Goal: Task Accomplishment & Management: Complete application form

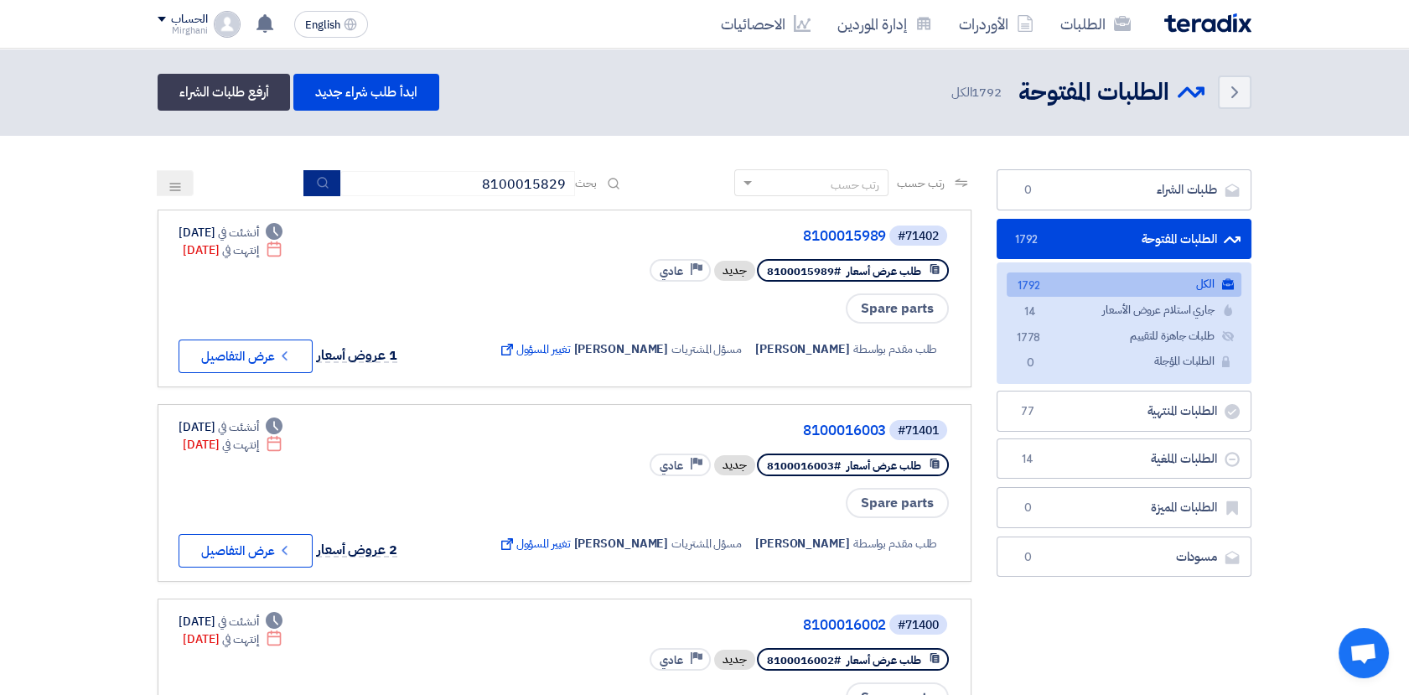
type input "8100015829"
click at [329, 184] on button "submit" at bounding box center [321, 183] width 37 height 26
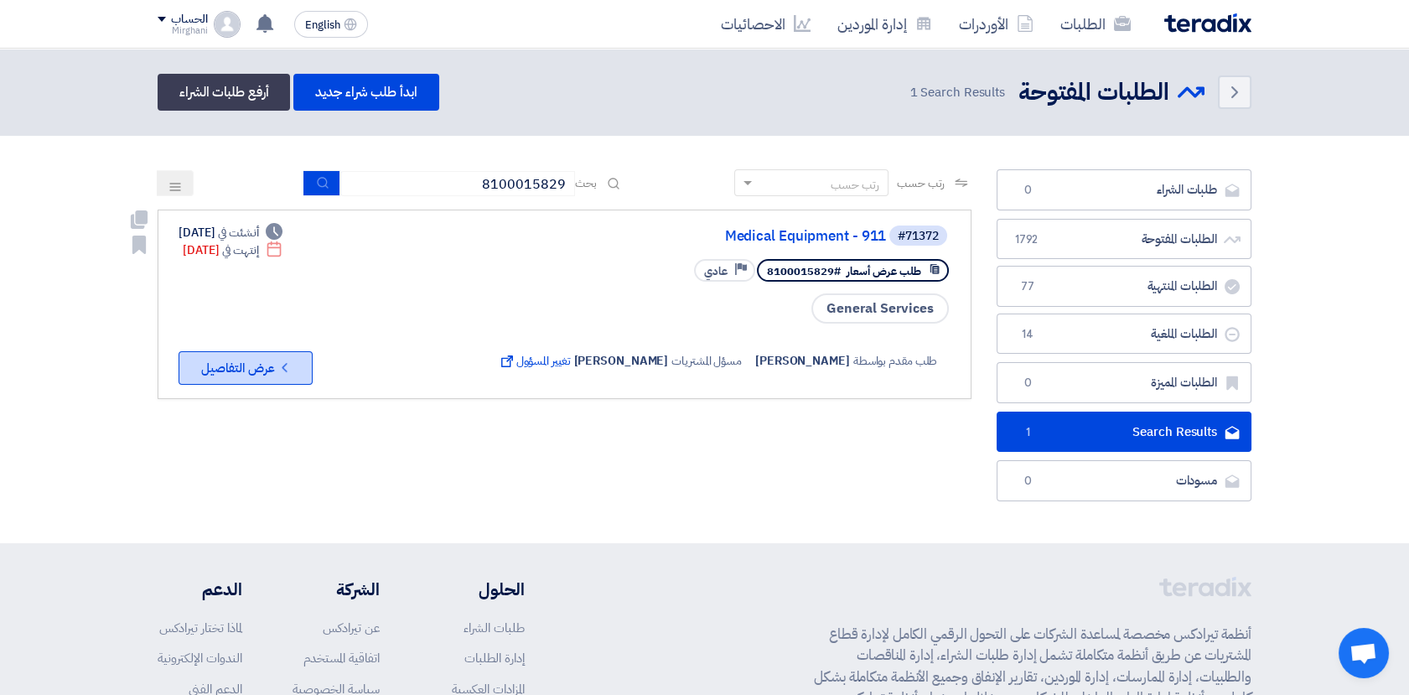
click at [277, 361] on icon "Check details" at bounding box center [285, 367] width 16 height 16
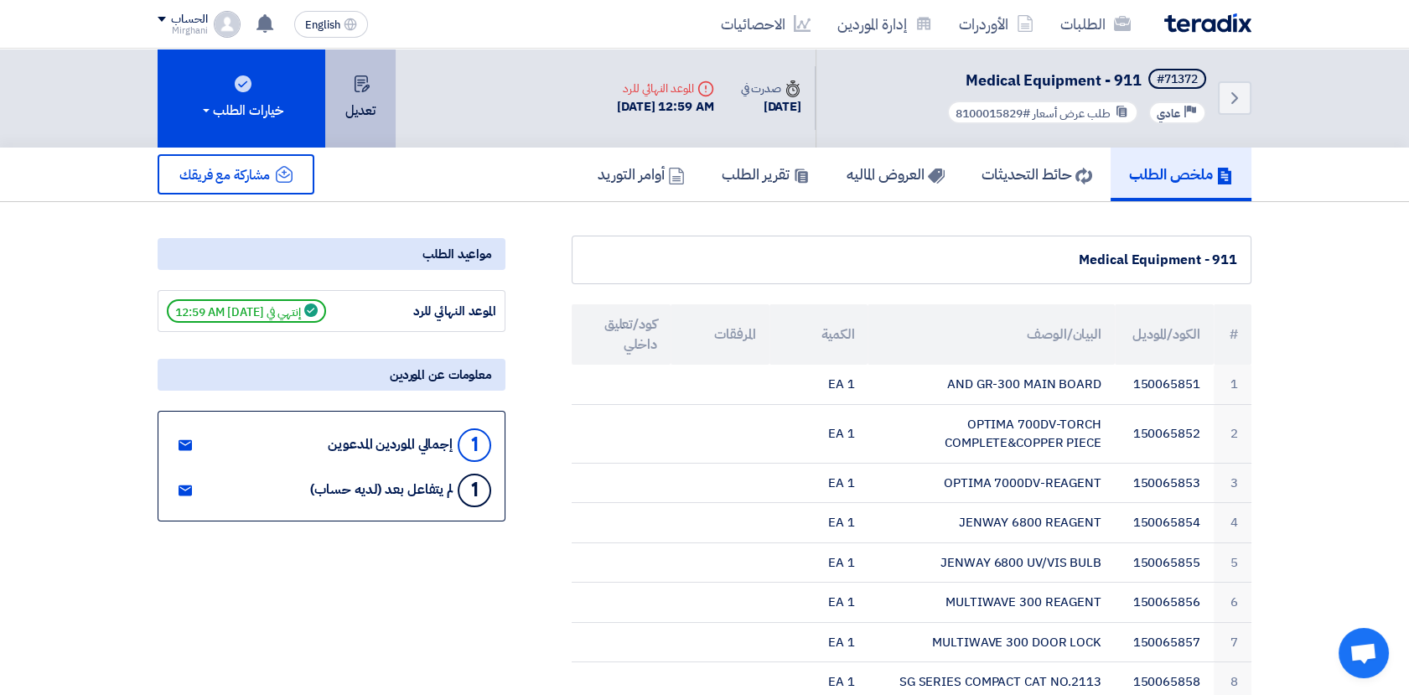
click at [358, 115] on button "تعديل" at bounding box center [360, 98] width 70 height 99
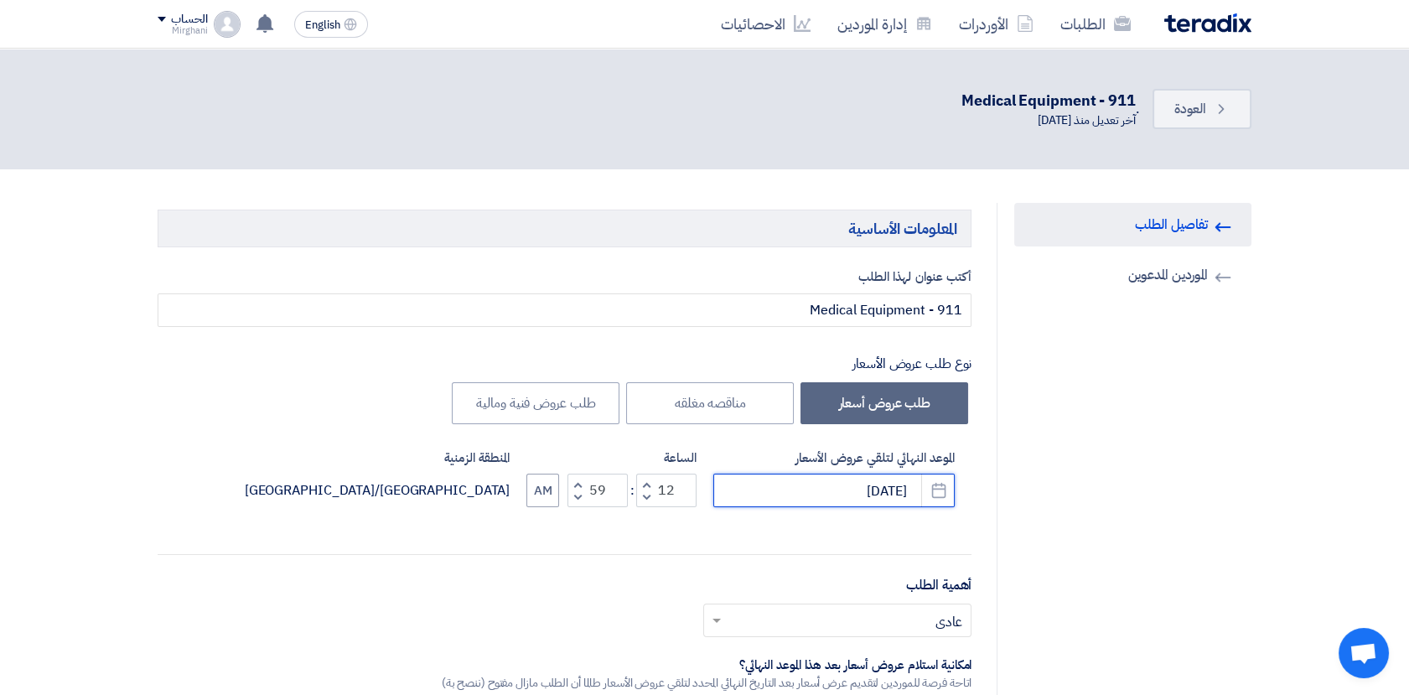
click at [874, 488] on input "[DATE]" at bounding box center [833, 490] width 241 height 34
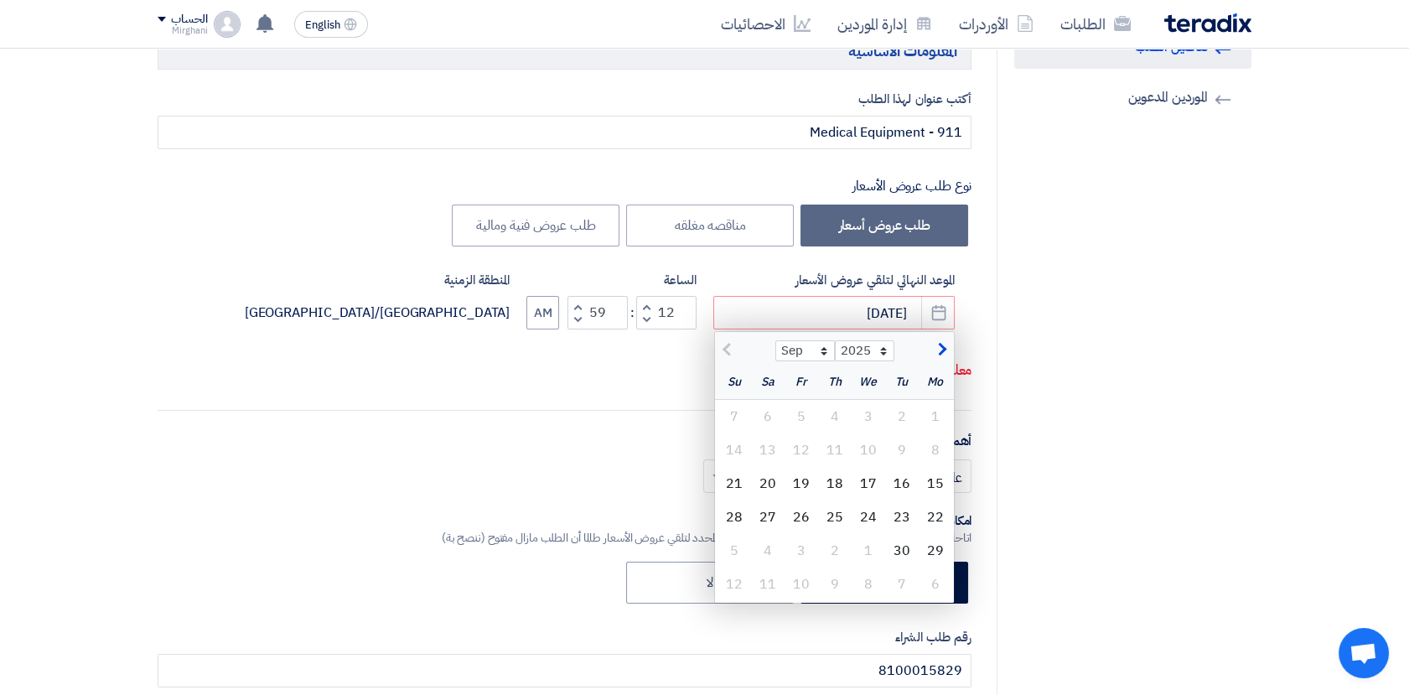
scroll to position [186, 0]
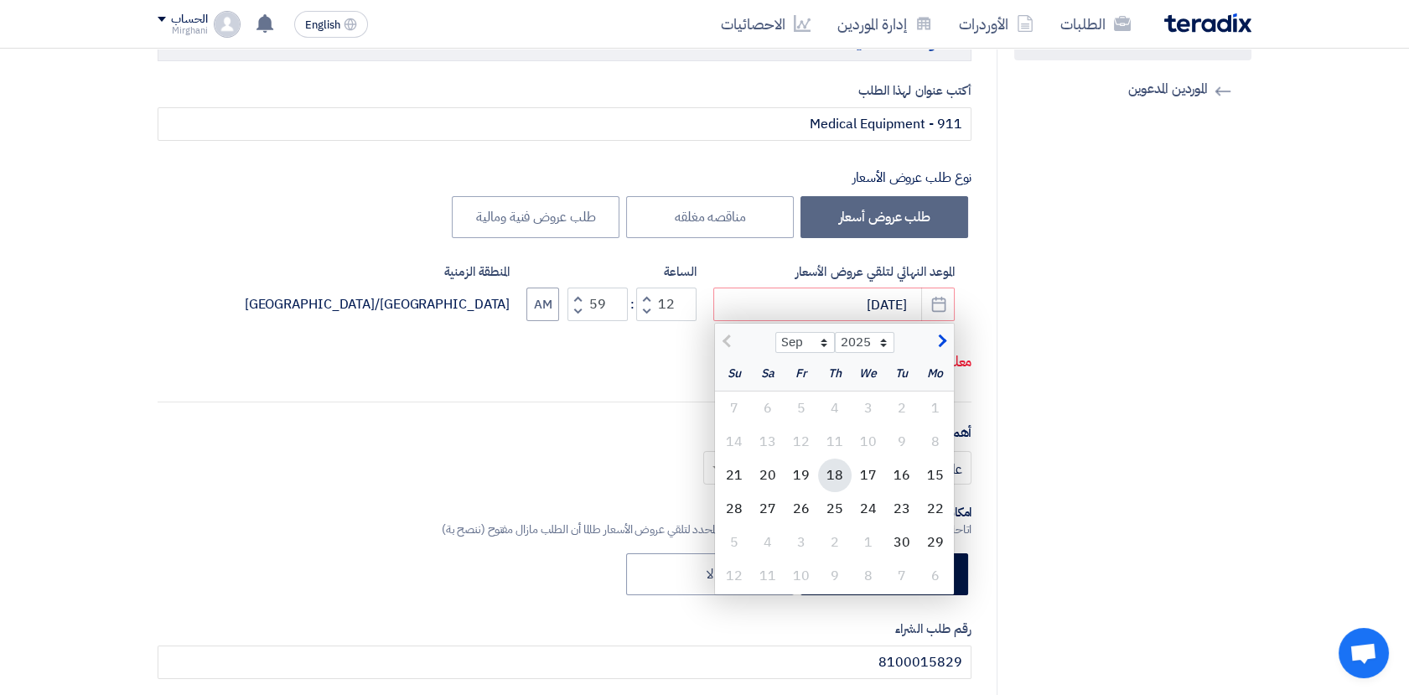
click at [835, 474] on div "18" at bounding box center [835, 475] width 34 height 34
type input "[DATE]"
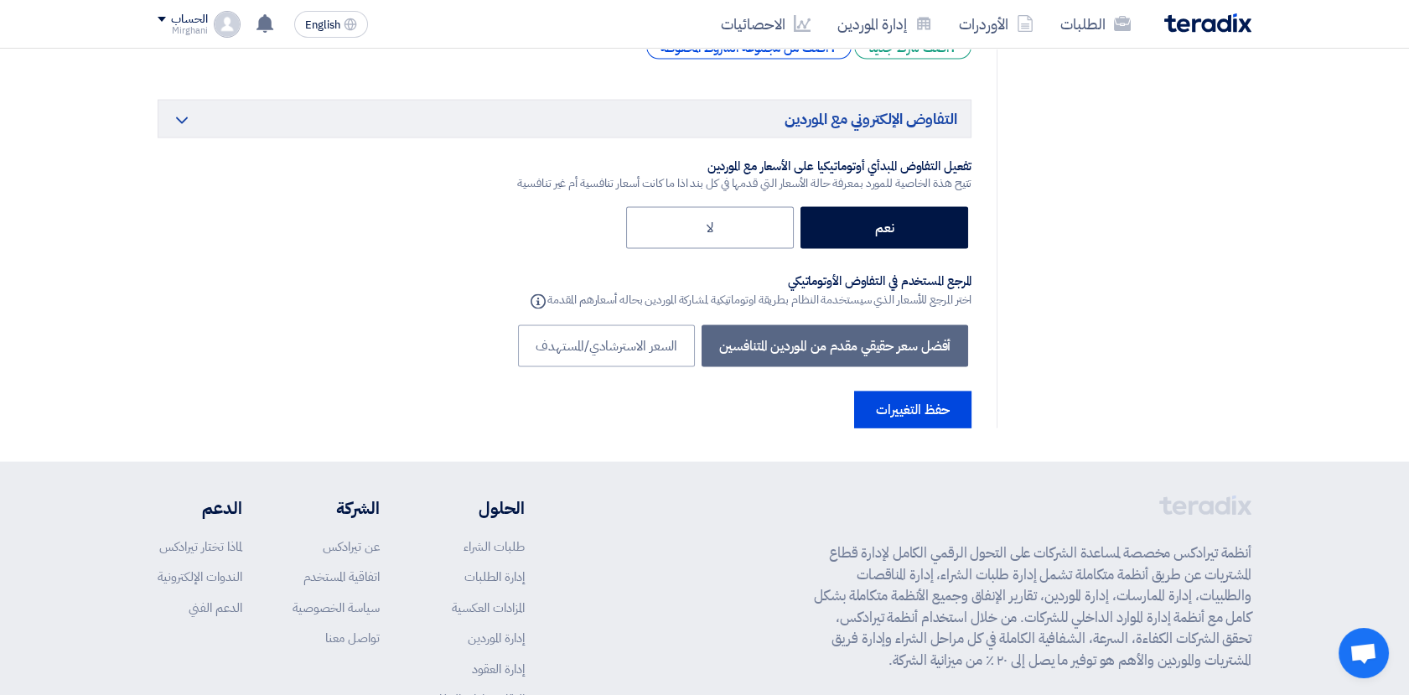
scroll to position [7410, 0]
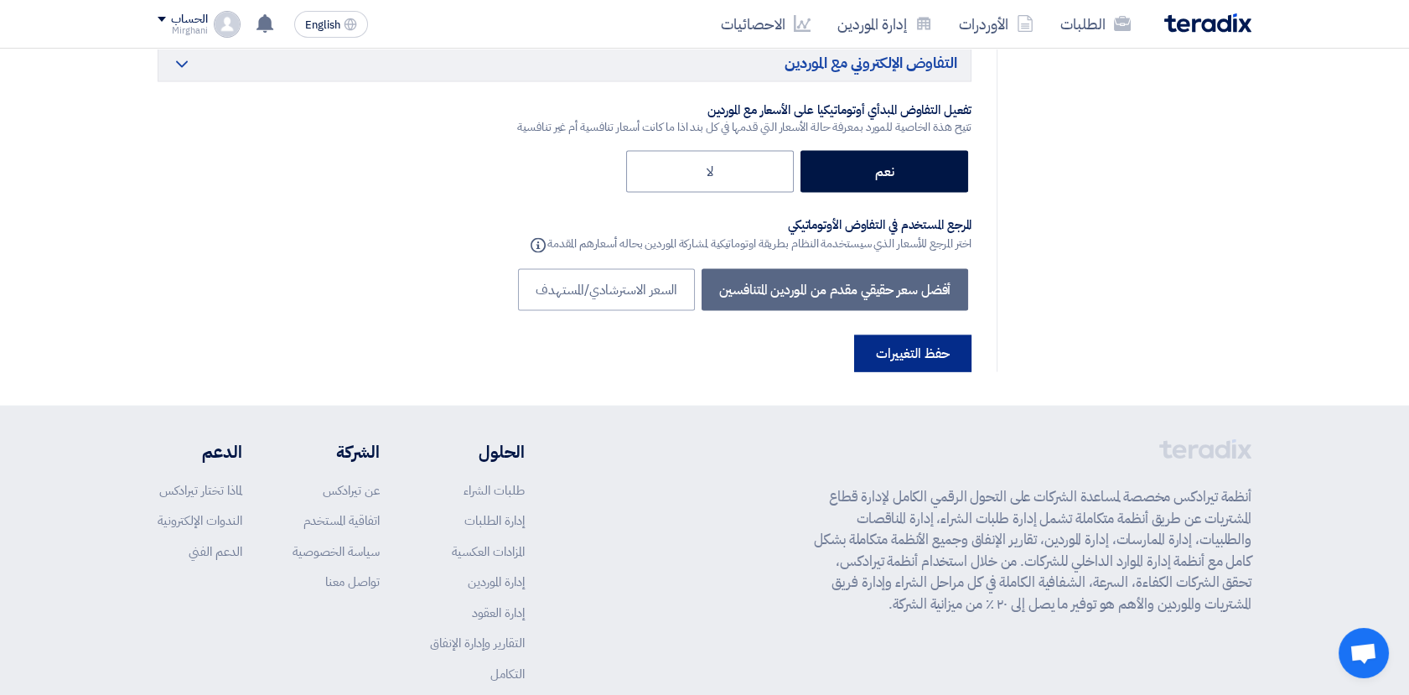
click at [912, 335] on button "حفظ التغييرات" at bounding box center [912, 353] width 117 height 37
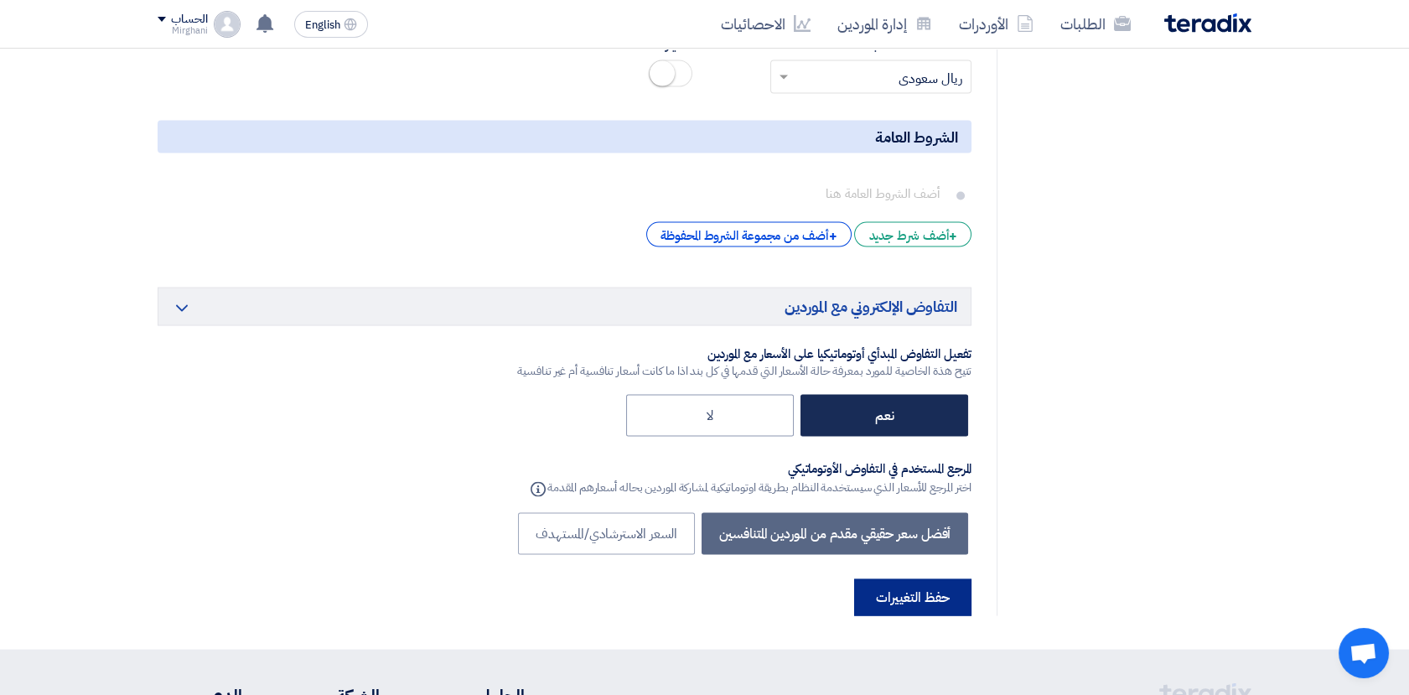
scroll to position [7262, 0]
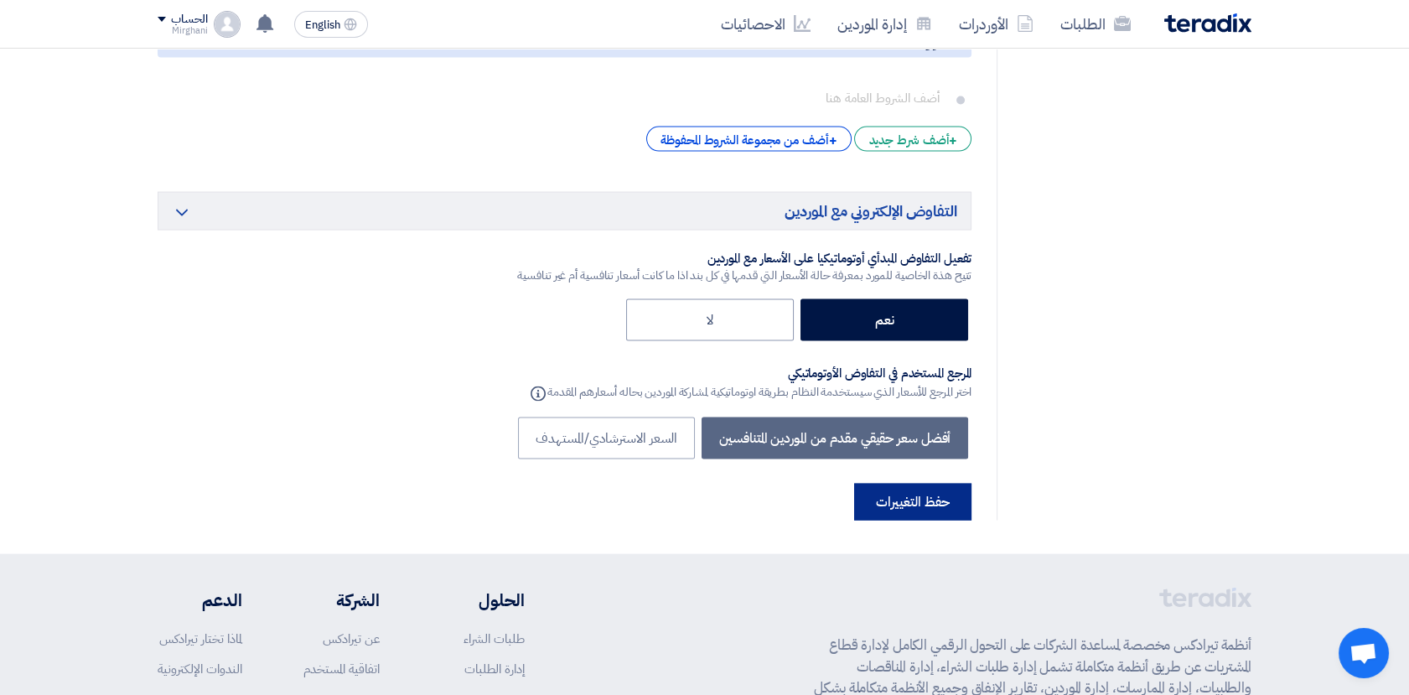
click at [931, 484] on button "حفظ التغييرات" at bounding box center [912, 502] width 117 height 37
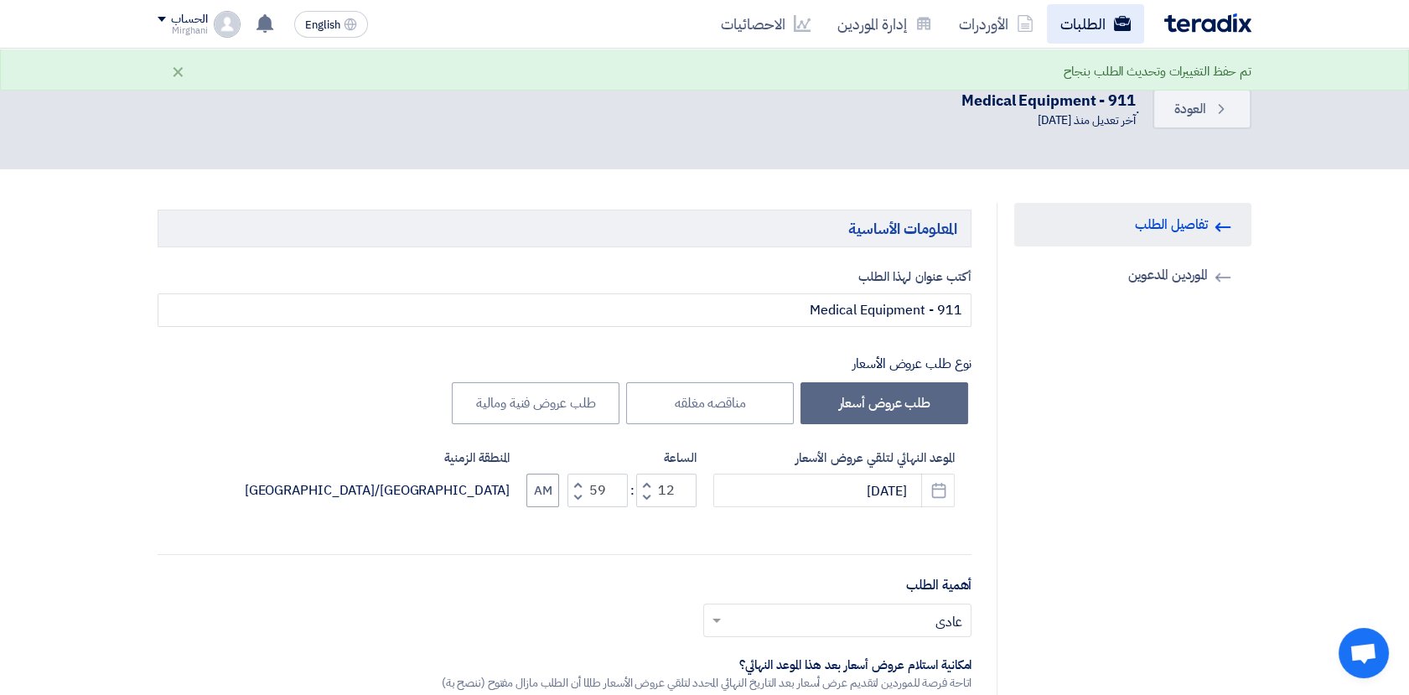
click at [1099, 29] on link "الطلبات" at bounding box center [1095, 23] width 97 height 39
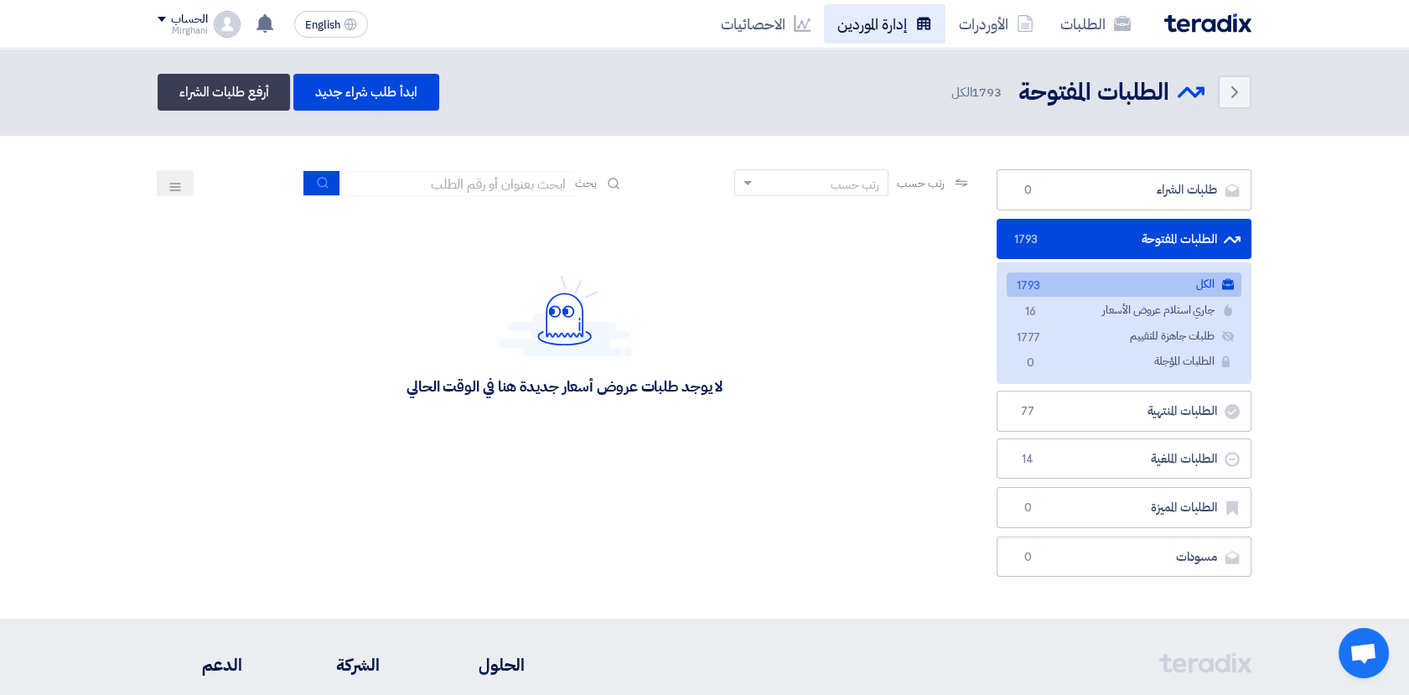
click at [878, 23] on link "إدارة الموردين" at bounding box center [885, 23] width 122 height 39
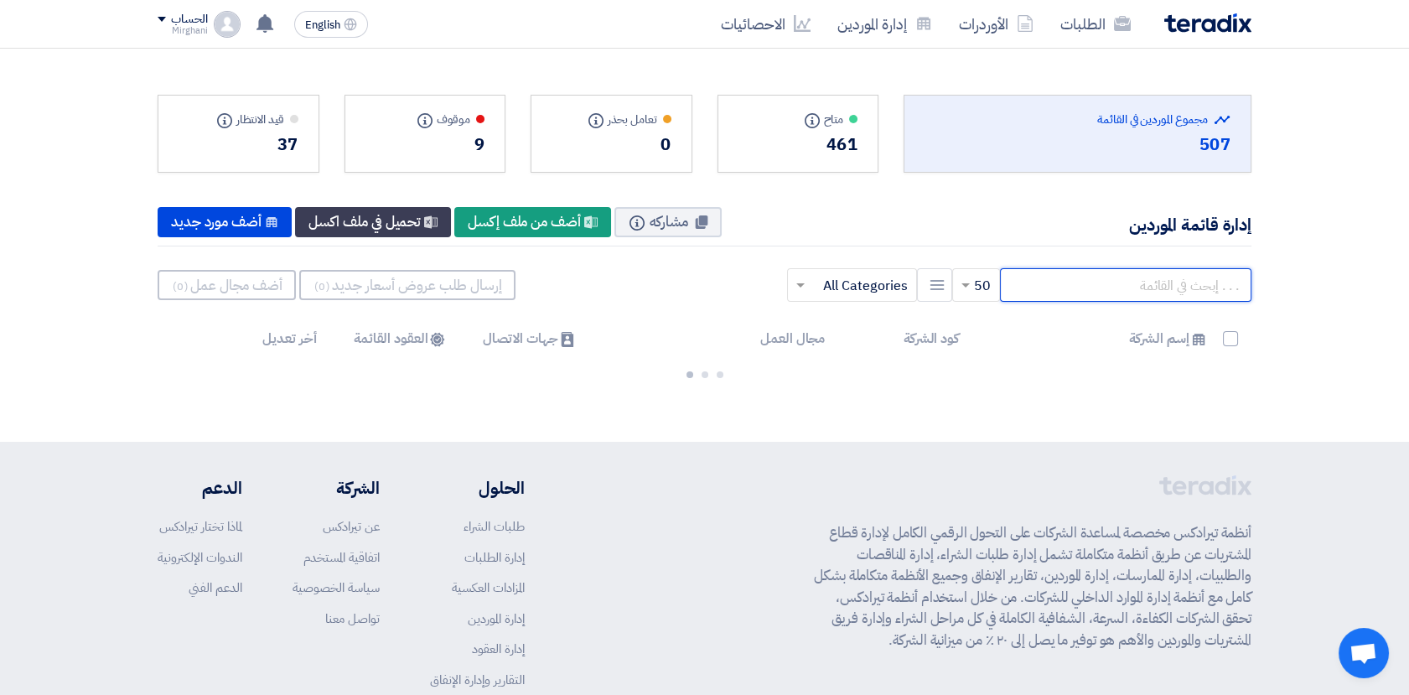
click at [1164, 283] on input "text" at bounding box center [1125, 285] width 251 height 34
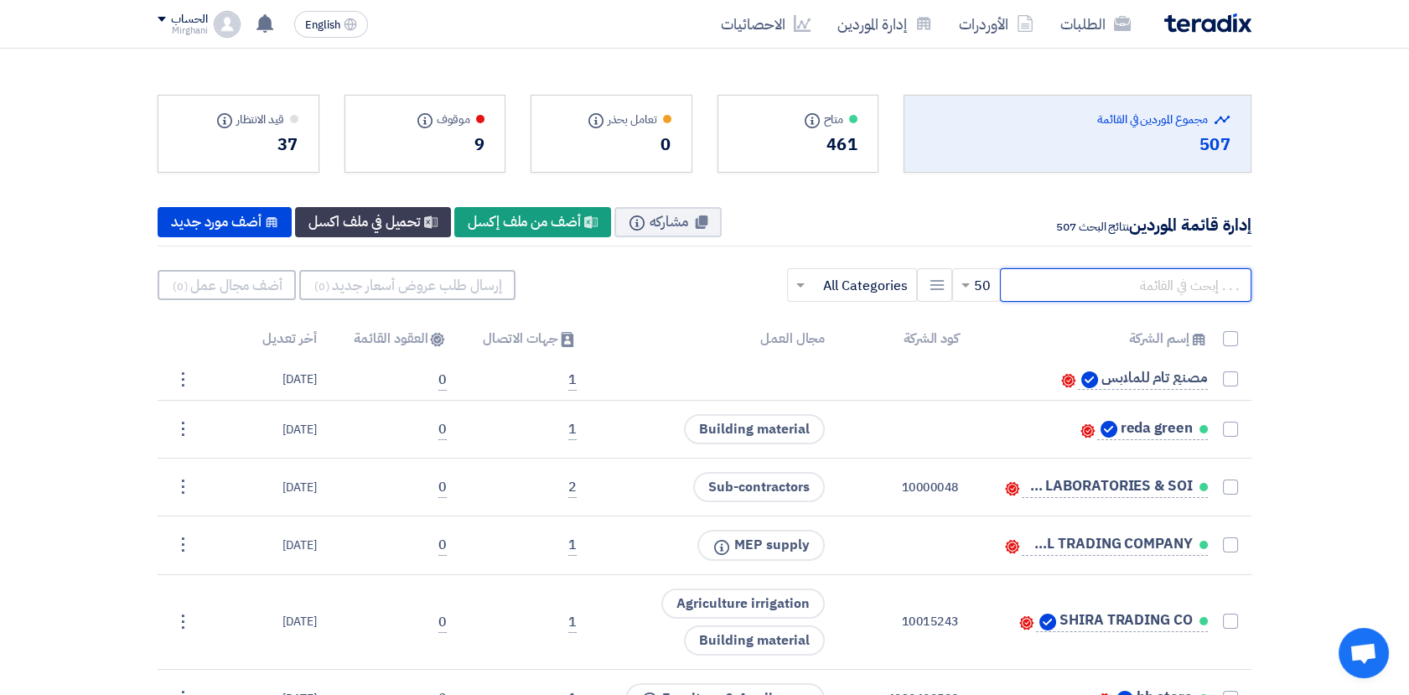
paste input "10001996"
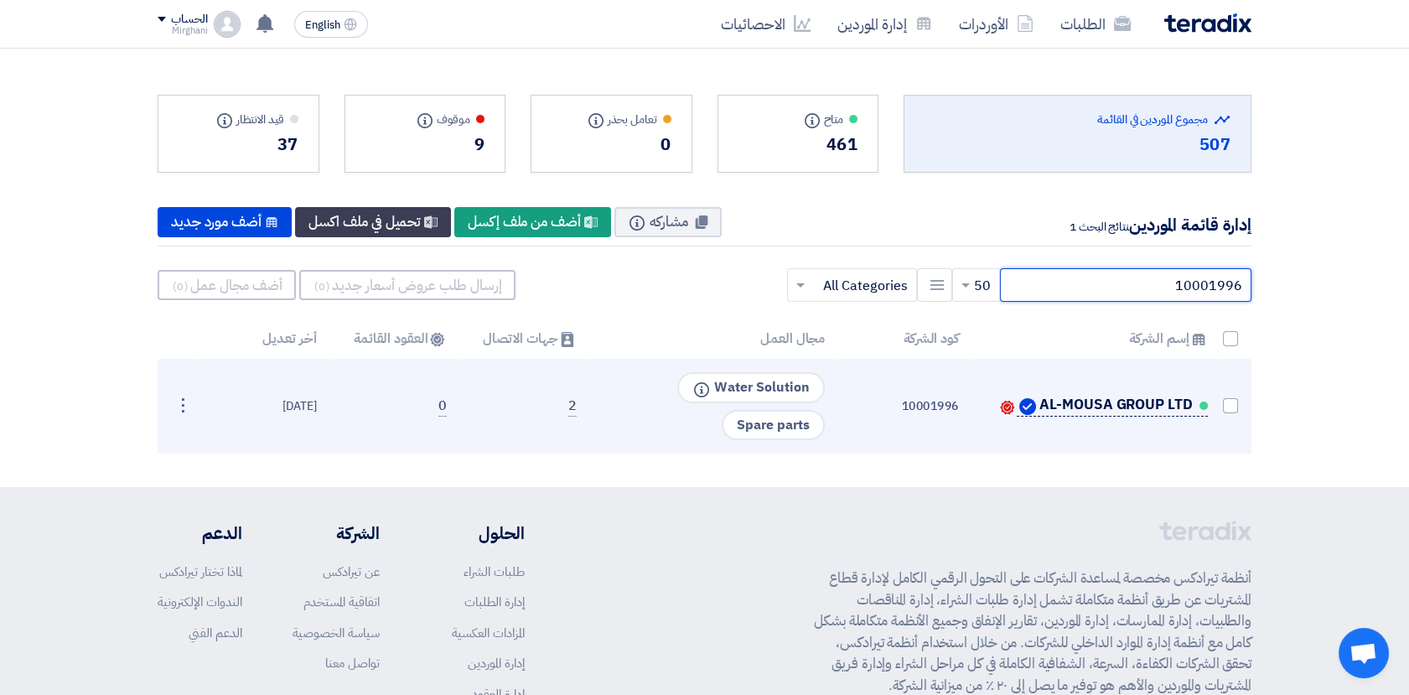
type input "10001996"
click at [1131, 401] on span "AL-MOUSA GROUP LTD" at bounding box center [1115, 404] width 153 height 13
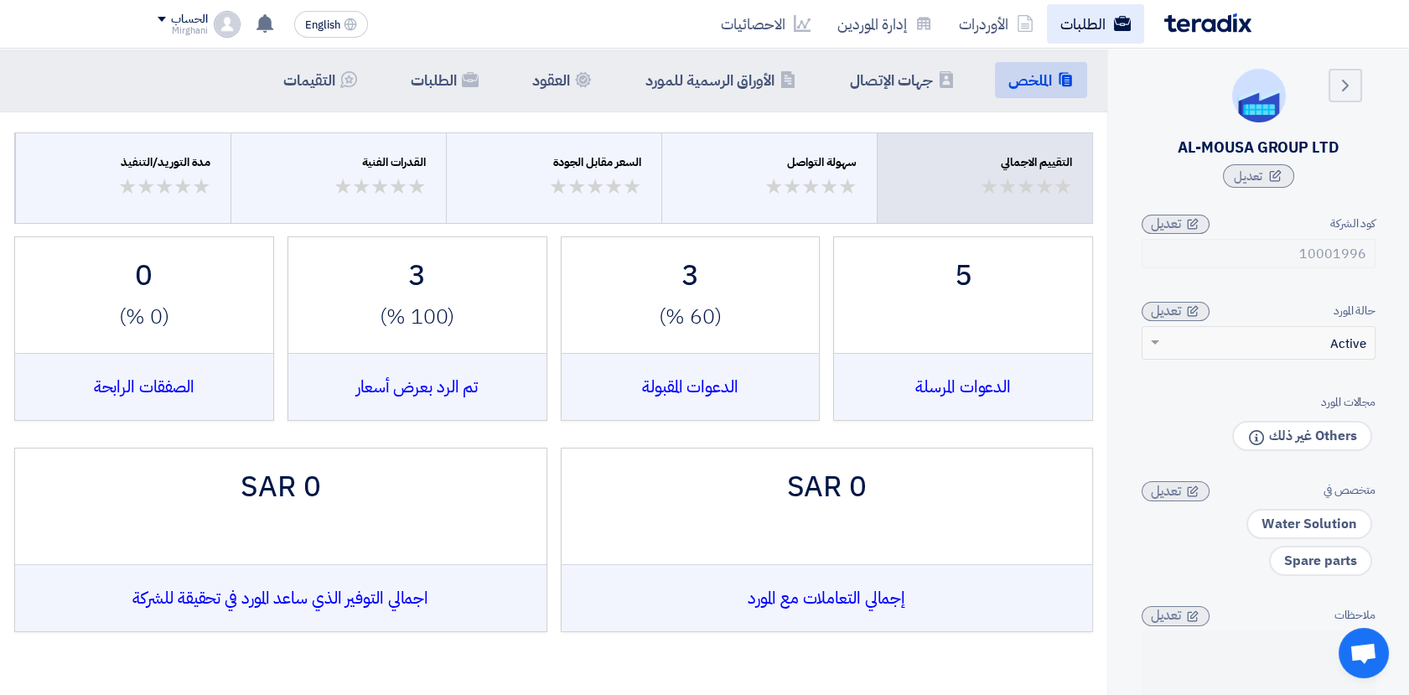
click at [1112, 26] on link "الطلبات" at bounding box center [1095, 23] width 97 height 39
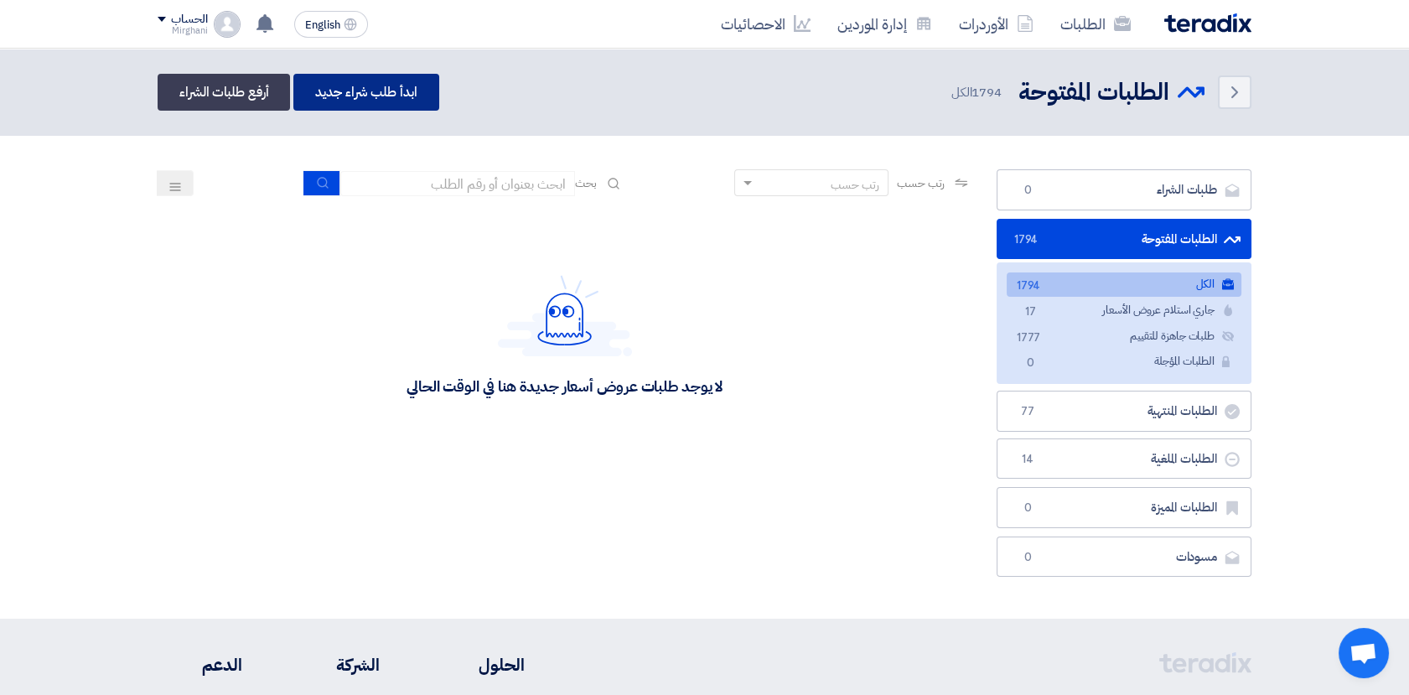
click at [364, 96] on link "ابدأ طلب شراء جديد" at bounding box center [365, 92] width 145 height 37
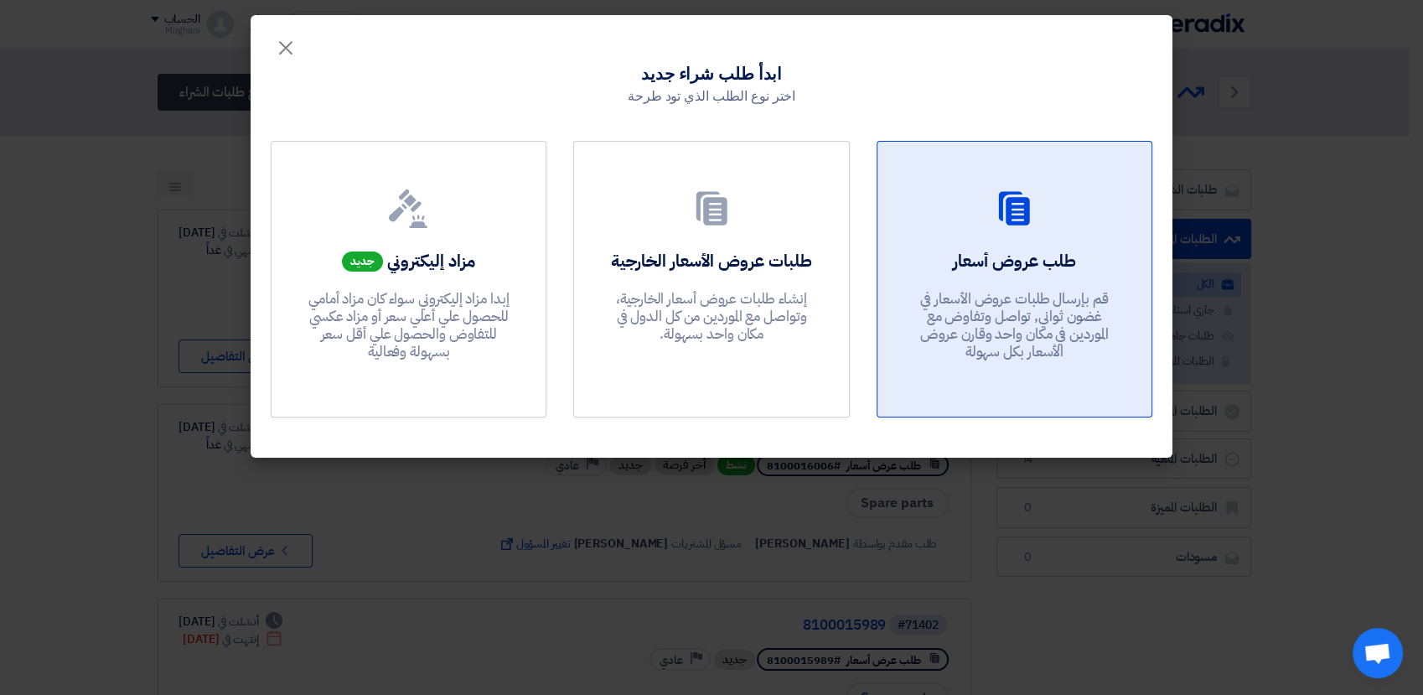
click at [998, 281] on div "طلب عروض أسعار قم بإرسال طلبات عروض الأسعار في غضون ثواني, تواصل وتفاوض مع المو…" at bounding box center [1014, 309] width 234 height 121
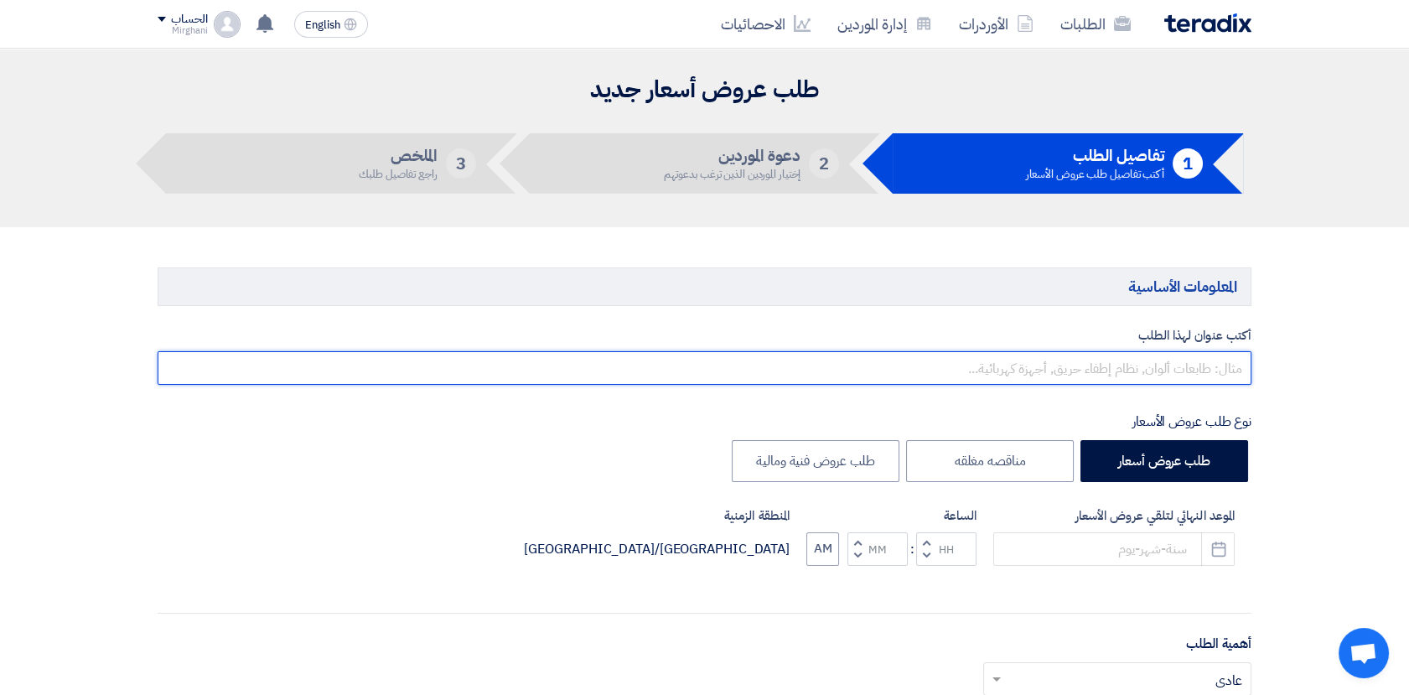
click at [1037, 372] on input "text" at bounding box center [705, 368] width 1094 height 34
paste input "FRANKLIN MOTOR 6" 15HP/3PH/230V"
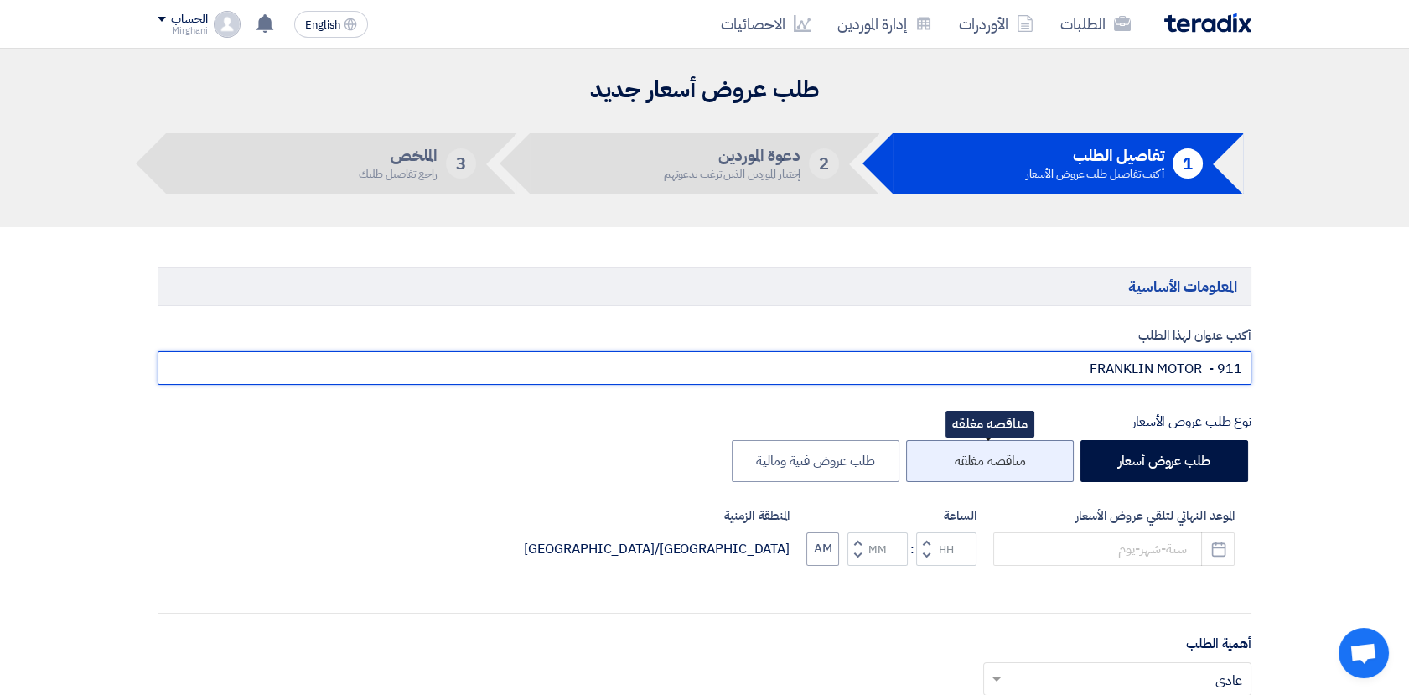
scroll to position [186, 0]
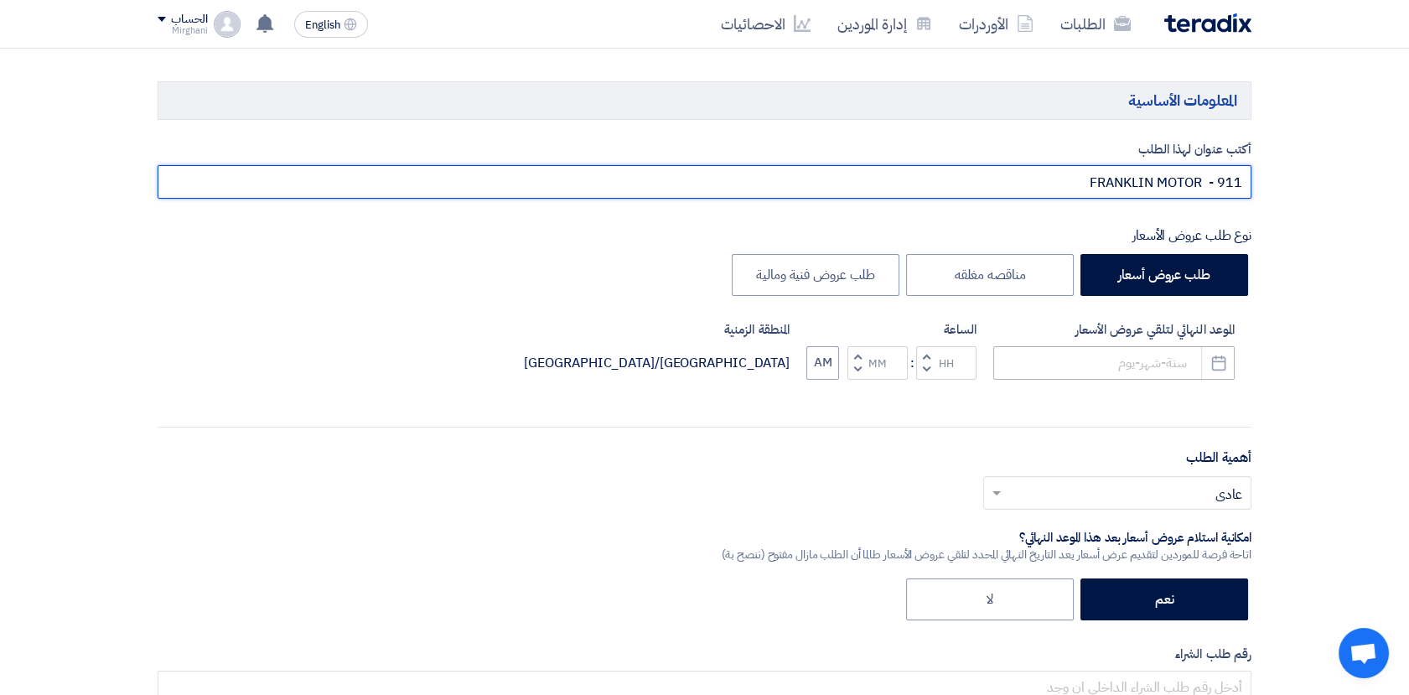
type input "FRANKLIN MOTOR - 911"
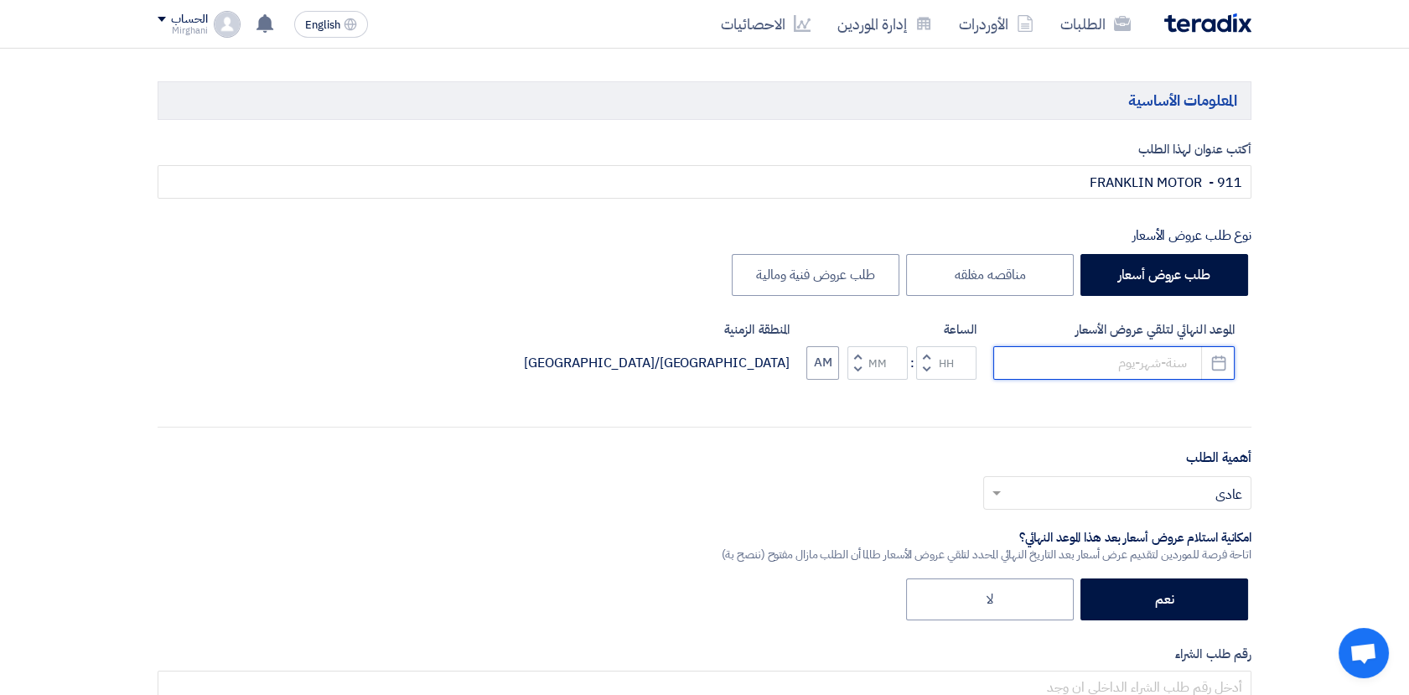
click at [1108, 367] on input at bounding box center [1113, 363] width 241 height 34
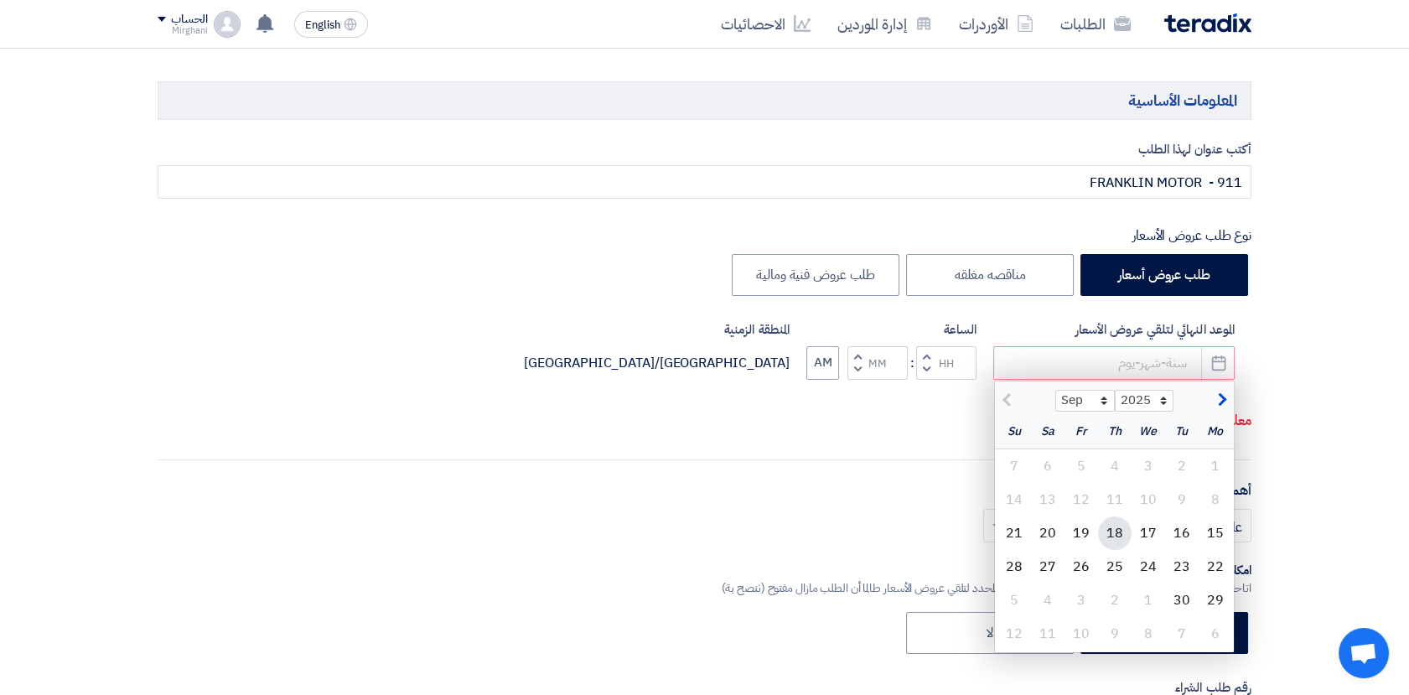
click at [1109, 535] on div "18" at bounding box center [1115, 533] width 34 height 34
type input "[DATE]"
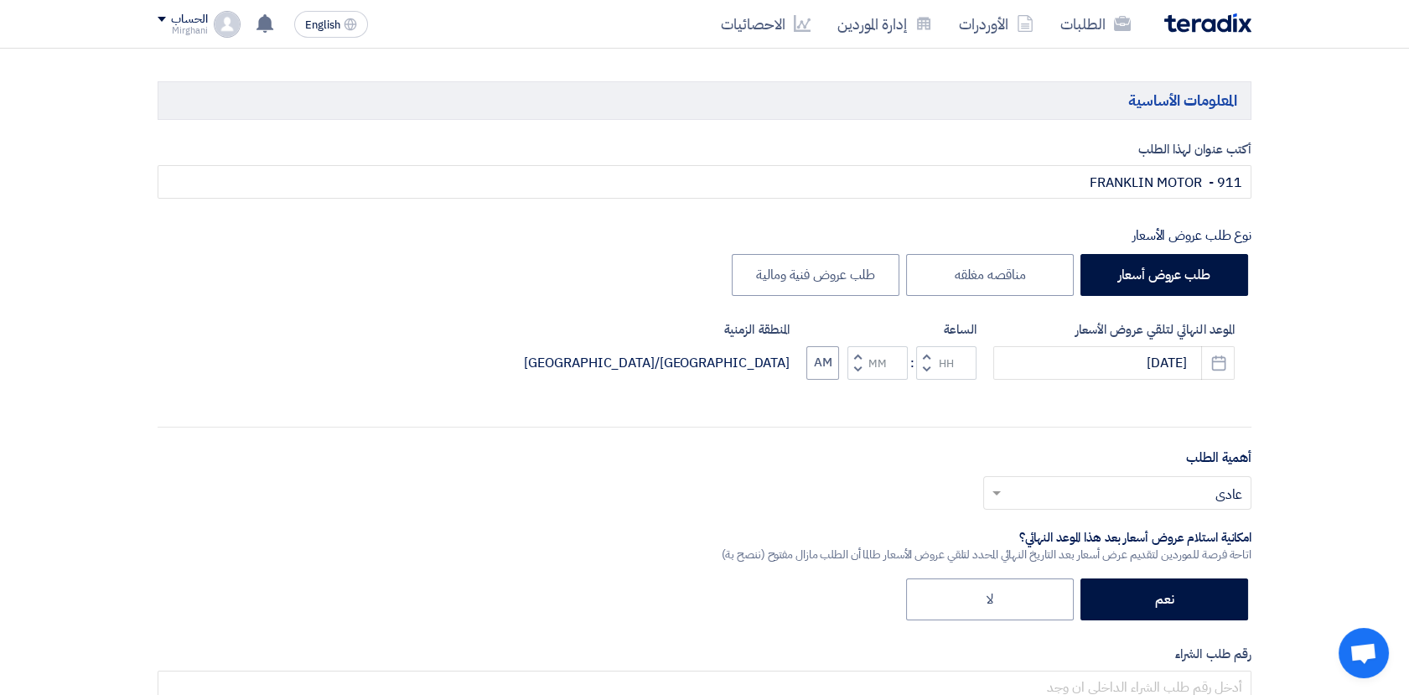
click at [925, 349] on span "button" at bounding box center [926, 355] width 6 height 13
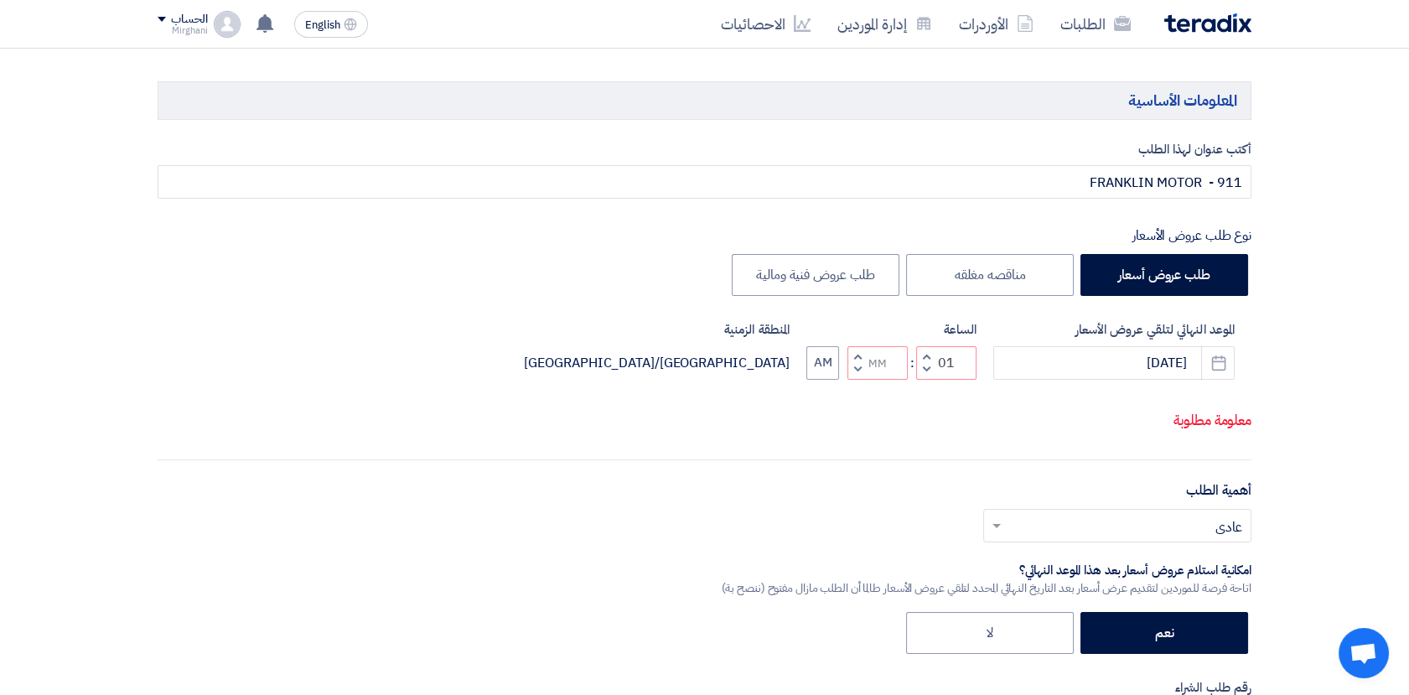
click at [924, 372] on span "button" at bounding box center [926, 369] width 6 height 13
type input "12"
click at [858, 354] on span "button" at bounding box center [858, 355] width 6 height 13
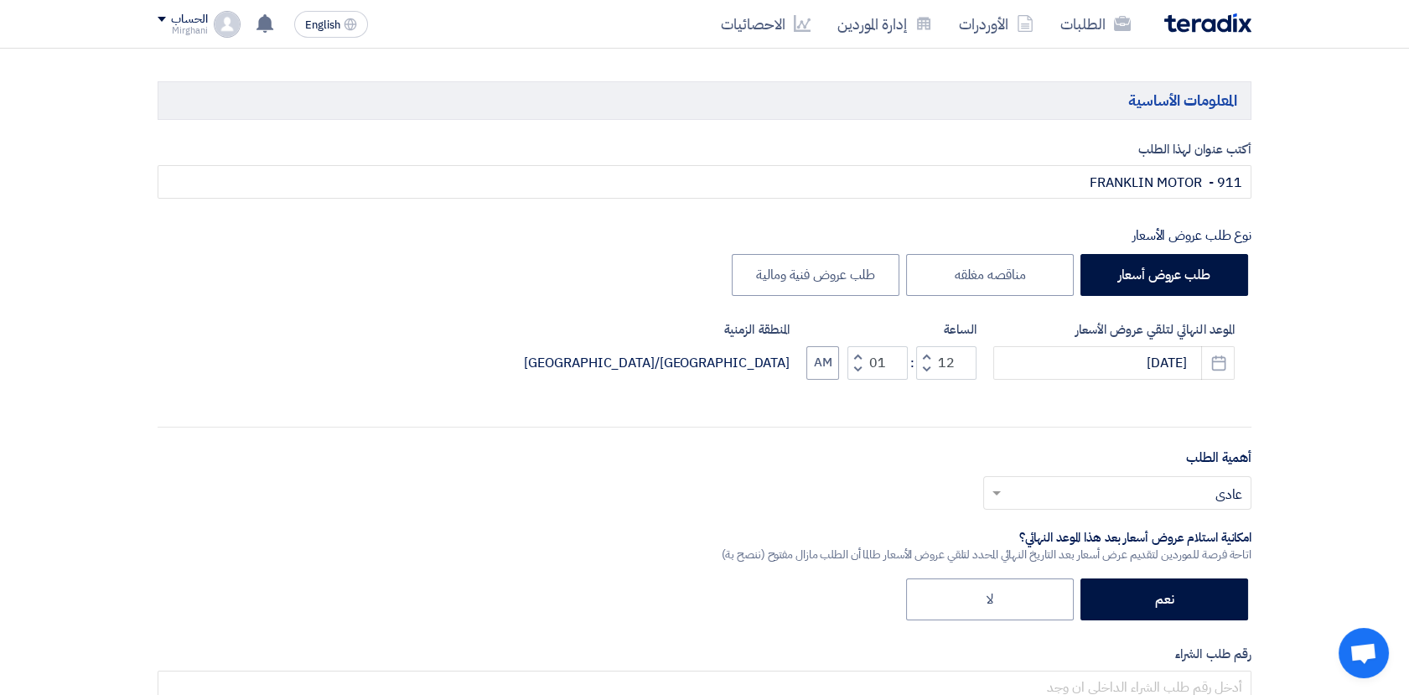
click at [855, 365] on span "button" at bounding box center [858, 369] width 6 height 13
type input "00"
click at [855, 365] on span "button" at bounding box center [858, 369] width 6 height 13
type input "11"
type input "59"
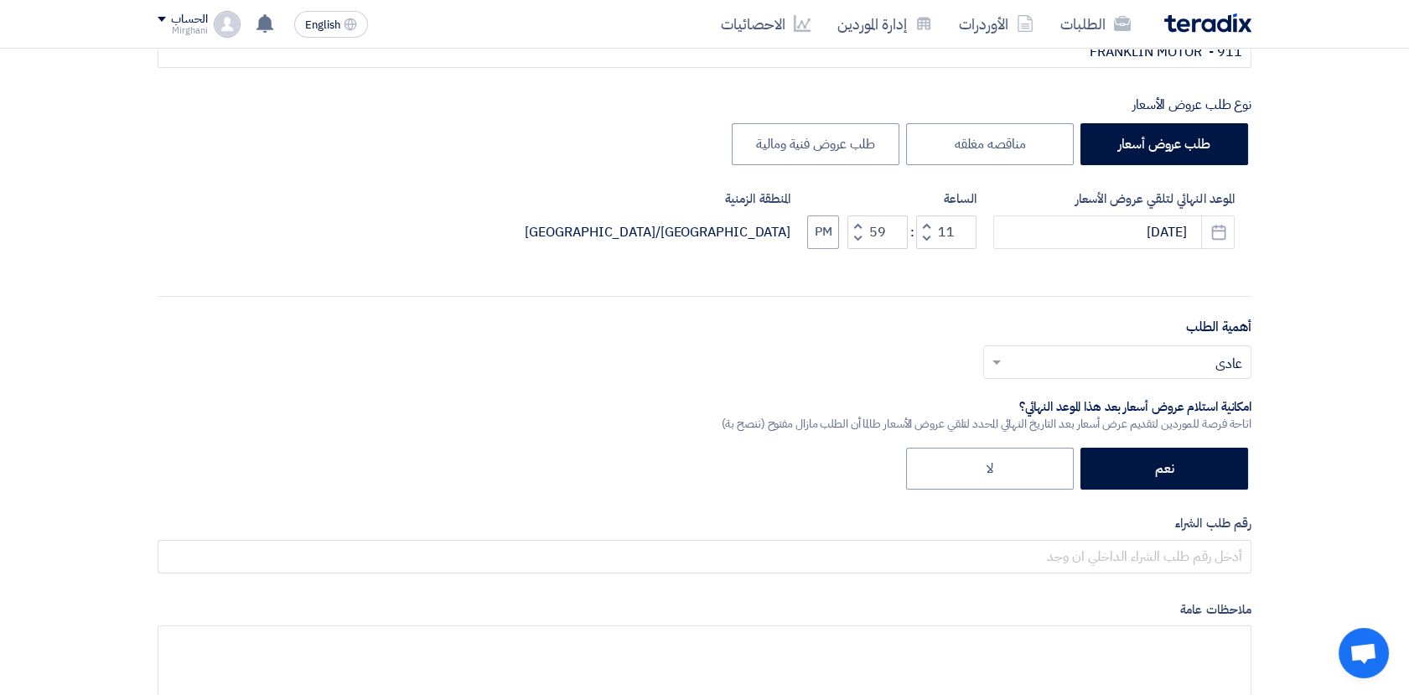
scroll to position [558, 0]
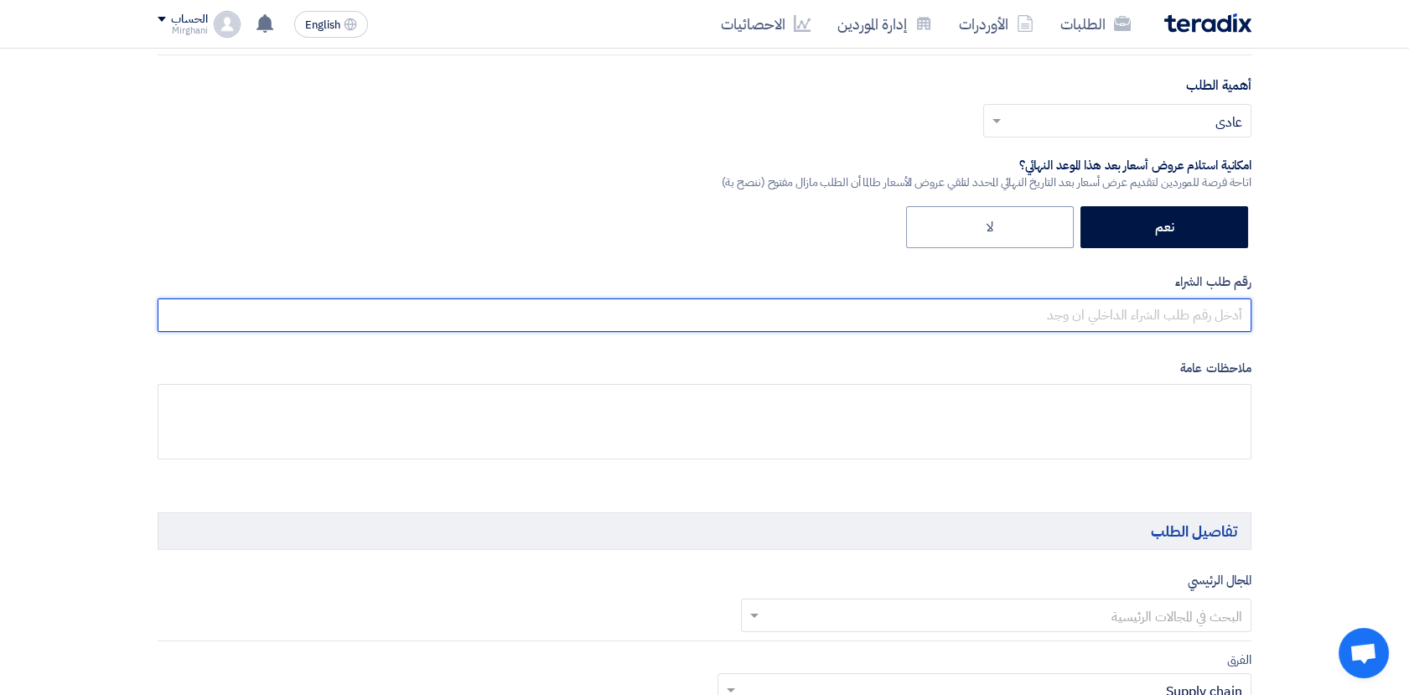
click at [1169, 319] on input "text" at bounding box center [705, 315] width 1094 height 34
paste input "8100015820"
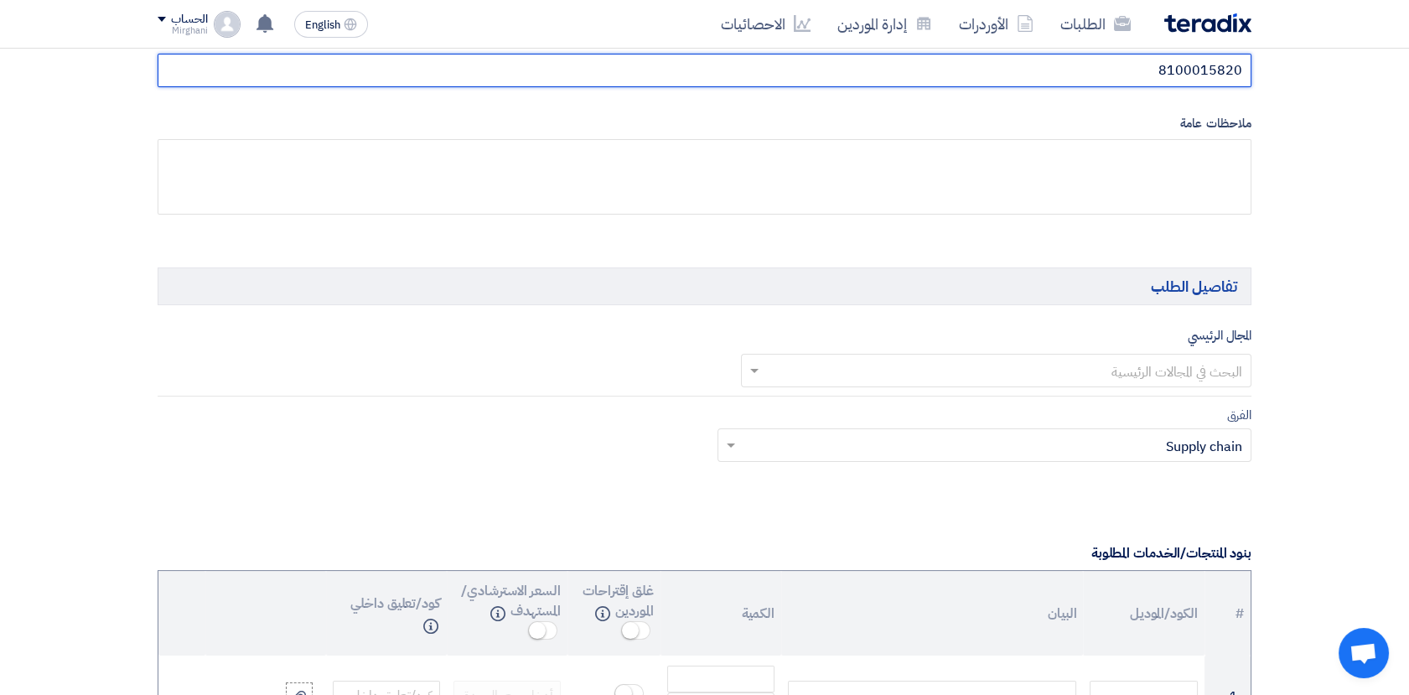
scroll to position [838, 0]
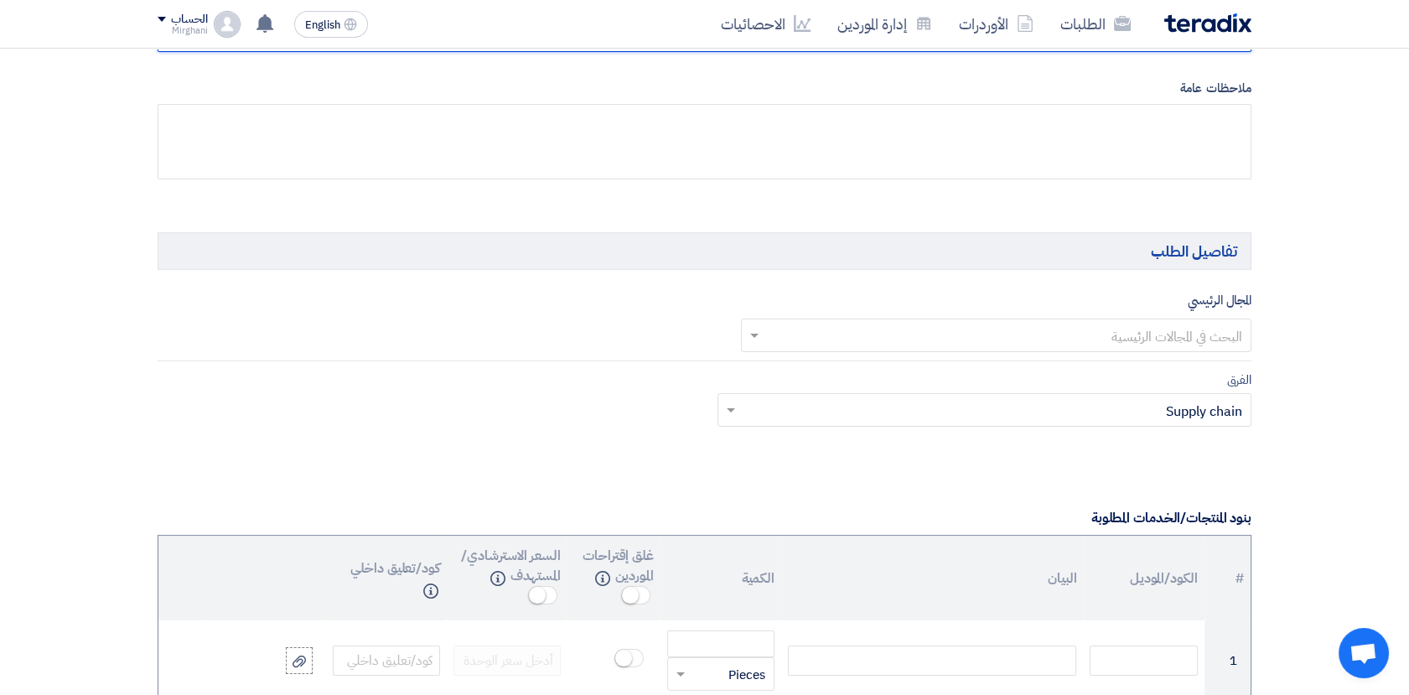
type input "8100015820"
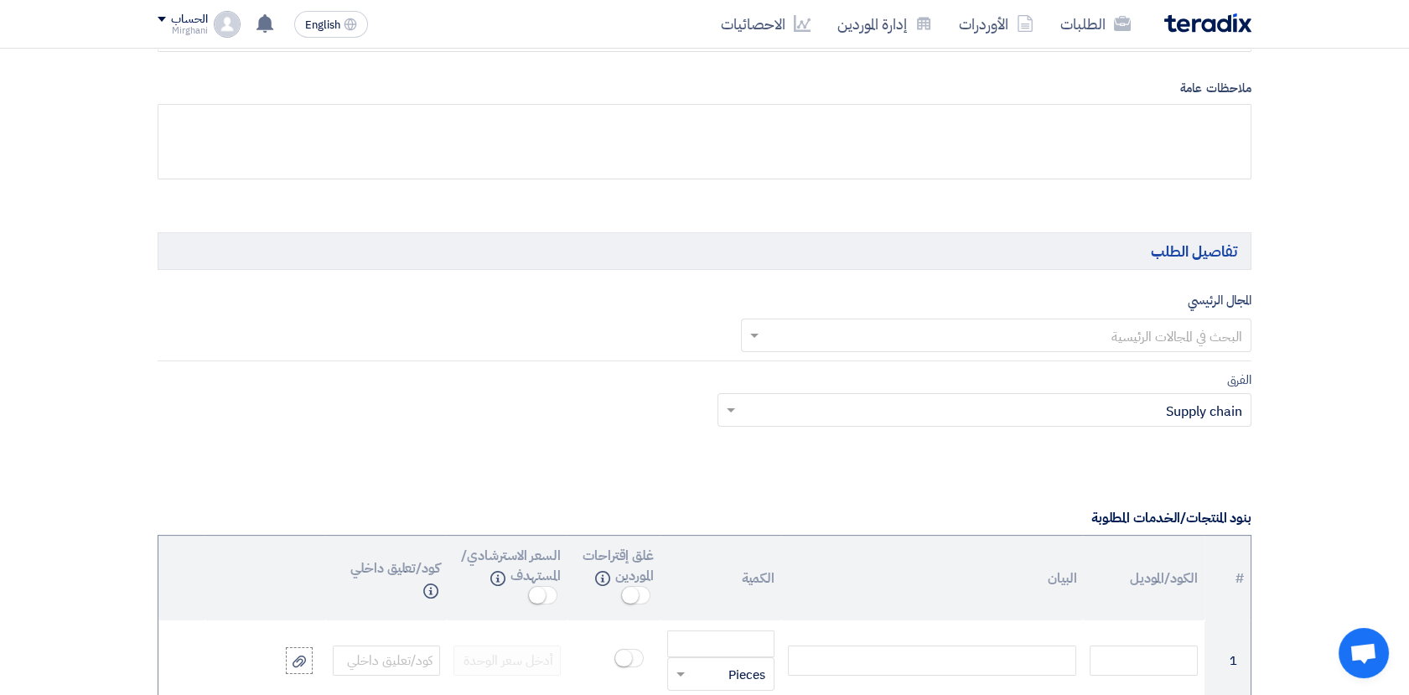
click at [1086, 334] on input "text" at bounding box center [1006, 337] width 478 height 28
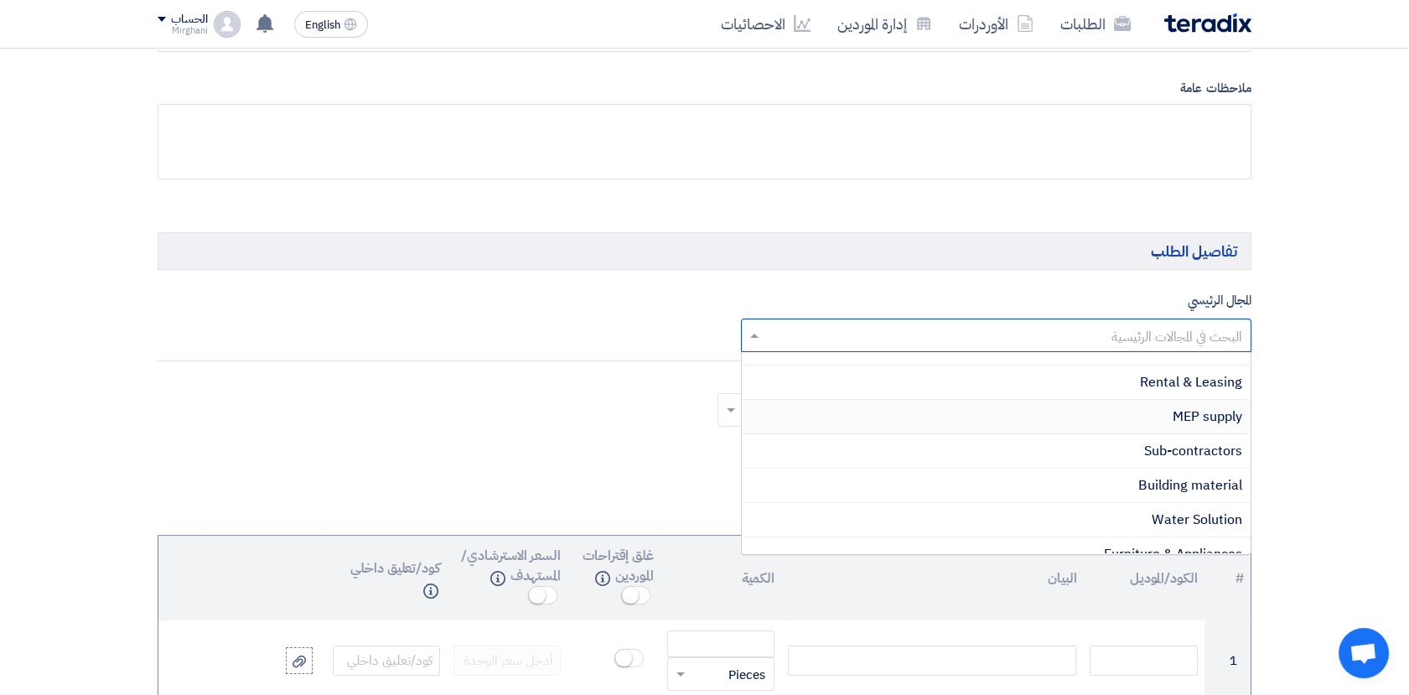
scroll to position [465, 0]
click at [1202, 487] on span "Water Solution" at bounding box center [1196, 488] width 90 height 20
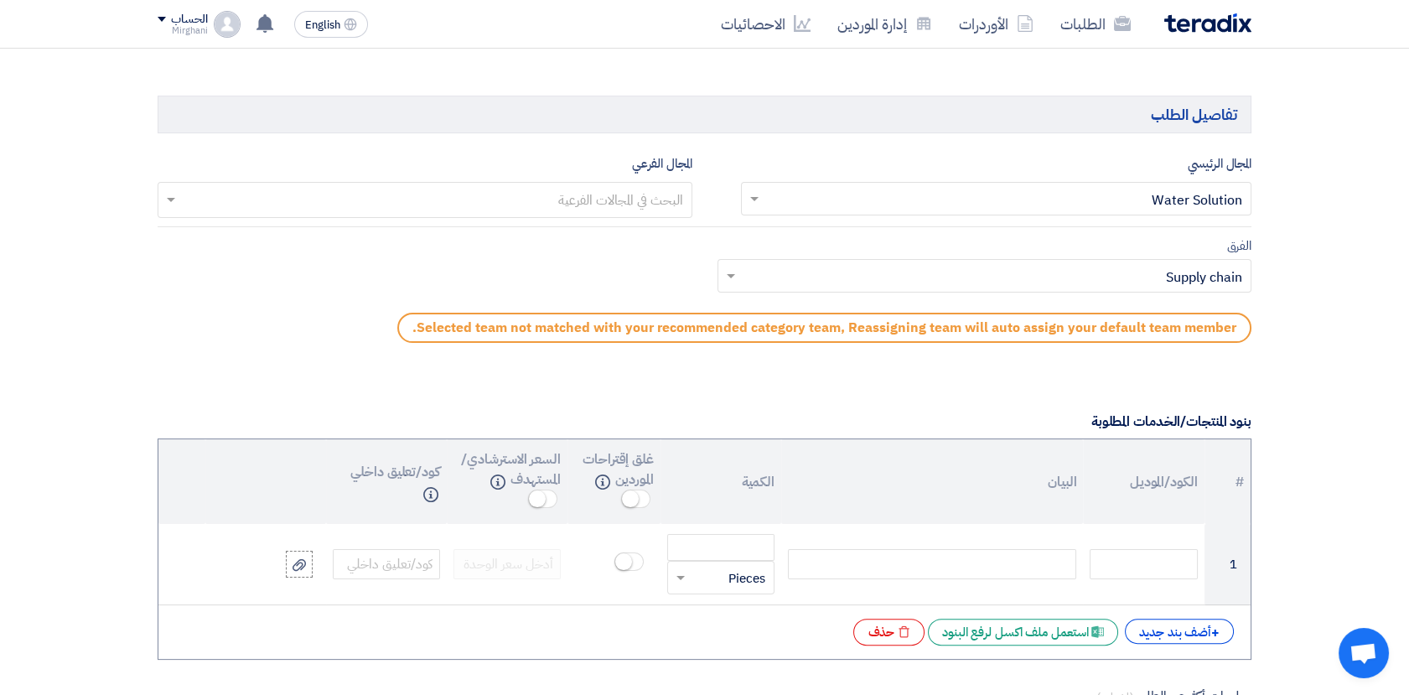
scroll to position [1024, 0]
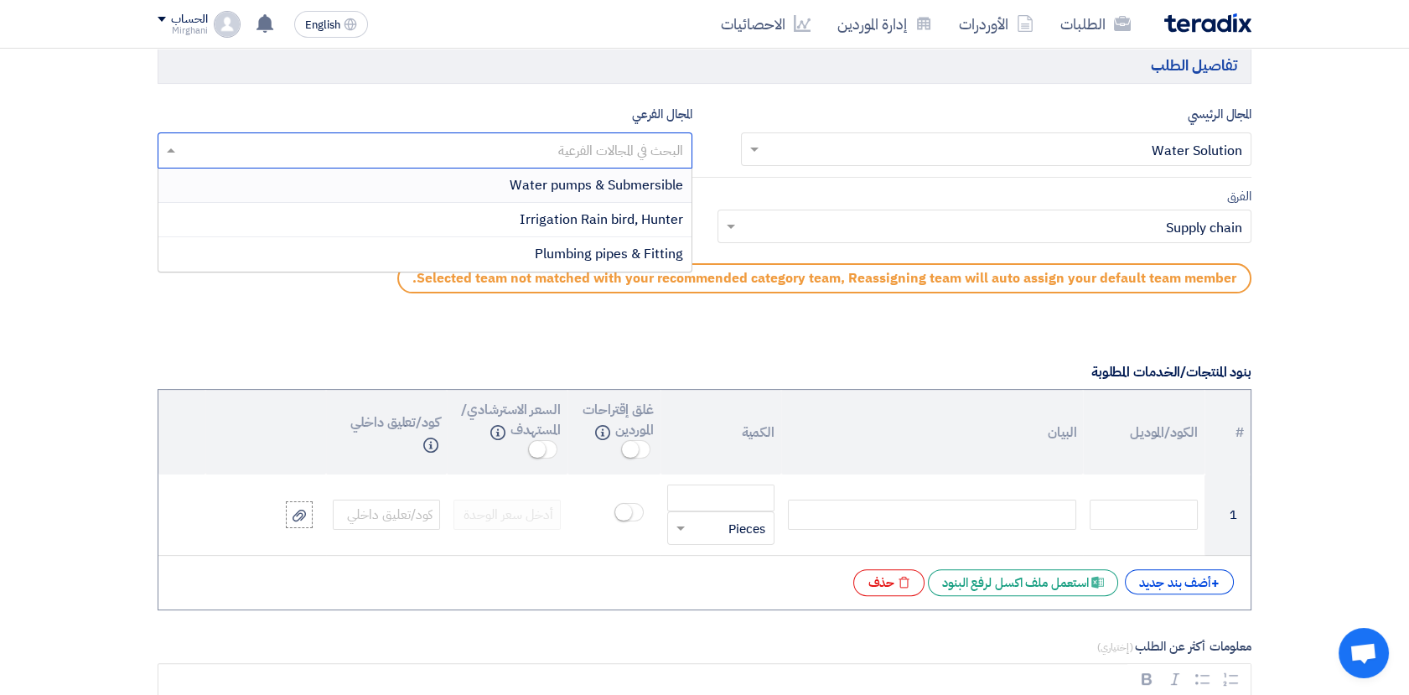
click at [597, 142] on input "text" at bounding box center [424, 152] width 518 height 28
click at [93, 102] on section "المعلومات الأساسية أكتب عنوان لهذا الطلب [PERSON_NAME] MOTOR - 911 نوع طلب عروض…" at bounding box center [704, 678] width 1409 height 2951
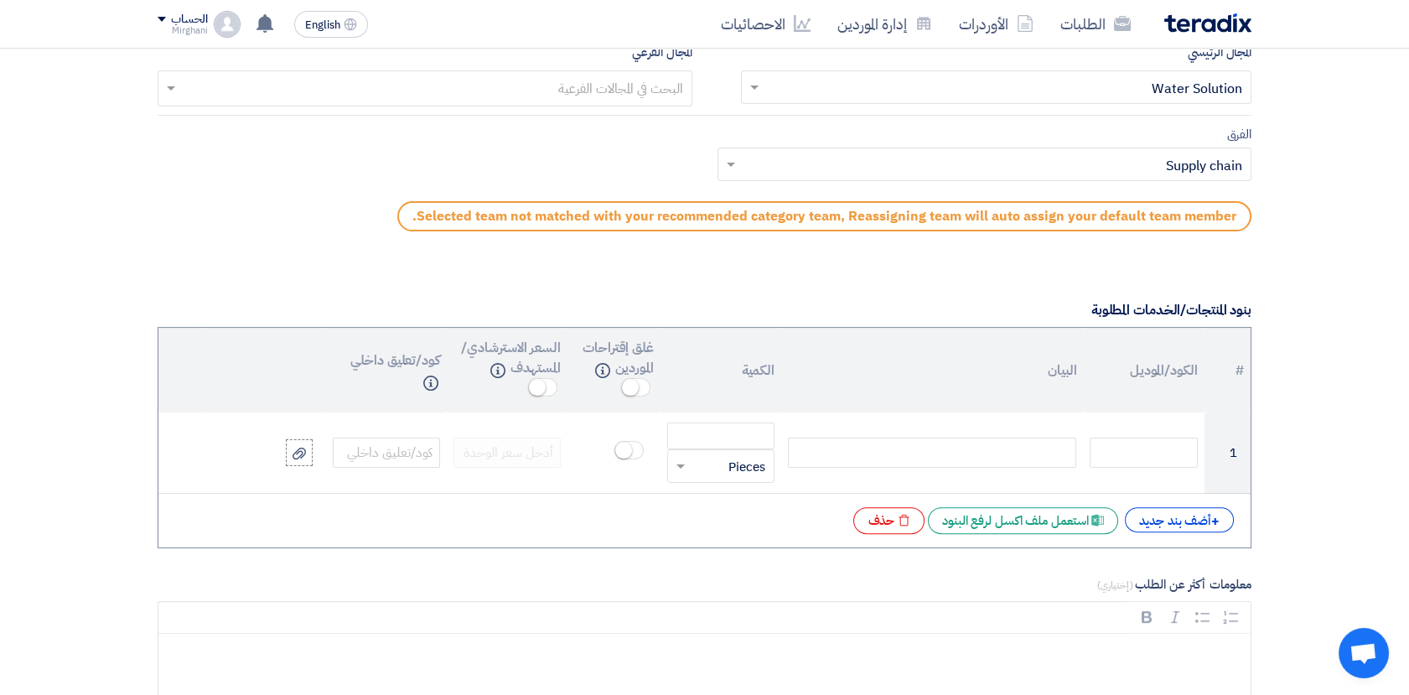
scroll to position [1210, 0]
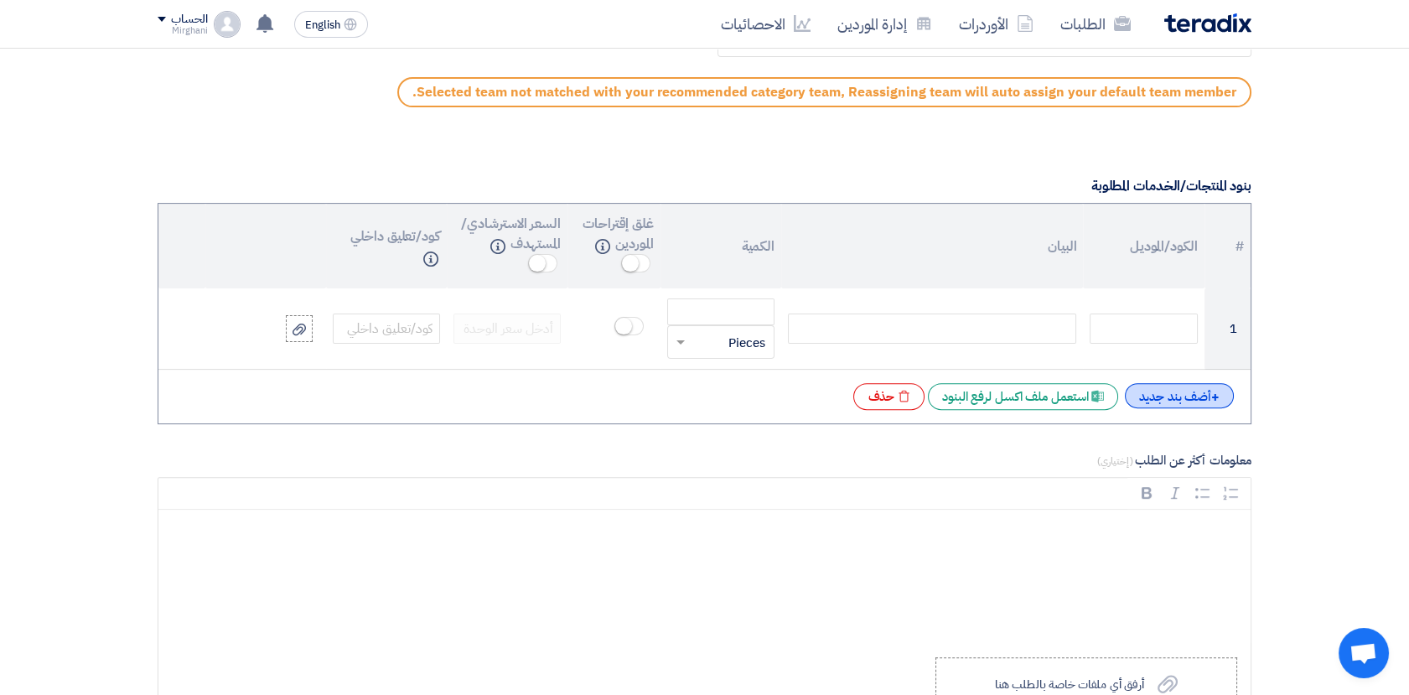
click at [1161, 399] on div "+ أضف بند جديد" at bounding box center [1179, 395] width 109 height 25
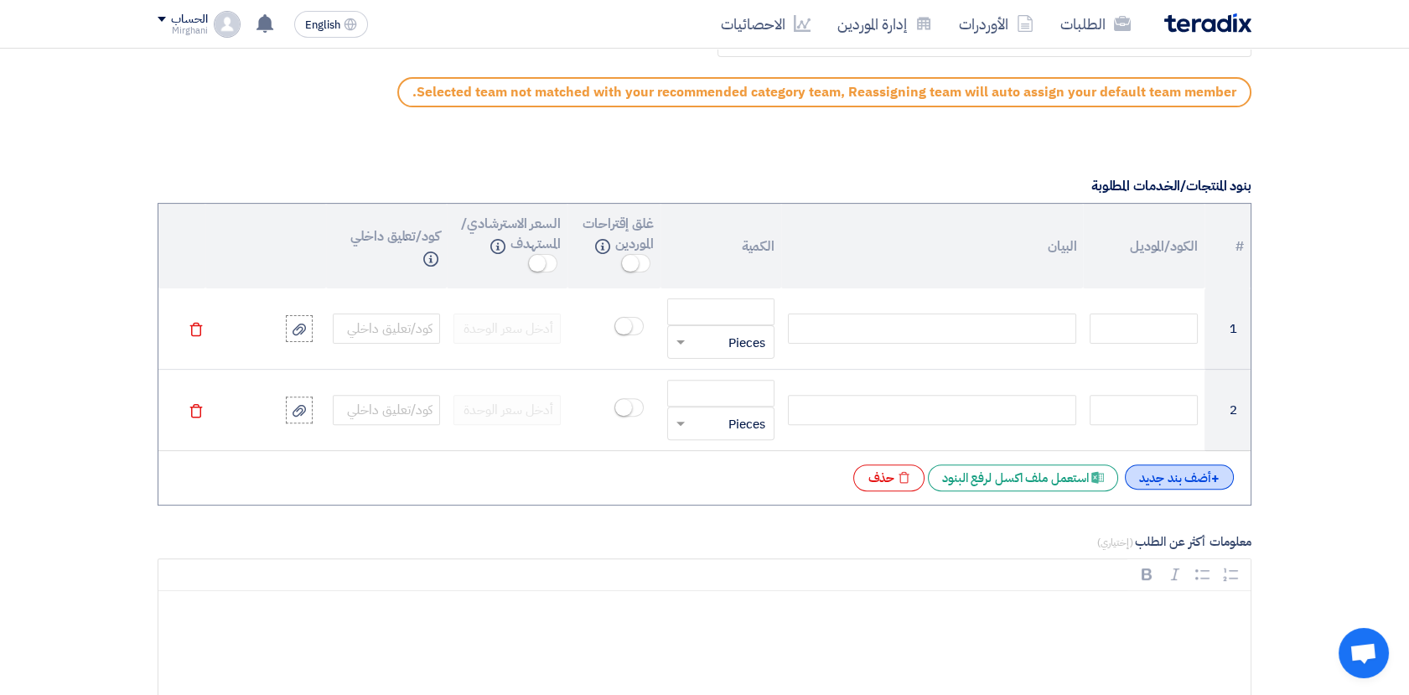
click at [1179, 486] on div "+ أضف بند جديد" at bounding box center [1179, 476] width 109 height 25
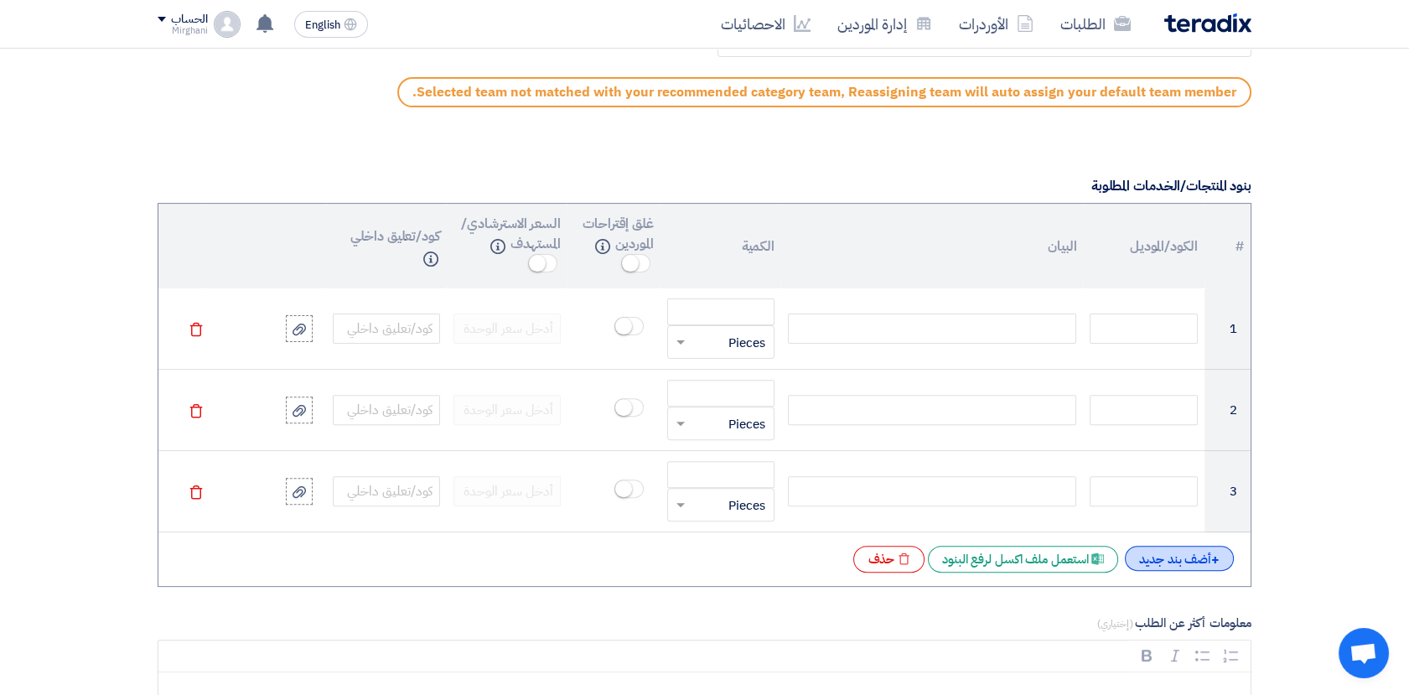
click at [1179, 550] on div "+ أضف بند جديد" at bounding box center [1179, 558] width 109 height 25
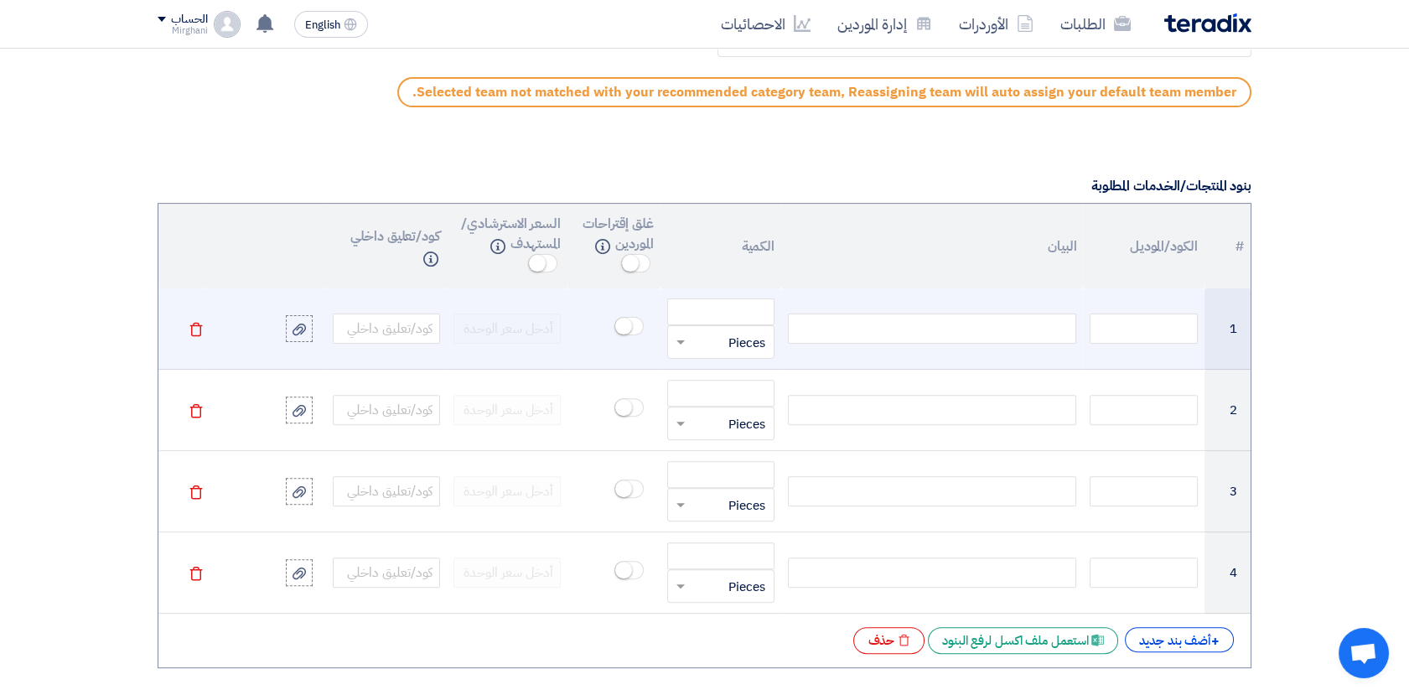
click at [880, 334] on div at bounding box center [932, 328] width 288 height 30
paste div
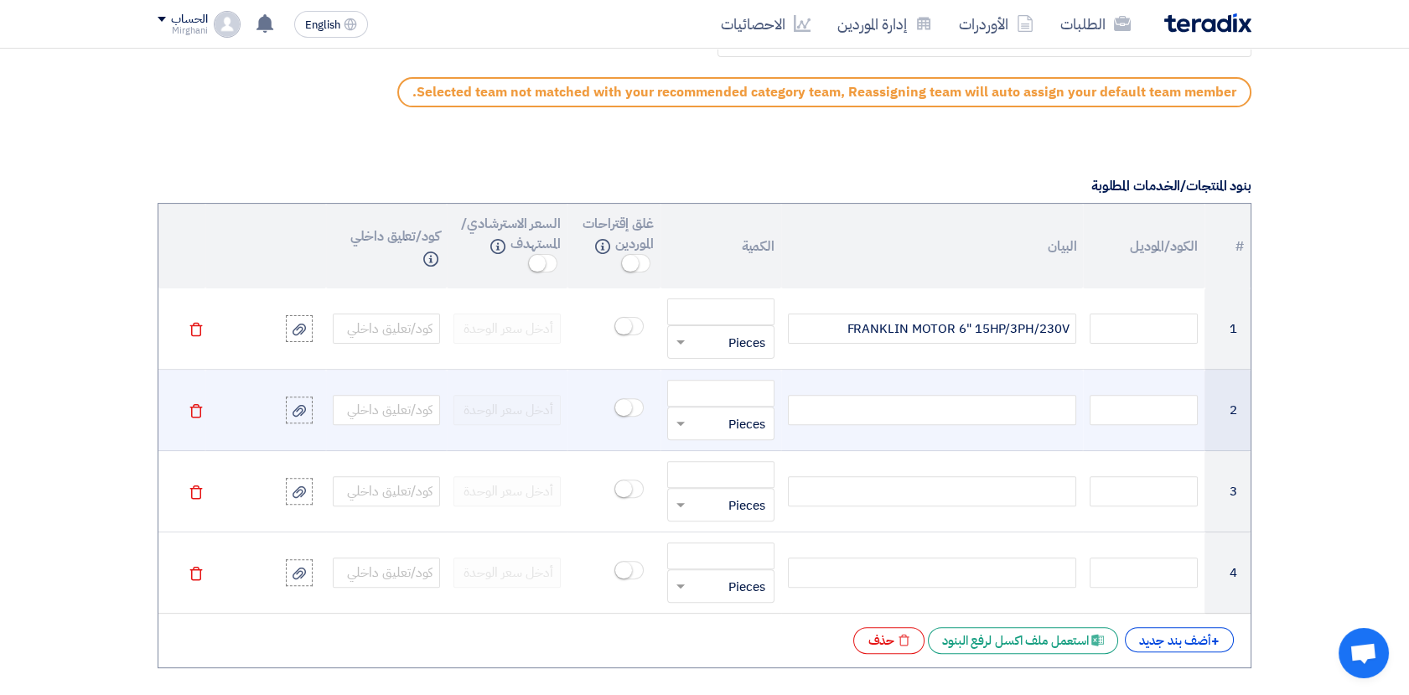
click at [955, 406] on div at bounding box center [932, 410] width 288 height 30
paste div
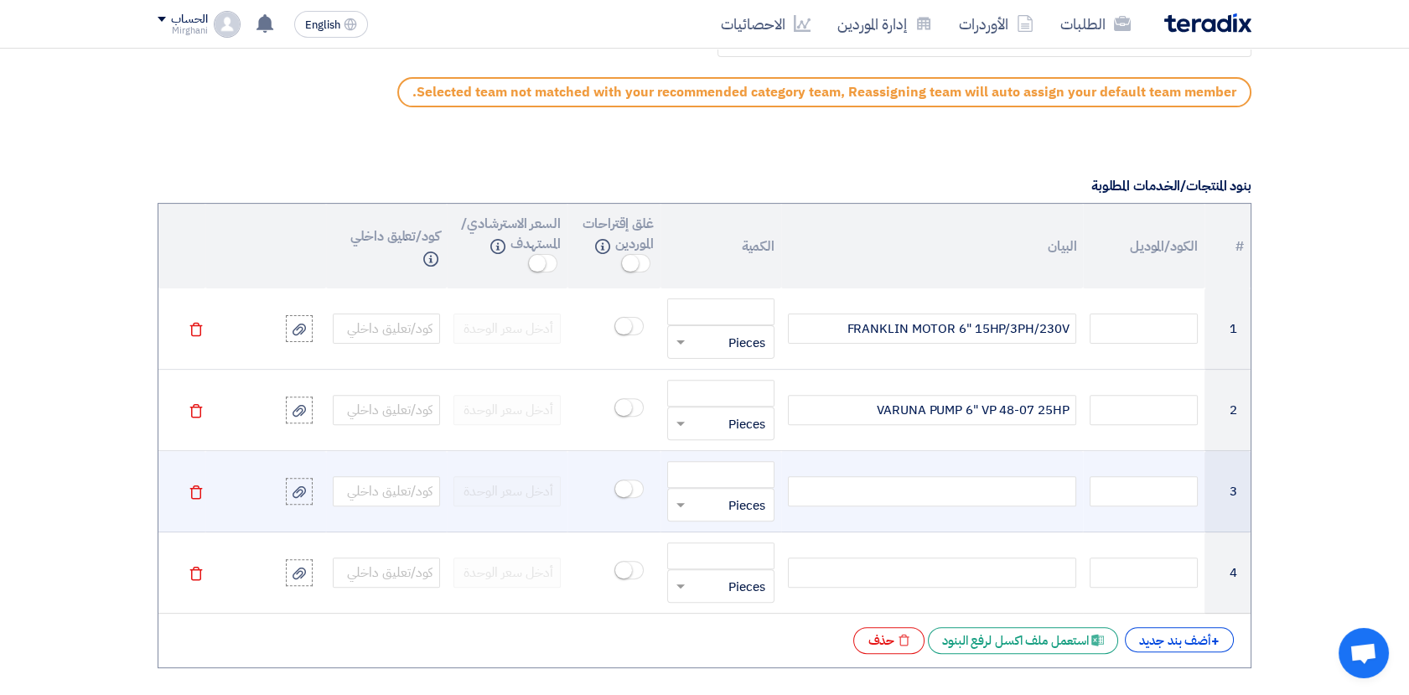
click at [995, 496] on div at bounding box center [932, 491] width 288 height 30
paste div
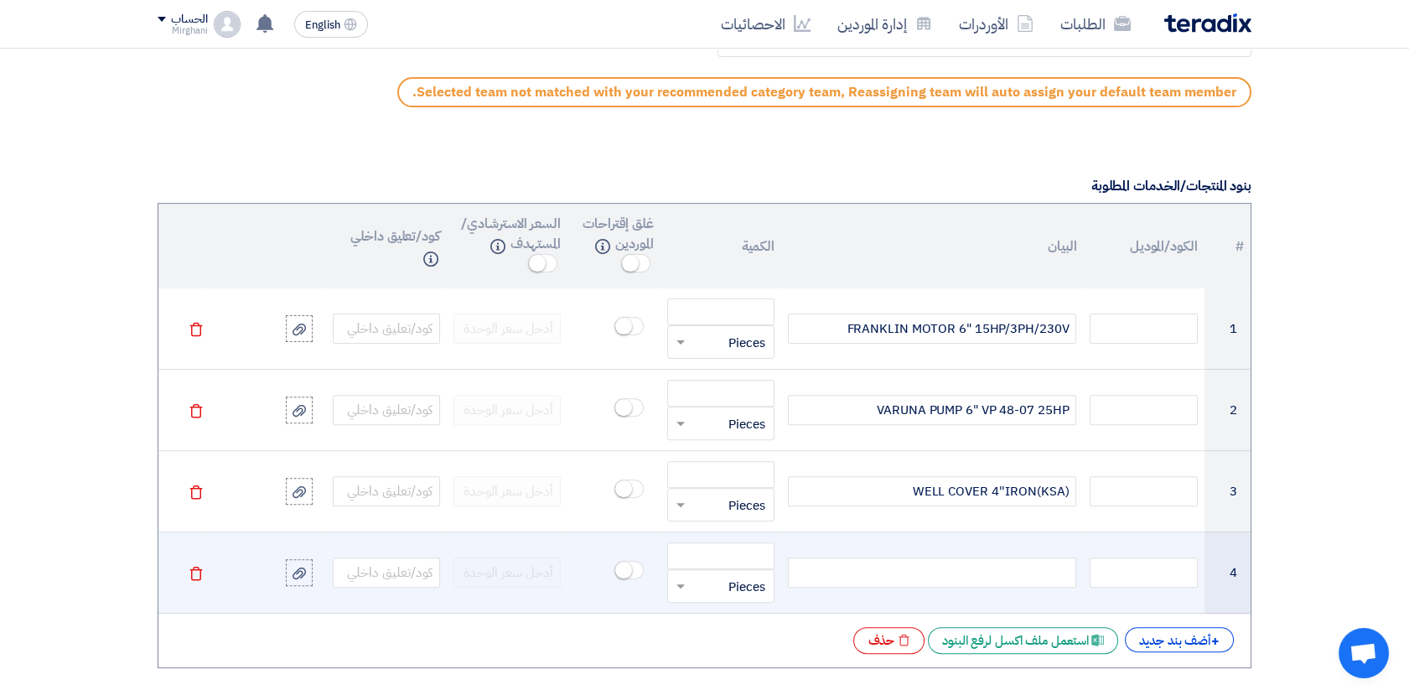
scroll to position [1396, 0]
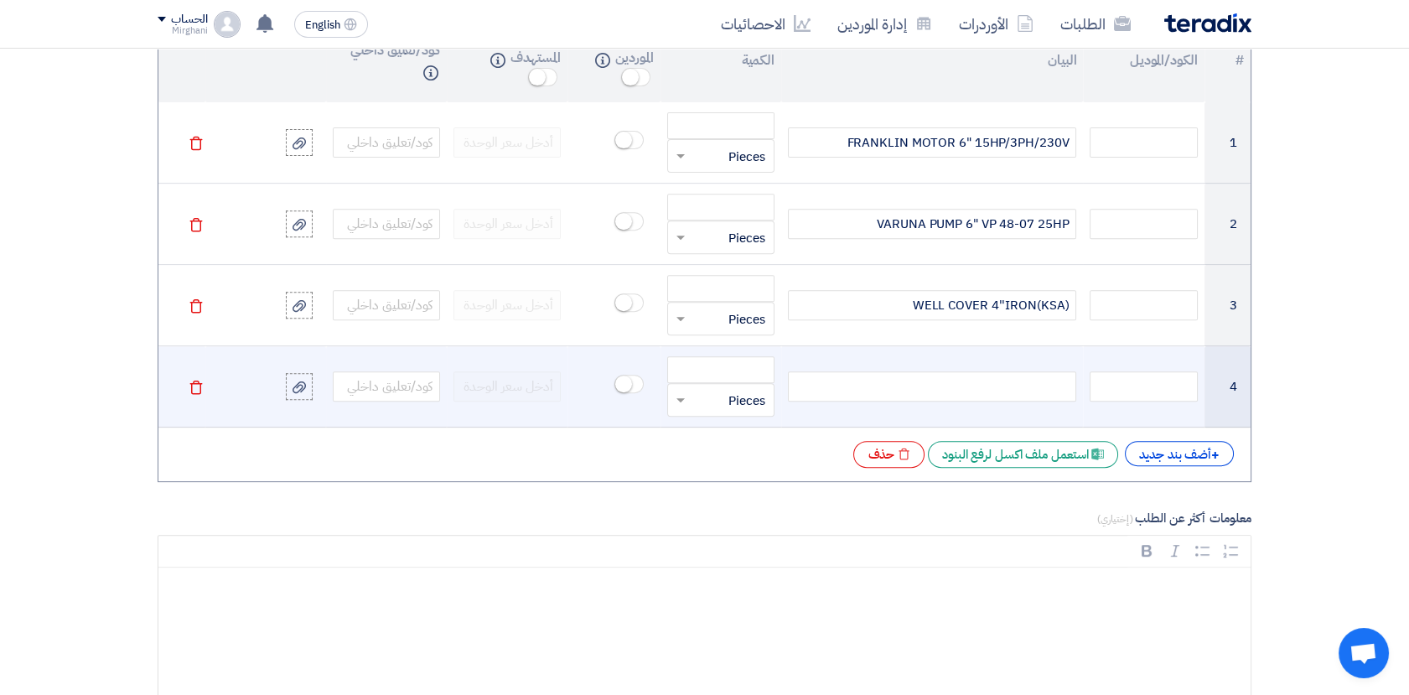
click at [1021, 391] on div at bounding box center [932, 386] width 288 height 30
paste div
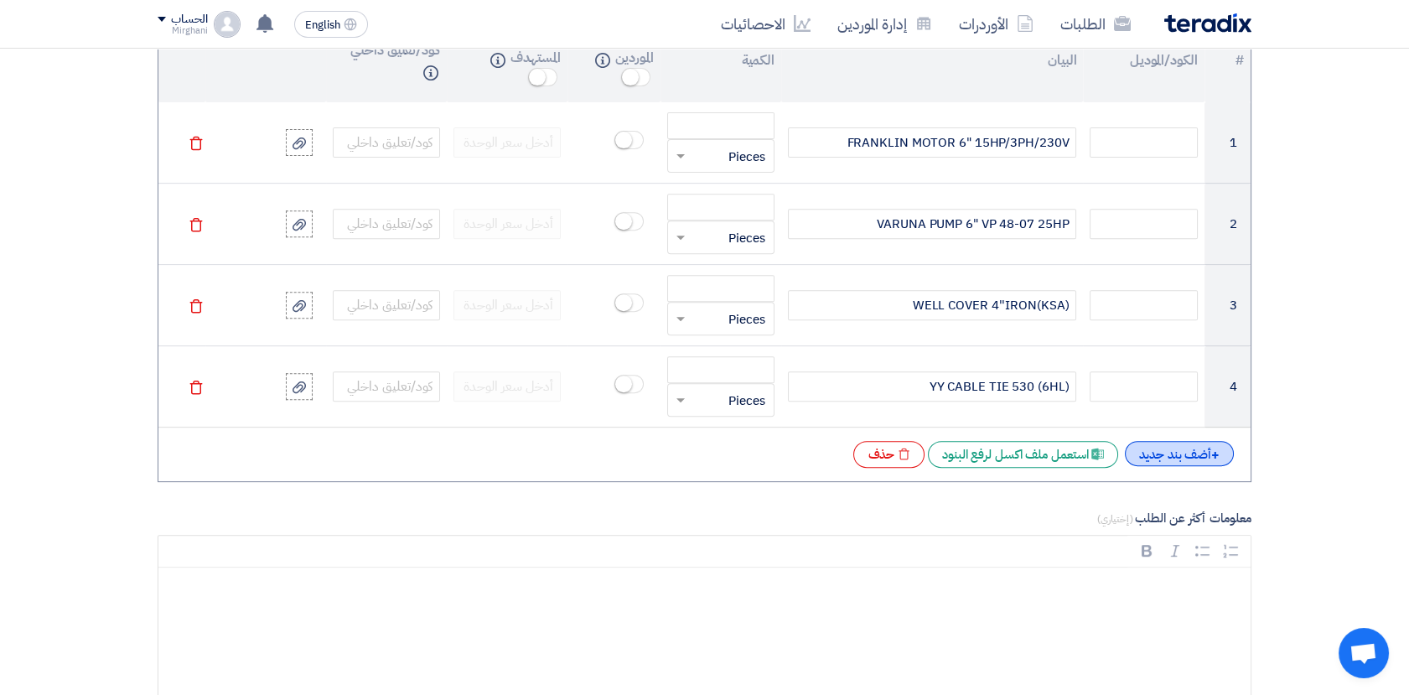
click at [1178, 452] on div "+ أضف بند جديد" at bounding box center [1179, 453] width 109 height 25
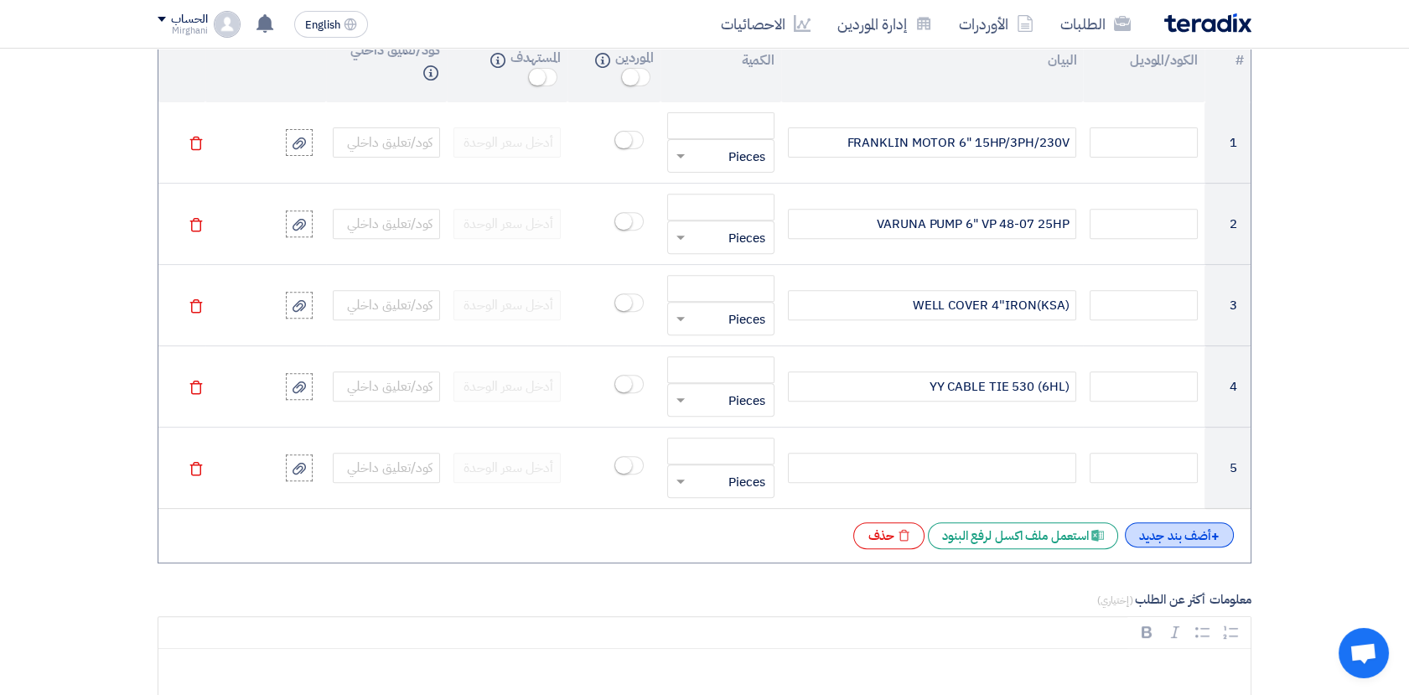
click at [1152, 532] on div "+ أضف بند جديد" at bounding box center [1179, 534] width 109 height 25
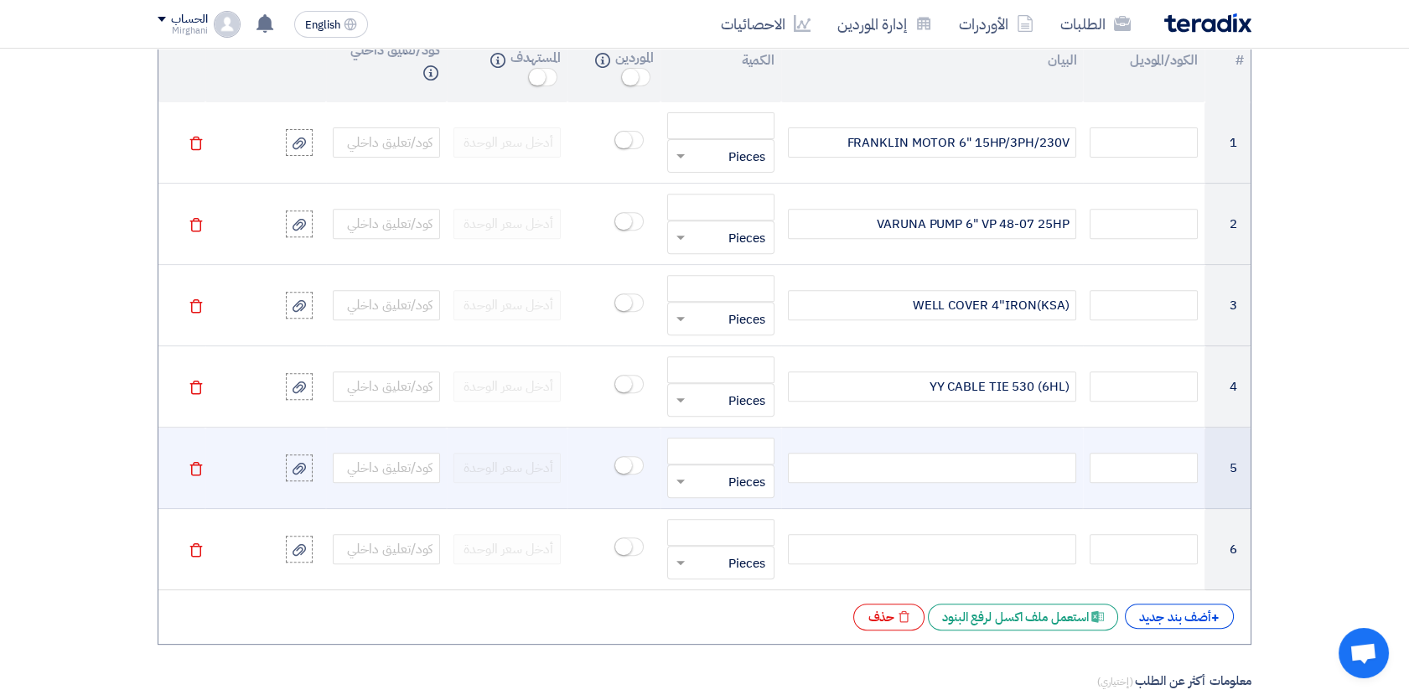
click at [959, 473] on div at bounding box center [932, 467] width 288 height 30
paste div
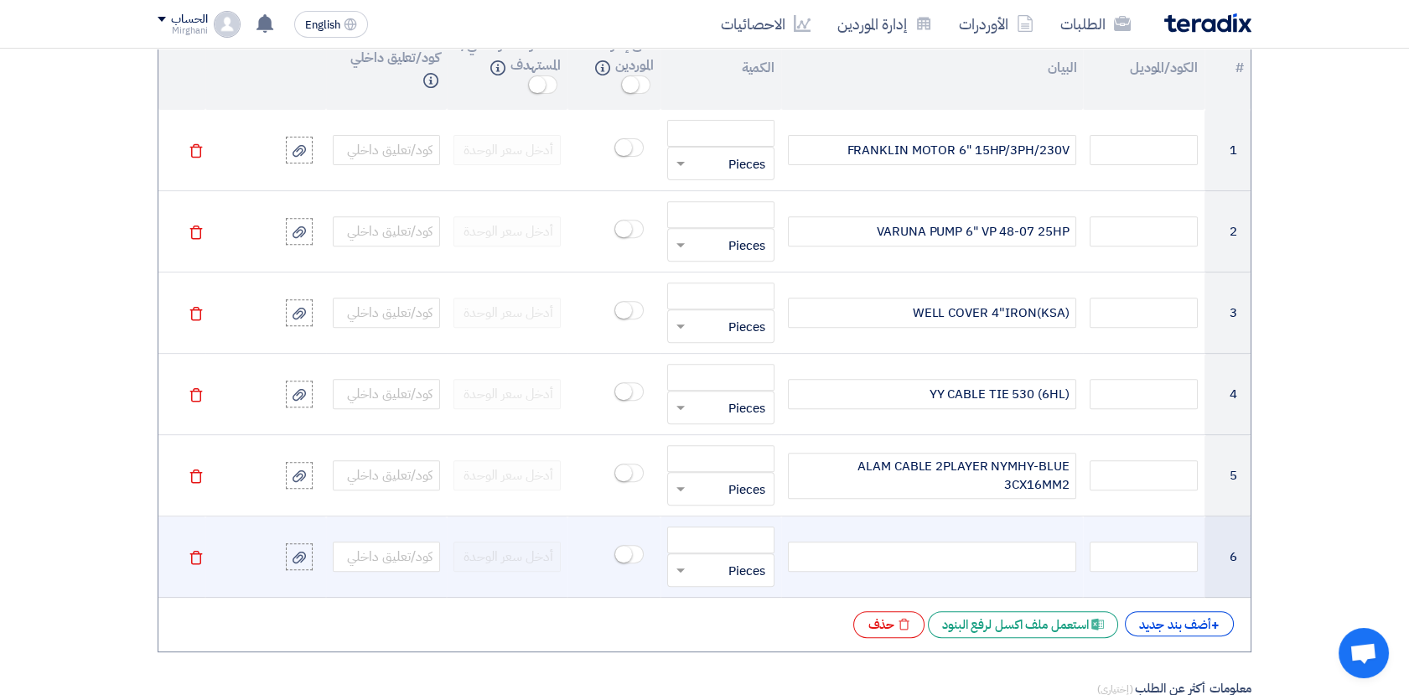
click at [959, 552] on div at bounding box center [932, 556] width 288 height 30
paste div
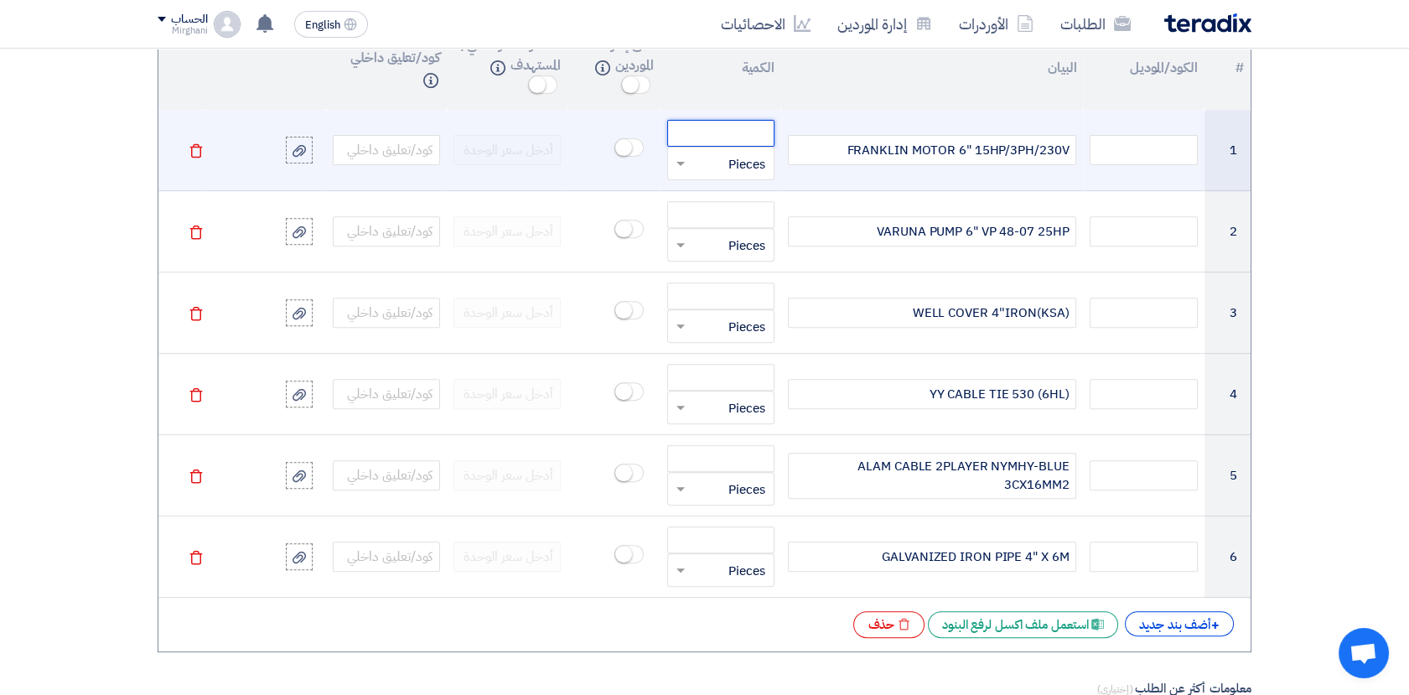
click at [703, 122] on input "number" at bounding box center [720, 133] width 107 height 27
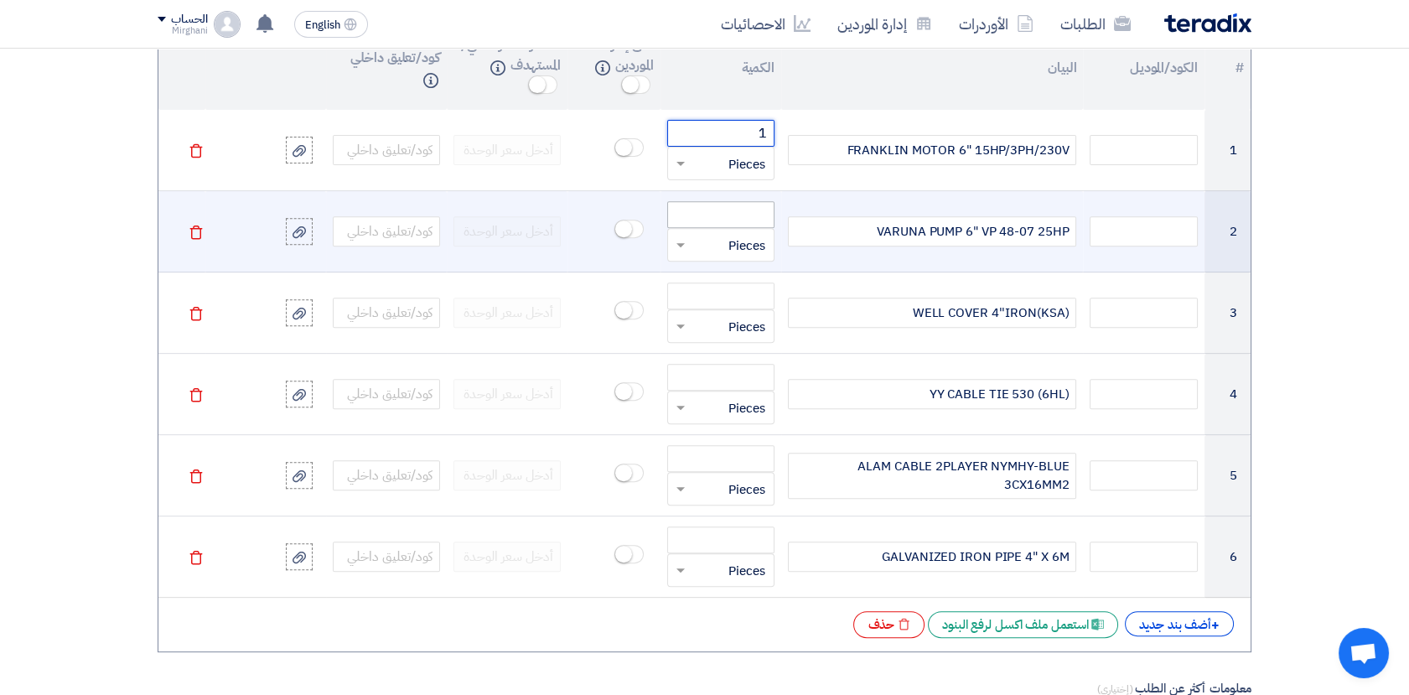
type input "1"
click at [756, 205] on input "number" at bounding box center [720, 214] width 107 height 27
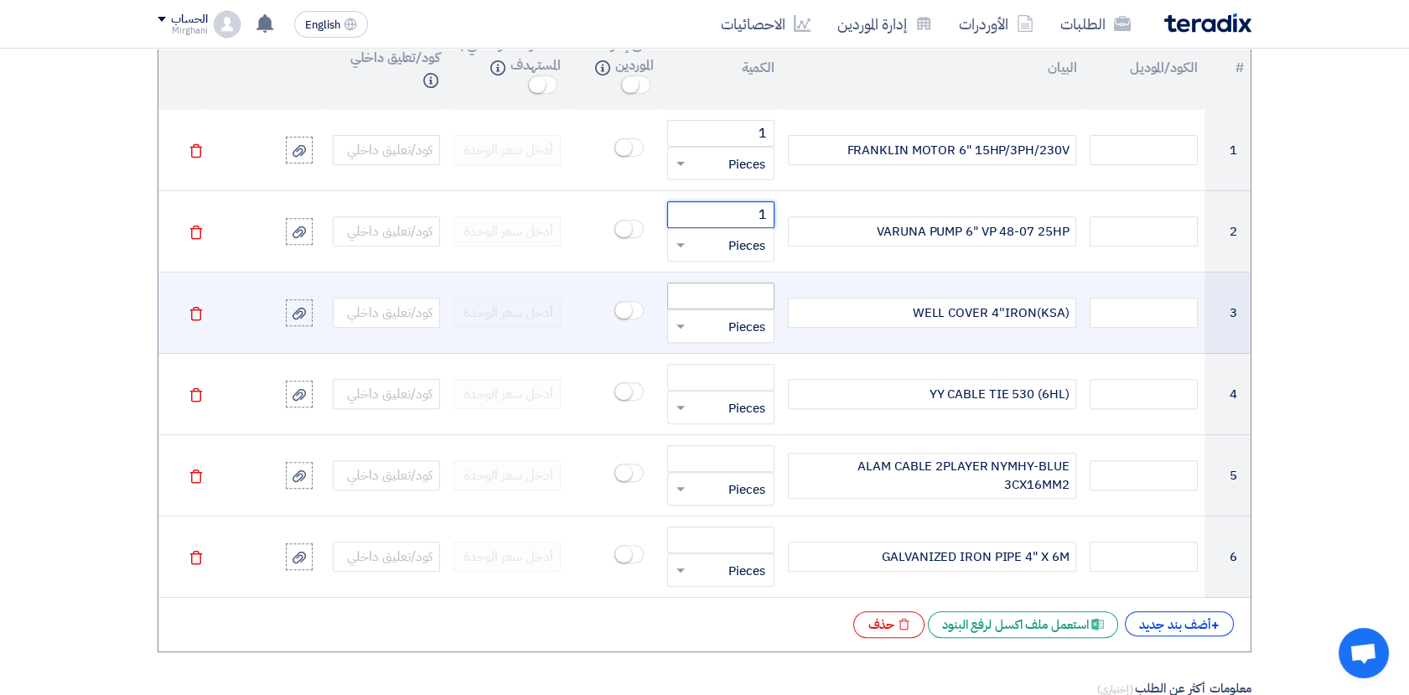
type input "1"
click at [746, 303] on input "number" at bounding box center [720, 295] width 107 height 27
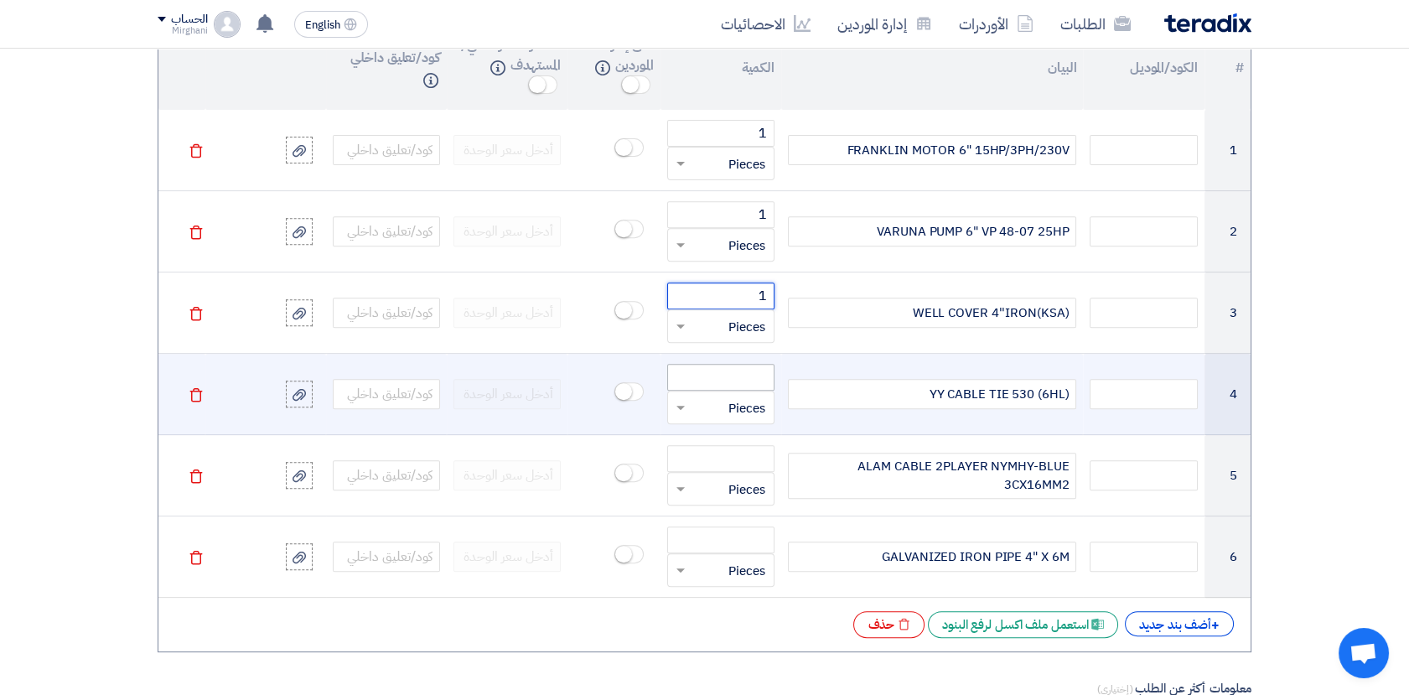
type input "1"
click at [745, 365] on input "number" at bounding box center [720, 377] width 107 height 27
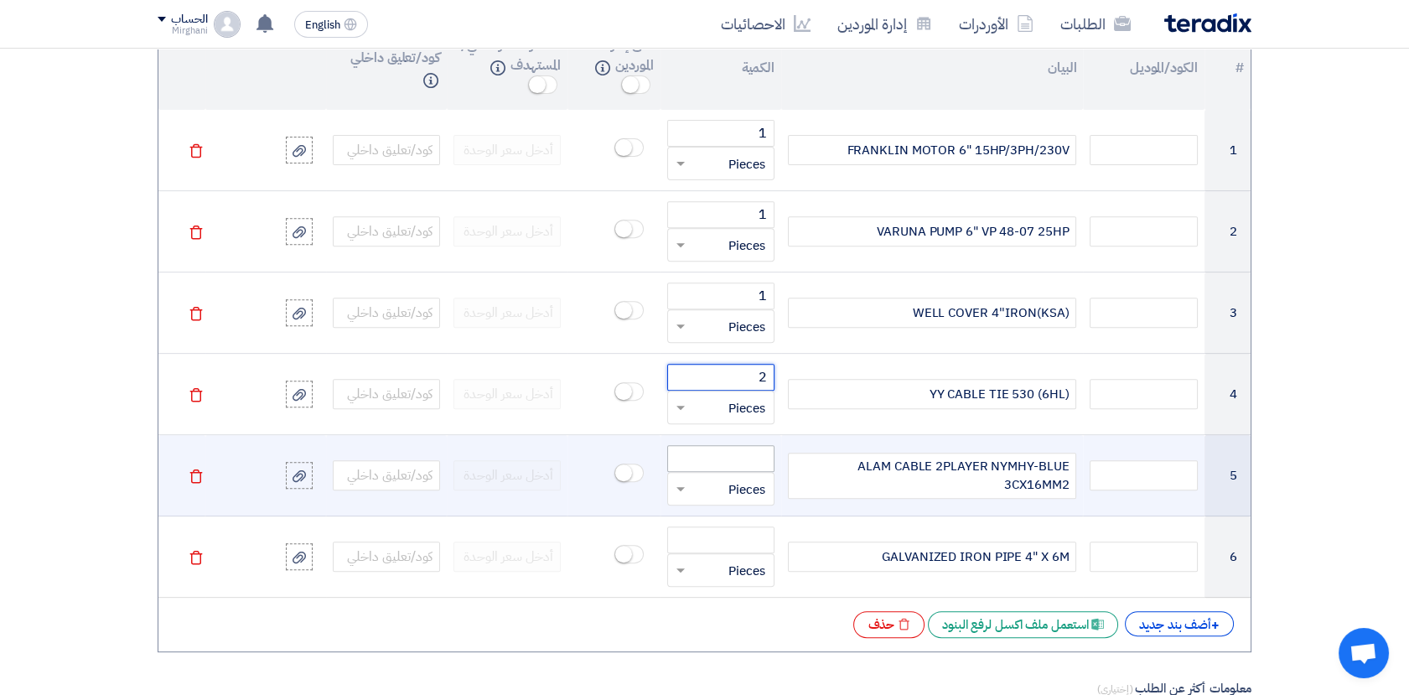
type input "2"
click at [737, 447] on input "number" at bounding box center [720, 458] width 107 height 27
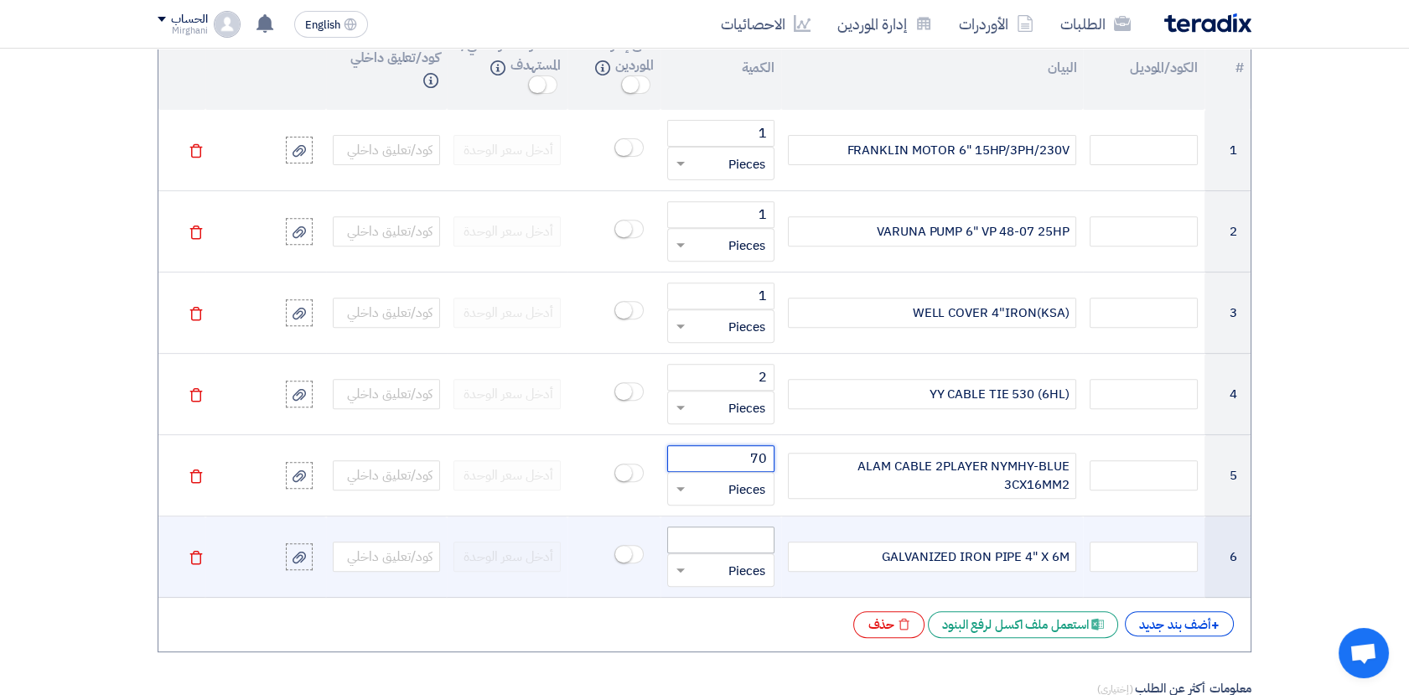
type input "70"
click at [751, 529] on input "number" at bounding box center [720, 539] width 107 height 27
type input "5"
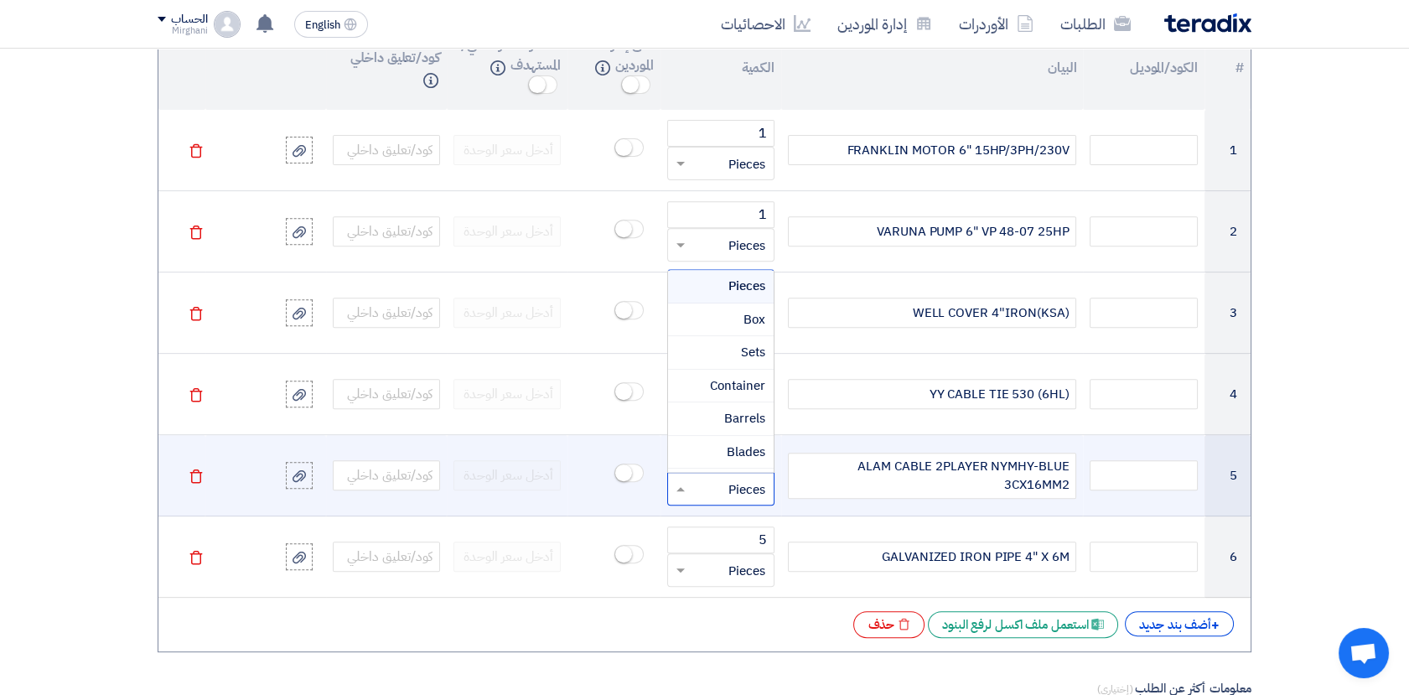
click at [674, 484] on span at bounding box center [678, 488] width 21 height 19
click at [741, 411] on span "Meter" at bounding box center [748, 410] width 33 height 18
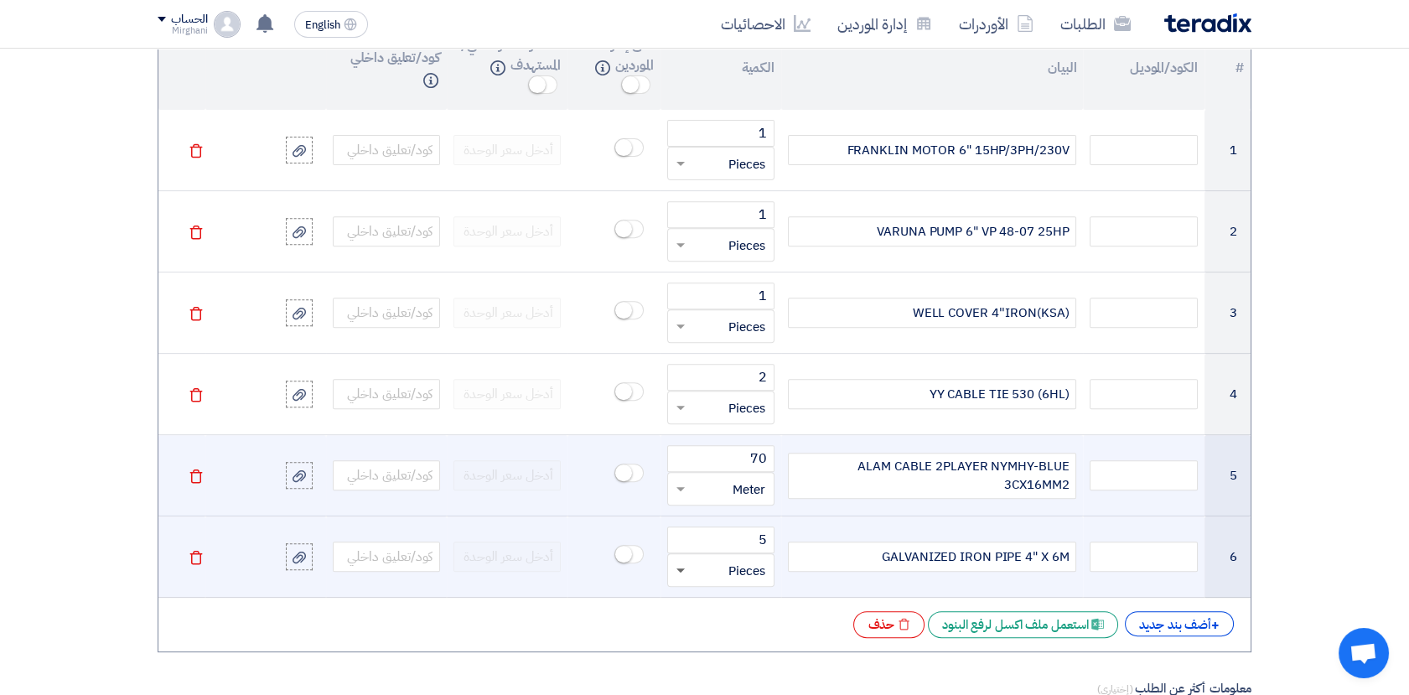
click at [681, 570] on span at bounding box center [678, 570] width 21 height 19
click at [747, 526] on div "EA" at bounding box center [721, 541] width 106 height 33
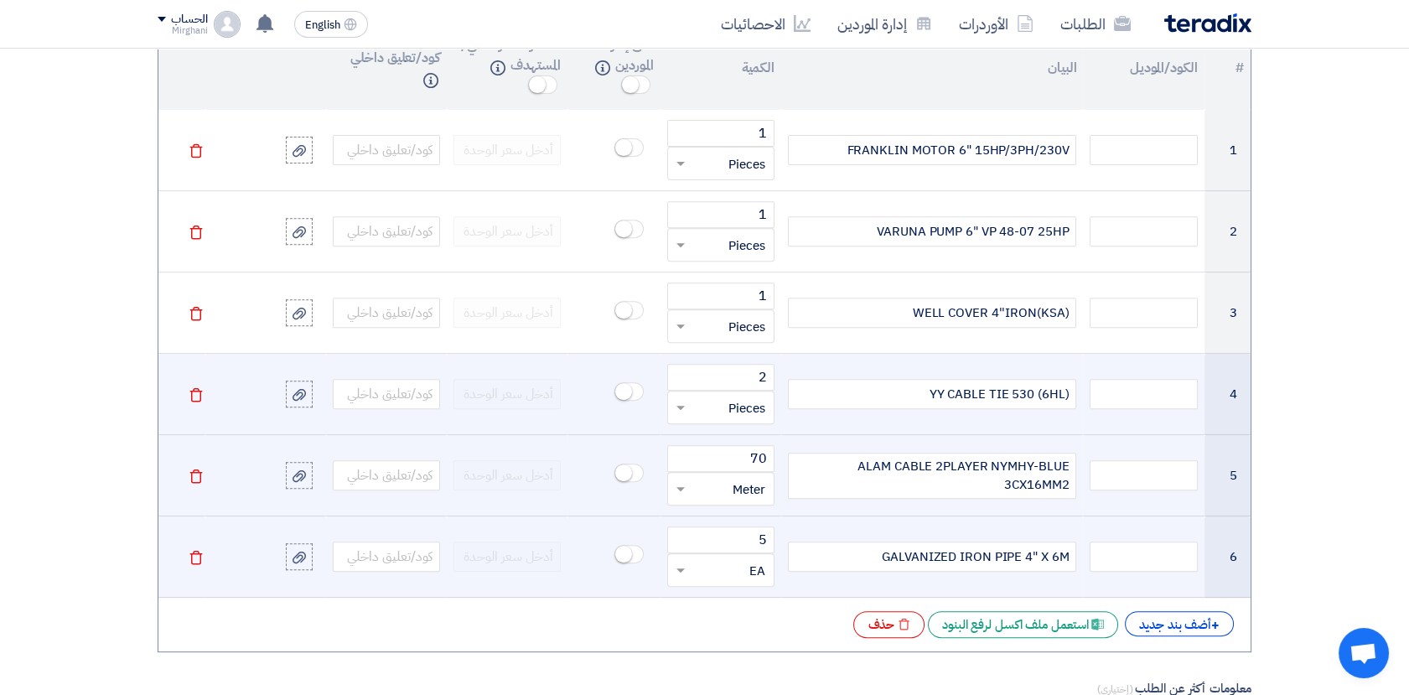
click at [688, 411] on span at bounding box center [678, 407] width 21 height 19
click at [749, 604] on span "EA" at bounding box center [757, 613] width 16 height 18
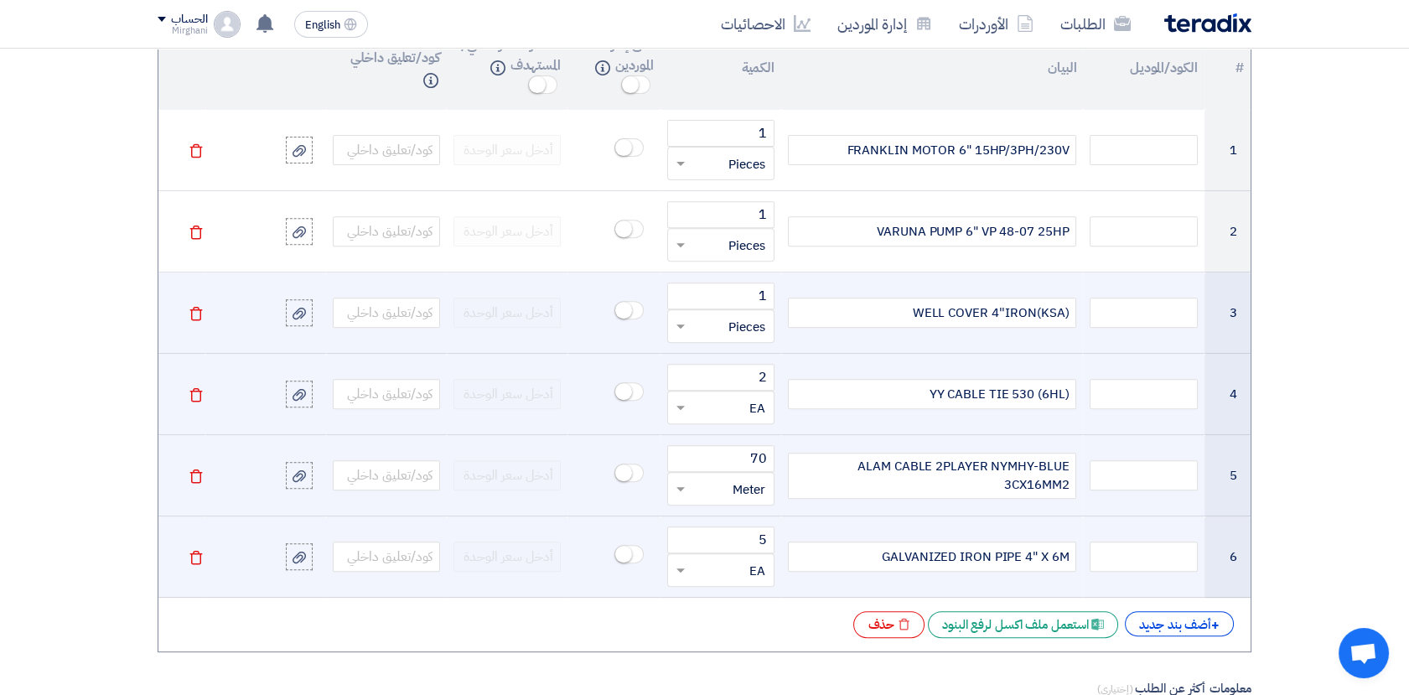
click at [732, 326] on input "text" at bounding box center [731, 326] width 70 height 27
click at [747, 530] on div "EA" at bounding box center [721, 532] width 106 height 33
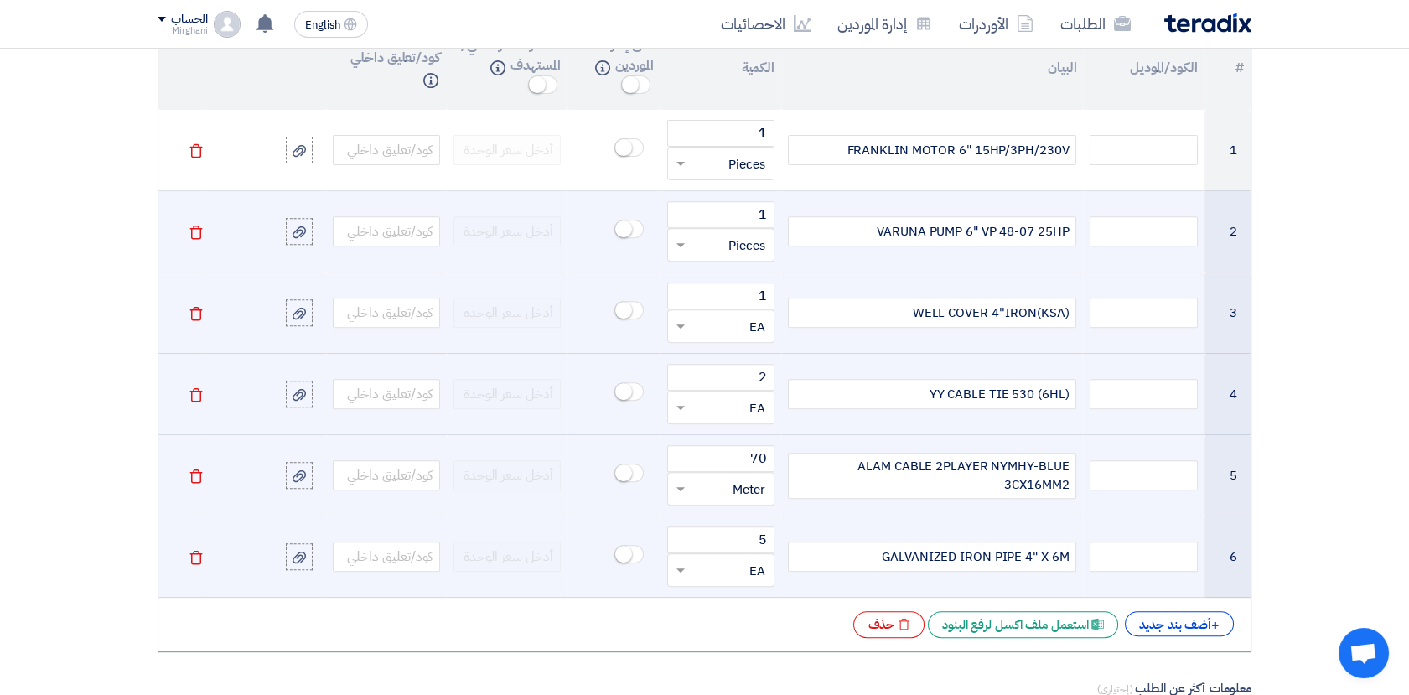
click at [708, 246] on input "text" at bounding box center [731, 244] width 70 height 27
click at [738, 437] on div "EA" at bounding box center [721, 451] width 106 height 33
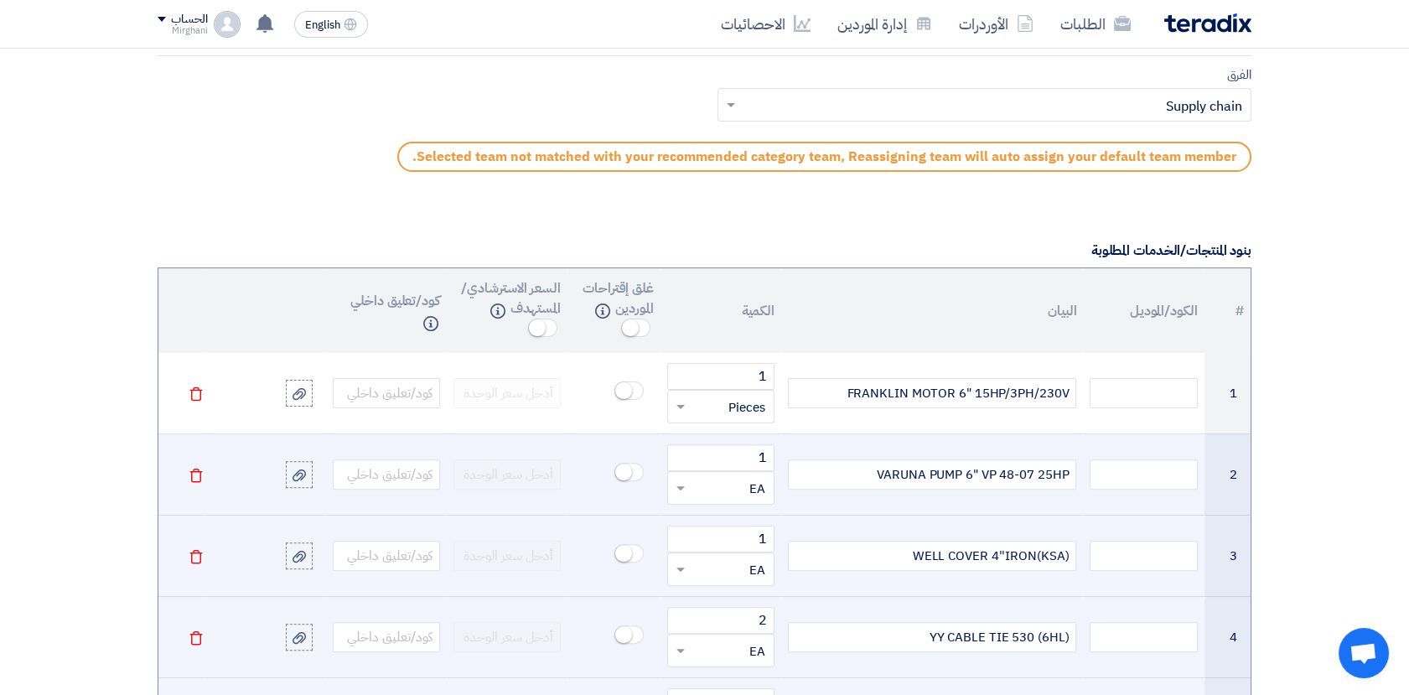
scroll to position [1109, 0]
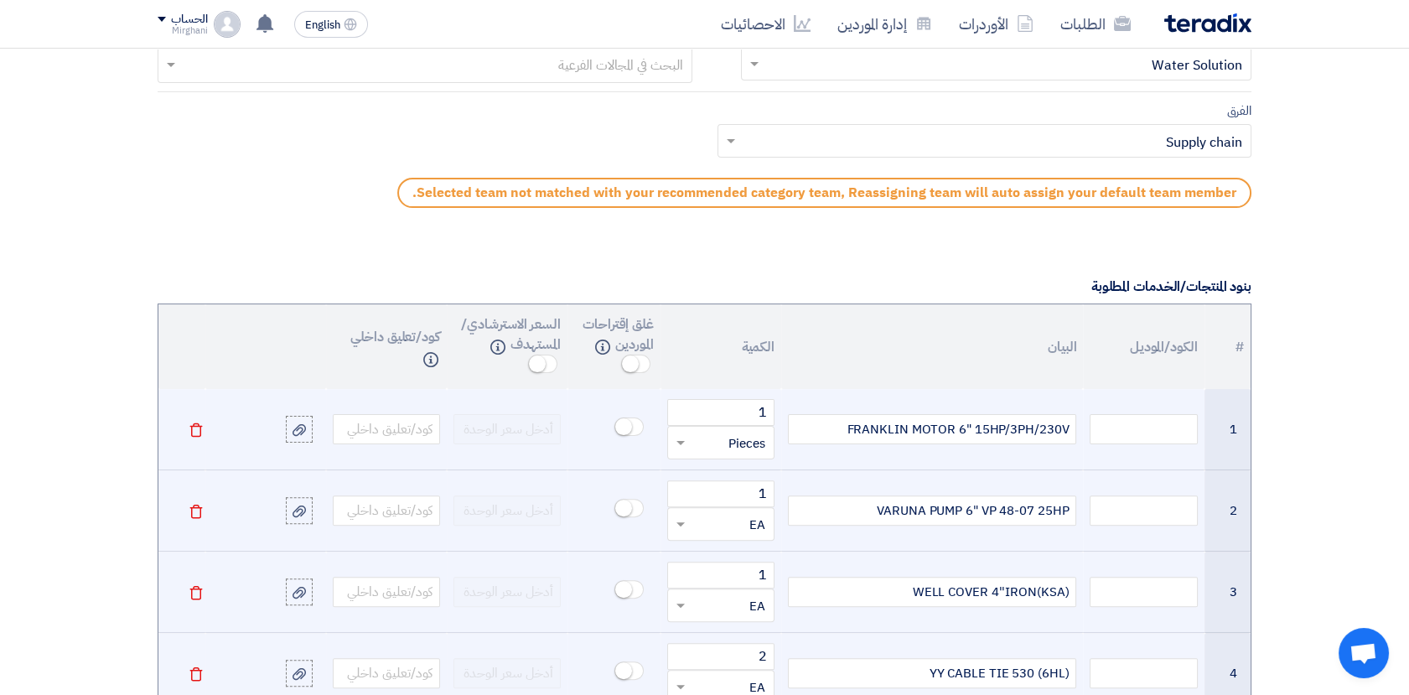
click at [705, 440] on input "text" at bounding box center [731, 442] width 70 height 27
click at [742, 644] on div "EA" at bounding box center [721, 649] width 106 height 33
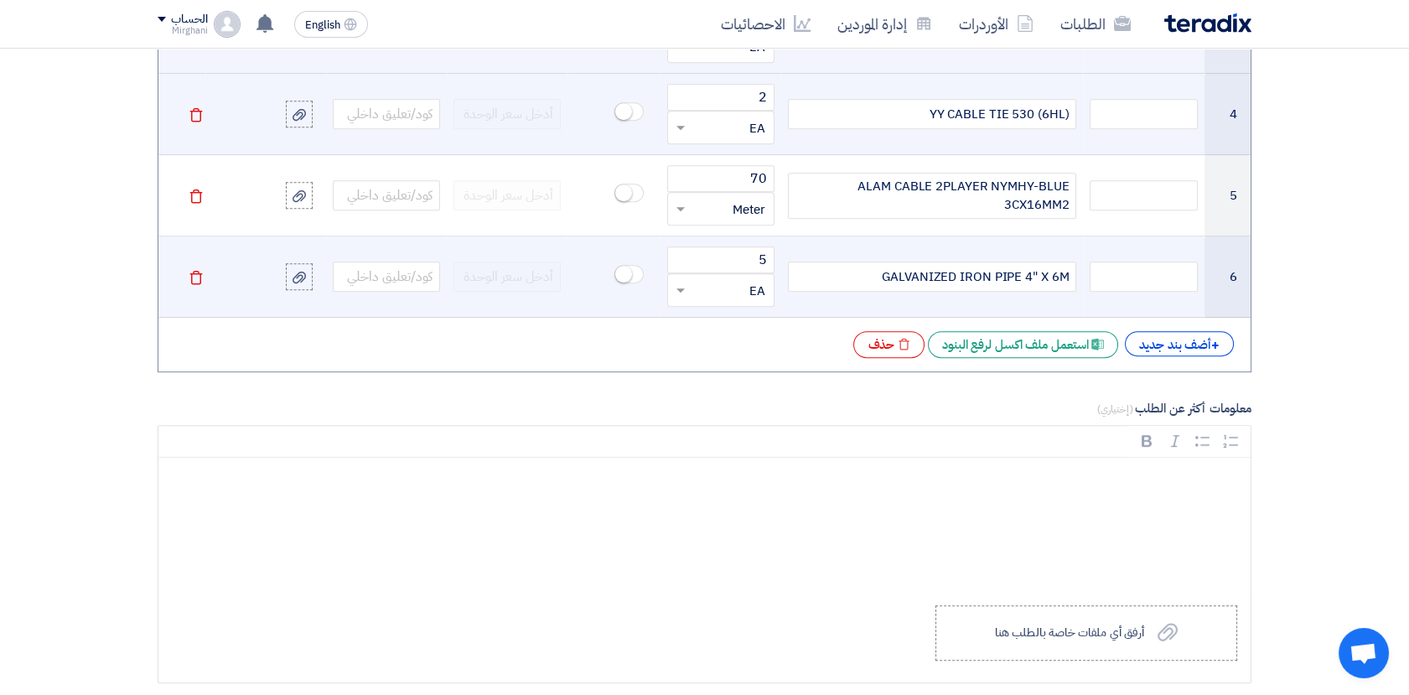
scroll to position [1854, 0]
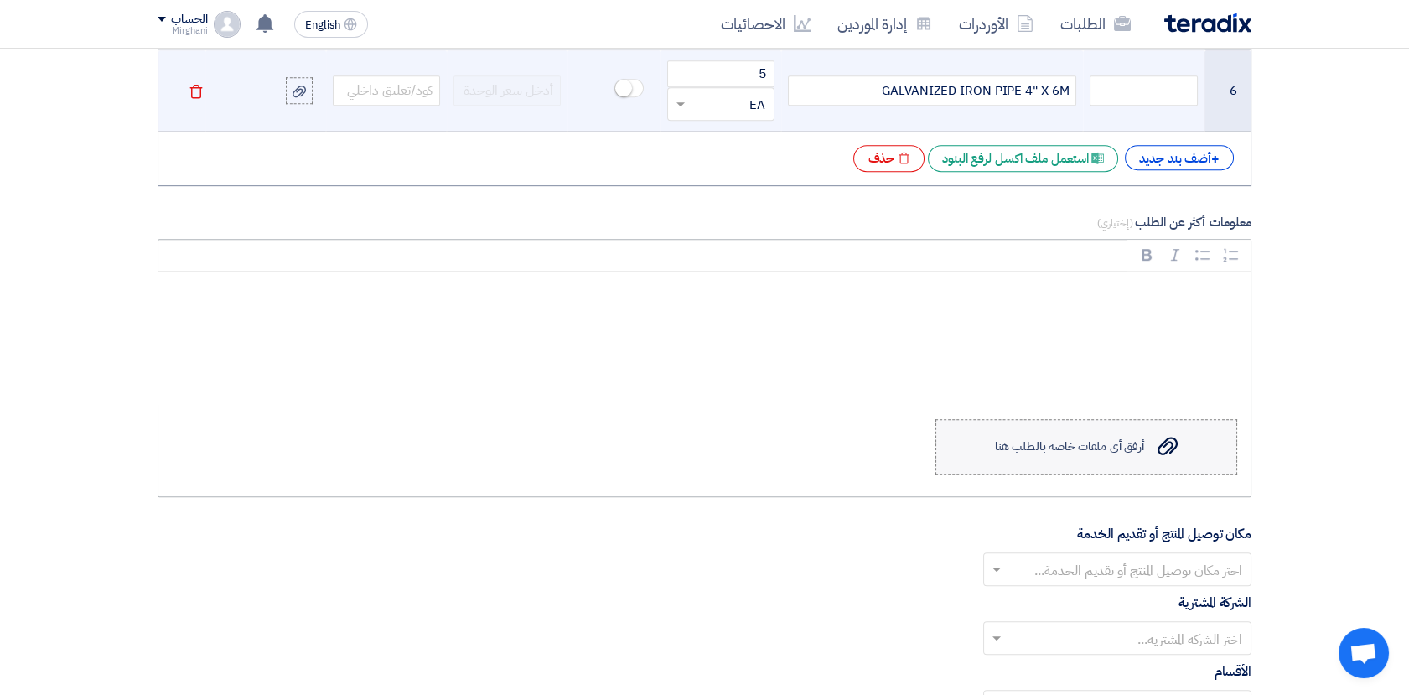
click at [1115, 440] on div "أرفق أي ملفات خاصة بالطلب هنا" at bounding box center [1069, 446] width 149 height 13
click at [0, 0] on input "Upload a file أرفق أي ملفات خاصة بالطلب هنا" at bounding box center [0, 0] width 0 height 0
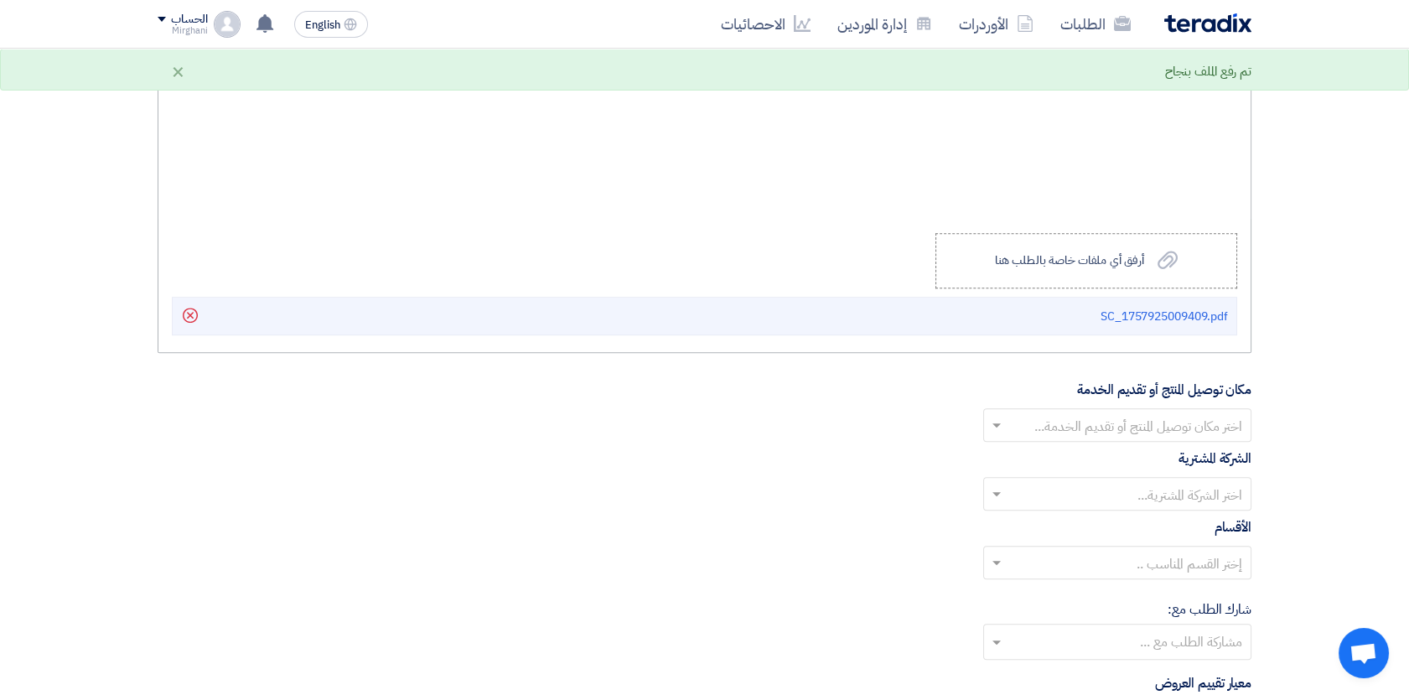
scroll to position [2133, 0]
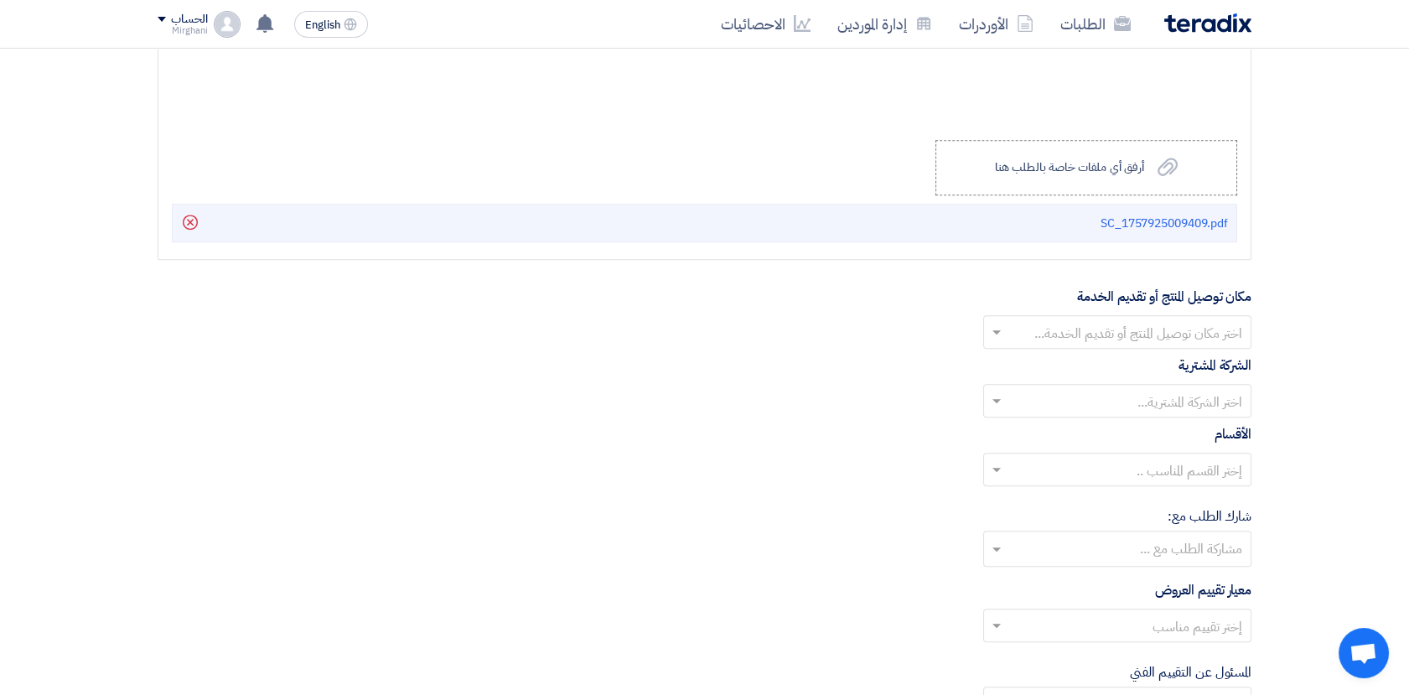
click at [1080, 328] on input "text" at bounding box center [1126, 334] width 235 height 28
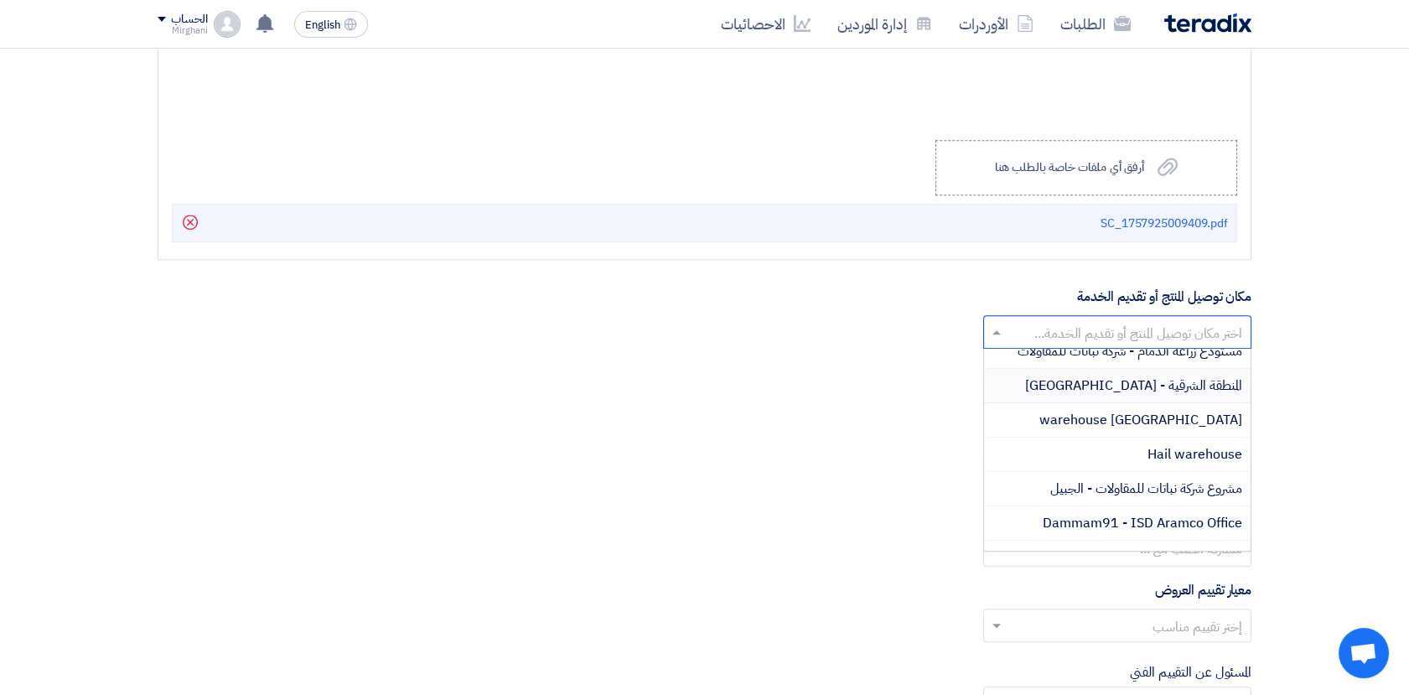
scroll to position [279, 0]
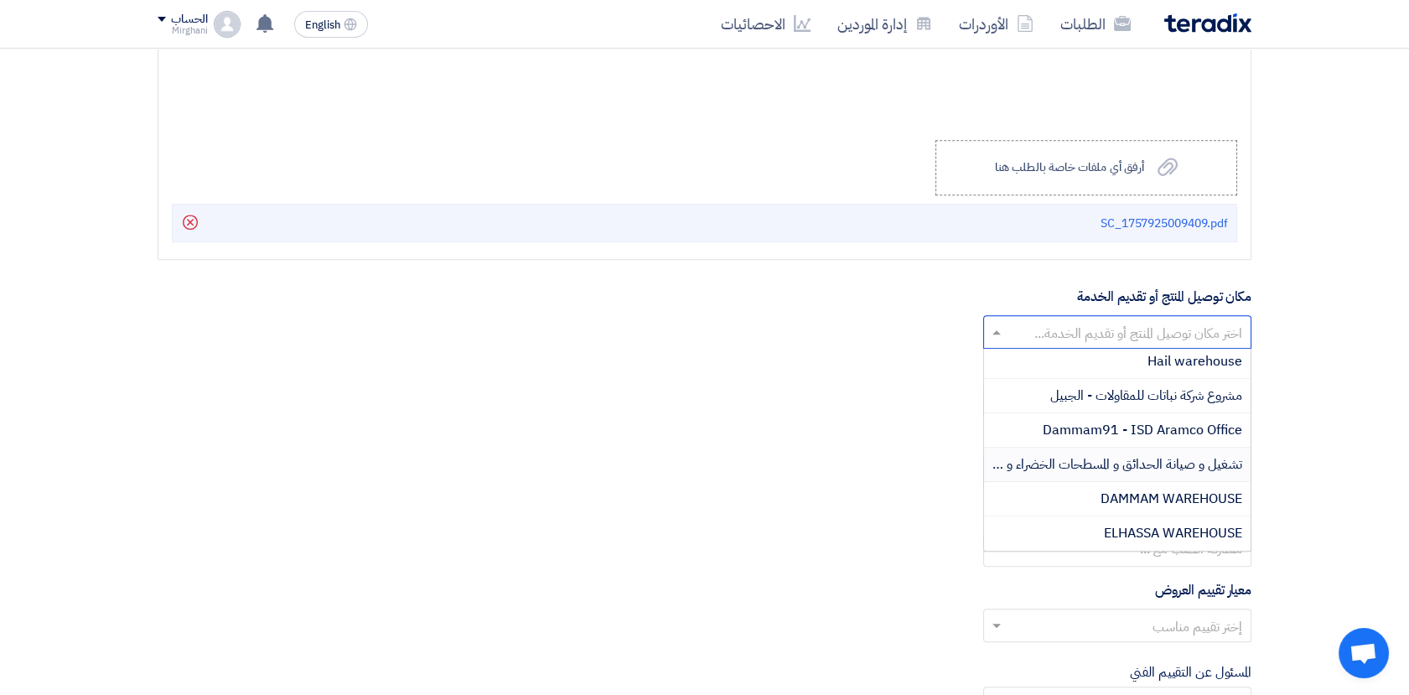
click at [1103, 459] on span "تشغيل و صيانة الحدائق و المسطحات الخضراء و الأشجار وشبكات الري و المضخات بمدينة…" at bounding box center [1007, 464] width 470 height 20
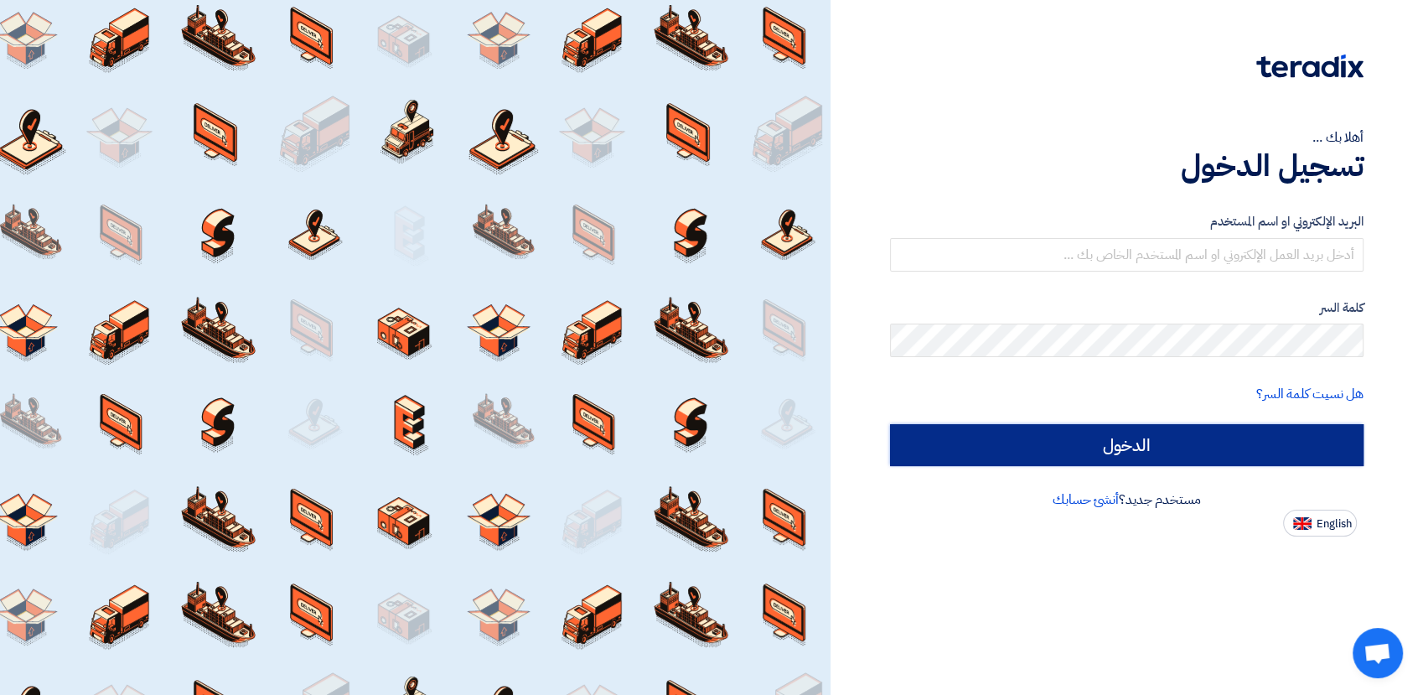
click at [1058, 447] on input "الدخول" at bounding box center [1127, 445] width 474 height 42
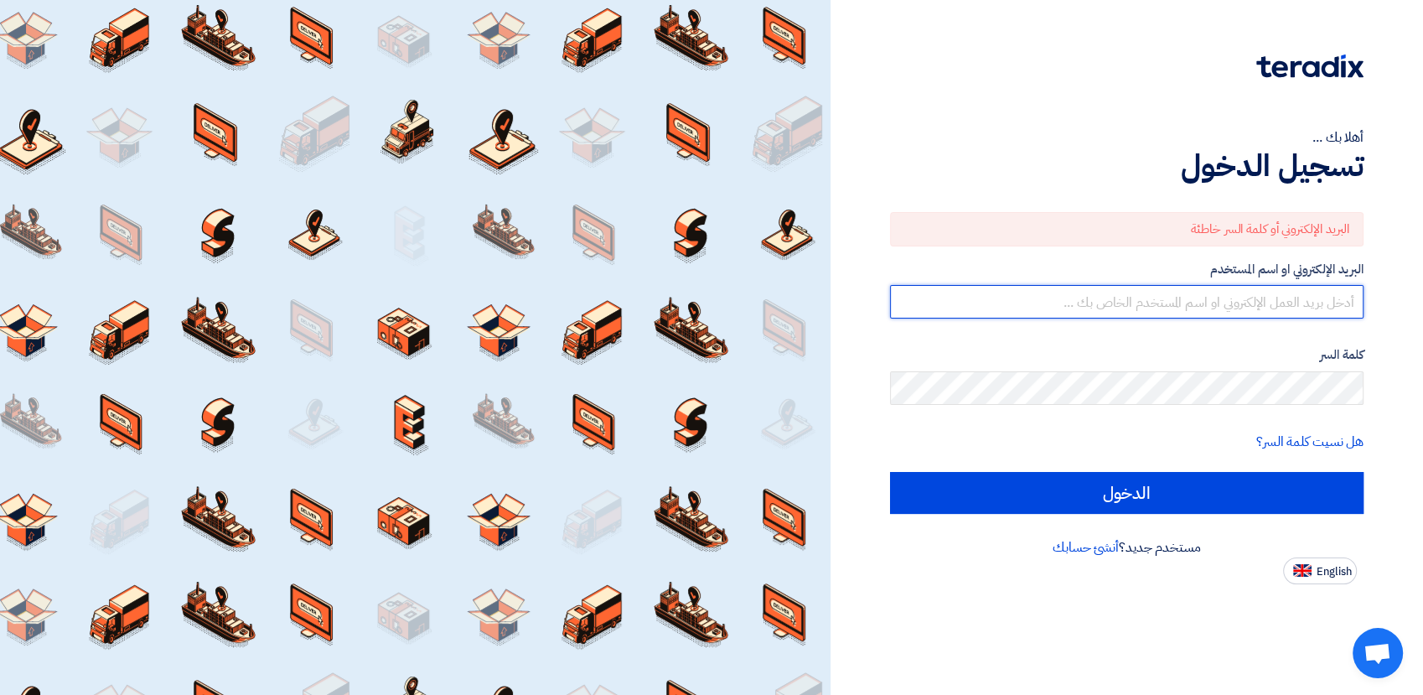
click at [1294, 294] on input "text" at bounding box center [1127, 302] width 474 height 34
paste input "[EMAIL_ADDRESS][DOMAIN_NAME]"
type input "[EMAIL_ADDRESS][DOMAIN_NAME]"
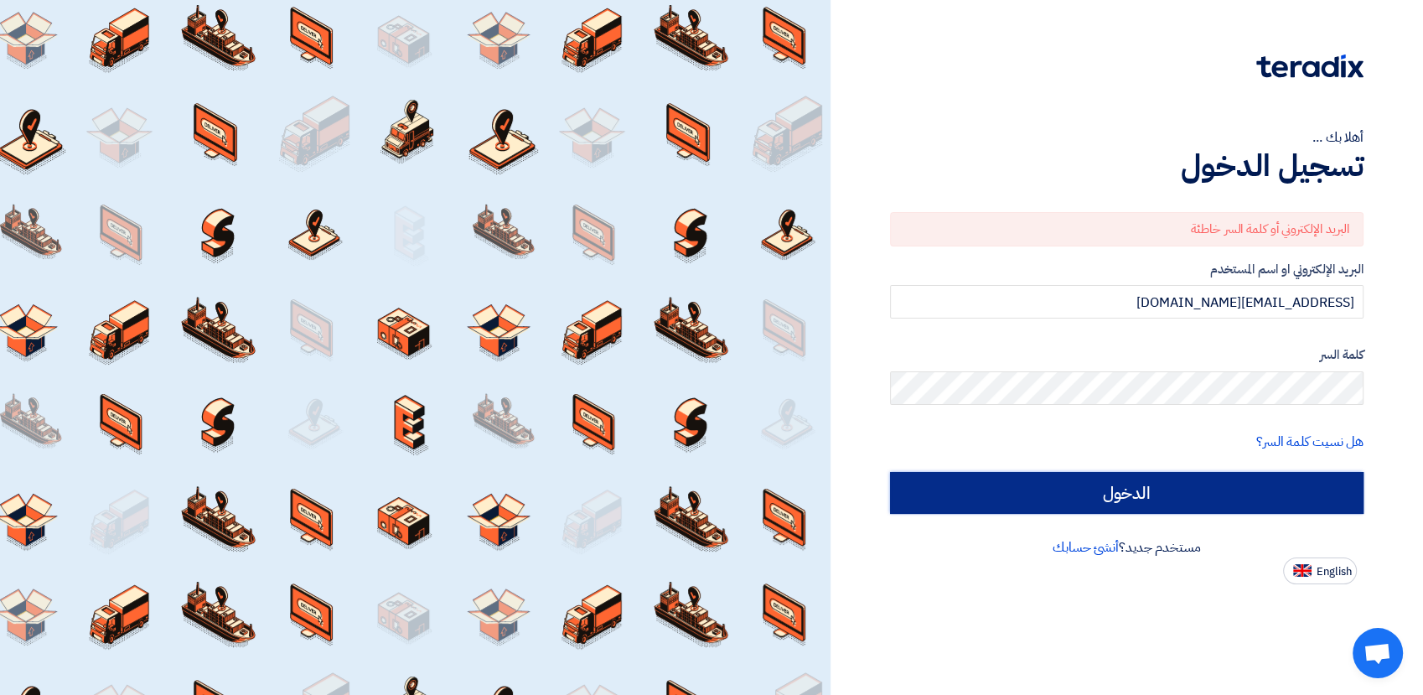
click at [1207, 506] on input "الدخول" at bounding box center [1127, 493] width 474 height 42
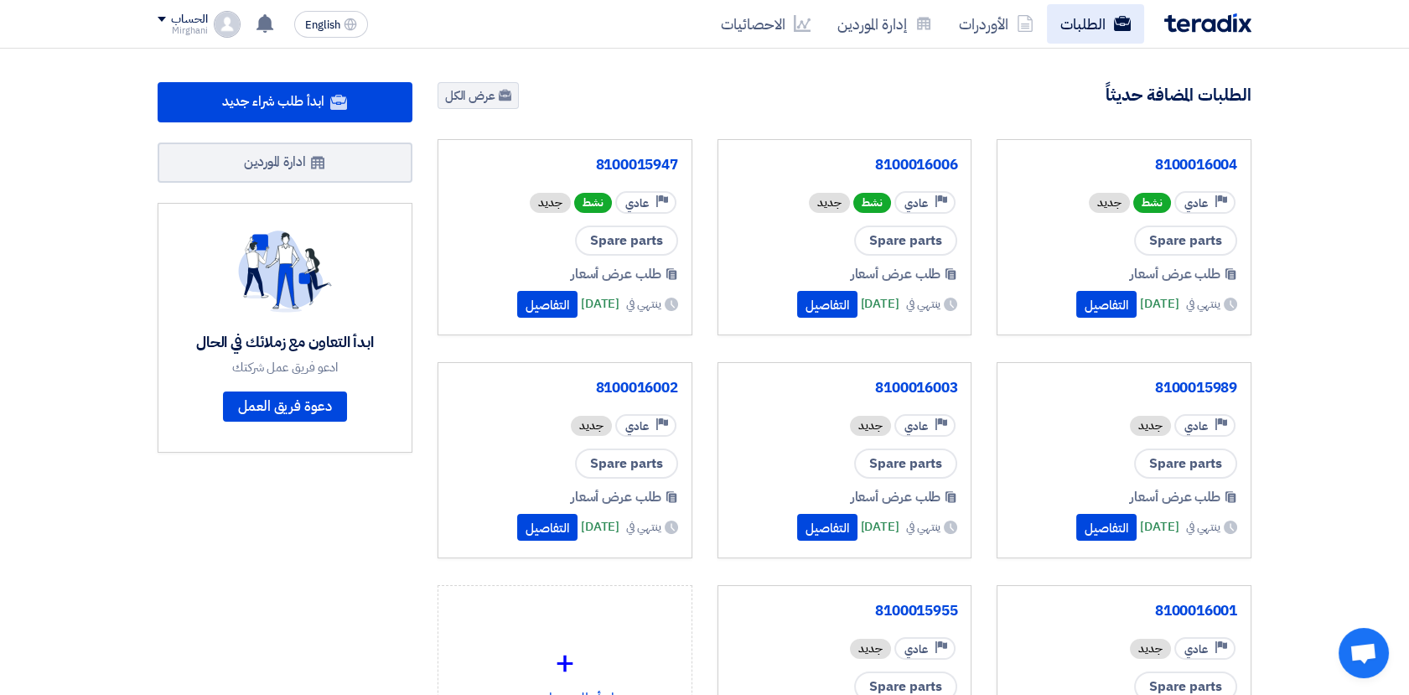
click at [1105, 17] on link "الطلبات" at bounding box center [1095, 23] width 97 height 39
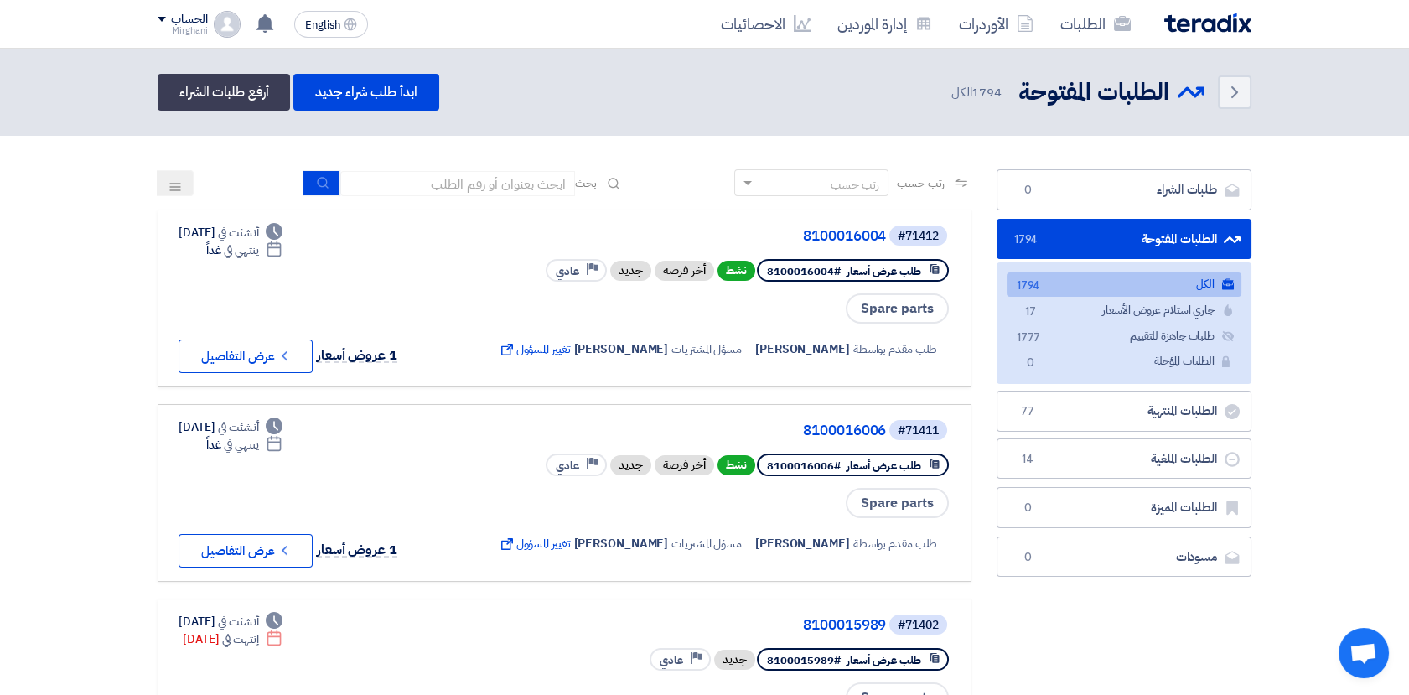
click at [181, 26] on div "Mirghani" at bounding box center [182, 30] width 49 height 9
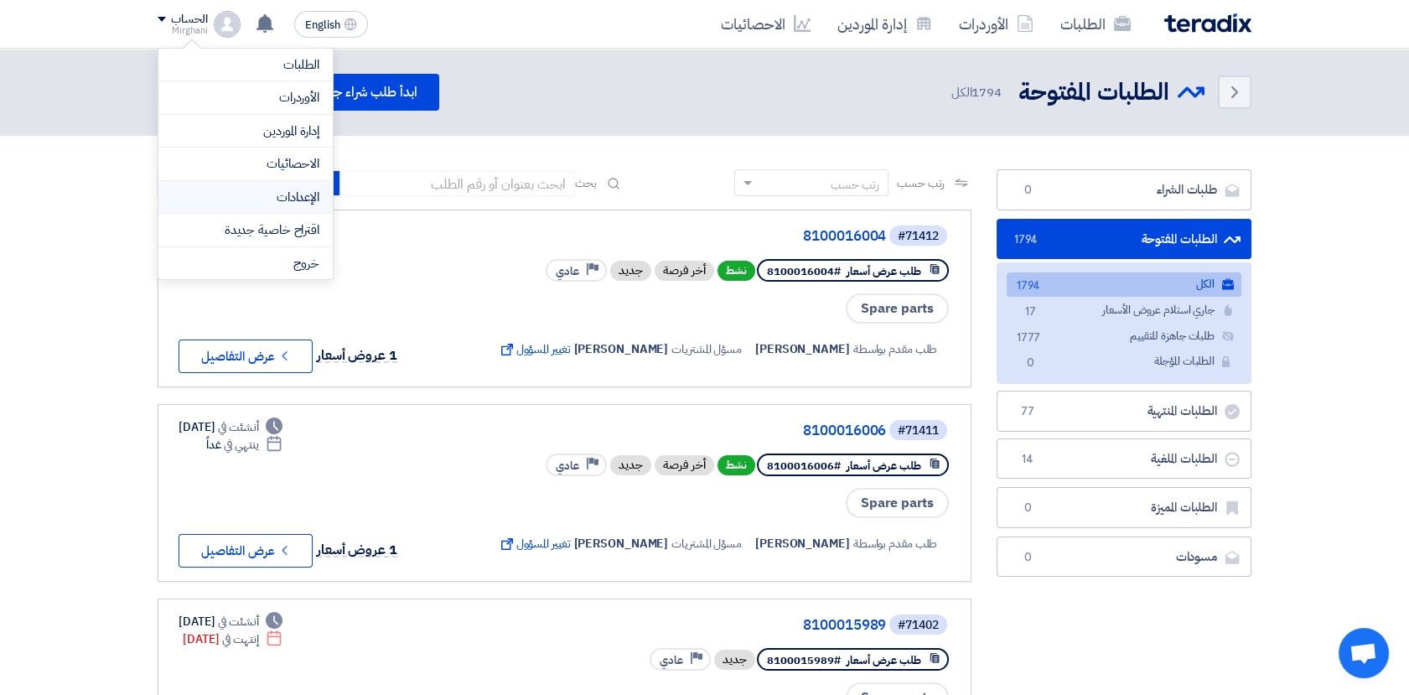
click at [282, 198] on link "الإعدادات" at bounding box center [245, 197] width 147 height 19
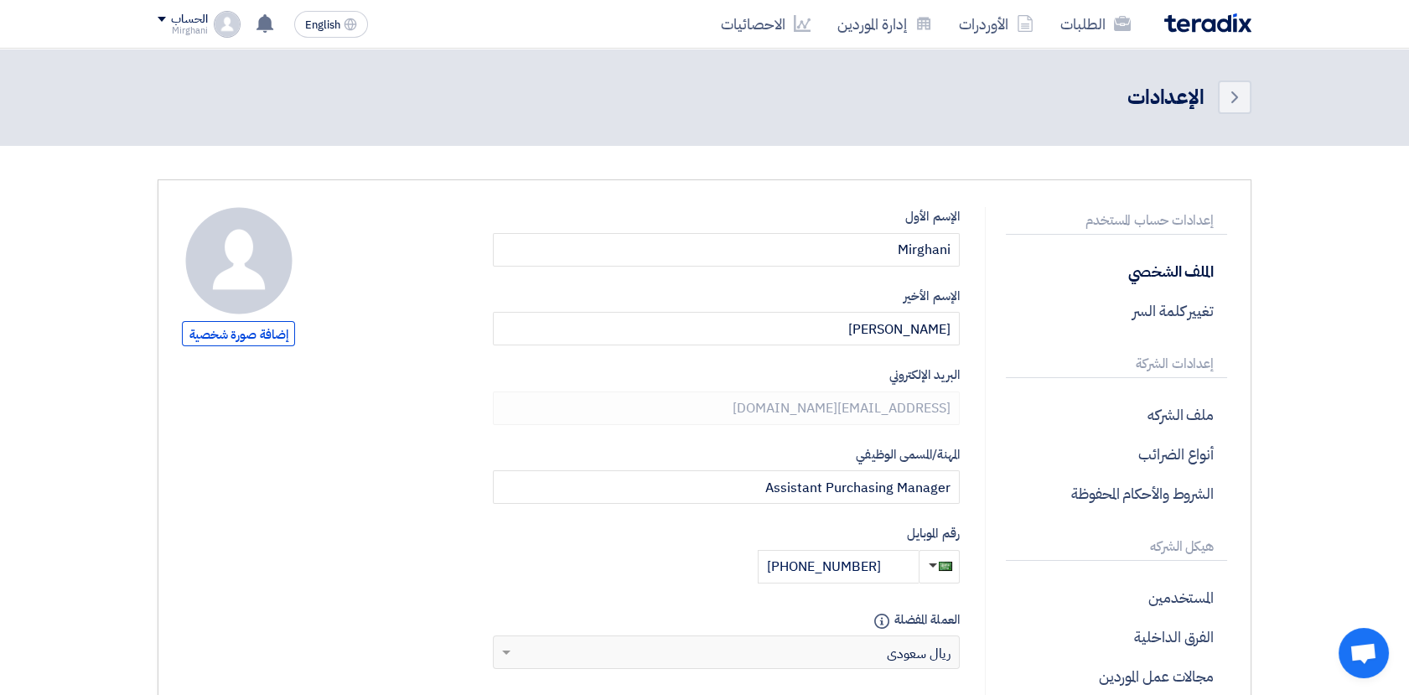
click at [167, 15] on div "الحساب" at bounding box center [182, 20] width 49 height 14
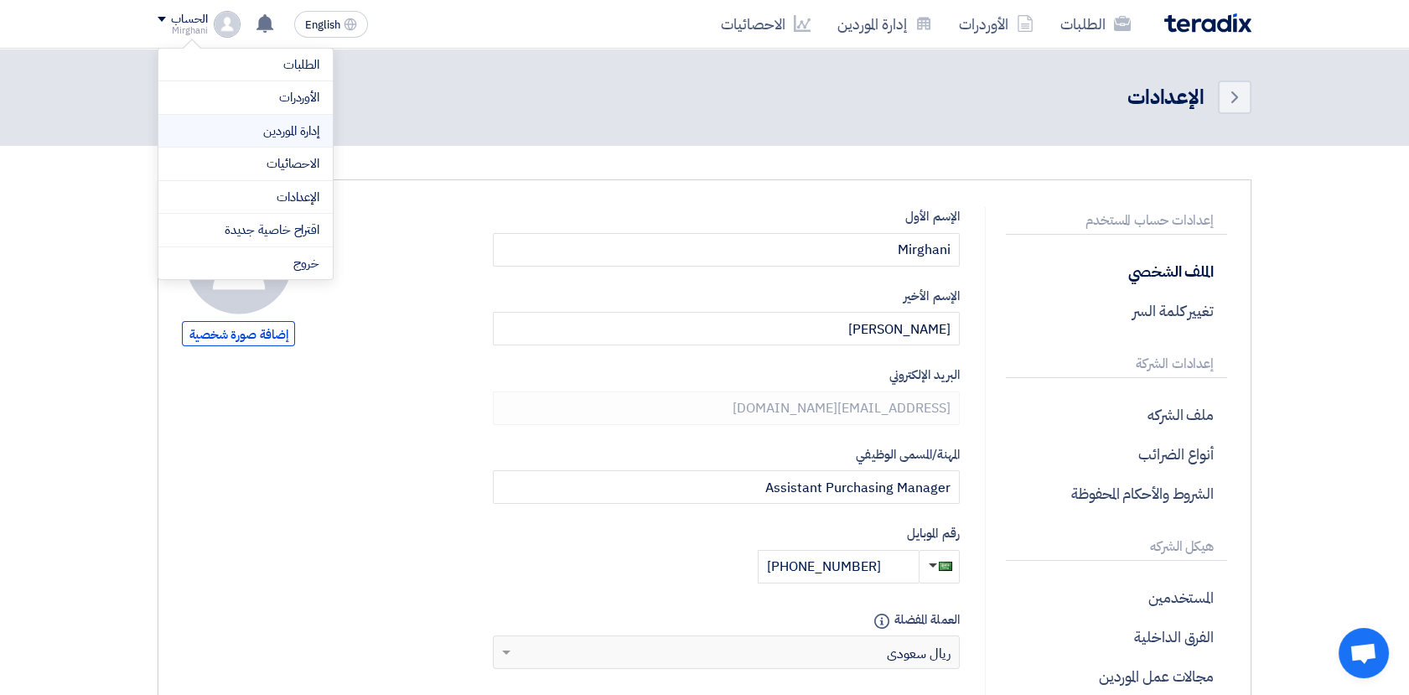
click at [310, 137] on link "إدارة الموردين" at bounding box center [245, 131] width 147 height 19
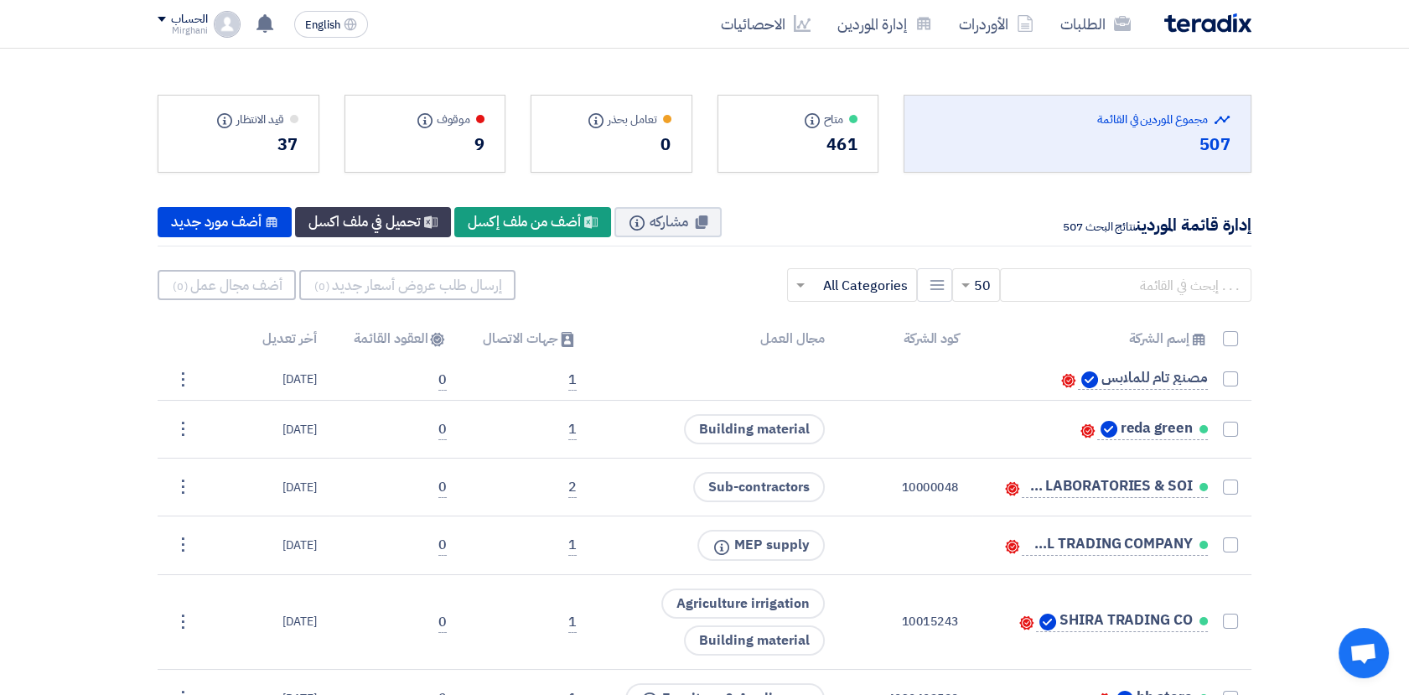
click at [174, 16] on div "الحساب" at bounding box center [189, 20] width 36 height 14
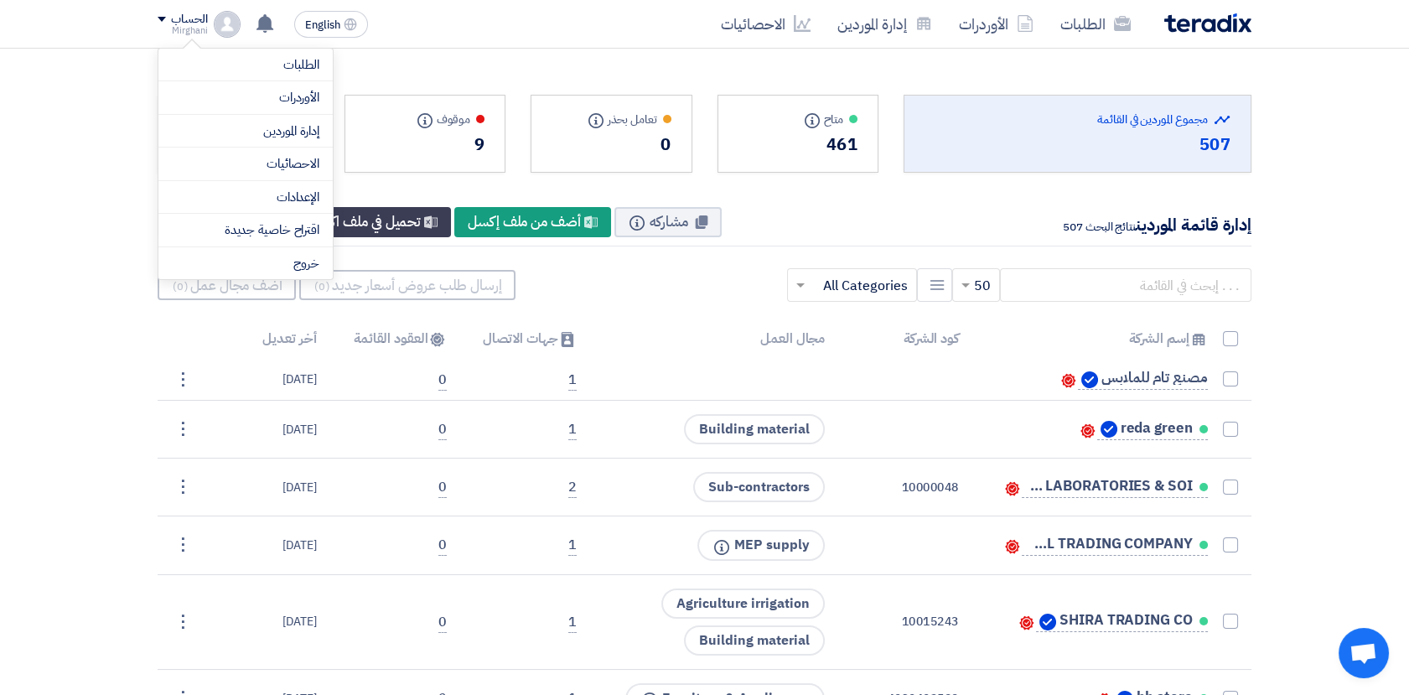
click at [402, 40] on div "الطلبات الأوردرات إدارة الموردين الاحصائيات English EN لقد استلمت عرض سعر بقيمه…" at bounding box center [704, 24] width 1119 height 48
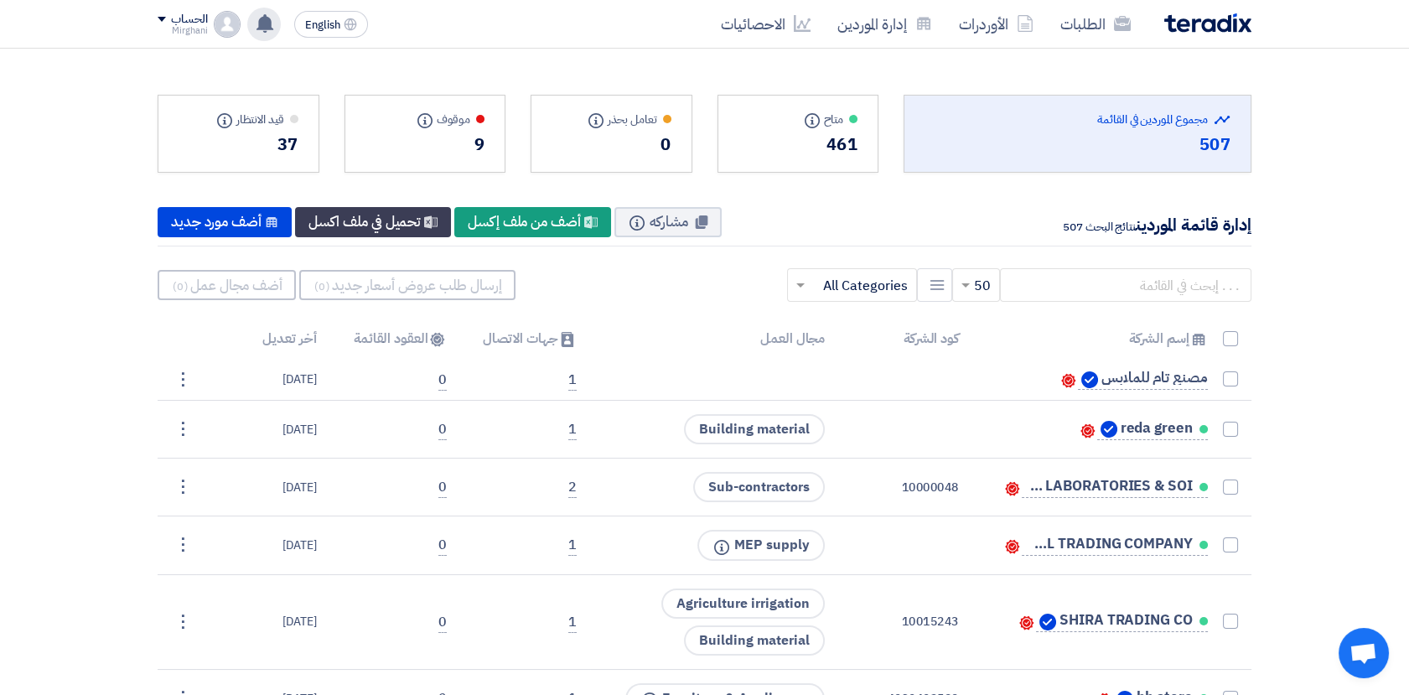
click at [262, 18] on use at bounding box center [264, 23] width 17 height 18
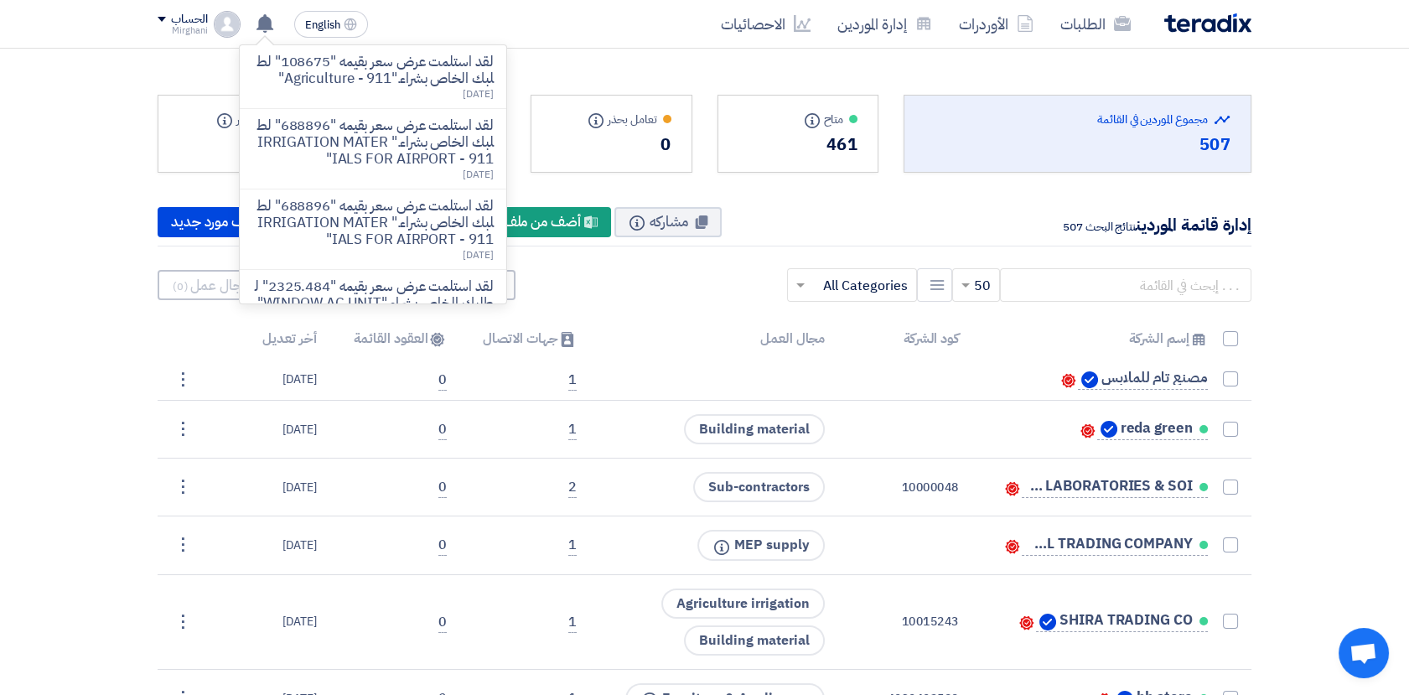
click at [184, 13] on div "الحساب" at bounding box center [189, 20] width 36 height 14
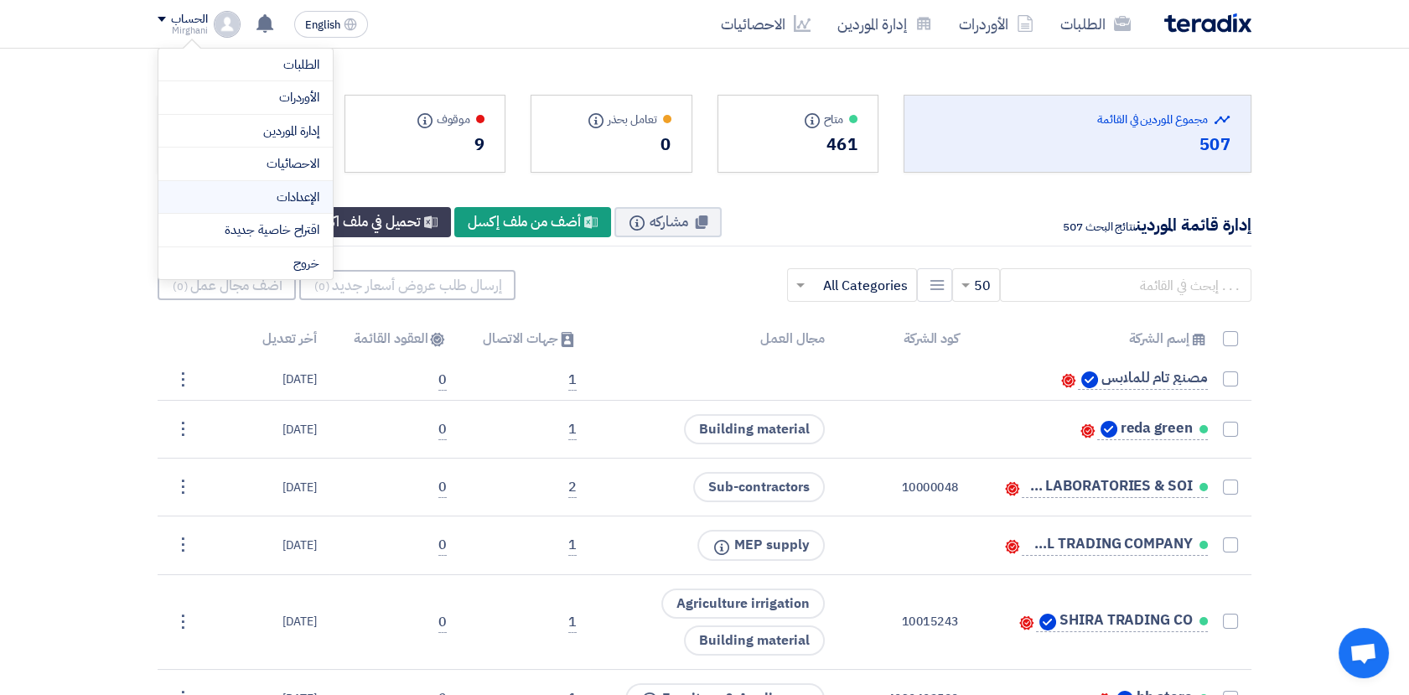
click at [289, 195] on link "الإعدادات" at bounding box center [245, 197] width 147 height 19
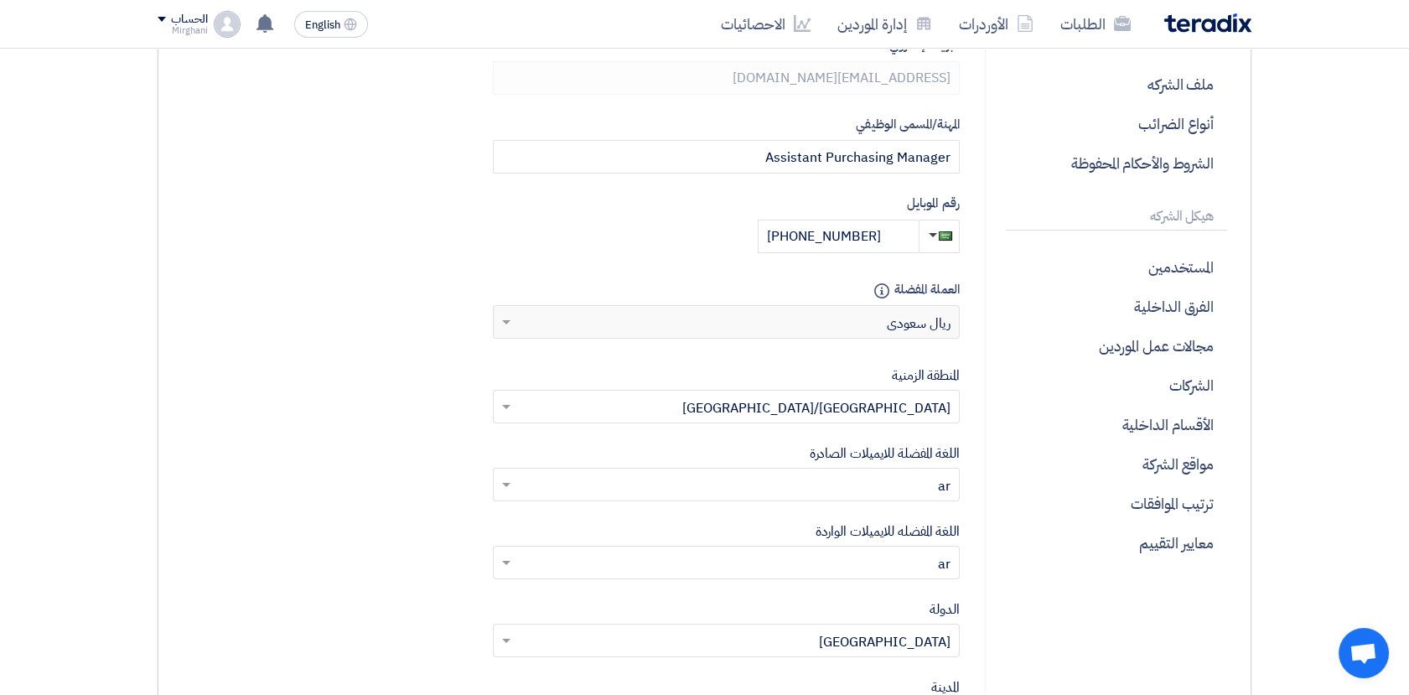
scroll to position [372, 0]
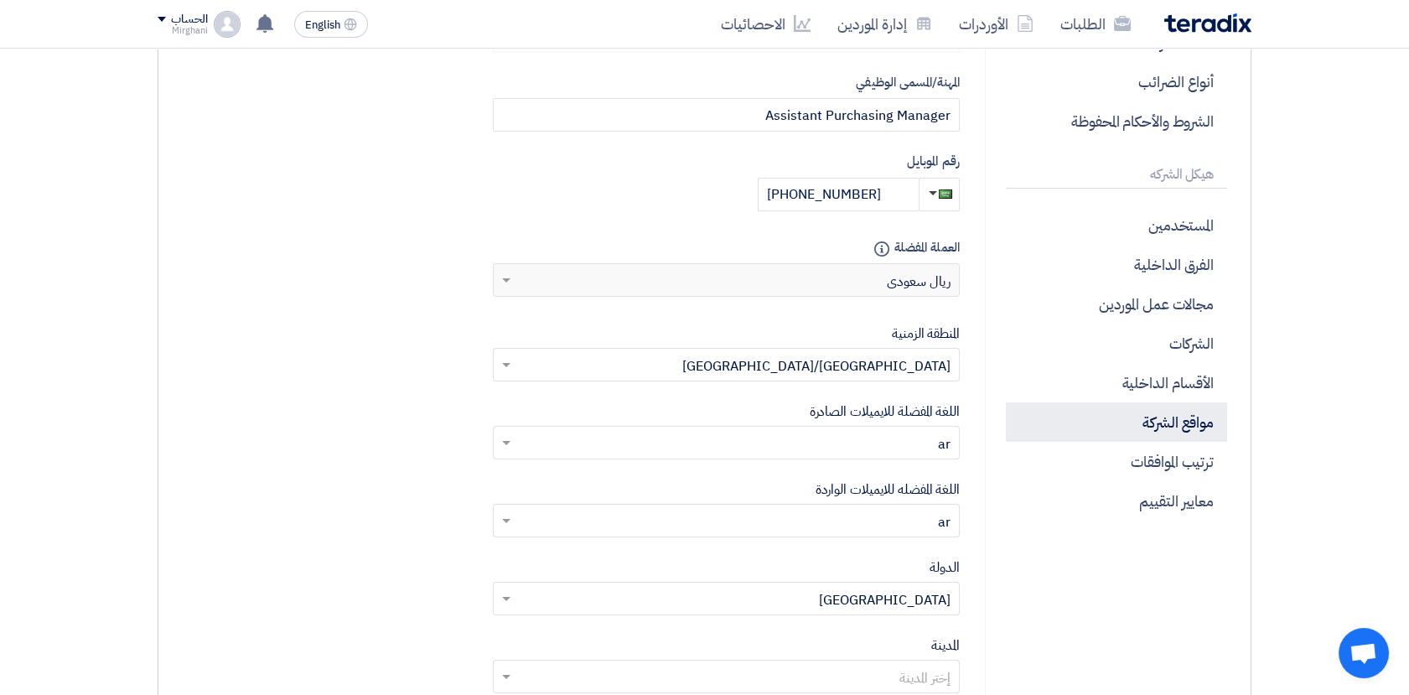
click at [1128, 419] on p "مواقع الشركة" at bounding box center [1116, 421] width 221 height 39
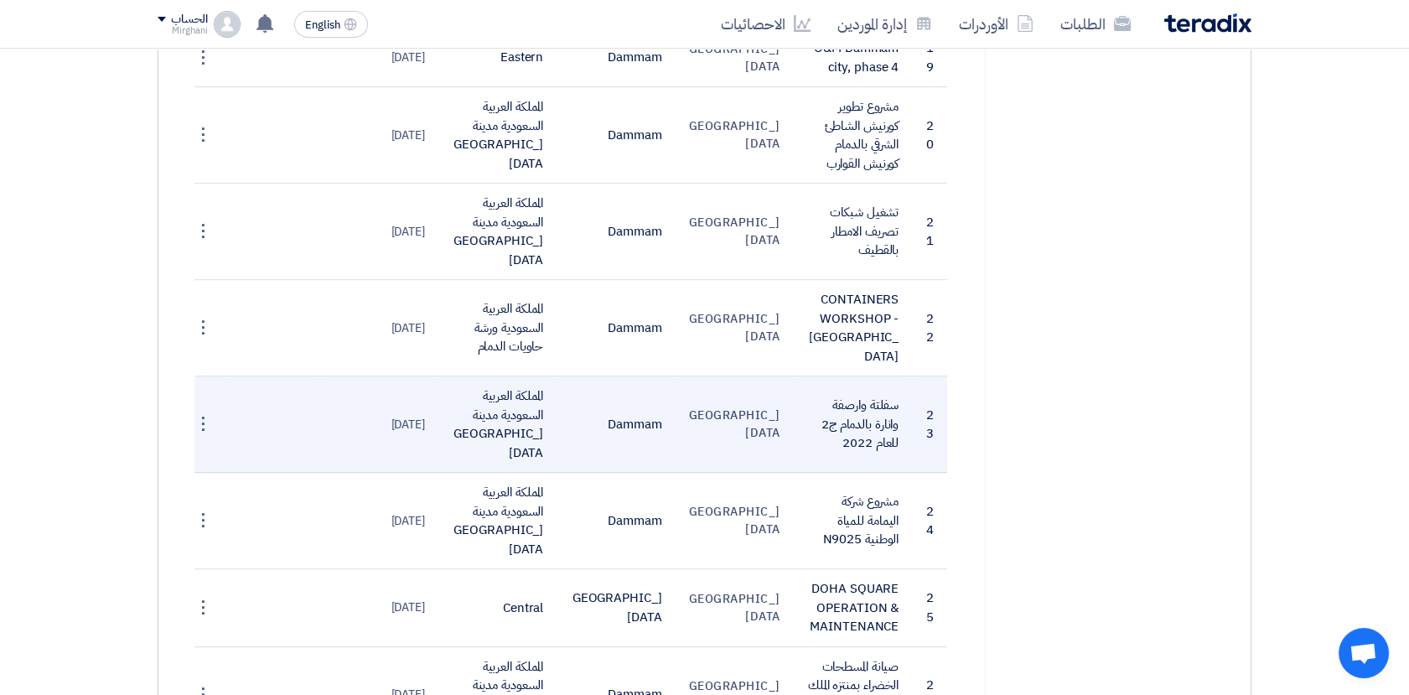
scroll to position [1676, 0]
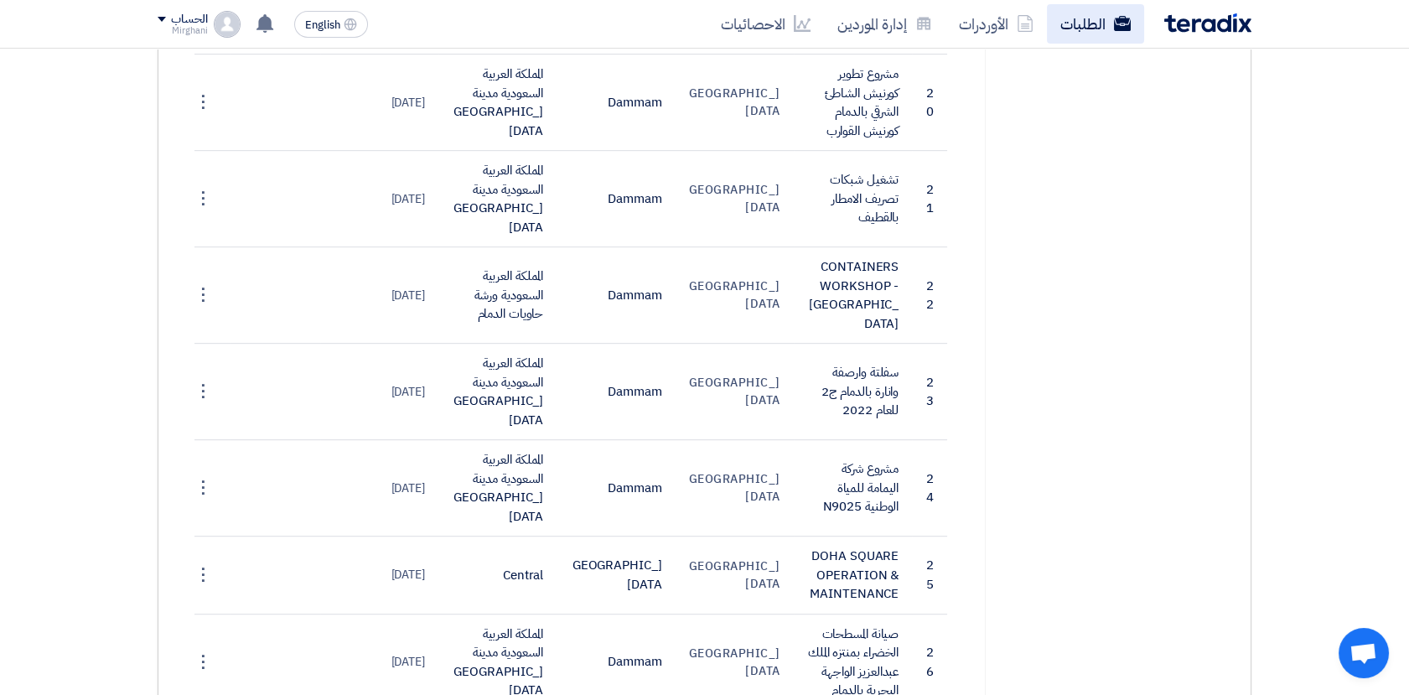
click at [1077, 18] on link "الطلبات" at bounding box center [1095, 23] width 97 height 39
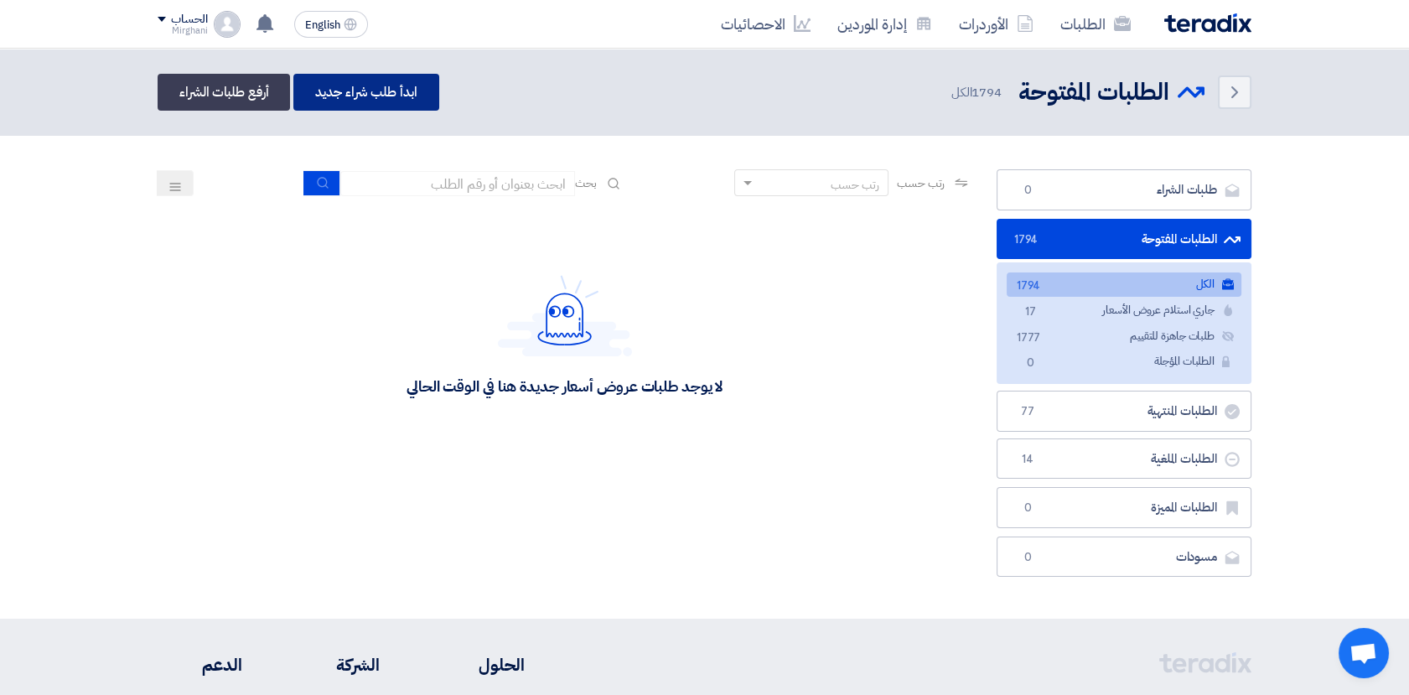
click at [390, 87] on link "ابدأ طلب شراء جديد" at bounding box center [365, 92] width 145 height 37
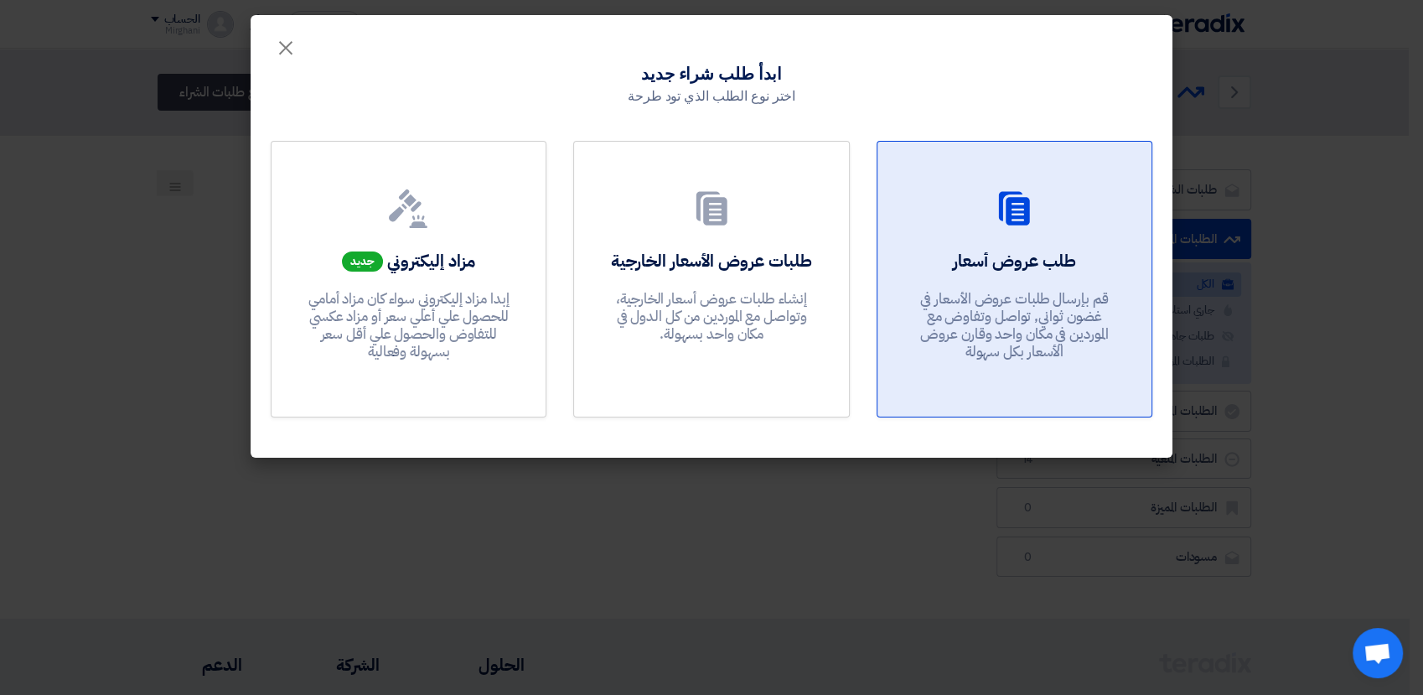
click at [1029, 275] on div "طلب عروض أسعار قم بإرسال طلبات عروض الأسعار في غضون ثواني, تواصل وتفاوض مع المو…" at bounding box center [1014, 309] width 234 height 121
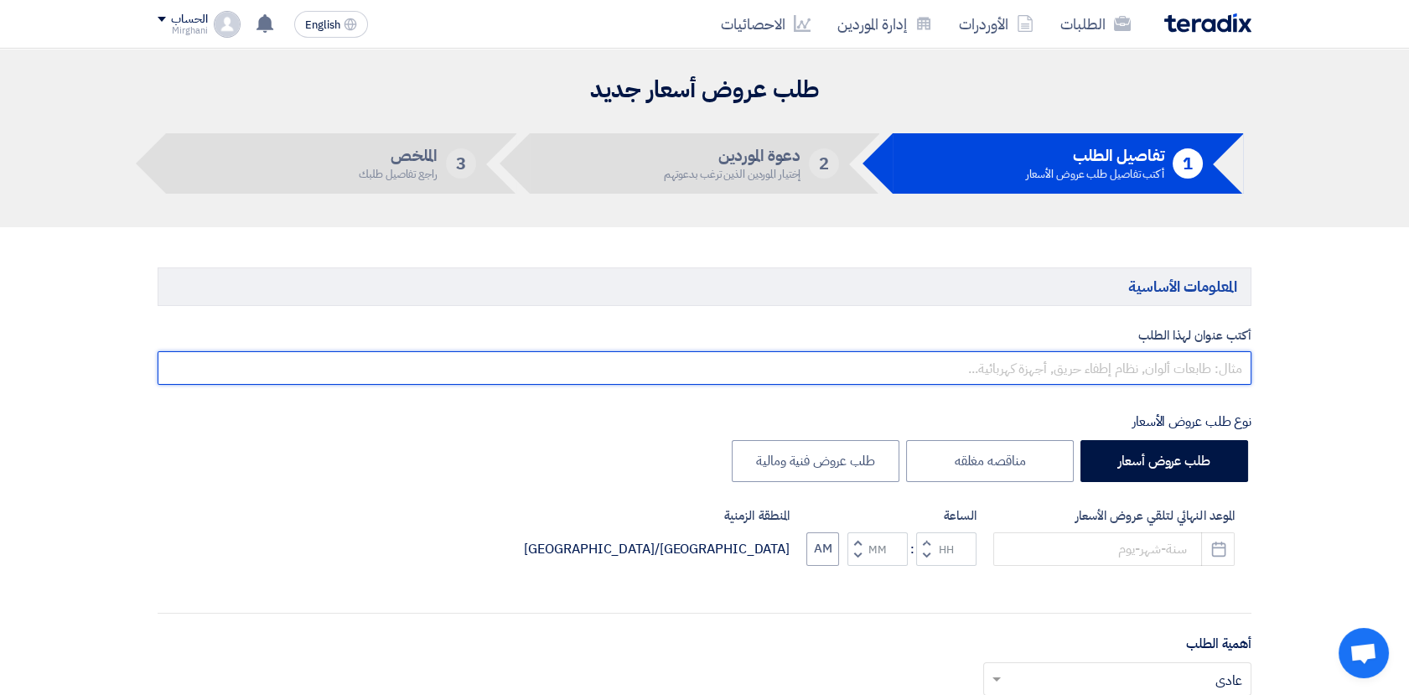
click at [1144, 372] on input "text" at bounding box center [705, 368] width 1094 height 34
paste input "NABATAT@1626"
type input "N"
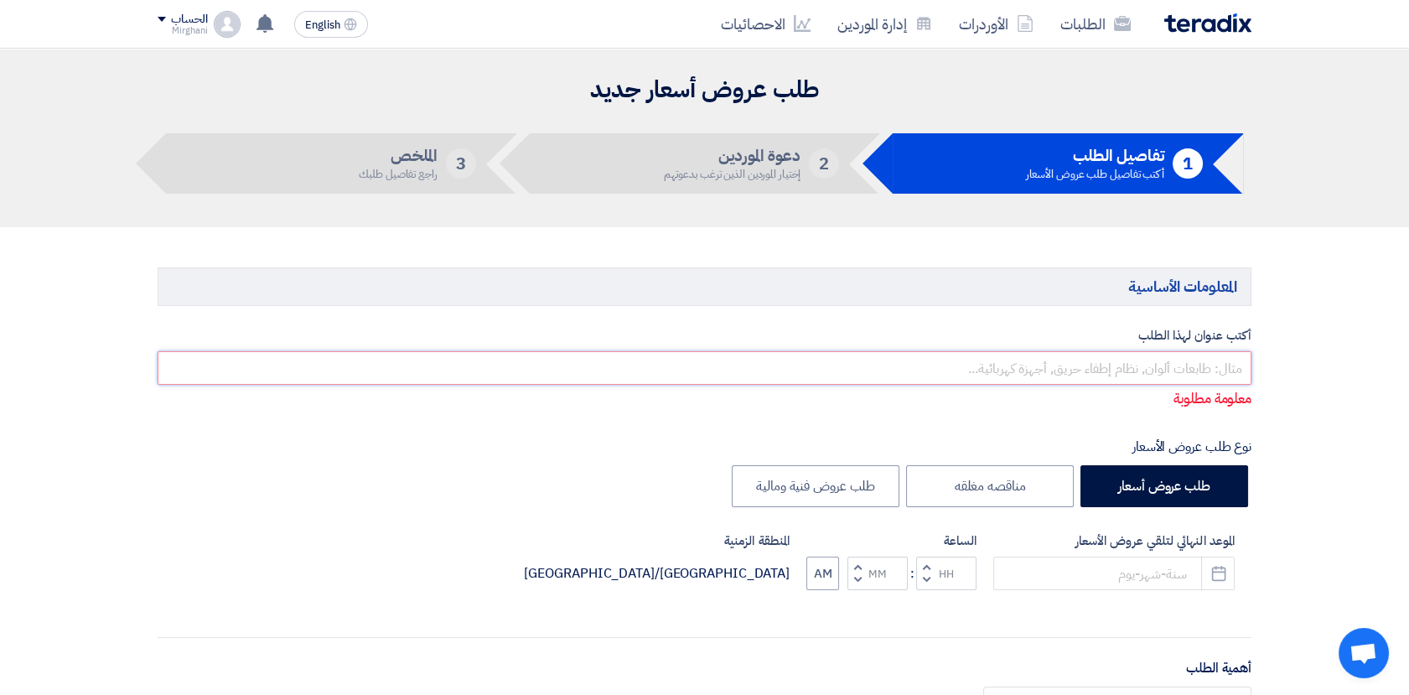
paste input "FRANKLIN MOTOR"
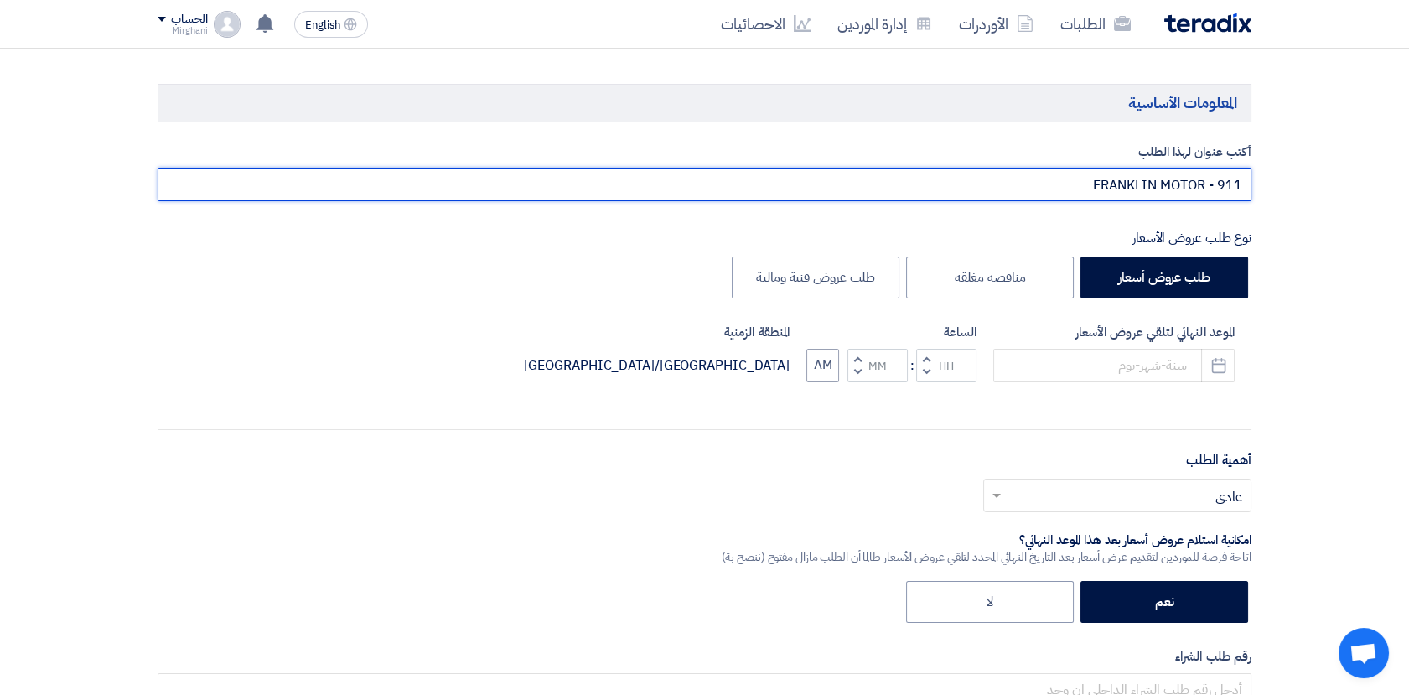
scroll to position [186, 0]
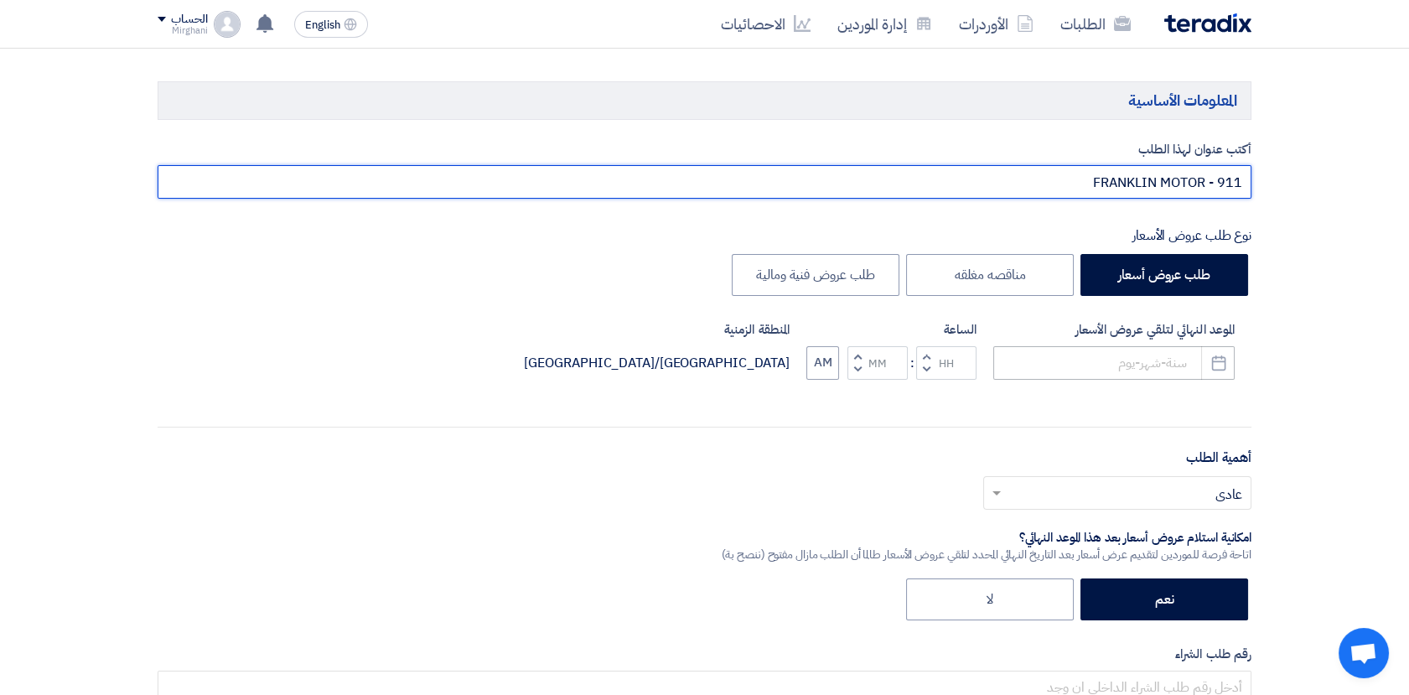
type input "FRANKLIN MOTOR - 911"
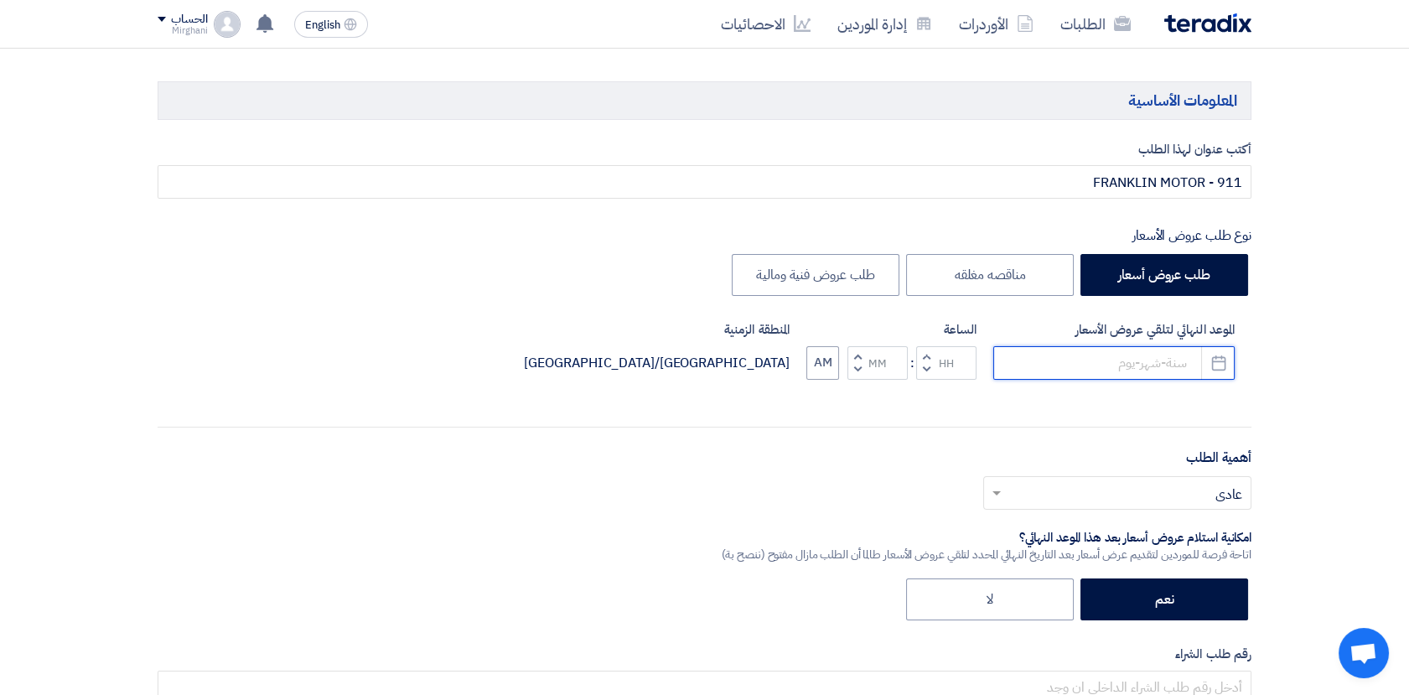
click at [1137, 365] on input at bounding box center [1113, 363] width 241 height 34
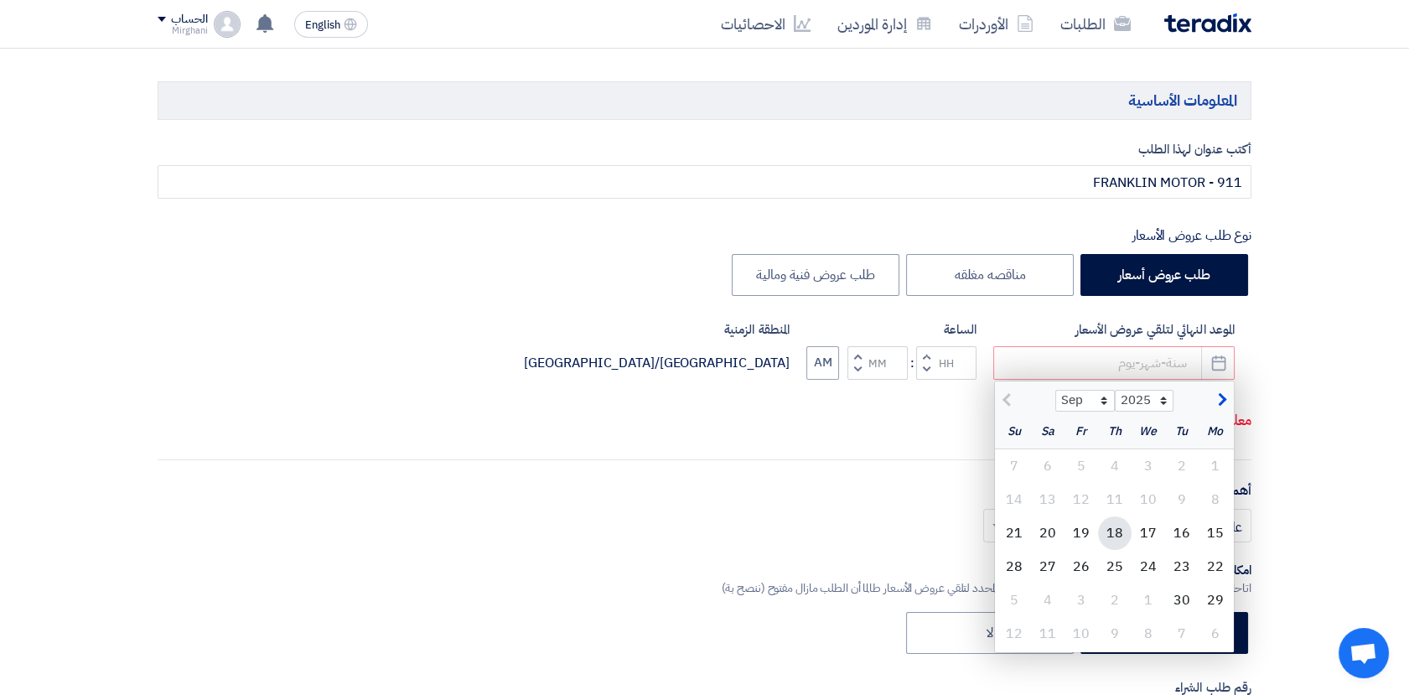
click at [1122, 533] on div "18" at bounding box center [1115, 533] width 34 height 34
type input "[DATE]"
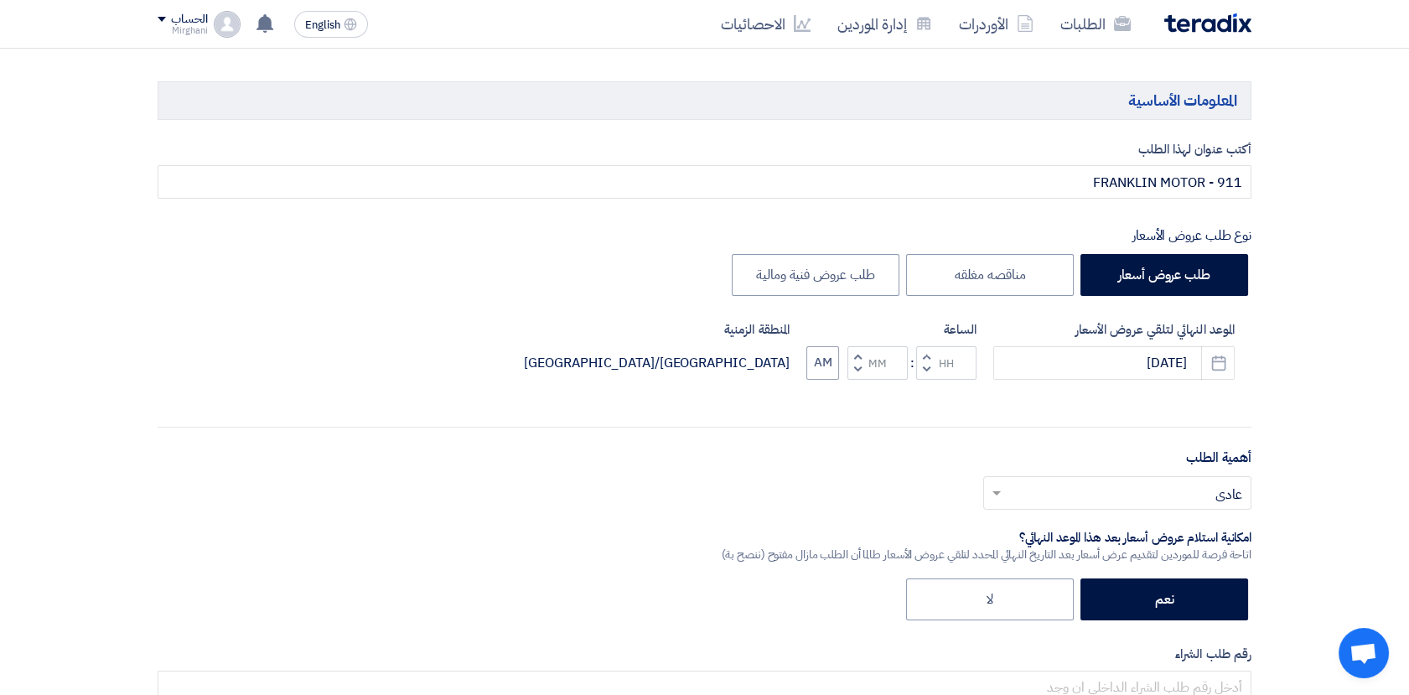
click at [929, 359] on button "Decrement hours" at bounding box center [926, 369] width 20 height 21
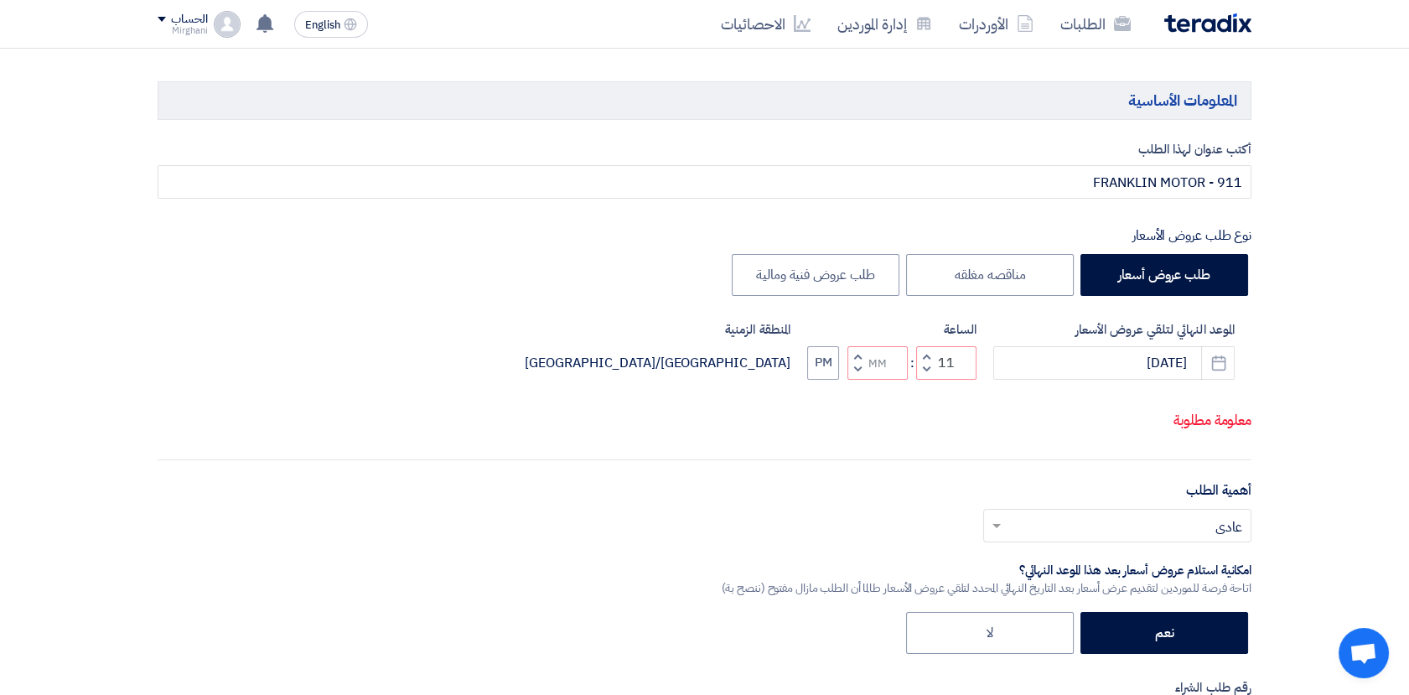
click at [858, 359] on button "Decrement minutes" at bounding box center [857, 369] width 20 height 21
type input "10"
type input "59"
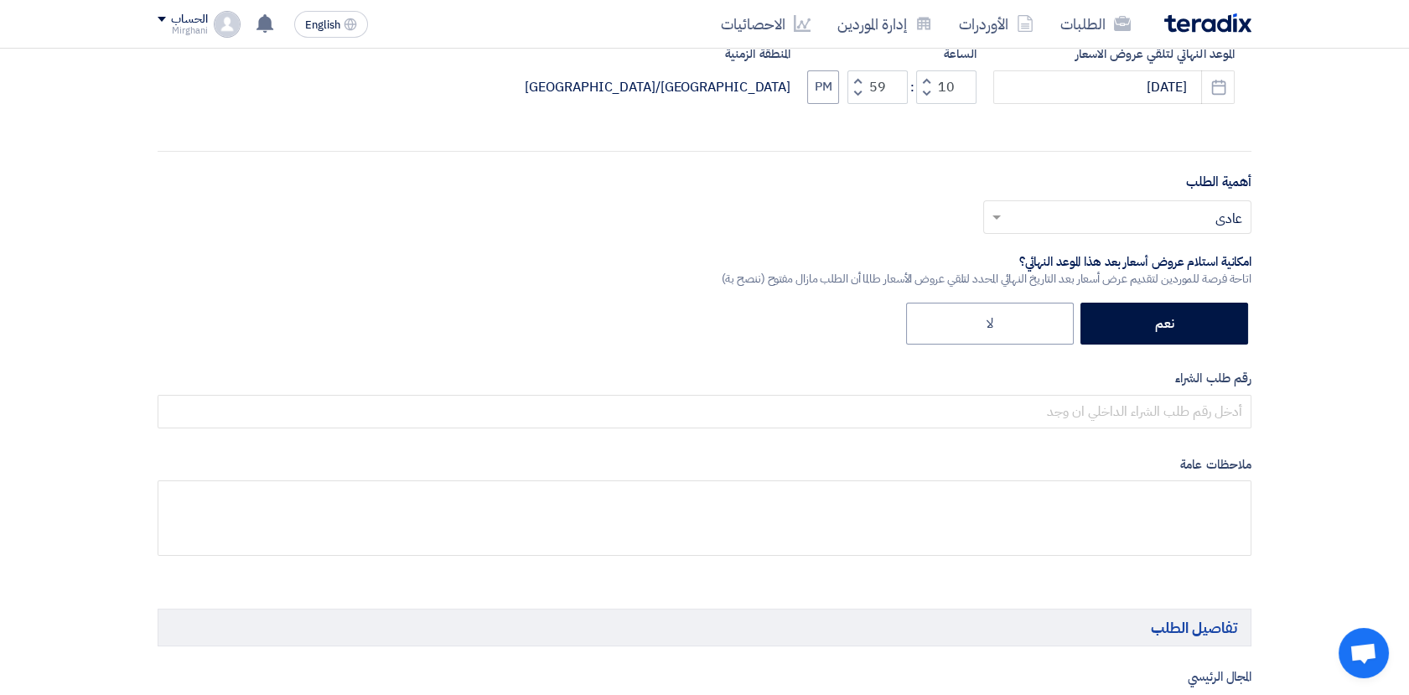
scroll to position [465, 0]
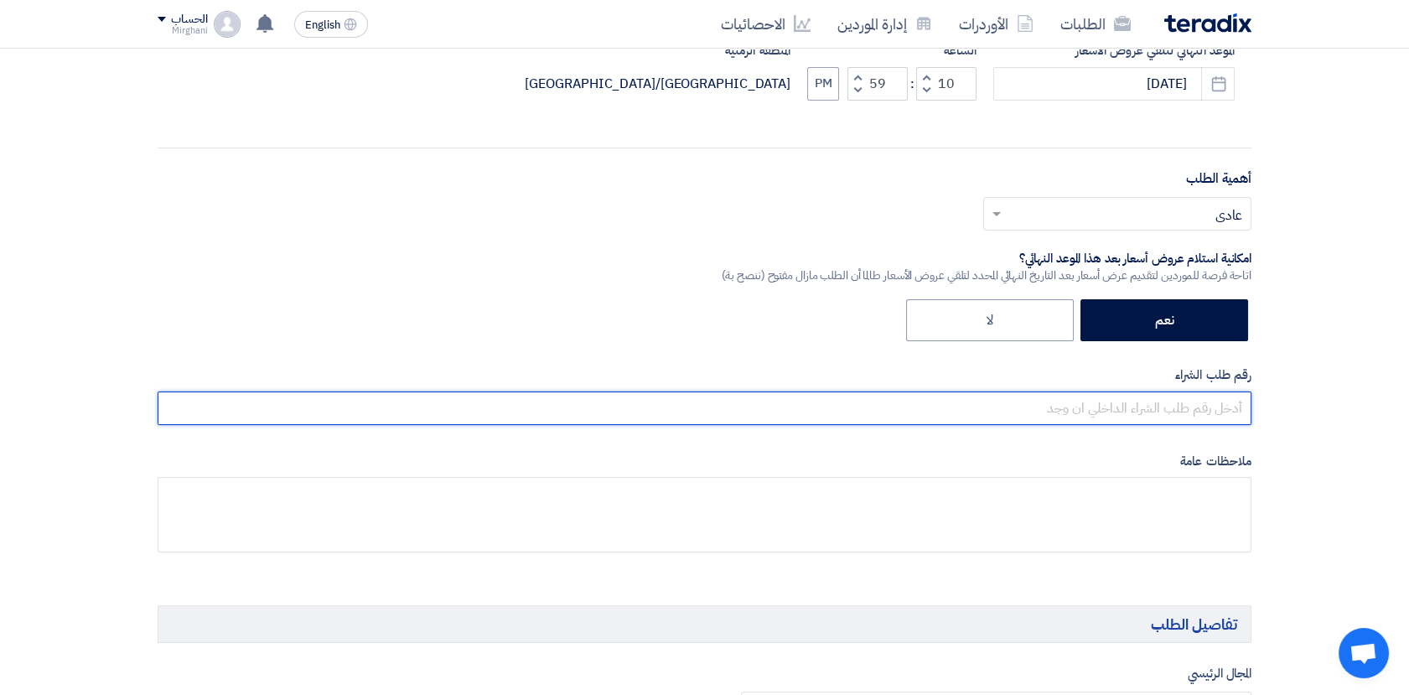
click at [1156, 413] on input "text" at bounding box center [705, 408] width 1094 height 34
paste input "8100015820"
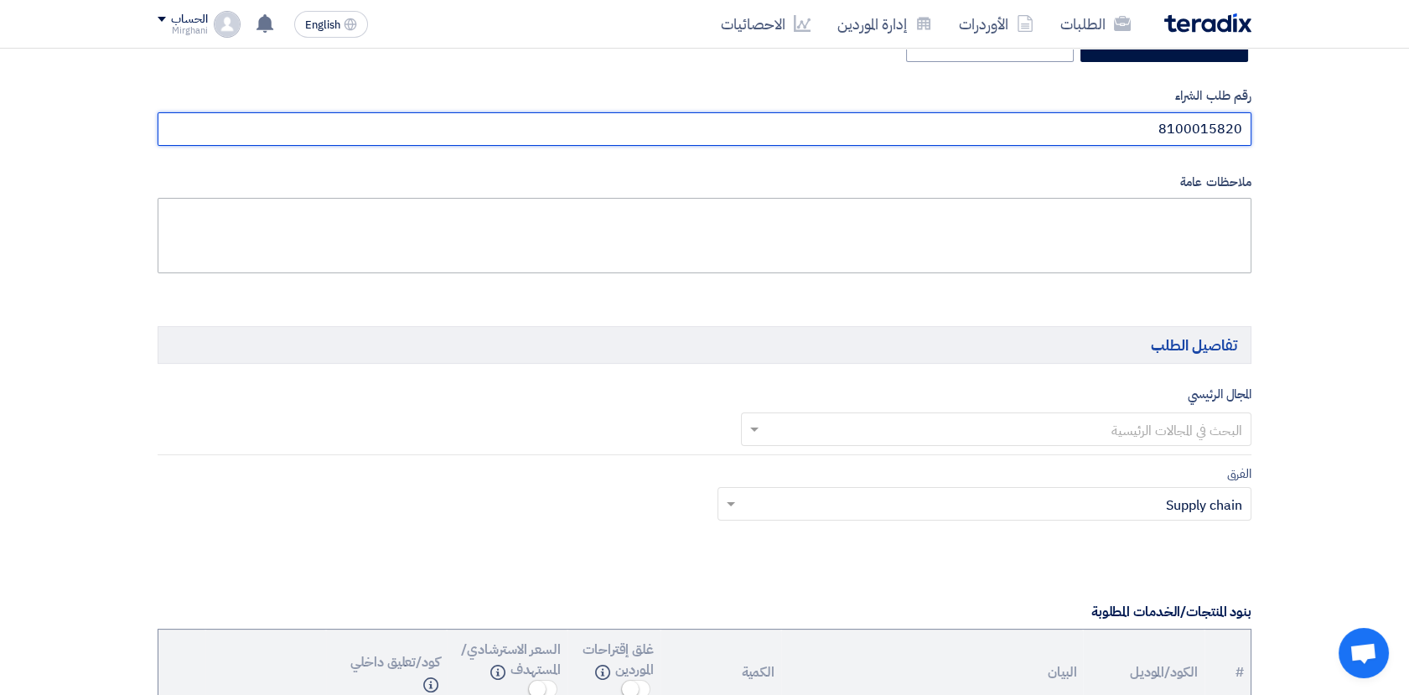
scroll to position [744, 0]
type input "8100015820"
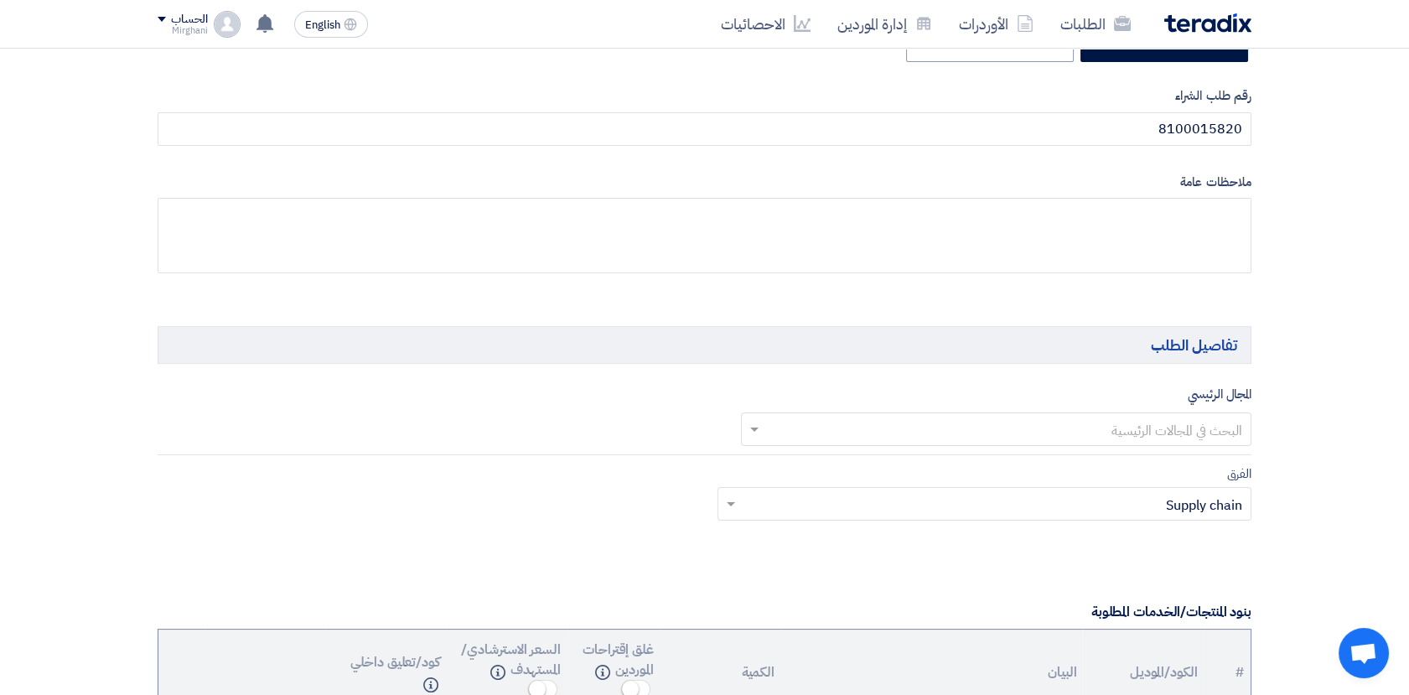
click at [957, 419] on input "text" at bounding box center [1006, 430] width 478 height 28
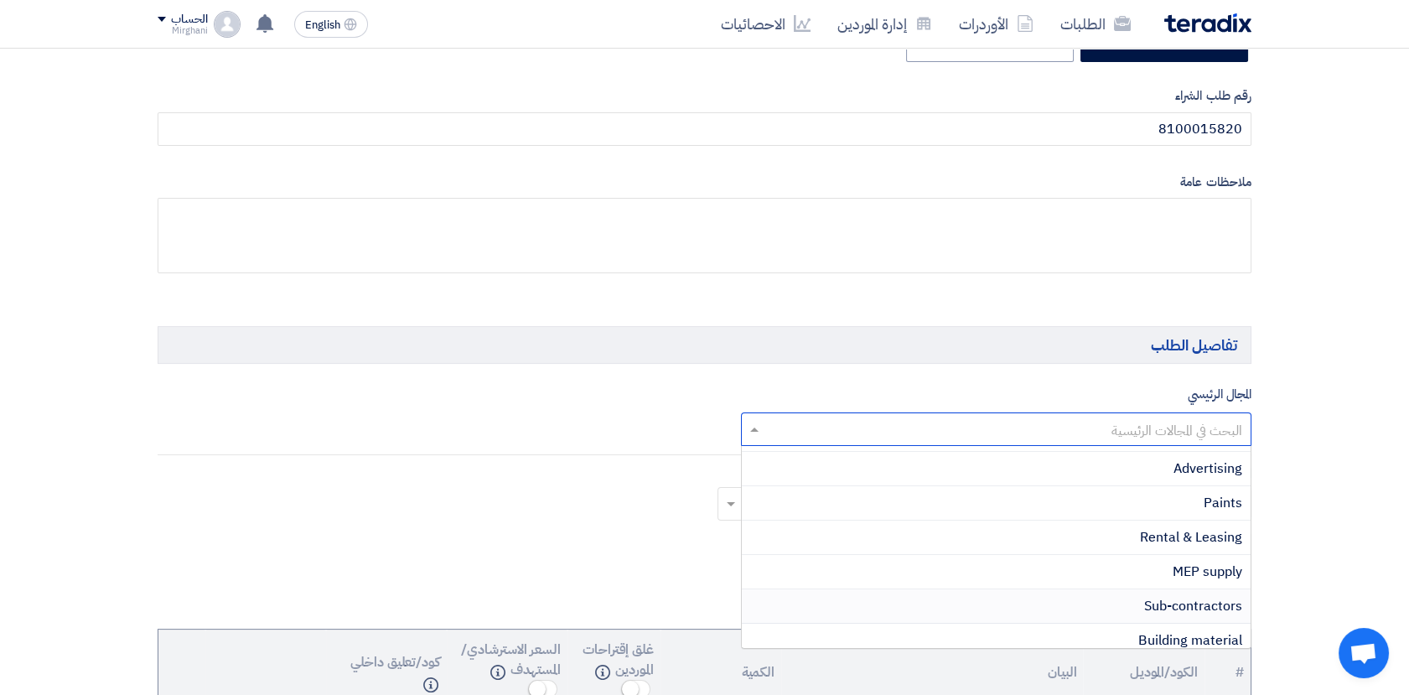
scroll to position [465, 0]
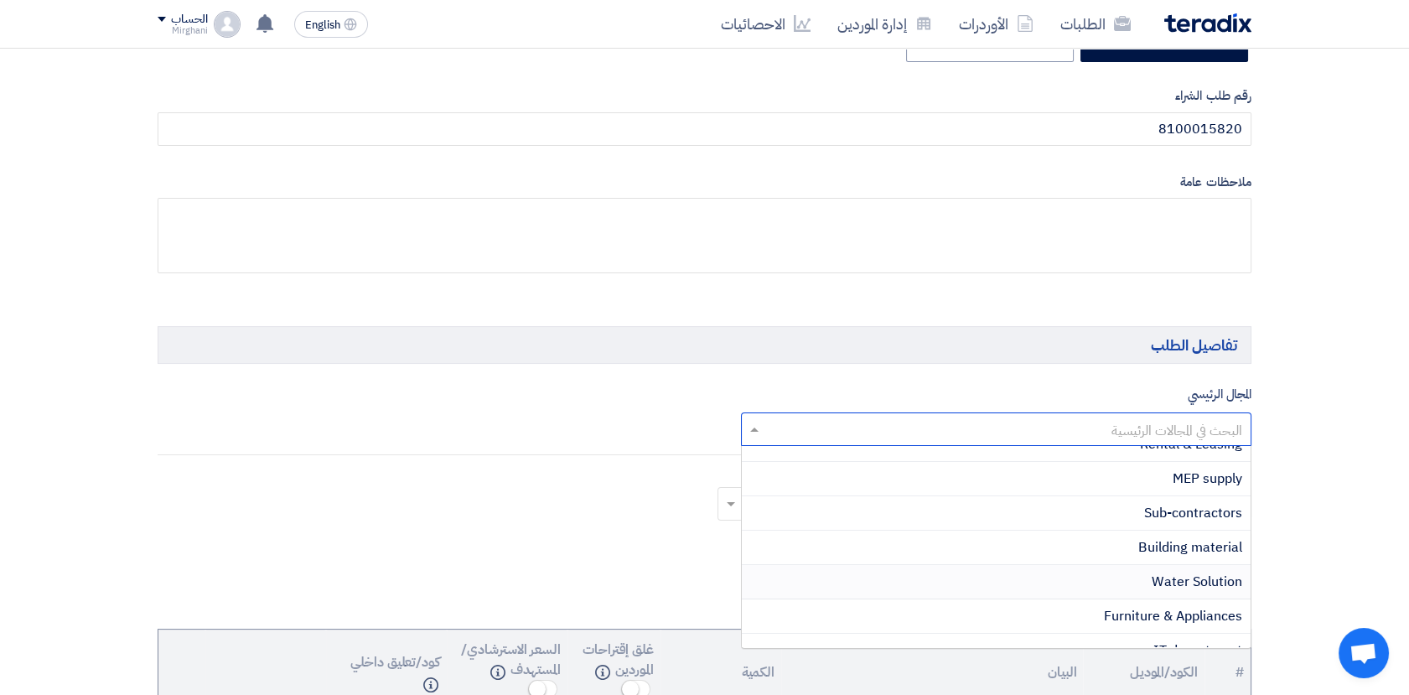
click at [1187, 576] on span "Water Solution" at bounding box center [1196, 581] width 90 height 20
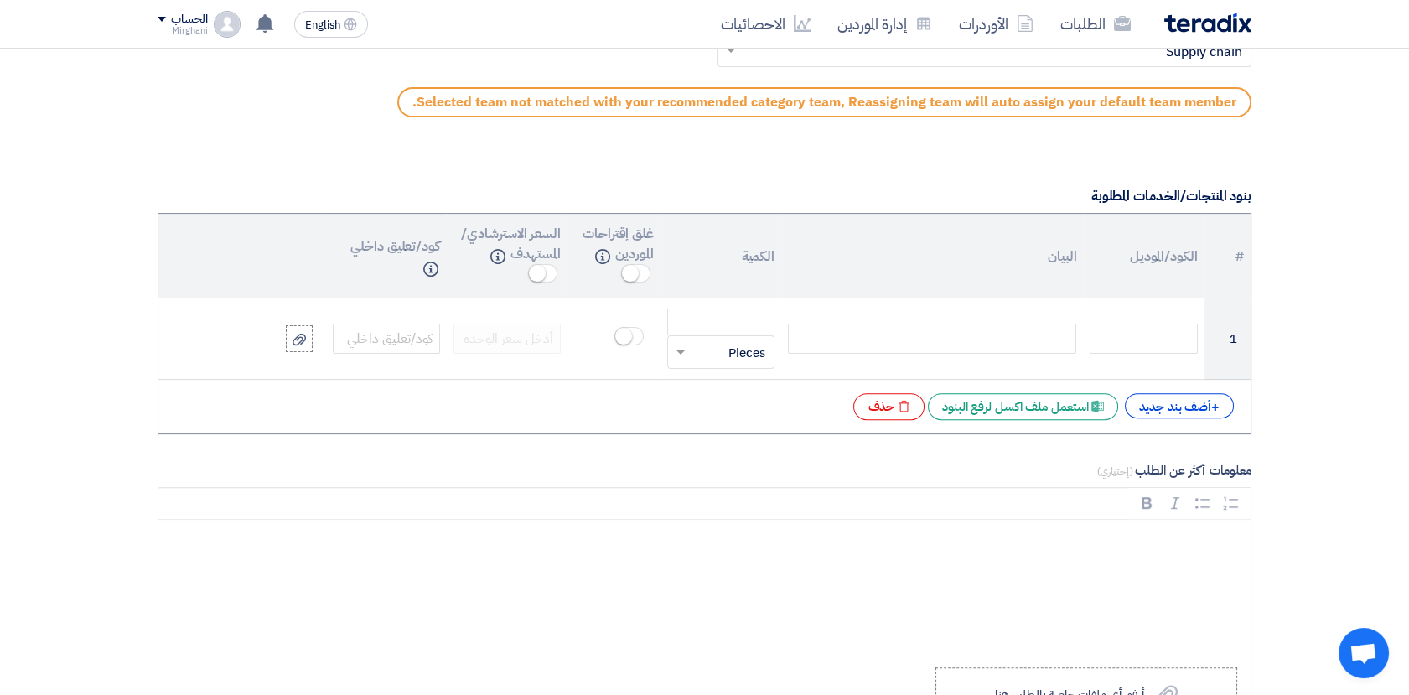
scroll to position [1210, 0]
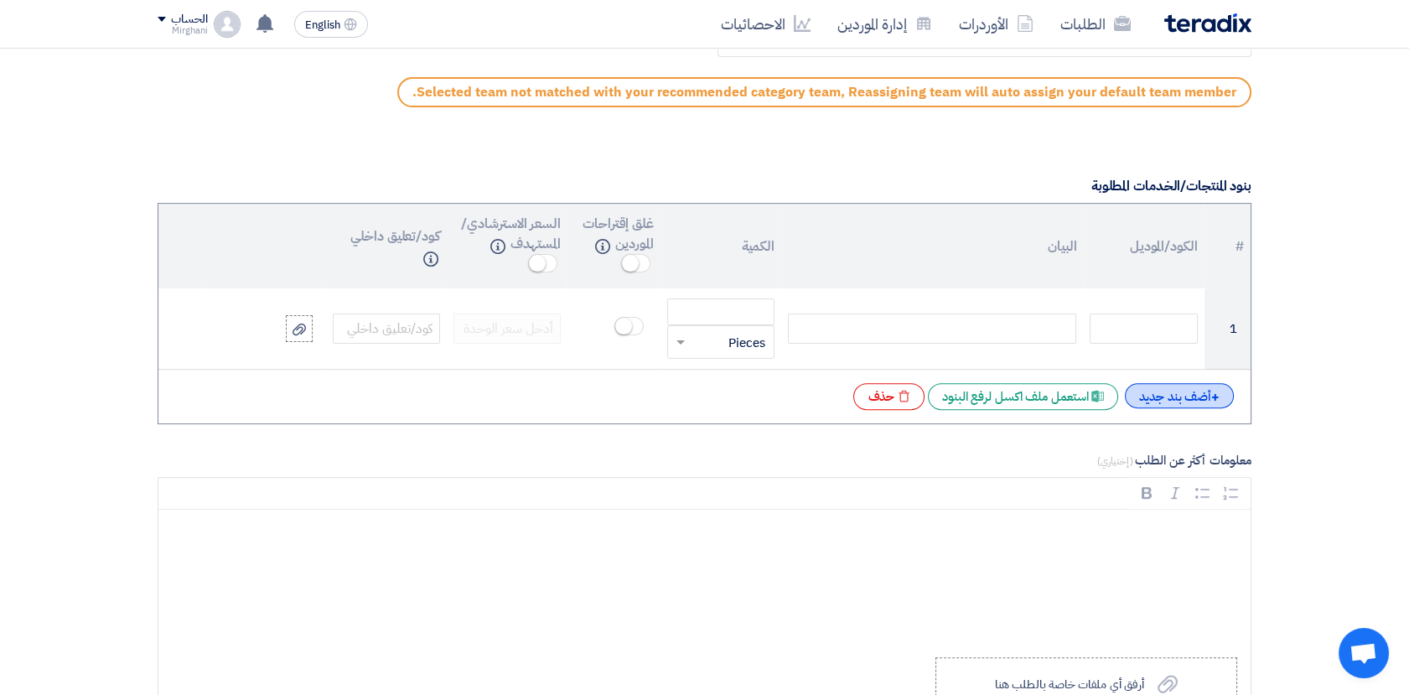
click at [1192, 398] on div "+ أضف بند جديد" at bounding box center [1179, 395] width 109 height 25
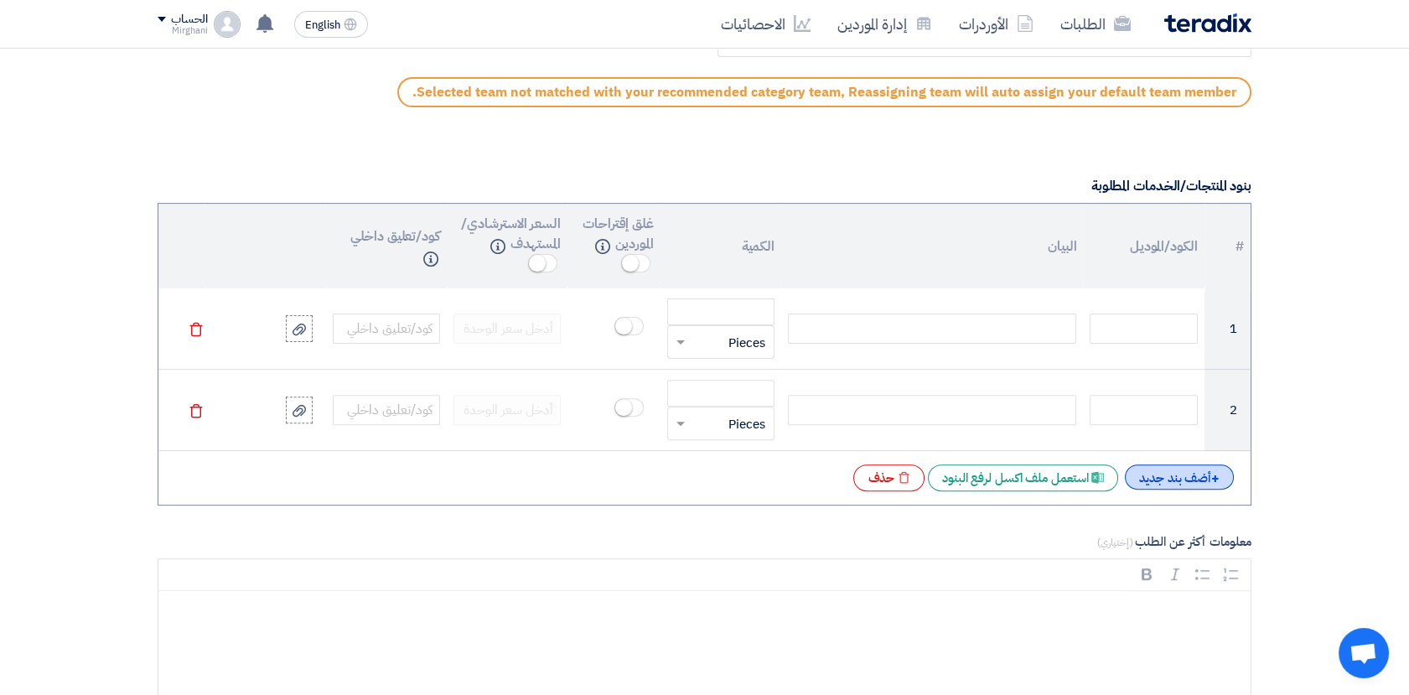
click at [1187, 474] on div "+ أضف بند جديد" at bounding box center [1179, 476] width 109 height 25
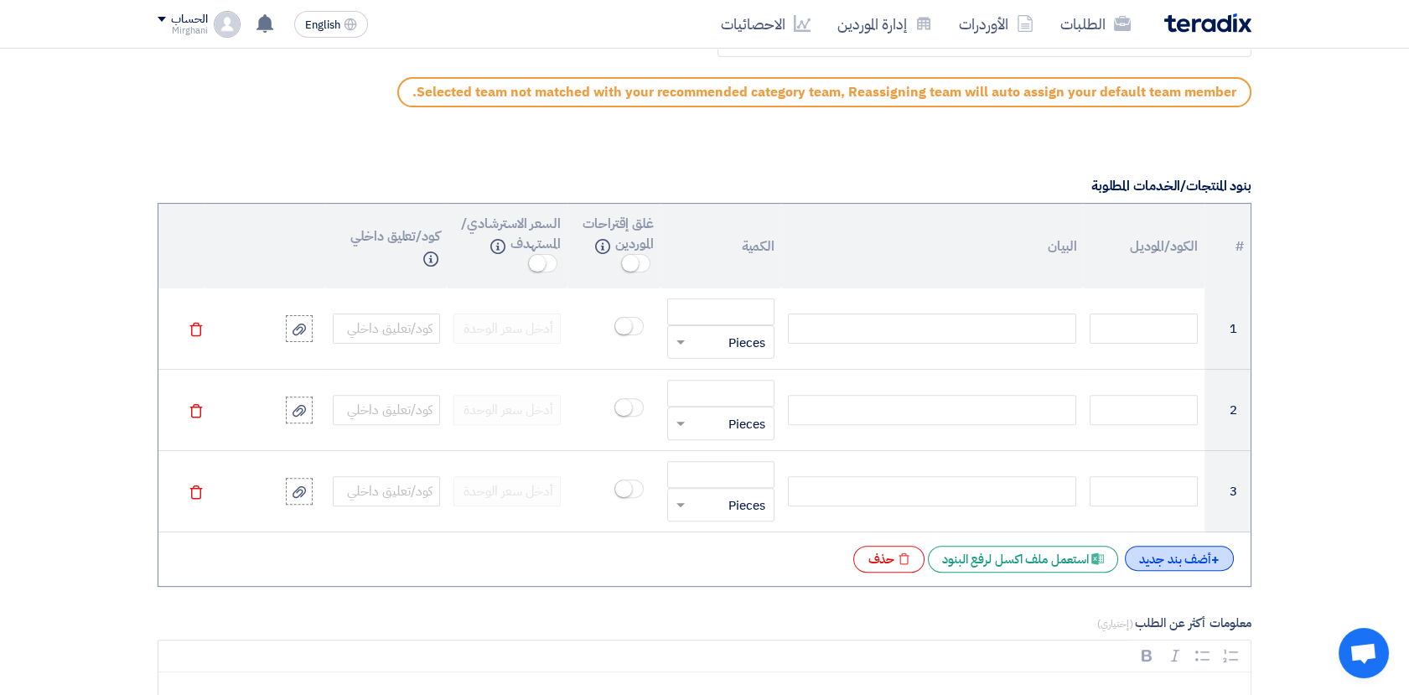
click at [1187, 555] on div "+ أضف بند جديد" at bounding box center [1179, 558] width 109 height 25
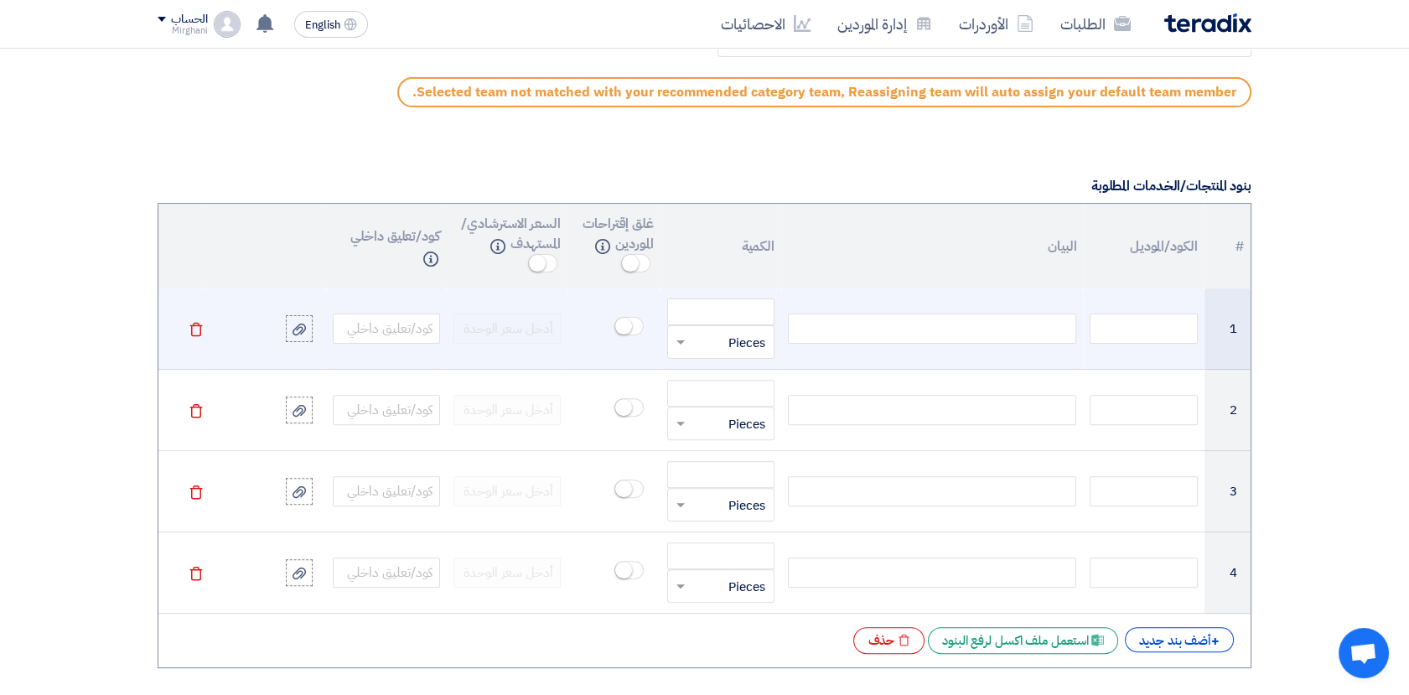
click at [999, 333] on div at bounding box center [932, 328] width 288 height 30
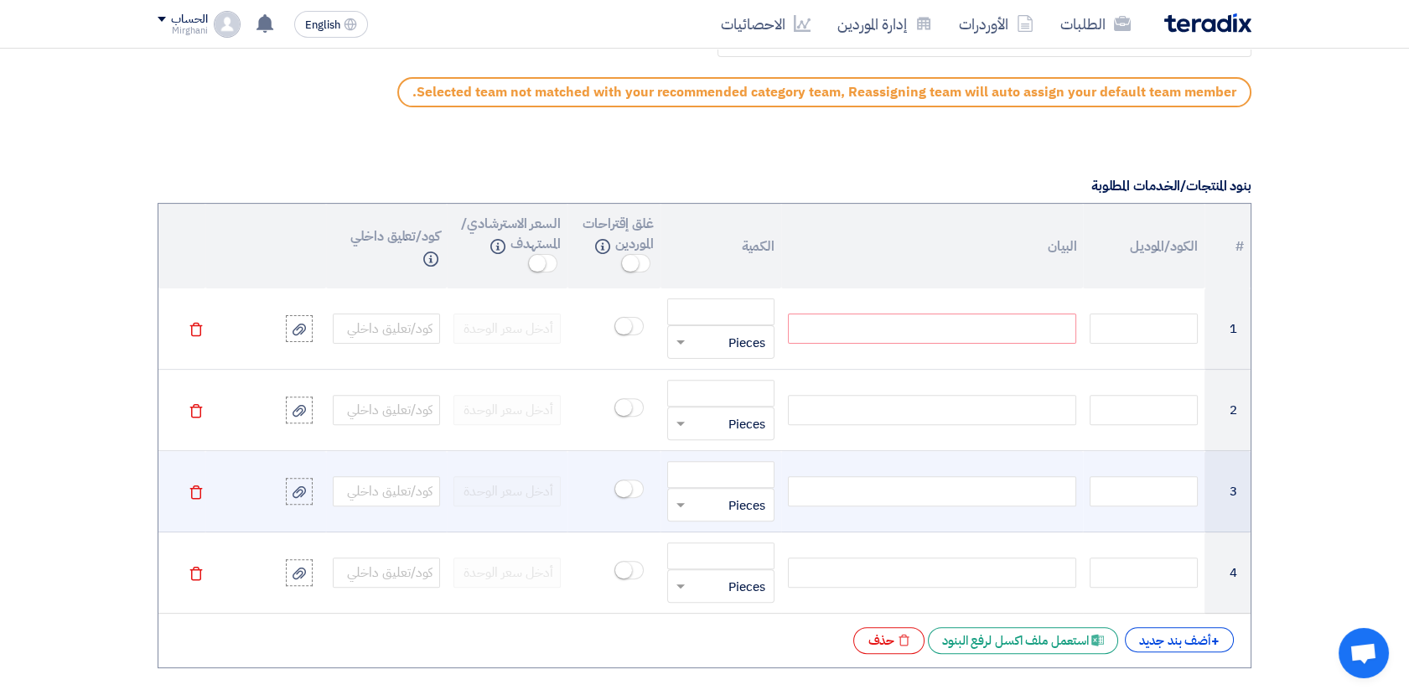
paste div
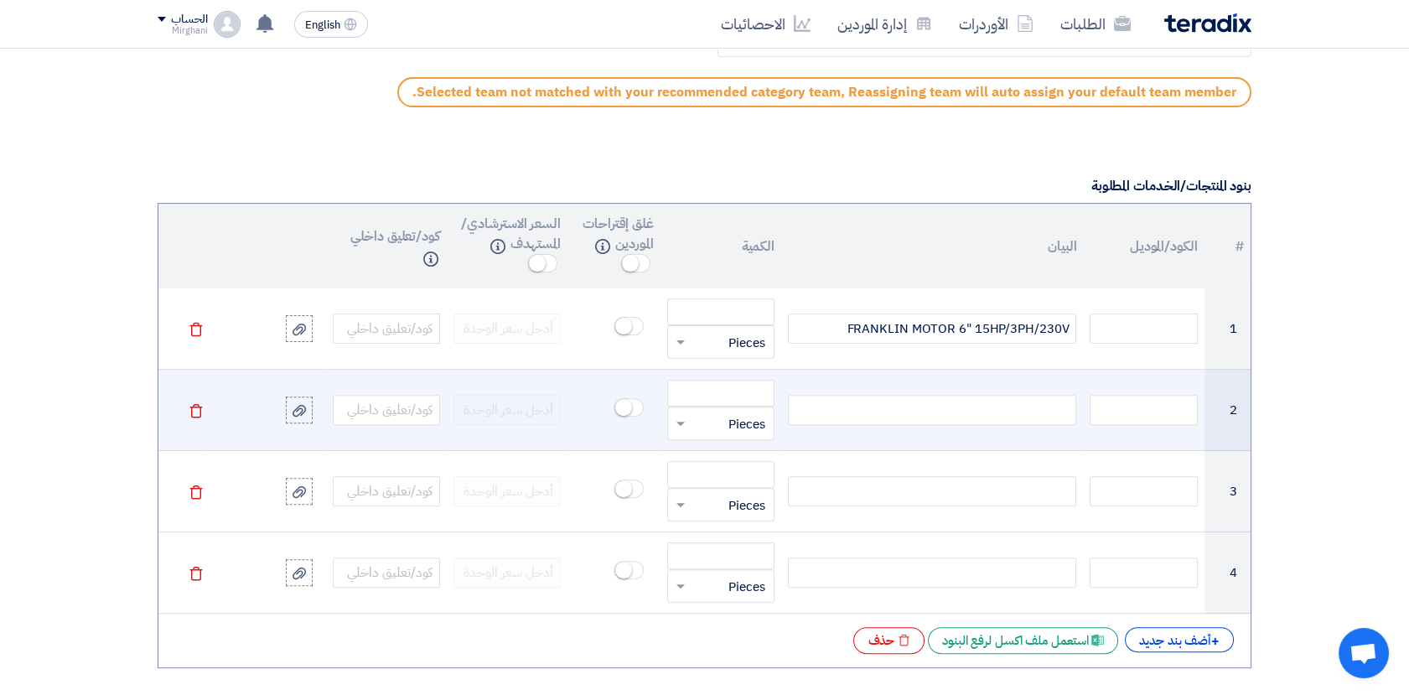
click at [988, 411] on div at bounding box center [932, 410] width 288 height 30
paste div
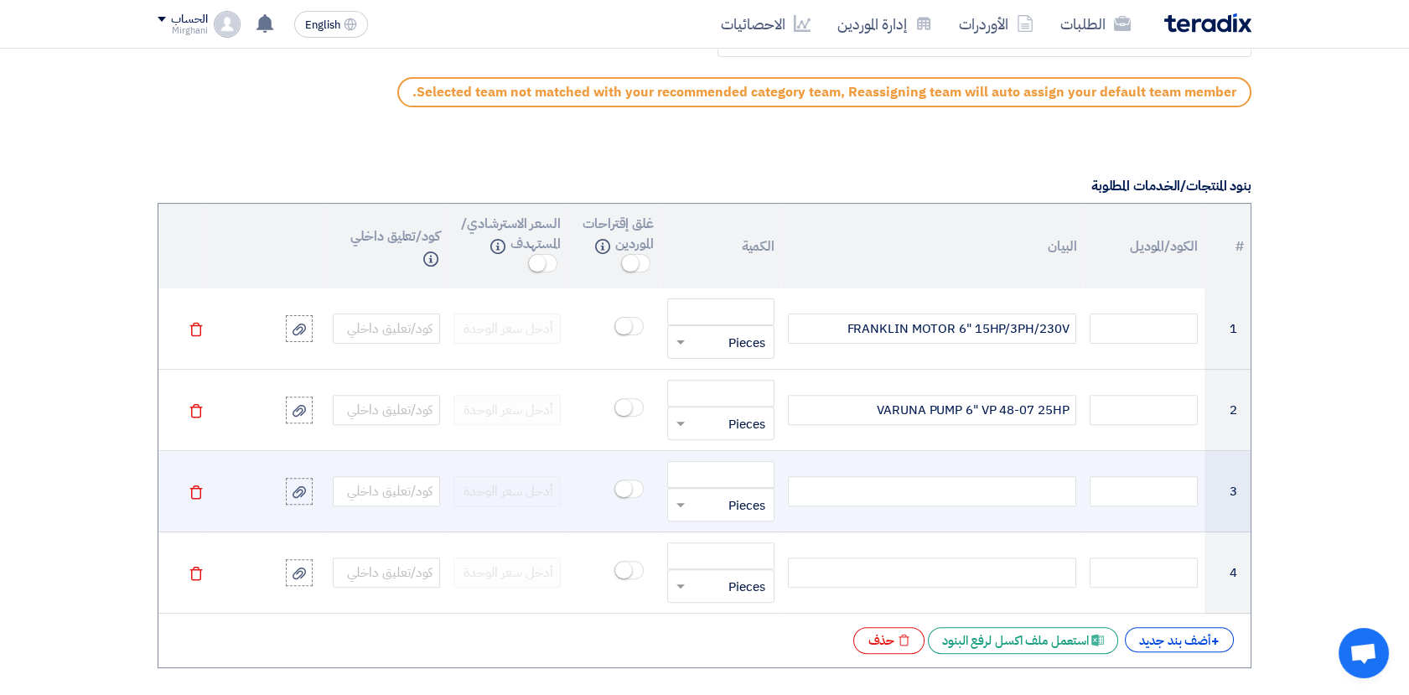
click at [993, 487] on div at bounding box center [932, 491] width 288 height 30
paste div
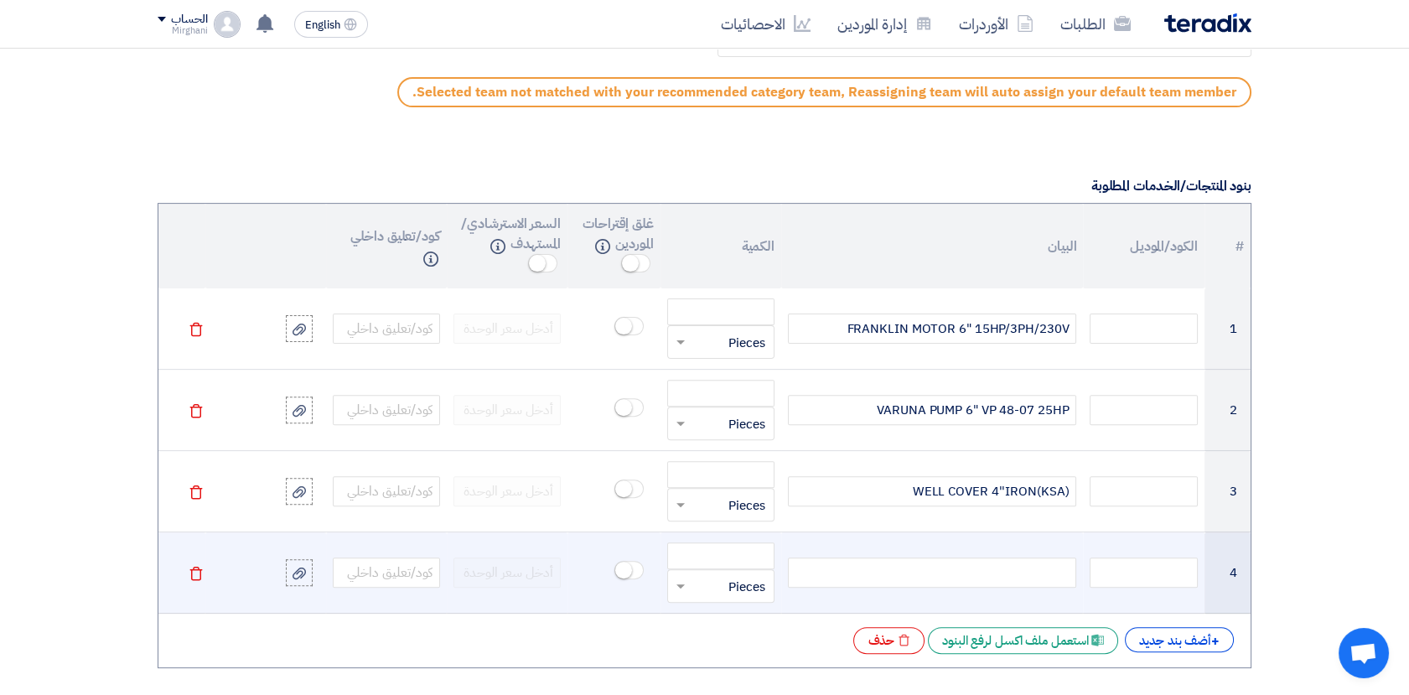
click at [917, 565] on div at bounding box center [932, 572] width 288 height 30
paste div
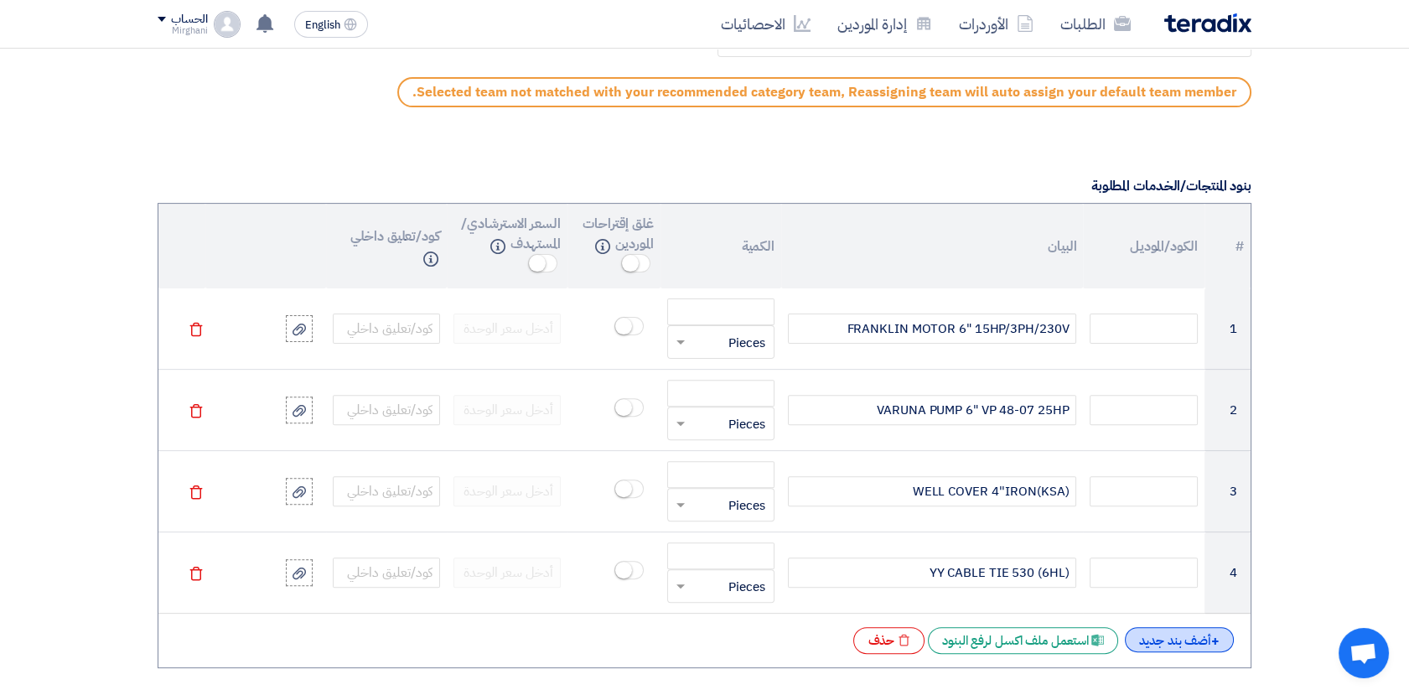
click at [1181, 637] on div "+ أضف بند جديد" at bounding box center [1179, 639] width 109 height 25
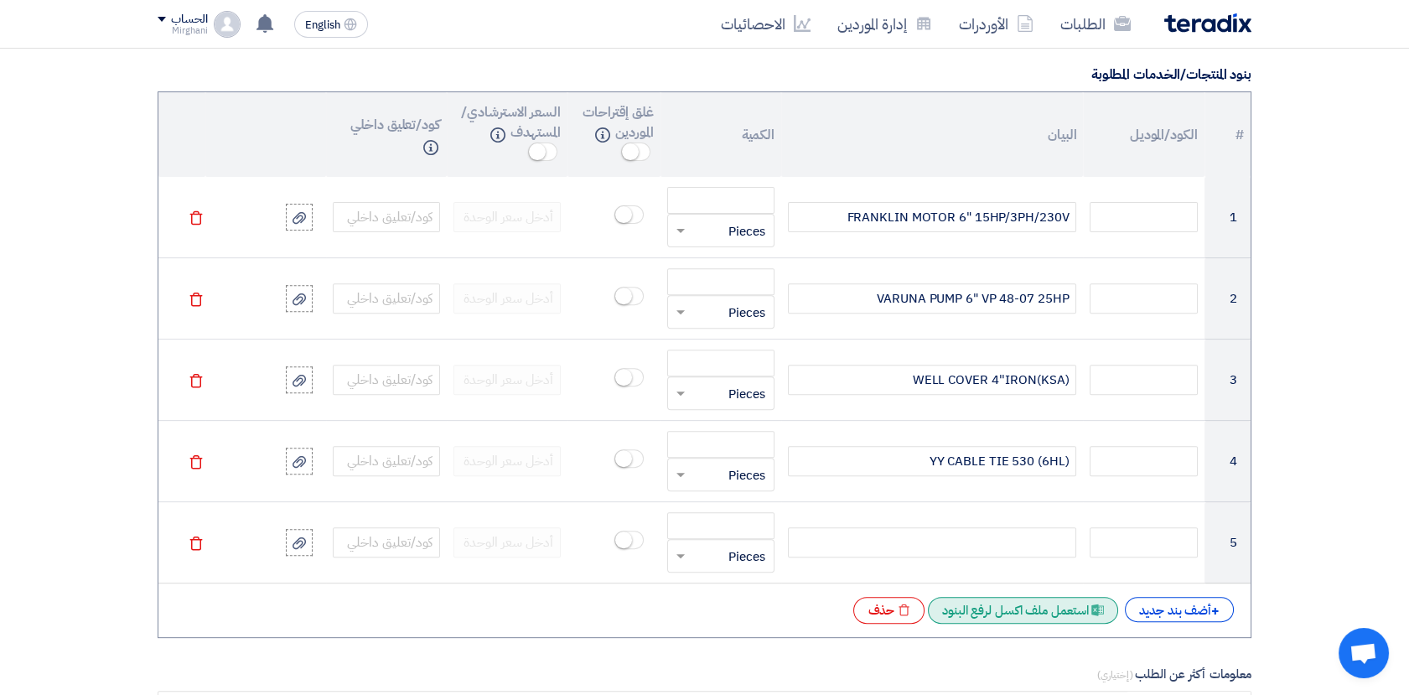
scroll to position [1396, 0]
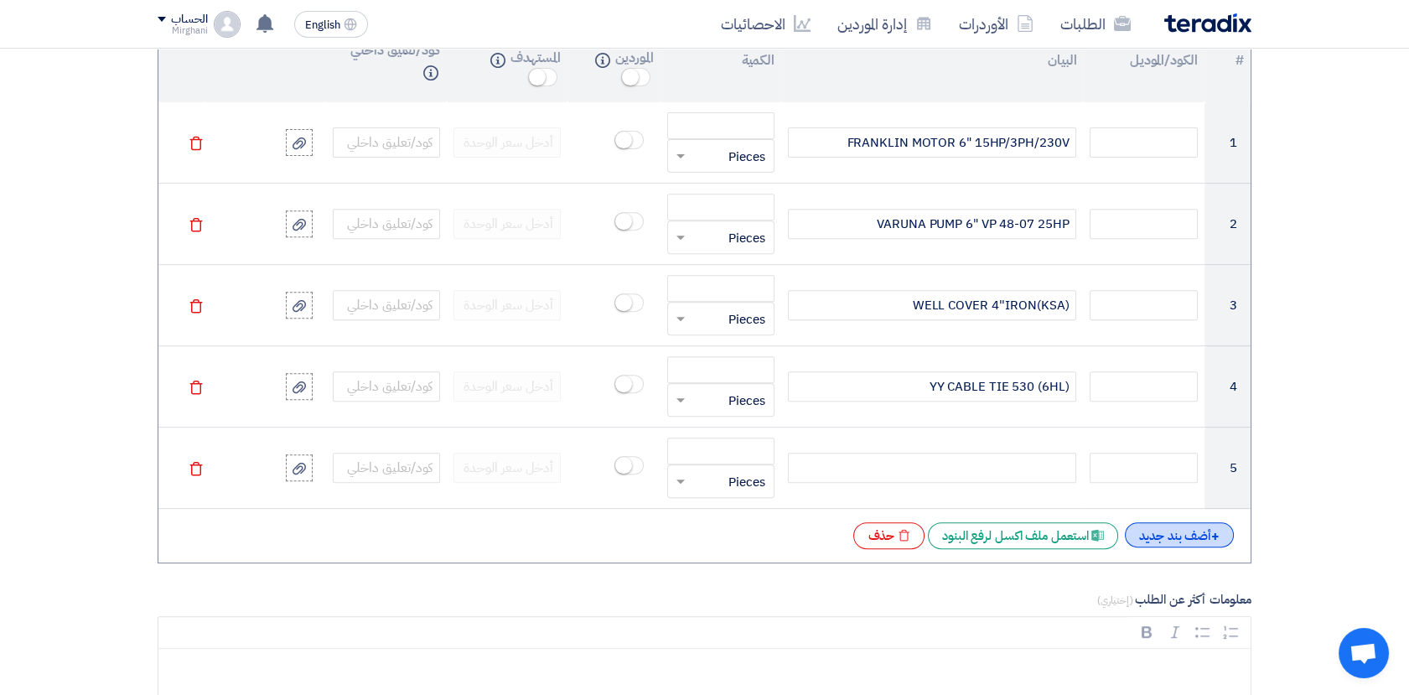
click at [1166, 530] on div "+ أضف بند جديد" at bounding box center [1179, 534] width 109 height 25
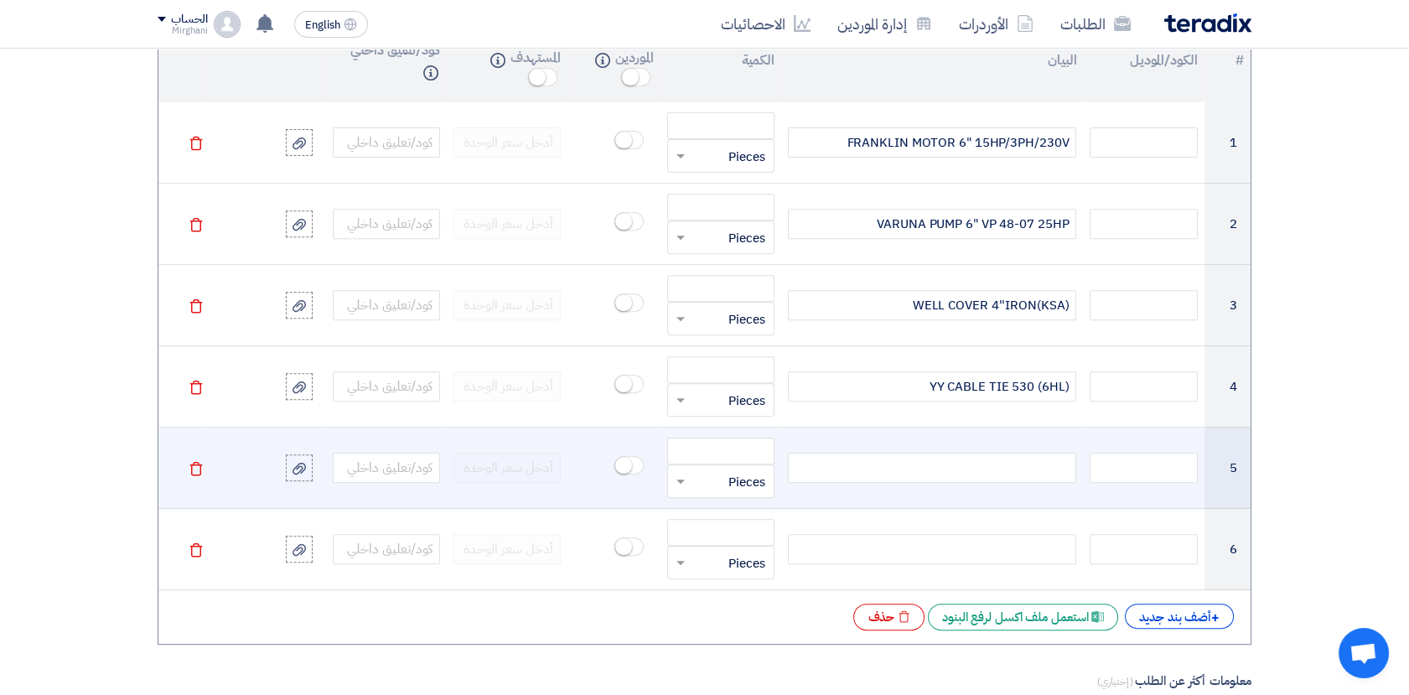
click at [999, 473] on div at bounding box center [932, 467] width 288 height 30
paste div
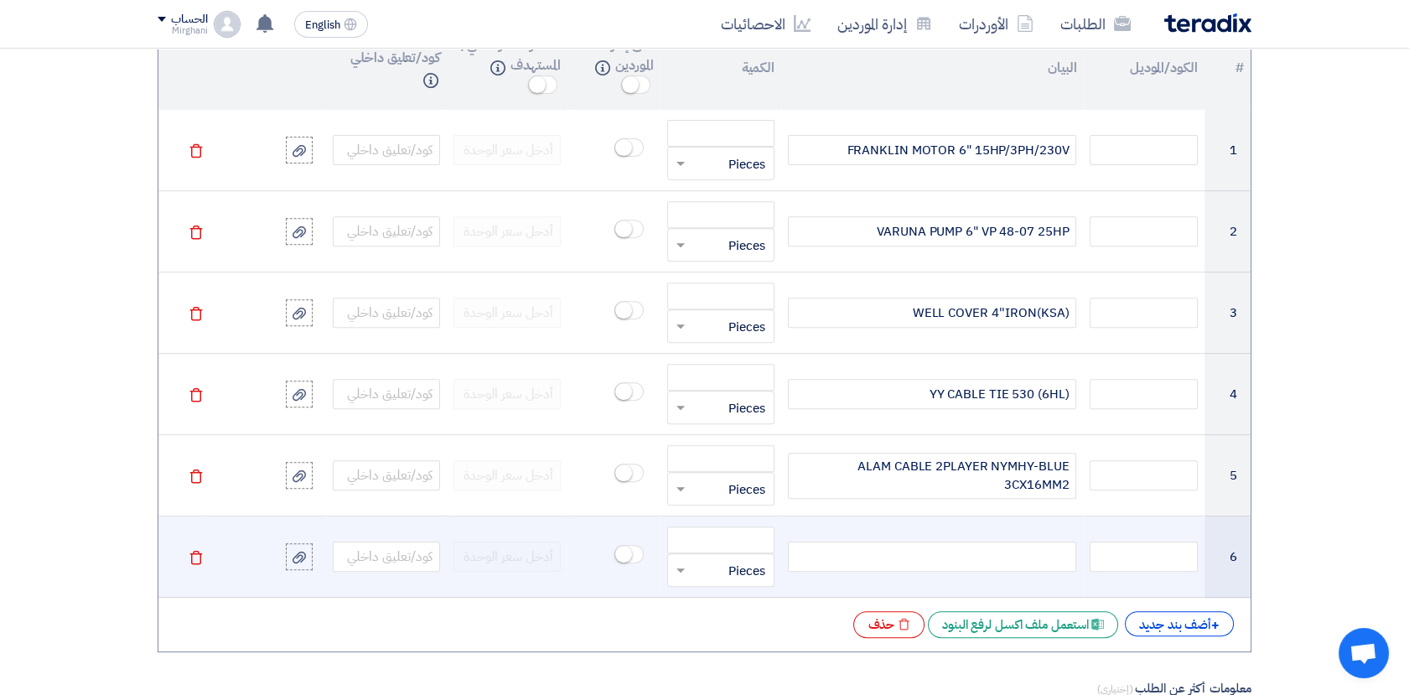
click at [945, 561] on div at bounding box center [932, 556] width 288 height 30
paste div
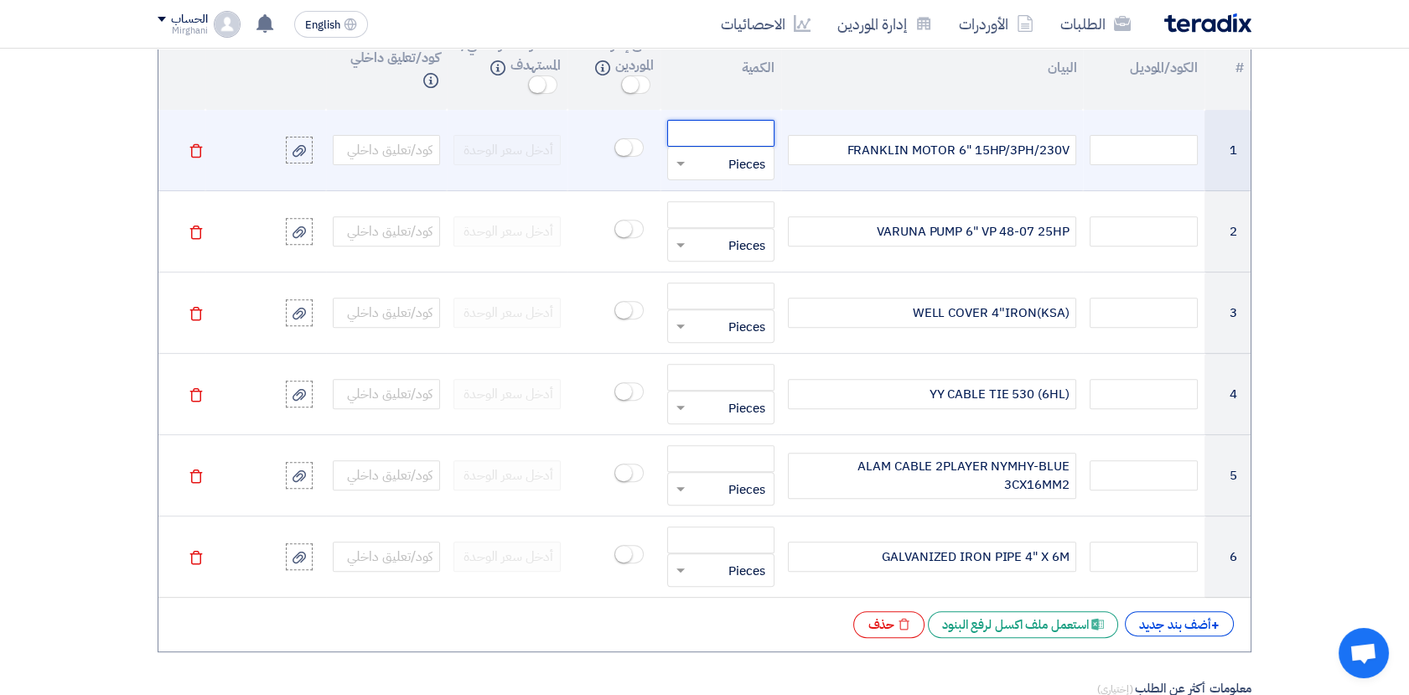
click at [750, 133] on input "number" at bounding box center [720, 133] width 107 height 27
type input "1"
click at [682, 158] on span at bounding box center [678, 163] width 21 height 19
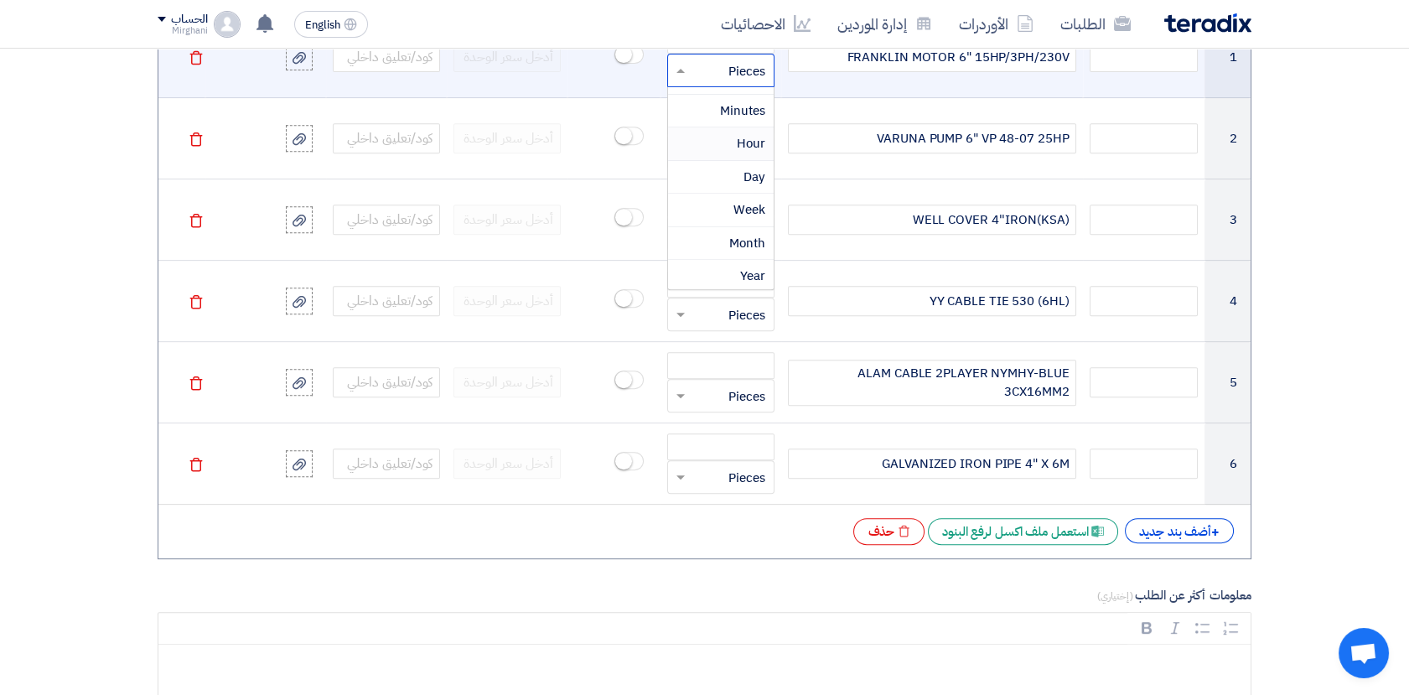
type input "a"
type input "EA"
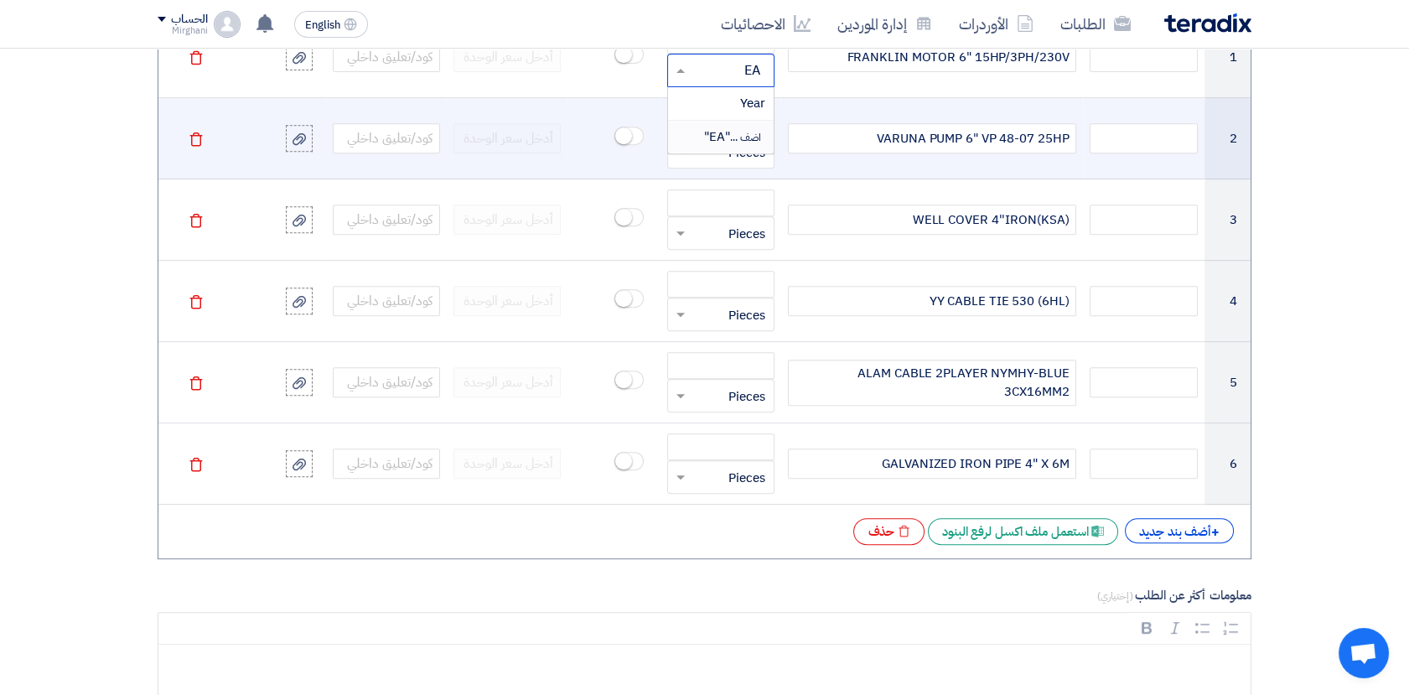
click at [724, 133] on span "اضف ... "EA"" at bounding box center [734, 136] width 61 height 18
click at [723, 123] on input "number" at bounding box center [720, 121] width 107 height 27
type input "1"
click at [718, 146] on input "text" at bounding box center [731, 151] width 70 height 27
type input "EA"
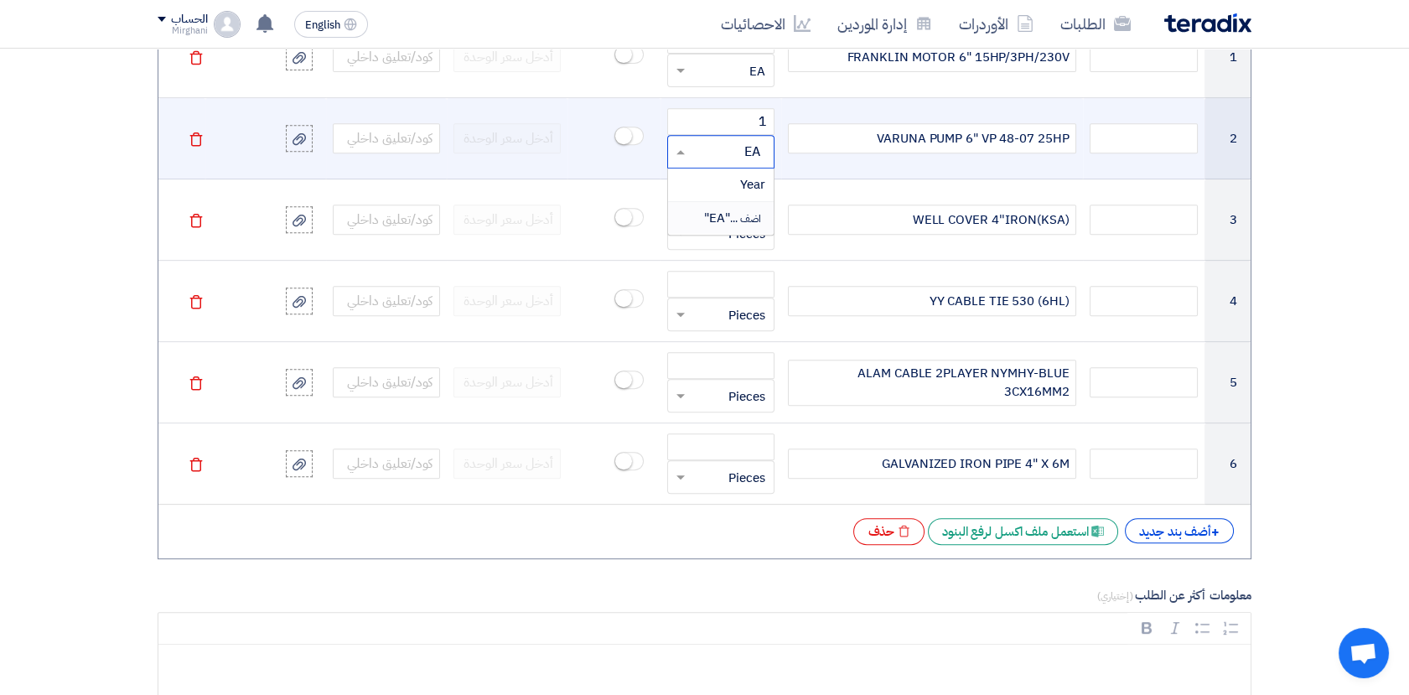
click at [715, 214] on span "اضف ... "EA"" at bounding box center [734, 218] width 61 height 18
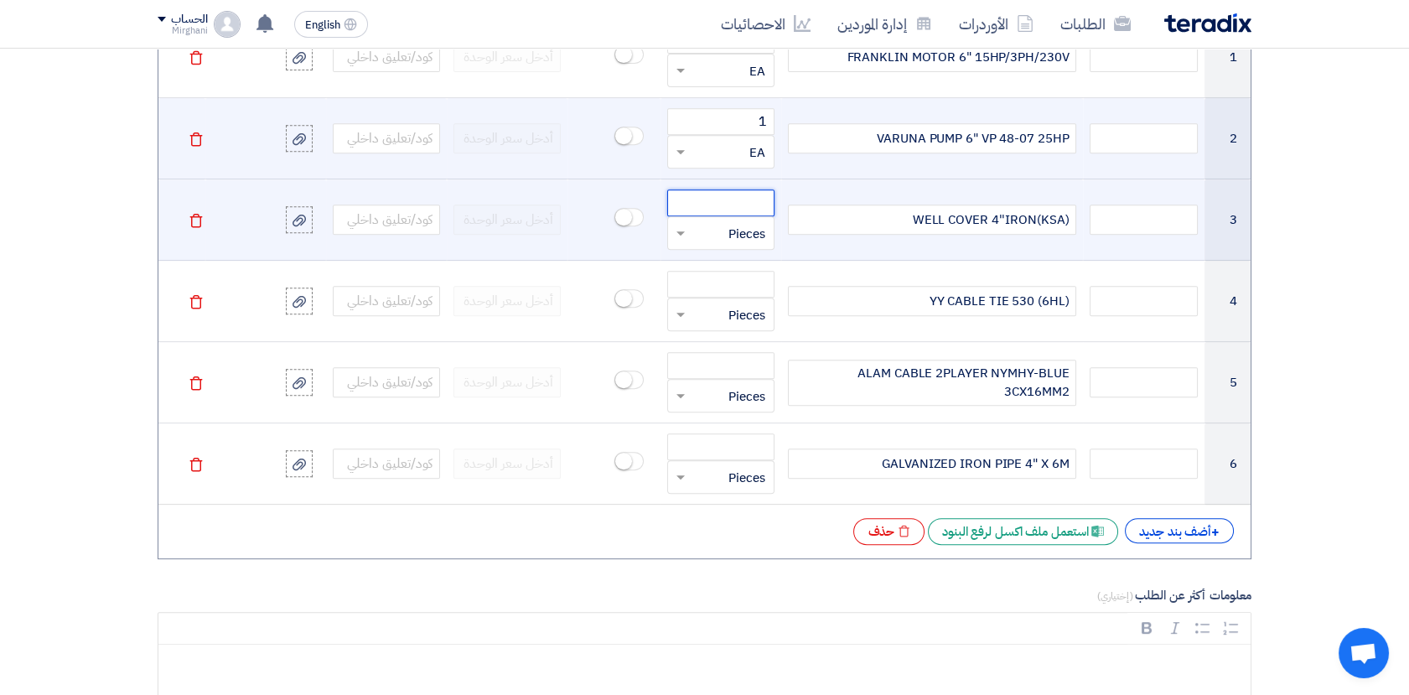
click at [737, 201] on input "number" at bounding box center [720, 202] width 107 height 27
type input "1"
click at [701, 229] on input "text" at bounding box center [731, 233] width 70 height 27
type input "EA"
click at [724, 294] on span "اضف ... "EA"" at bounding box center [734, 299] width 61 height 18
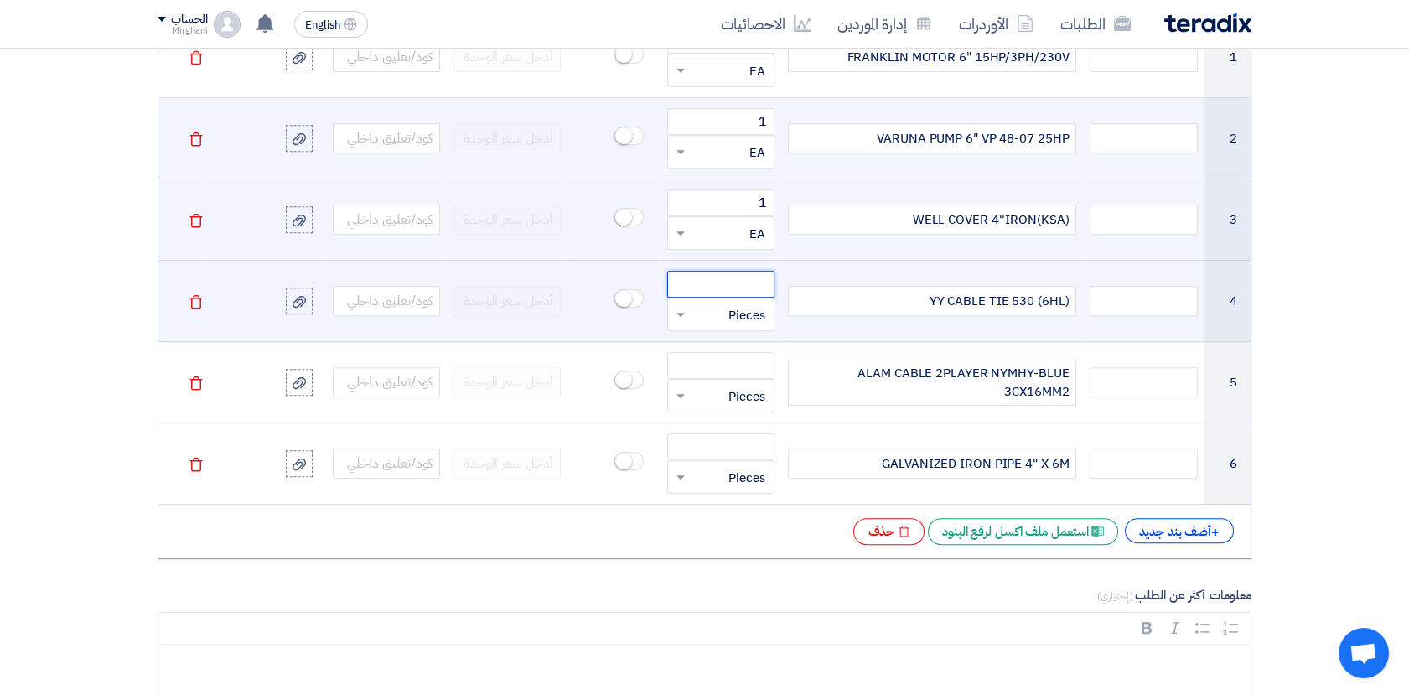
click at [732, 287] on input "number" at bounding box center [720, 284] width 107 height 27
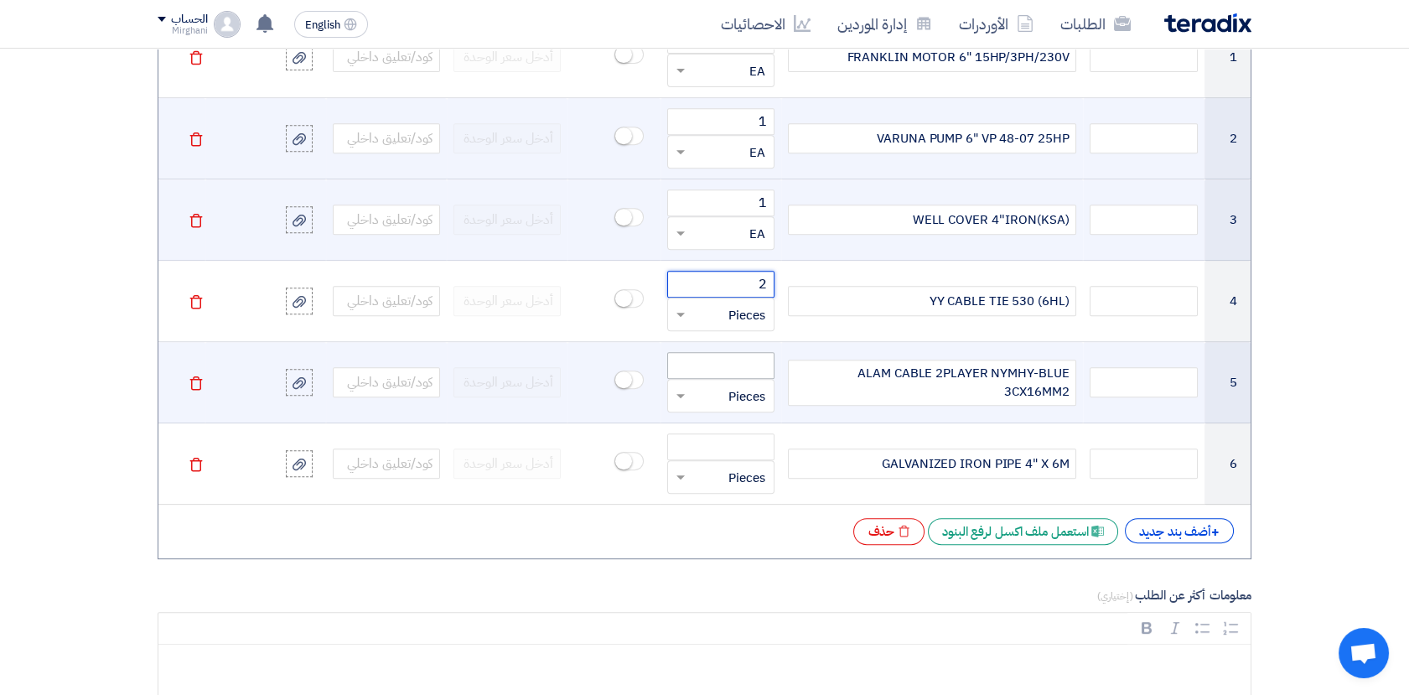
type input "2"
click at [718, 358] on input "number" at bounding box center [720, 365] width 107 height 27
type input "70"
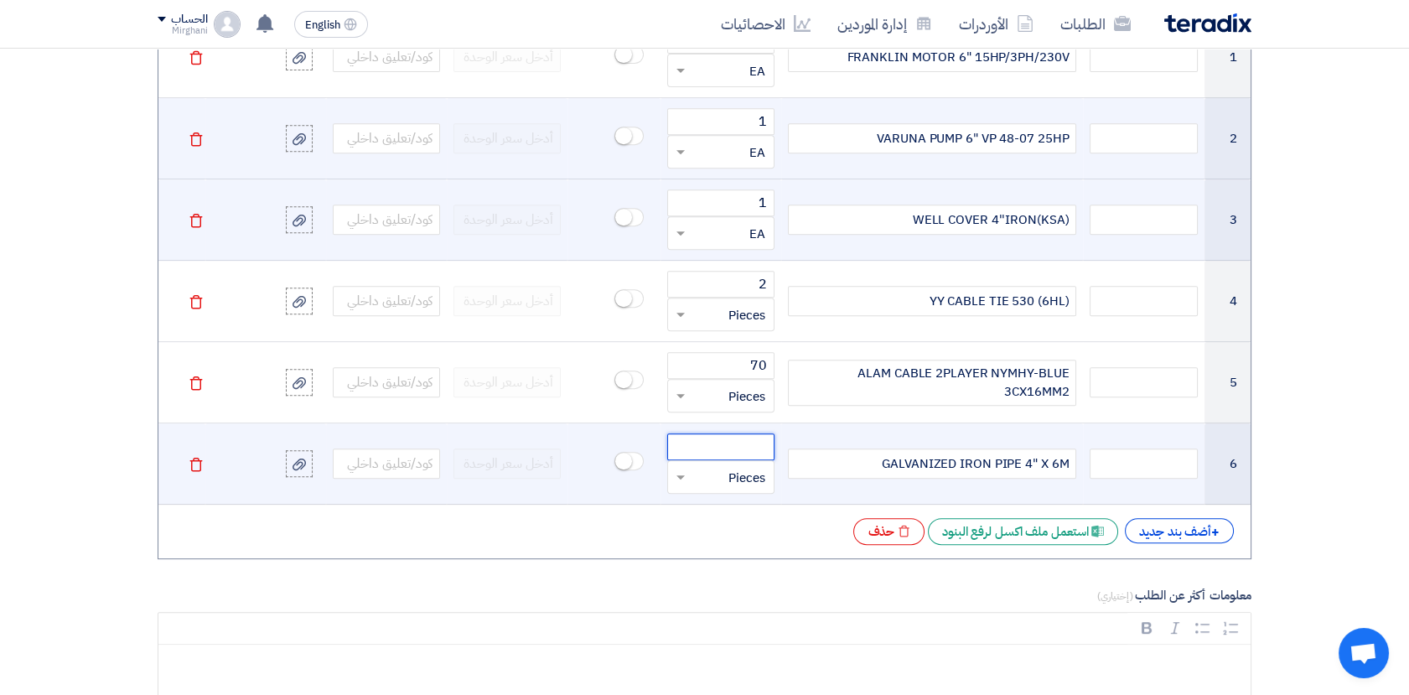
click at [727, 443] on input "number" at bounding box center [720, 446] width 107 height 27
type input "5"
click at [685, 471] on span at bounding box center [678, 477] width 21 height 19
type input "EA"
click at [723, 534] on span "اضف ... "EA"" at bounding box center [734, 543] width 61 height 18
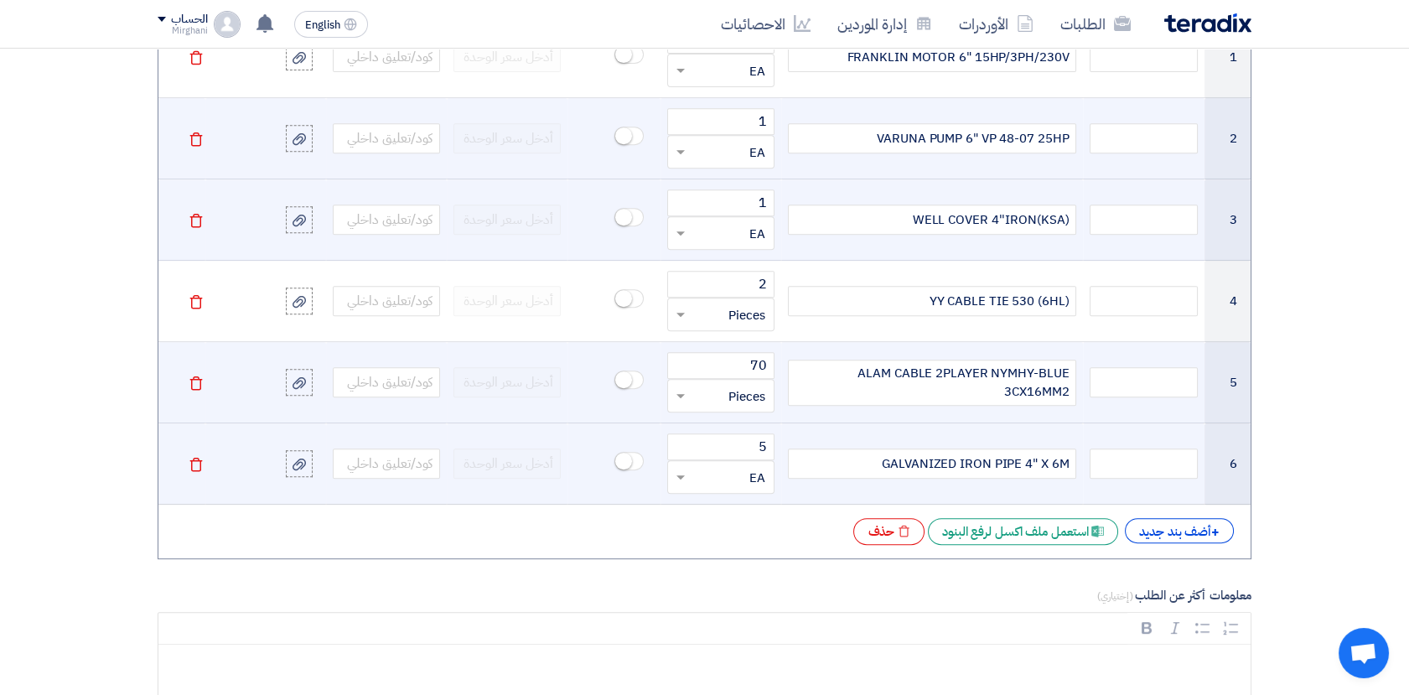
click at [701, 387] on input "text" at bounding box center [731, 395] width 70 height 27
click at [745, 583] on span "Meter" at bounding box center [748, 592] width 33 height 18
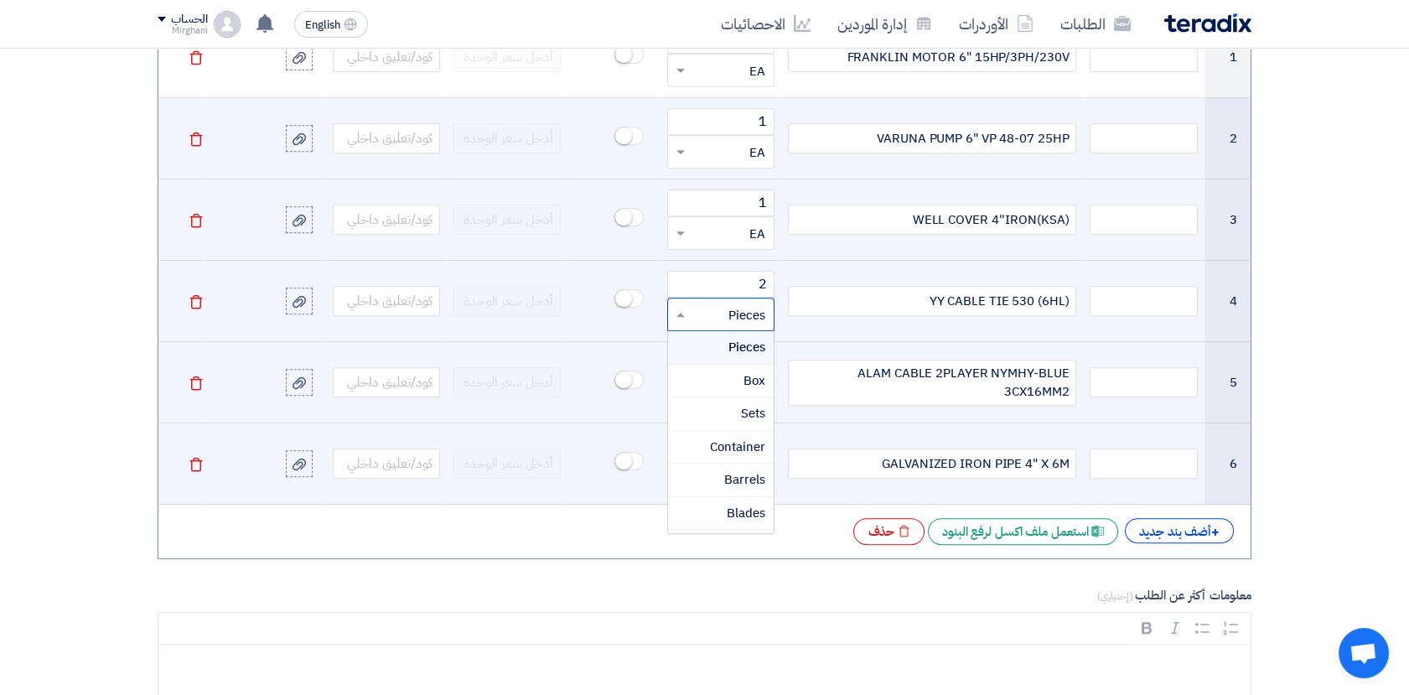
click at [729, 312] on input "text" at bounding box center [731, 314] width 70 height 27
type input "EA"
click at [727, 374] on span "اضف ... "EA"" at bounding box center [734, 380] width 61 height 18
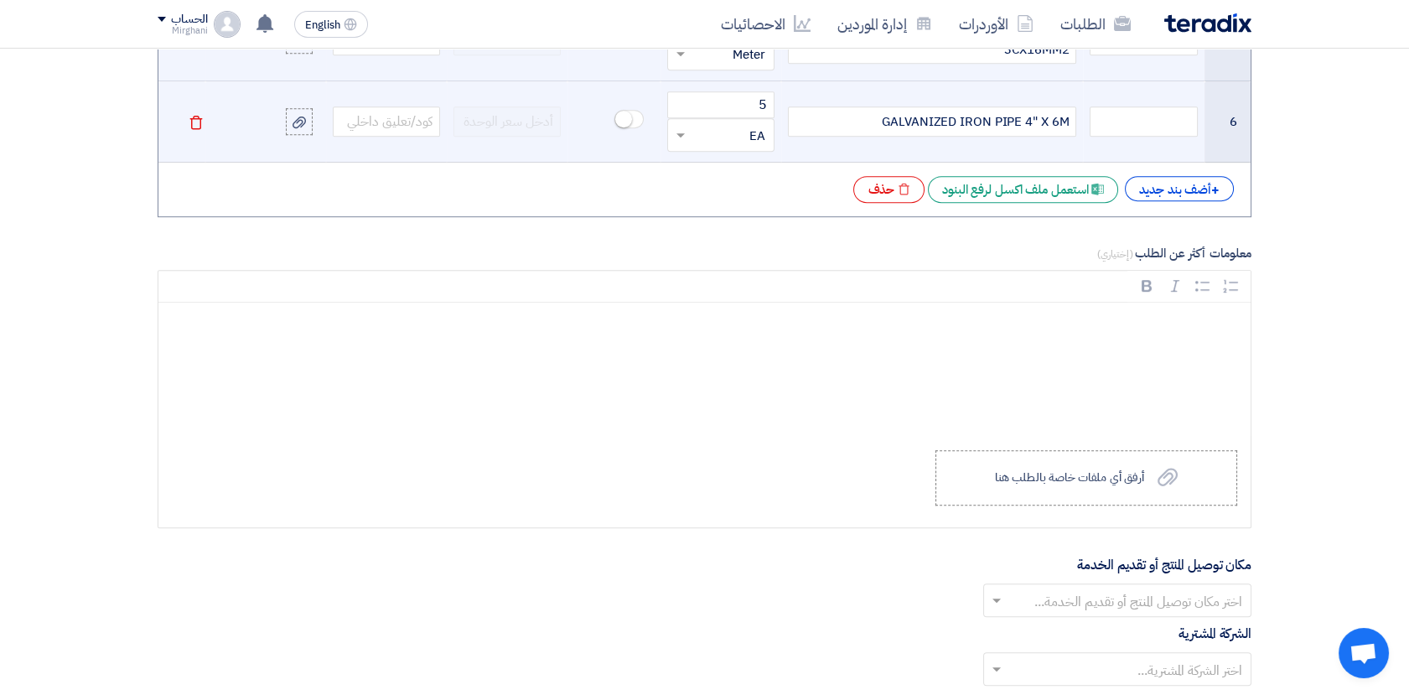
scroll to position [1854, 0]
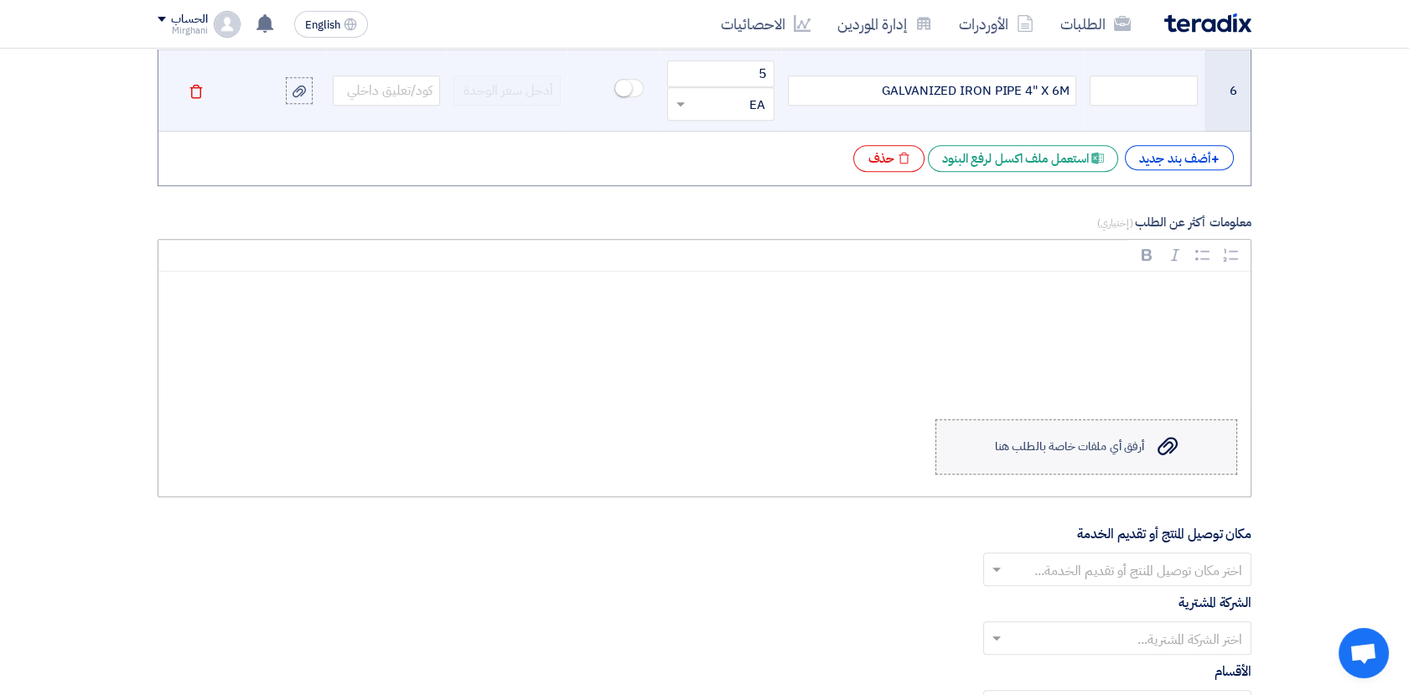
click at [1142, 440] on div "أرفق أي ملفات خاصة بالطلب هنا" at bounding box center [1069, 446] width 149 height 13
click at [0, 0] on input "Upload a file أرفق أي ملفات خاصة بالطلب هنا" at bounding box center [0, 0] width 0 height 0
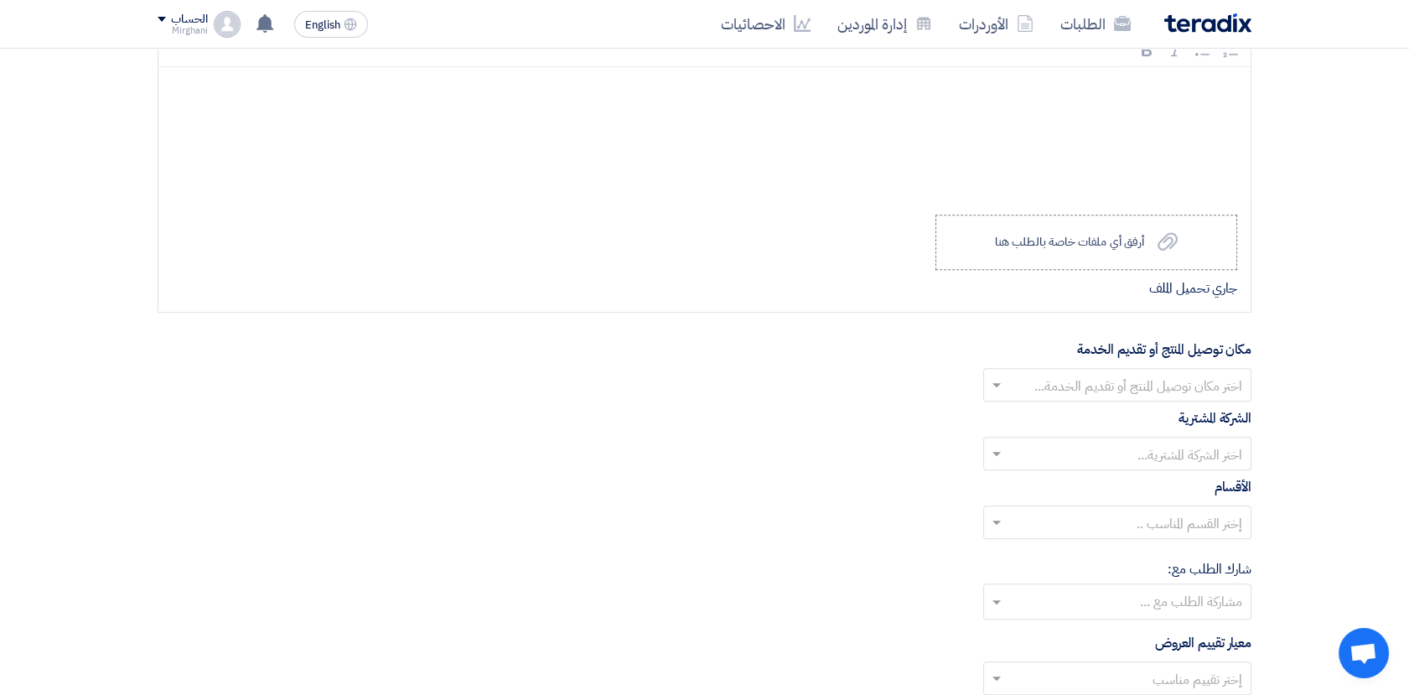
scroll to position [2133, 0]
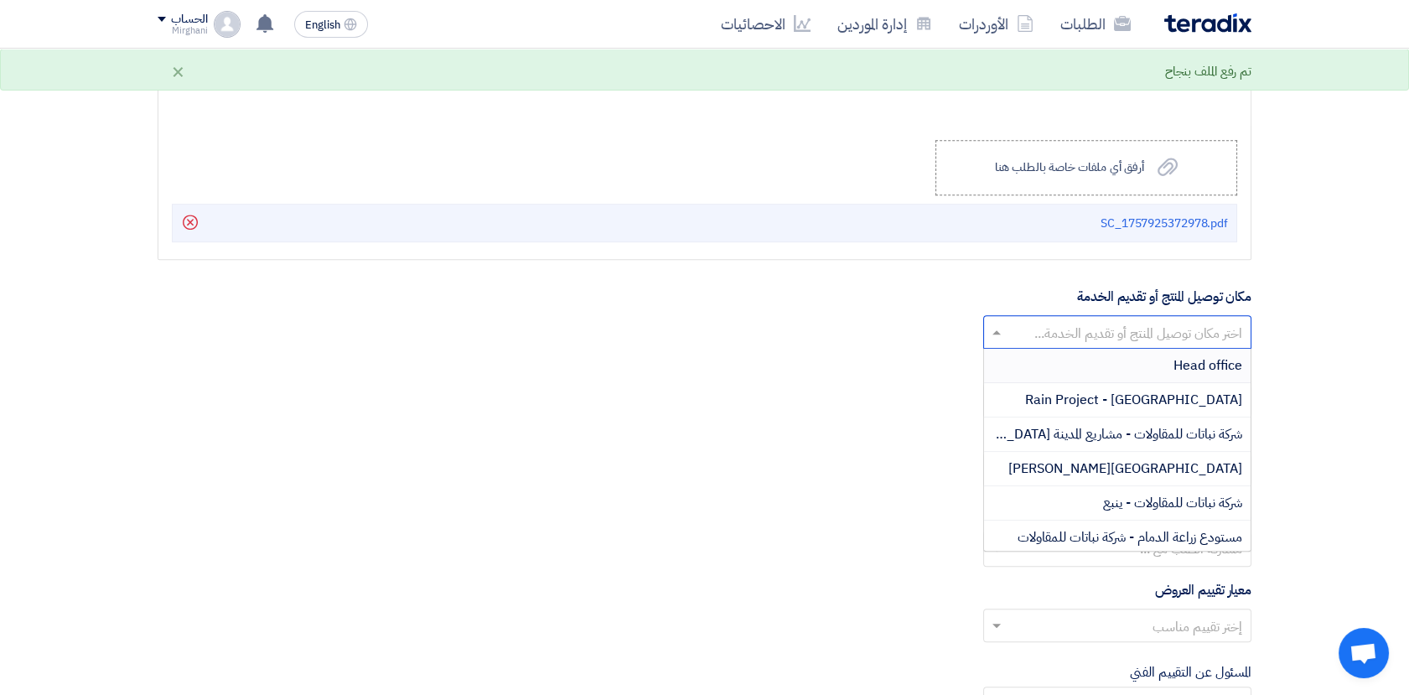
click at [1047, 328] on input "text" at bounding box center [1126, 334] width 235 height 28
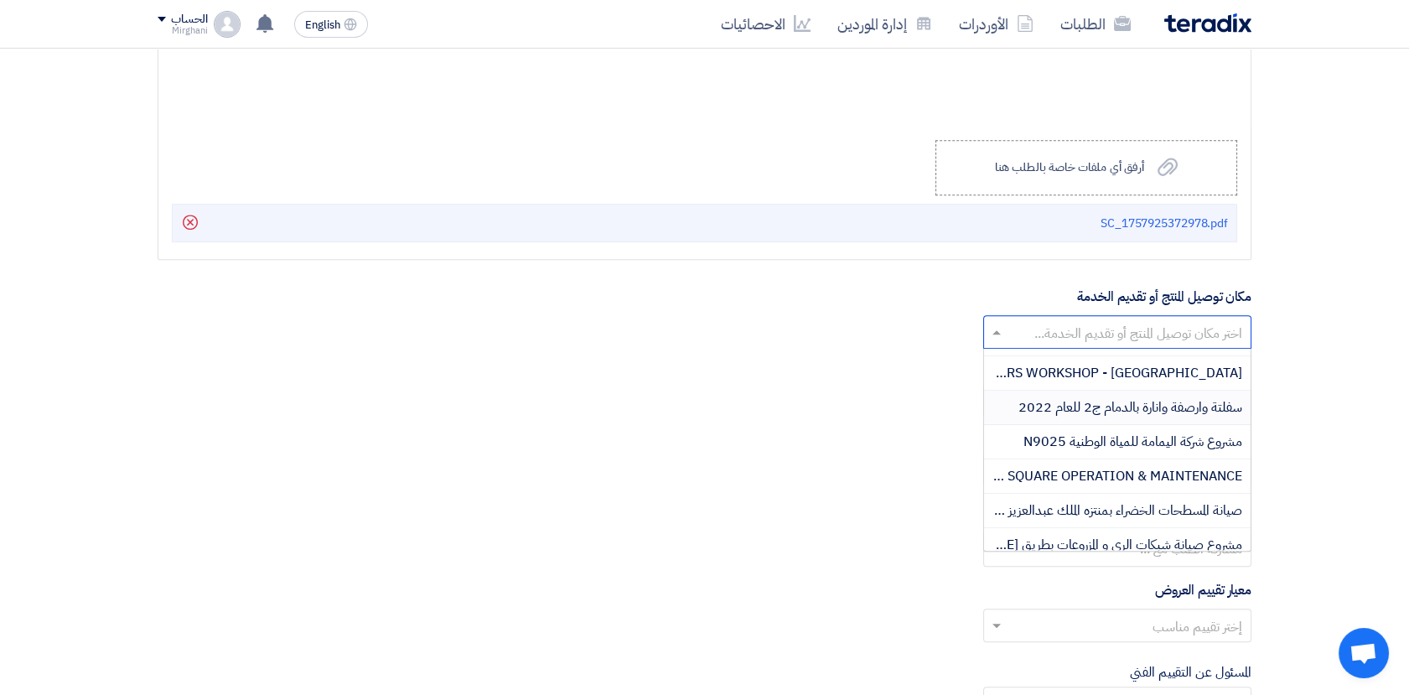
scroll to position [744, 0]
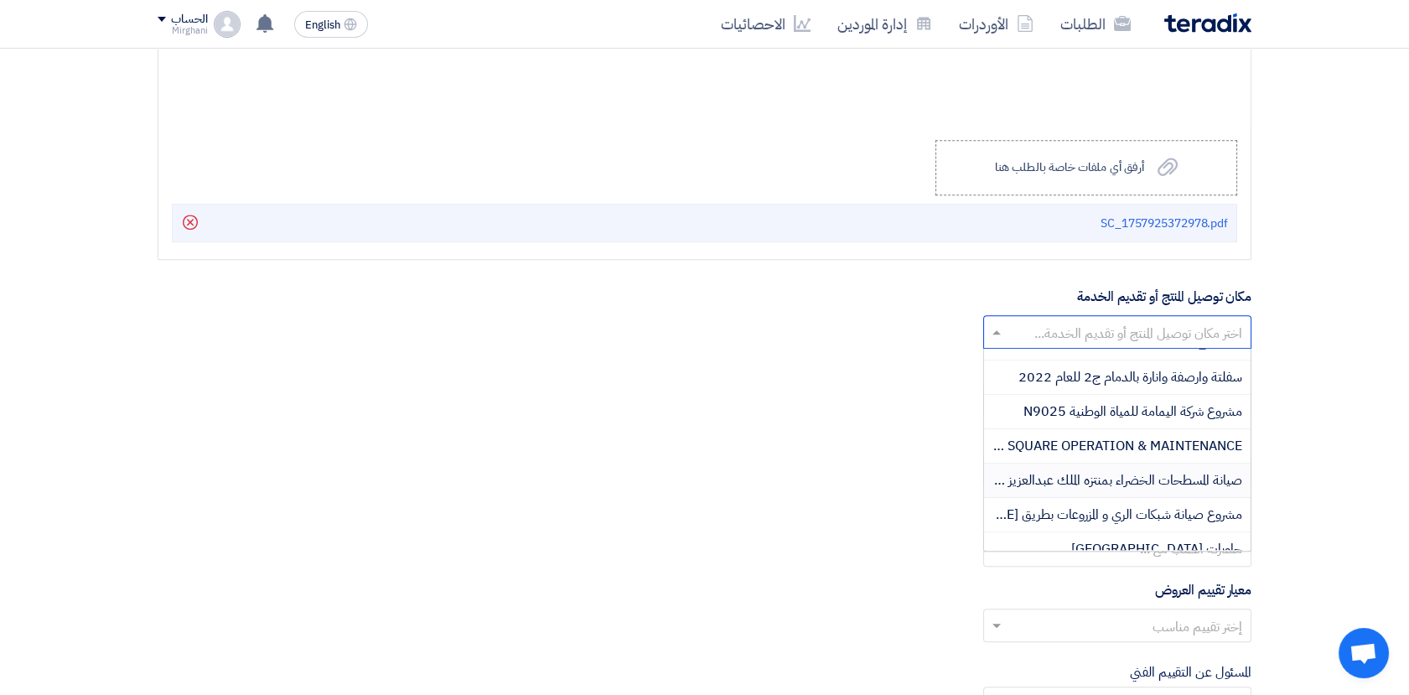
click at [1186, 470] on span "صيانة المسطحات الخضراء بمنتزه الملك عبدالعزيز الواجهة البحرية بالدمام" at bounding box center [1065, 480] width 353 height 20
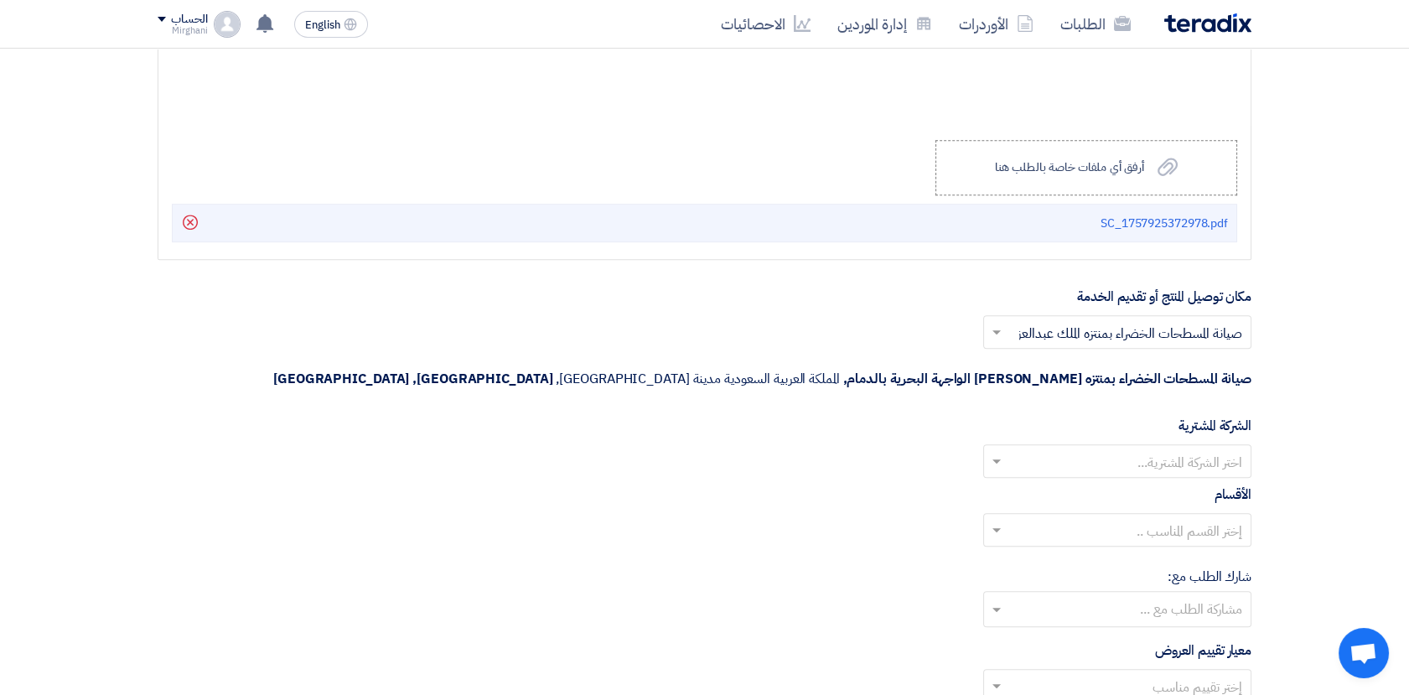
click at [1049, 449] on input "text" at bounding box center [1126, 463] width 235 height 28
click at [1106, 484] on span "Nabatat for contracting" at bounding box center [1170, 494] width 142 height 20
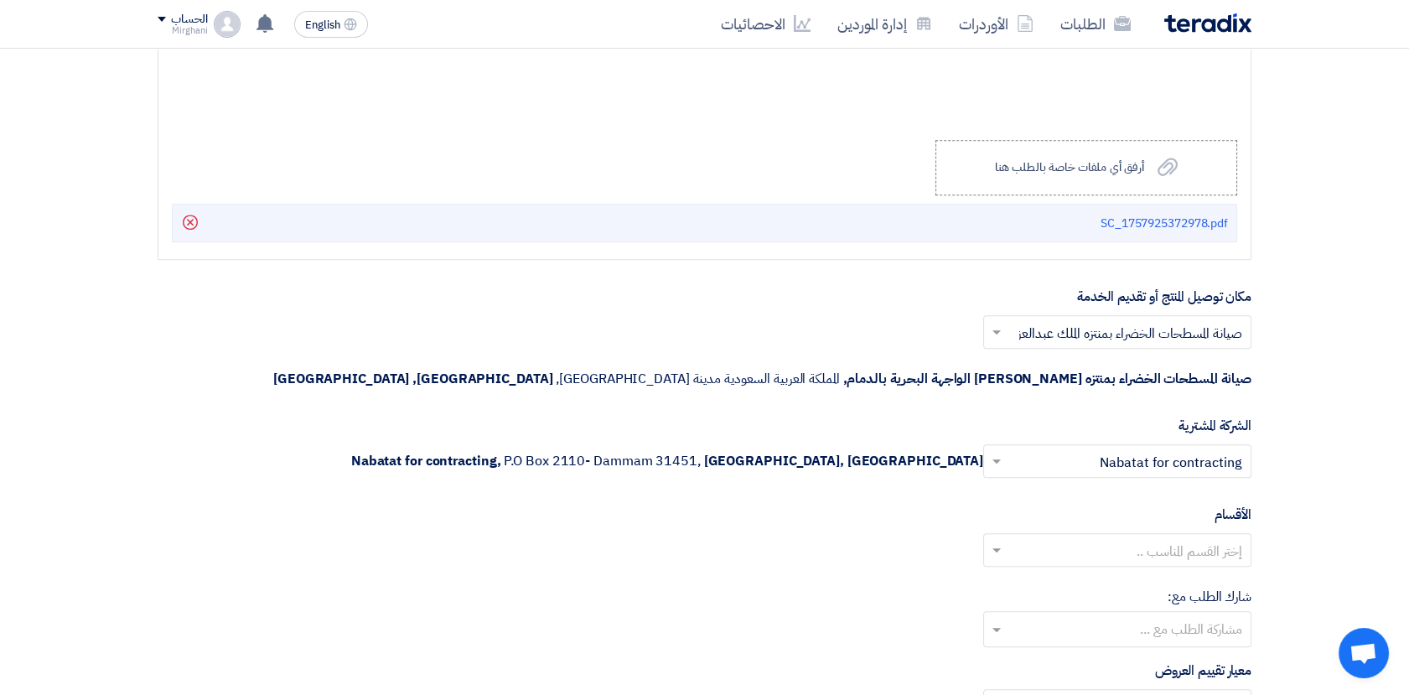
click at [1126, 538] on input "text" at bounding box center [1126, 552] width 235 height 28
click at [1142, 573] on span "General Department" at bounding box center [1179, 583] width 125 height 20
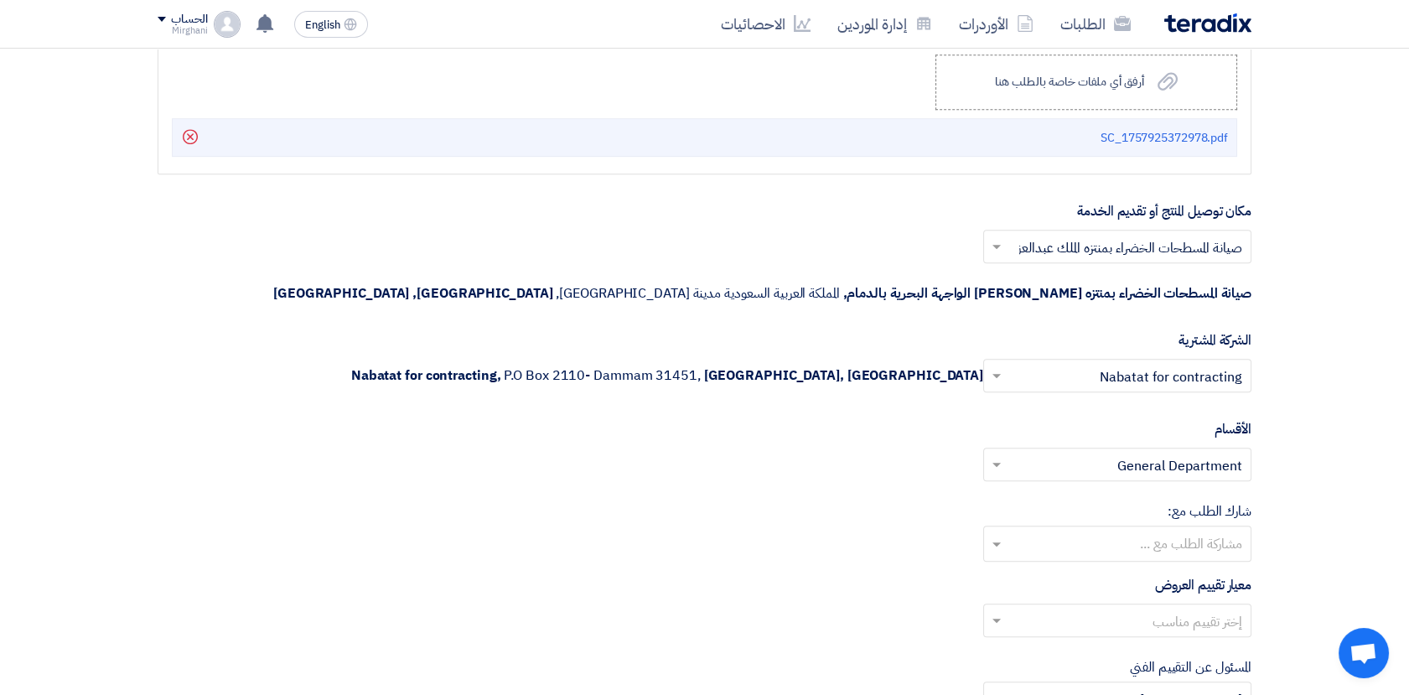
scroll to position [2413, 0]
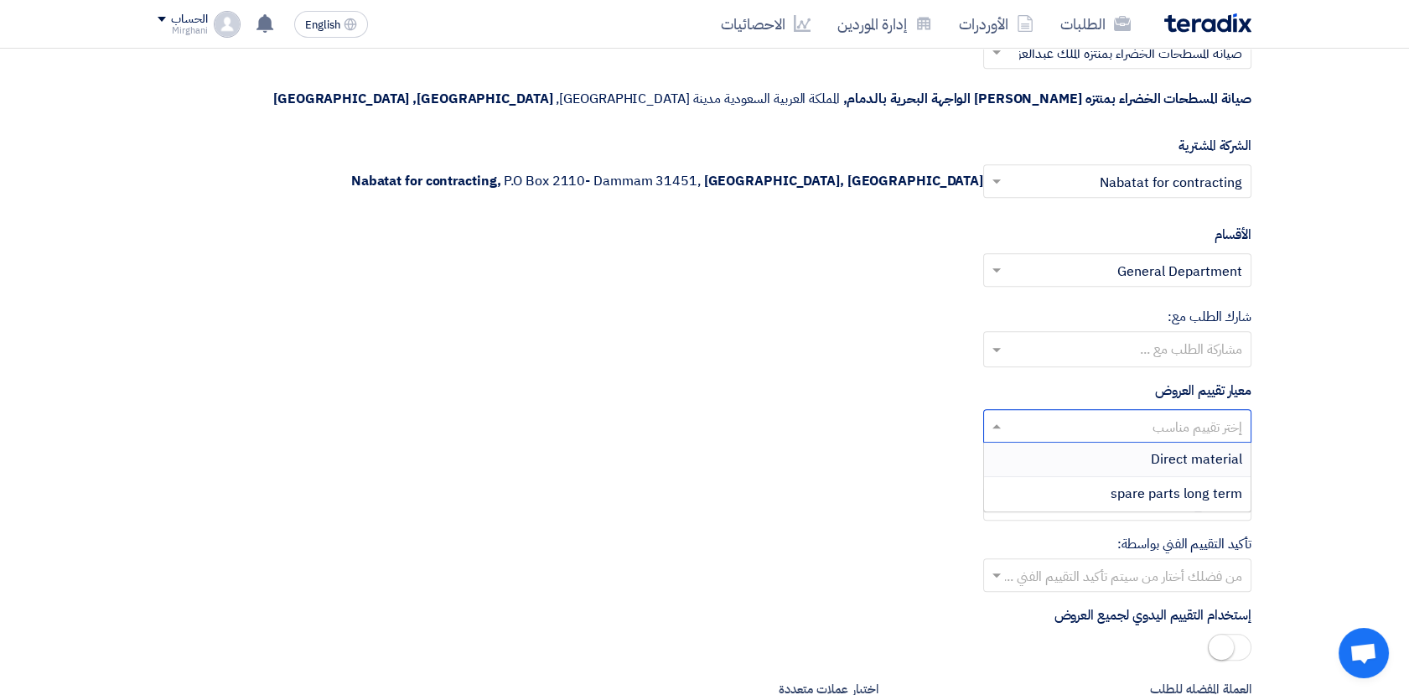
click at [1149, 414] on input "text" at bounding box center [1126, 428] width 235 height 28
click at [1161, 449] on span "Direct material" at bounding box center [1196, 459] width 91 height 20
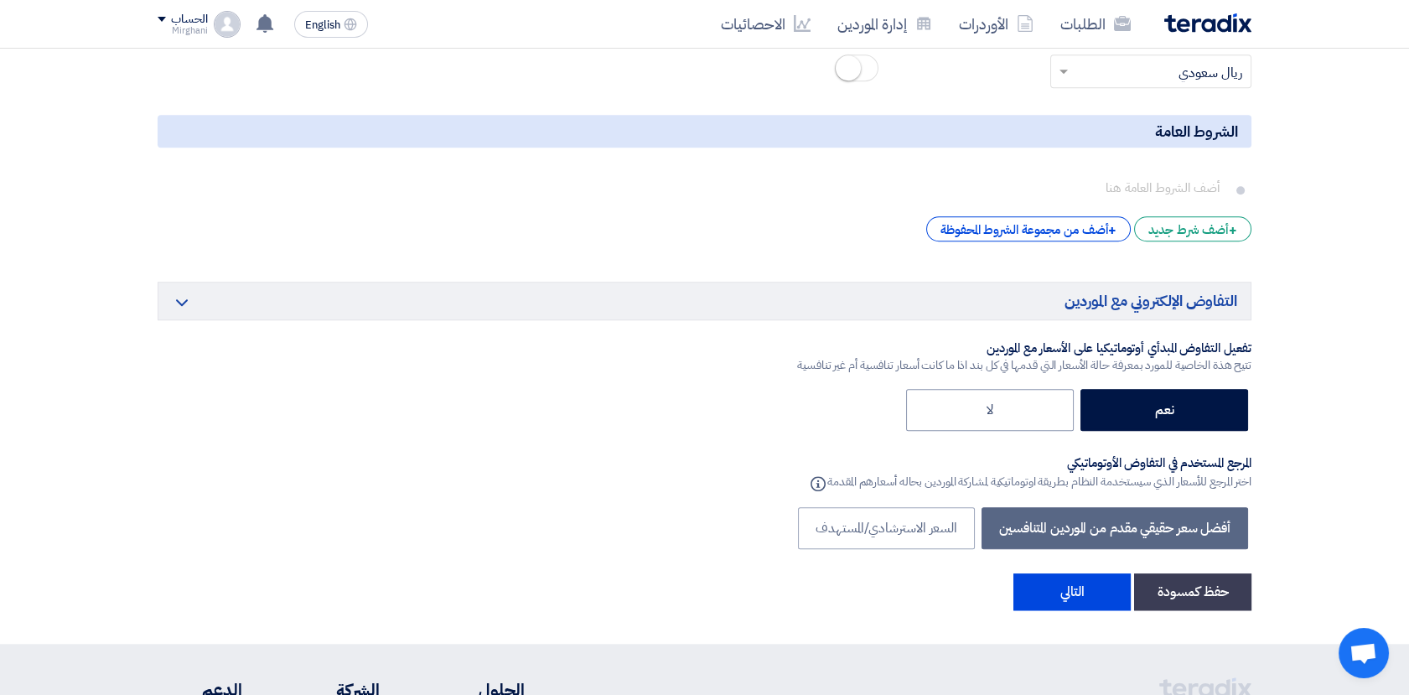
scroll to position [3157, 0]
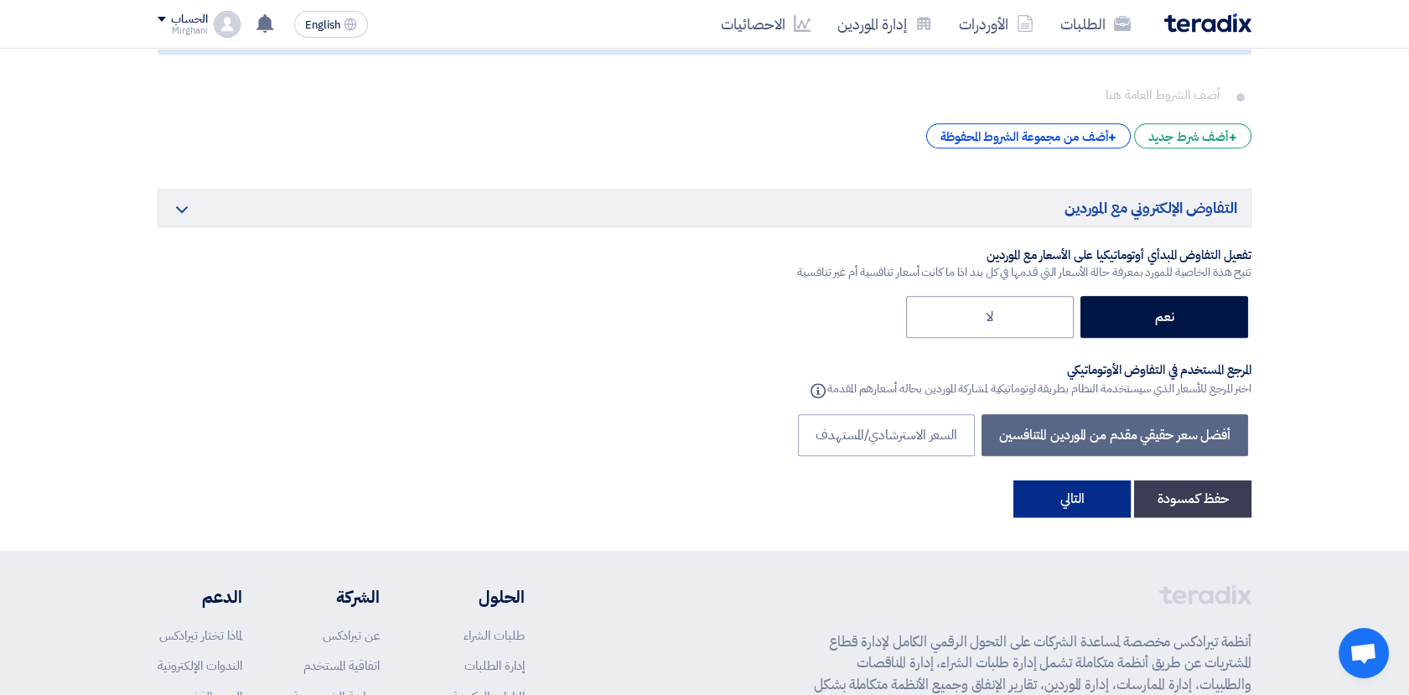
click at [1079, 480] on button "التالي" at bounding box center [1071, 498] width 117 height 37
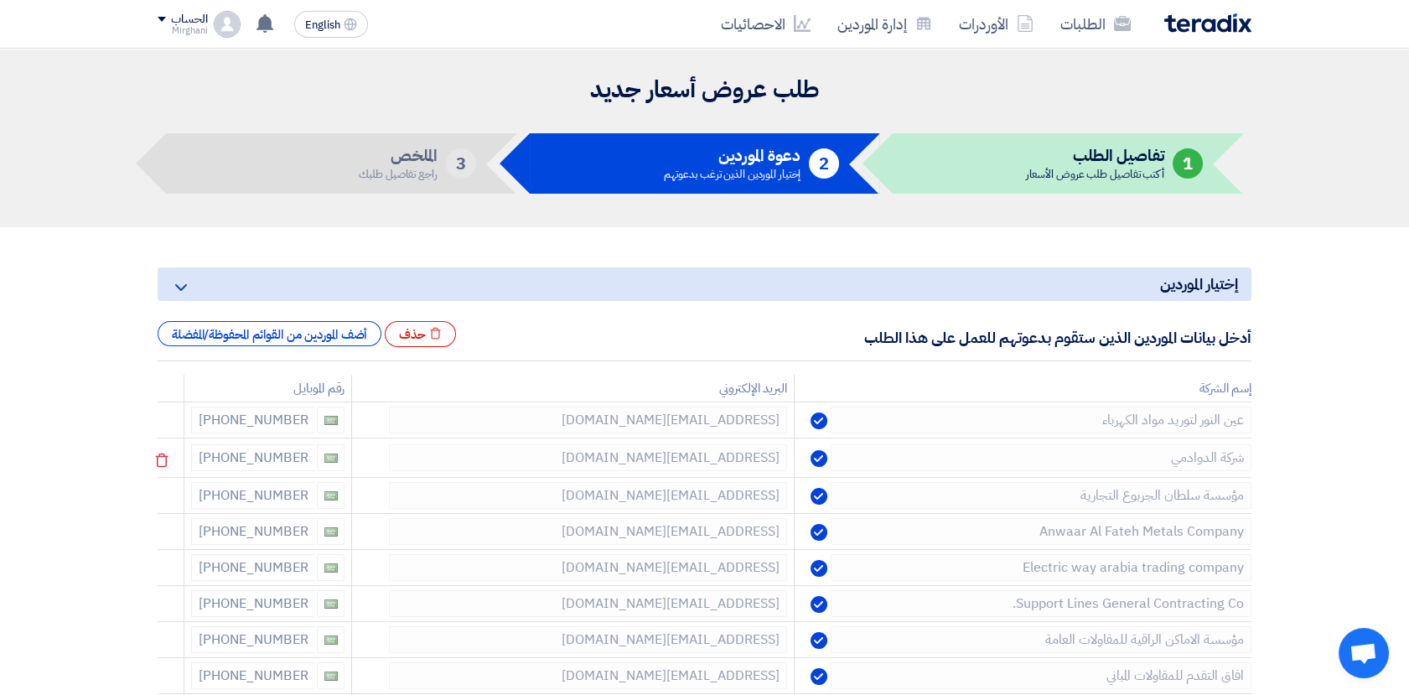
scroll to position [186, 0]
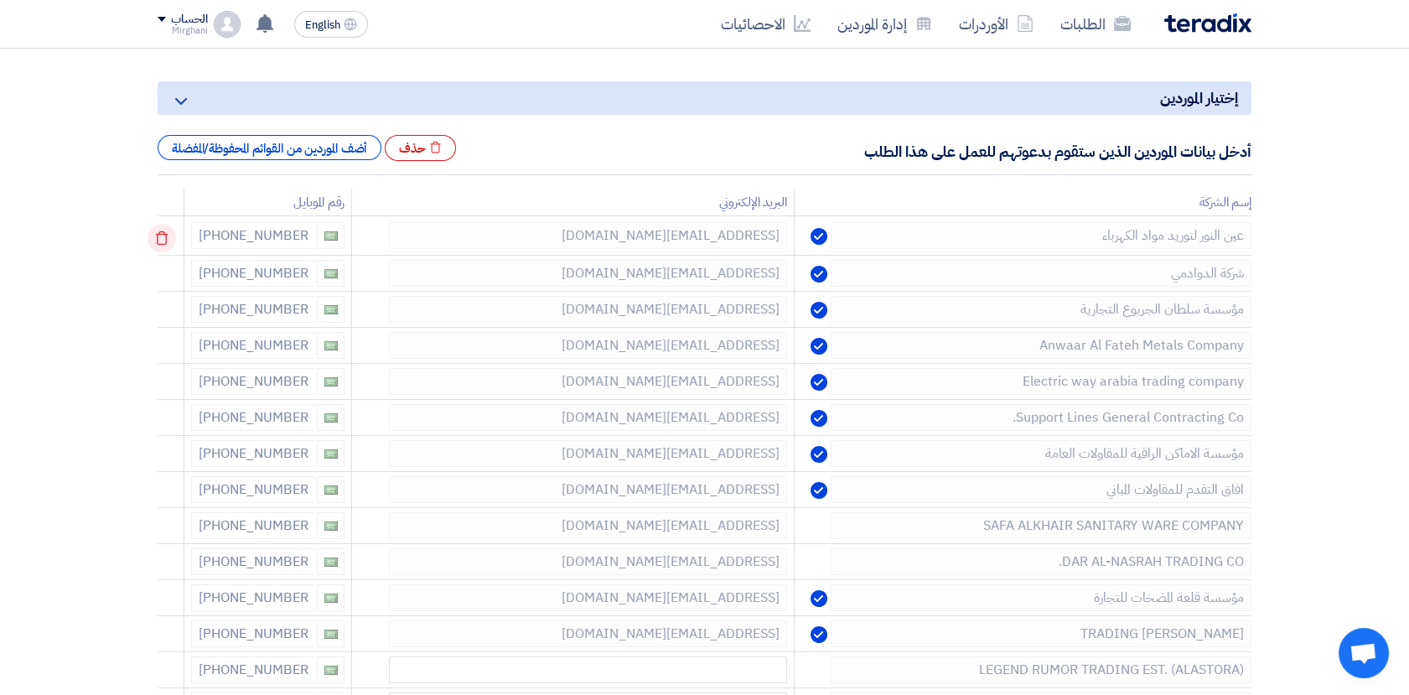
click at [163, 236] on icon at bounding box center [161, 238] width 28 height 28
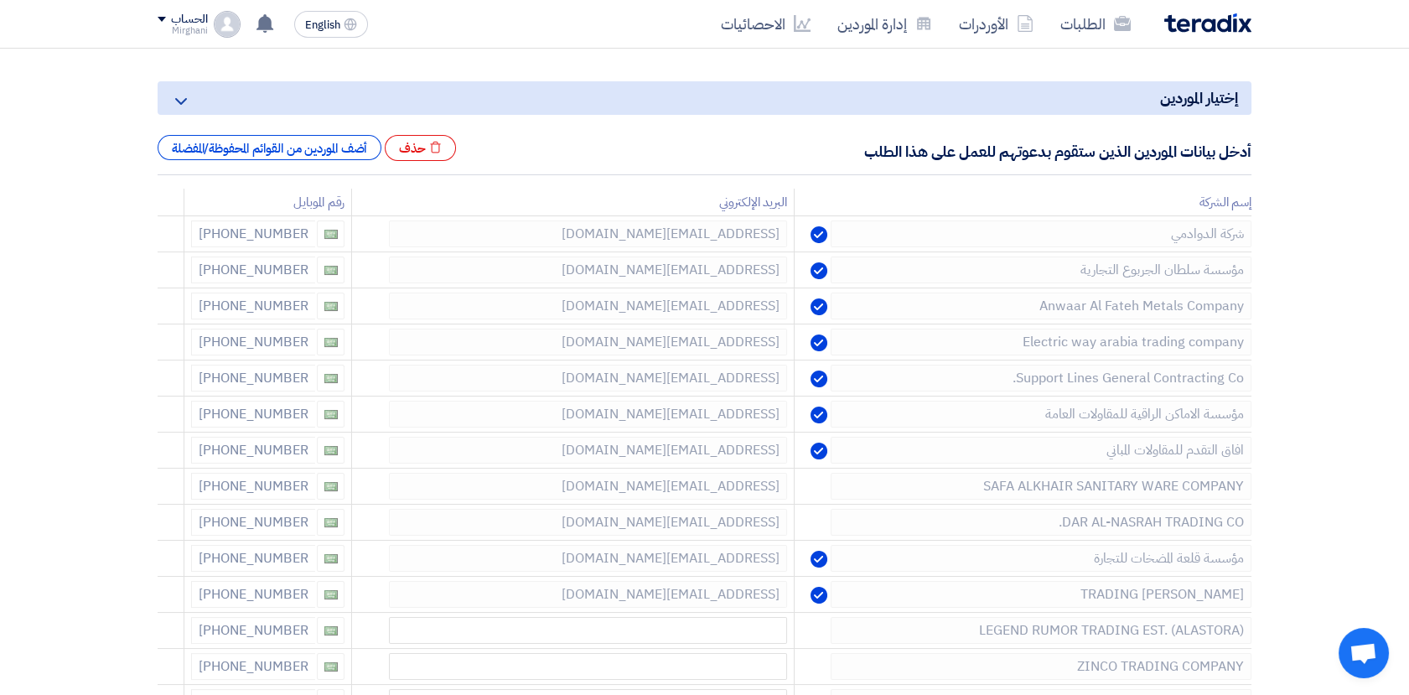
click at [0, 0] on icon at bounding box center [0, 0] width 0 height 0
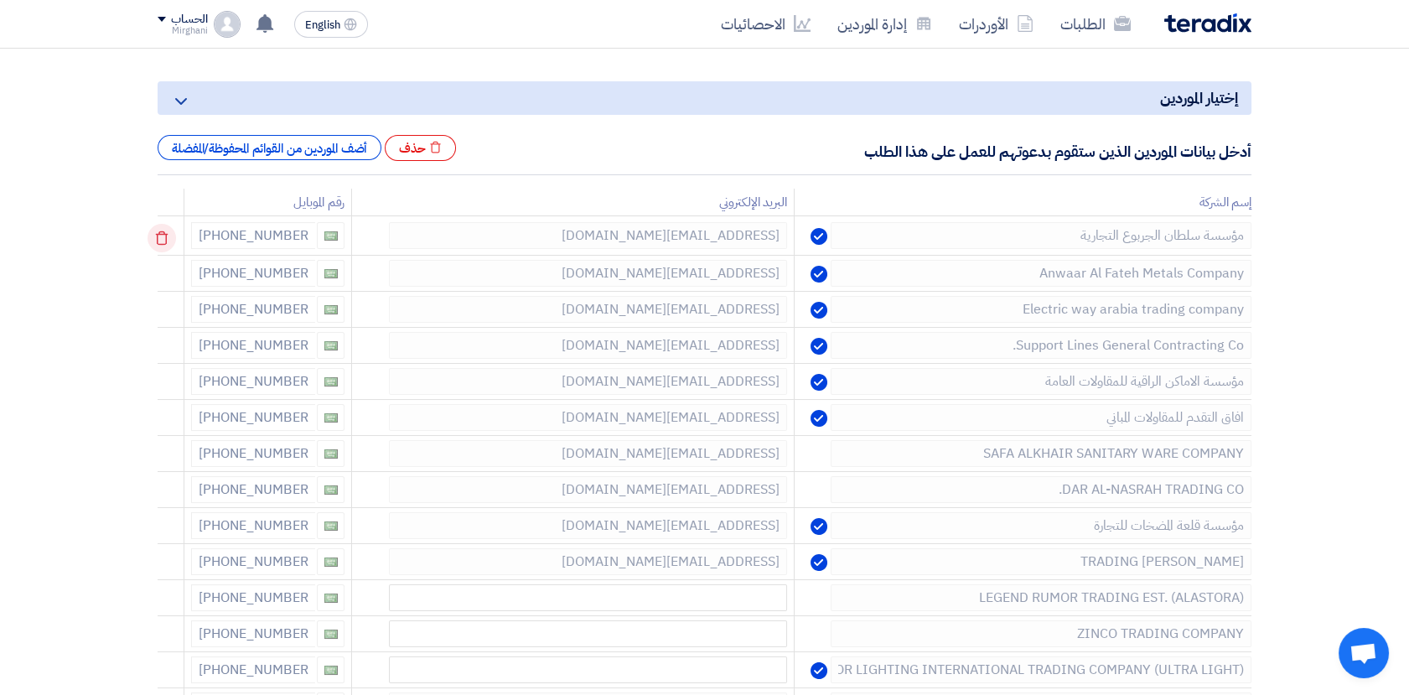
click at [168, 228] on icon at bounding box center [161, 238] width 28 height 28
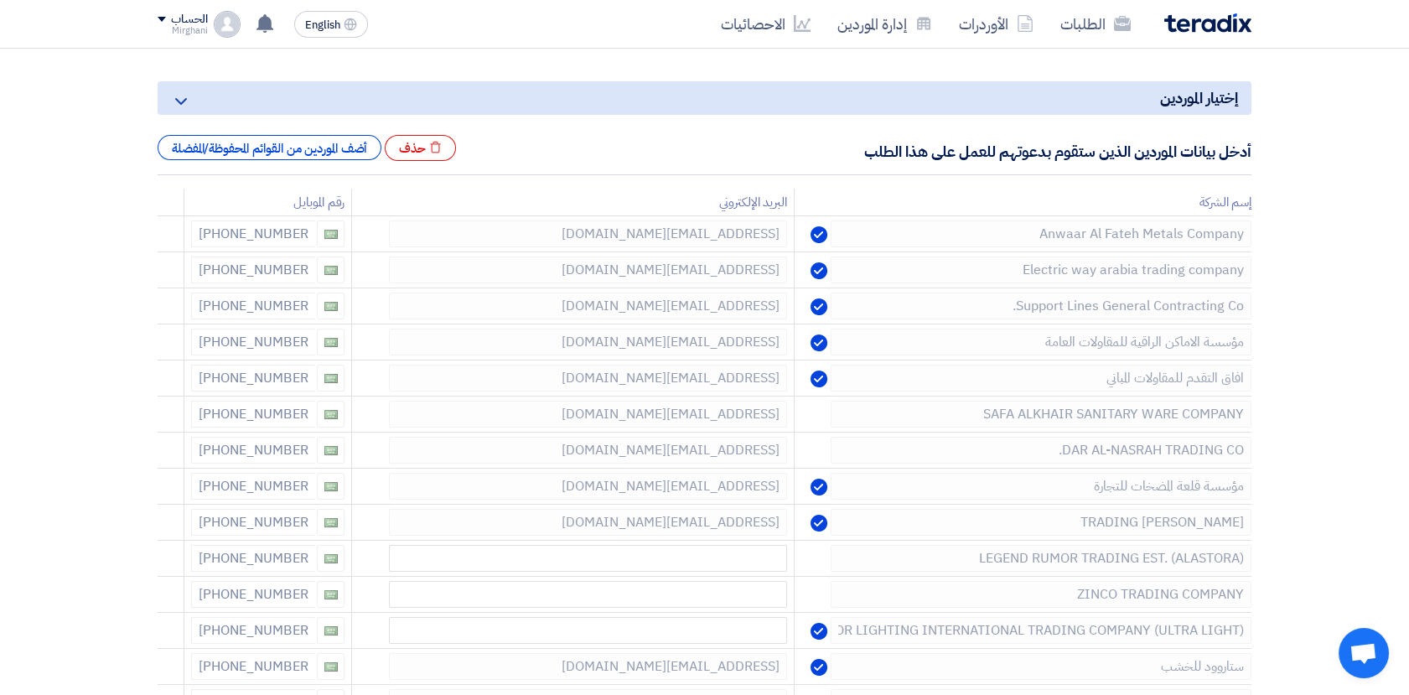
click at [0, 0] on icon at bounding box center [0, 0] width 0 height 0
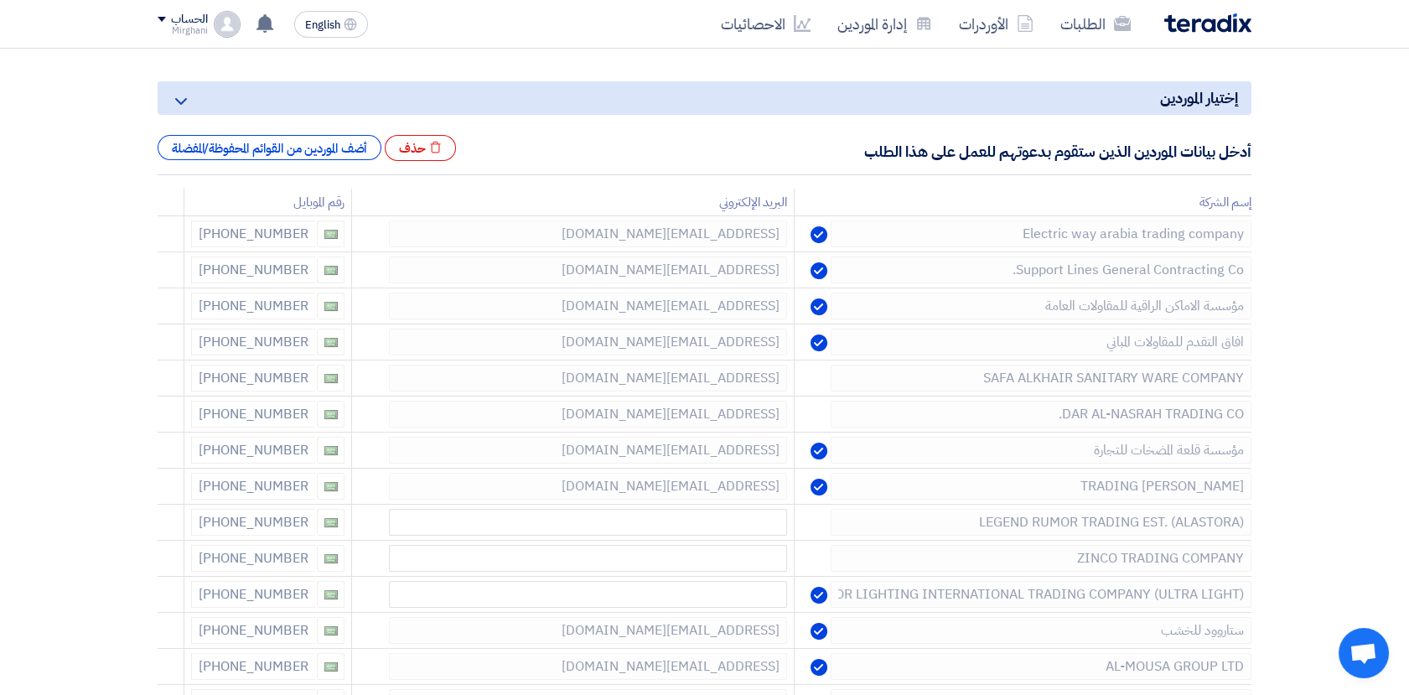
click at [0, 0] on icon at bounding box center [0, 0] width 0 height 0
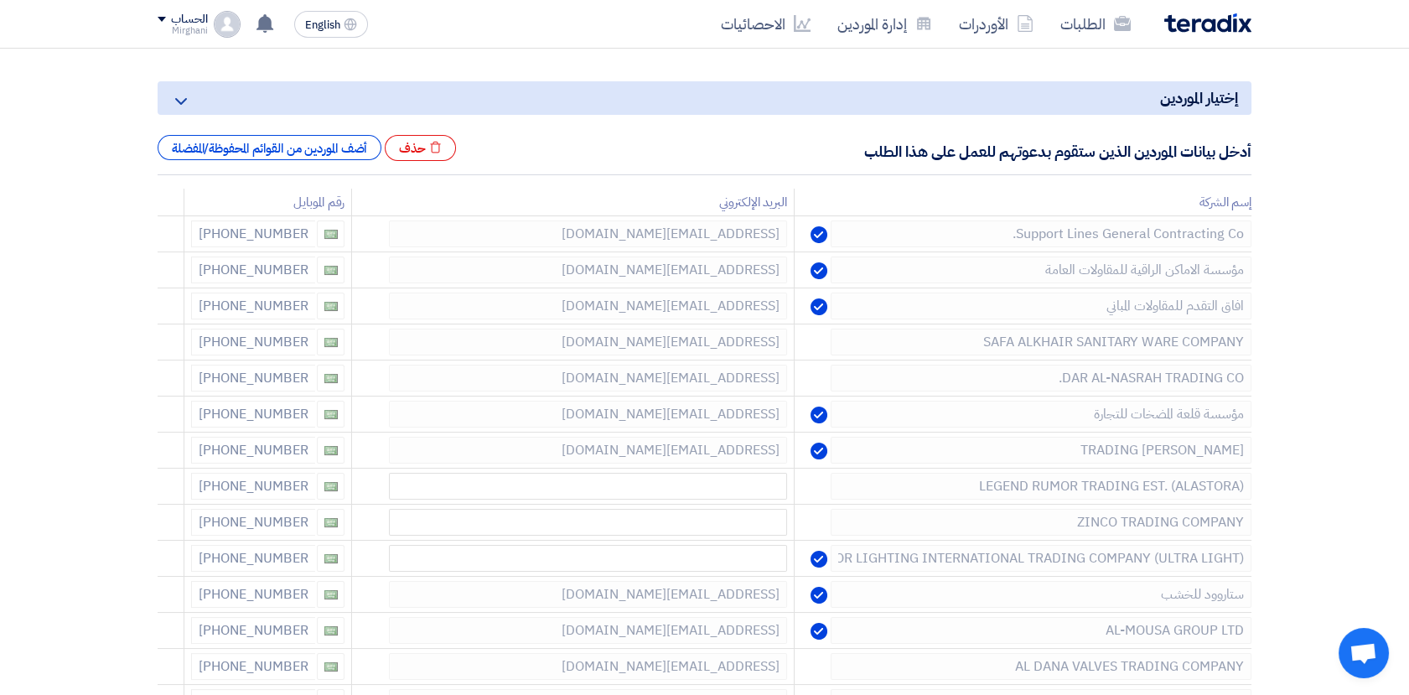
click at [0, 0] on icon at bounding box center [0, 0] width 0 height 0
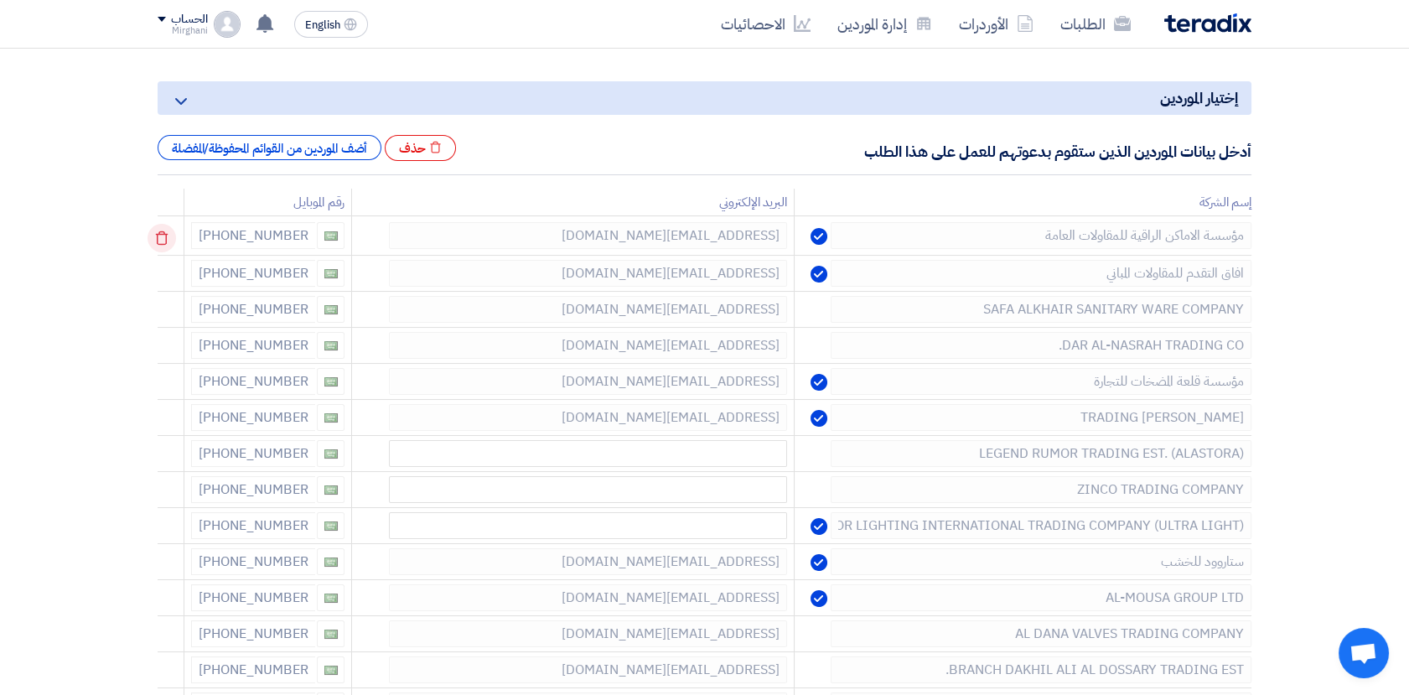
click at [168, 229] on icon at bounding box center [161, 238] width 28 height 28
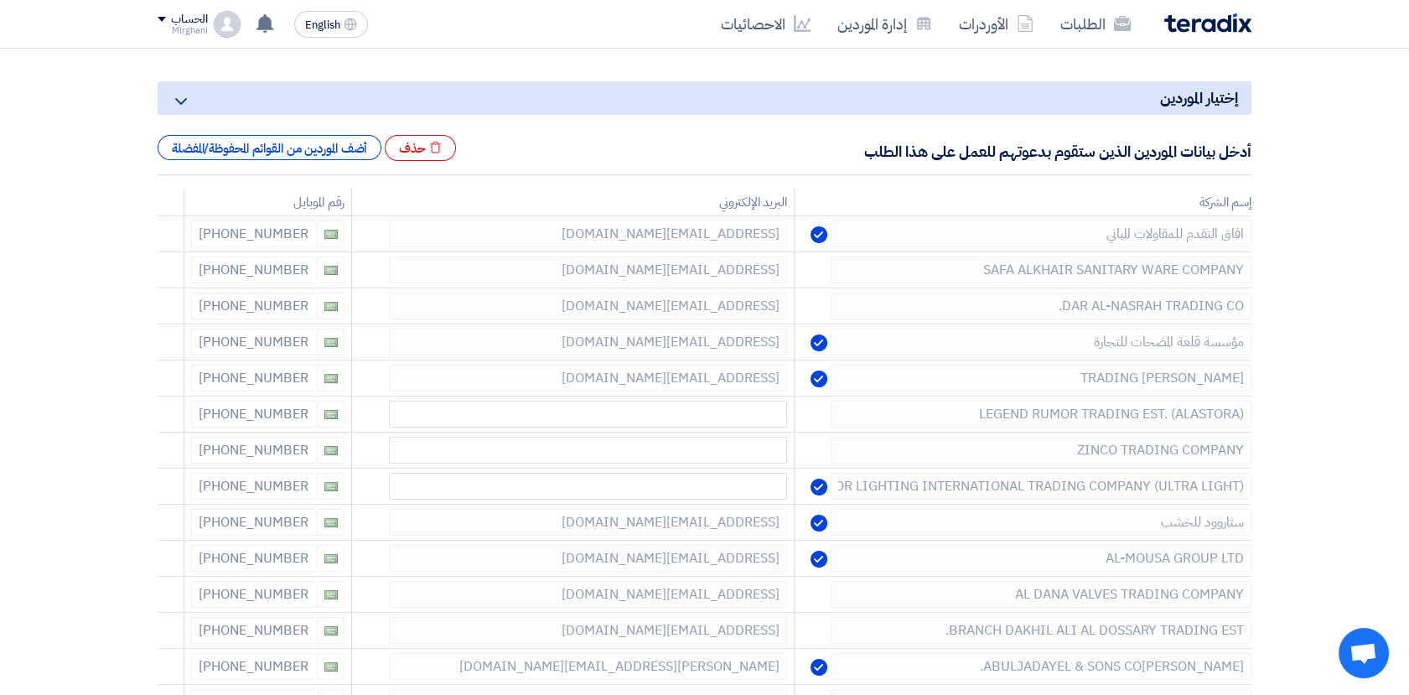
click at [0, 0] on icon at bounding box center [0, 0] width 0 height 0
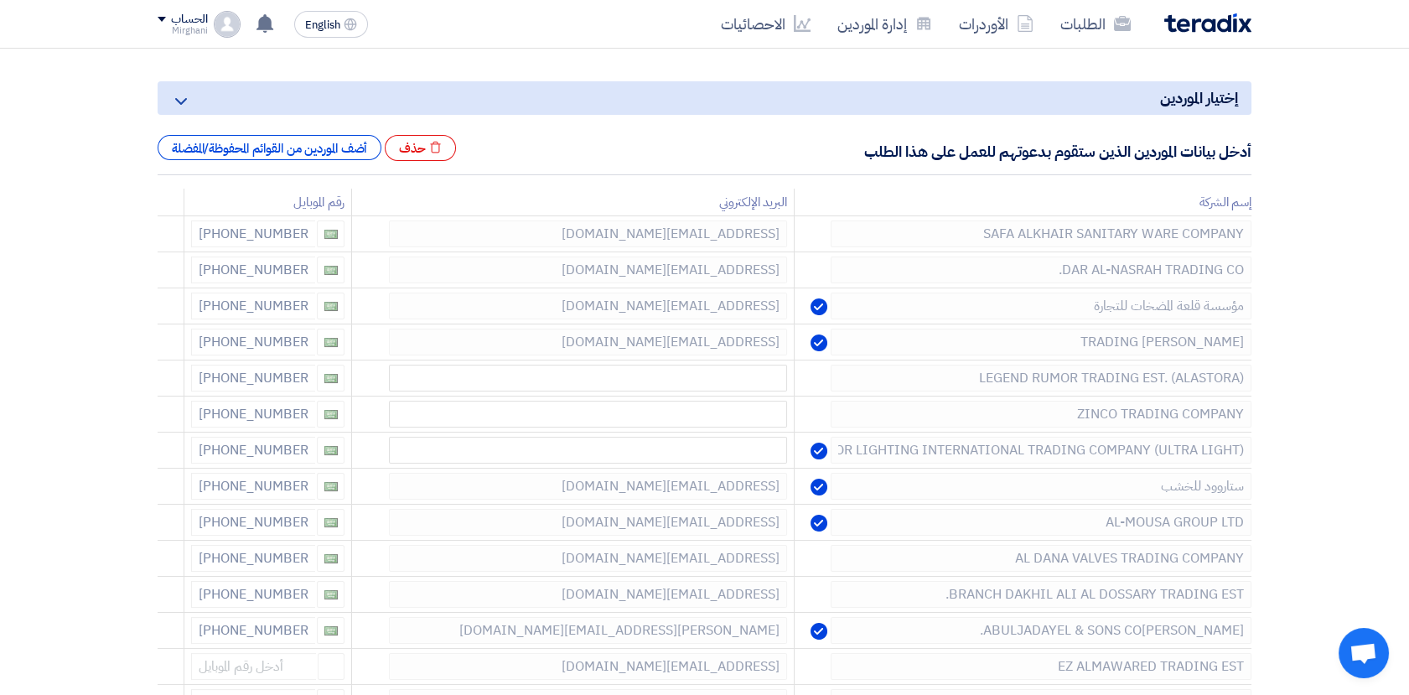
click at [0, 0] on icon at bounding box center [0, 0] width 0 height 0
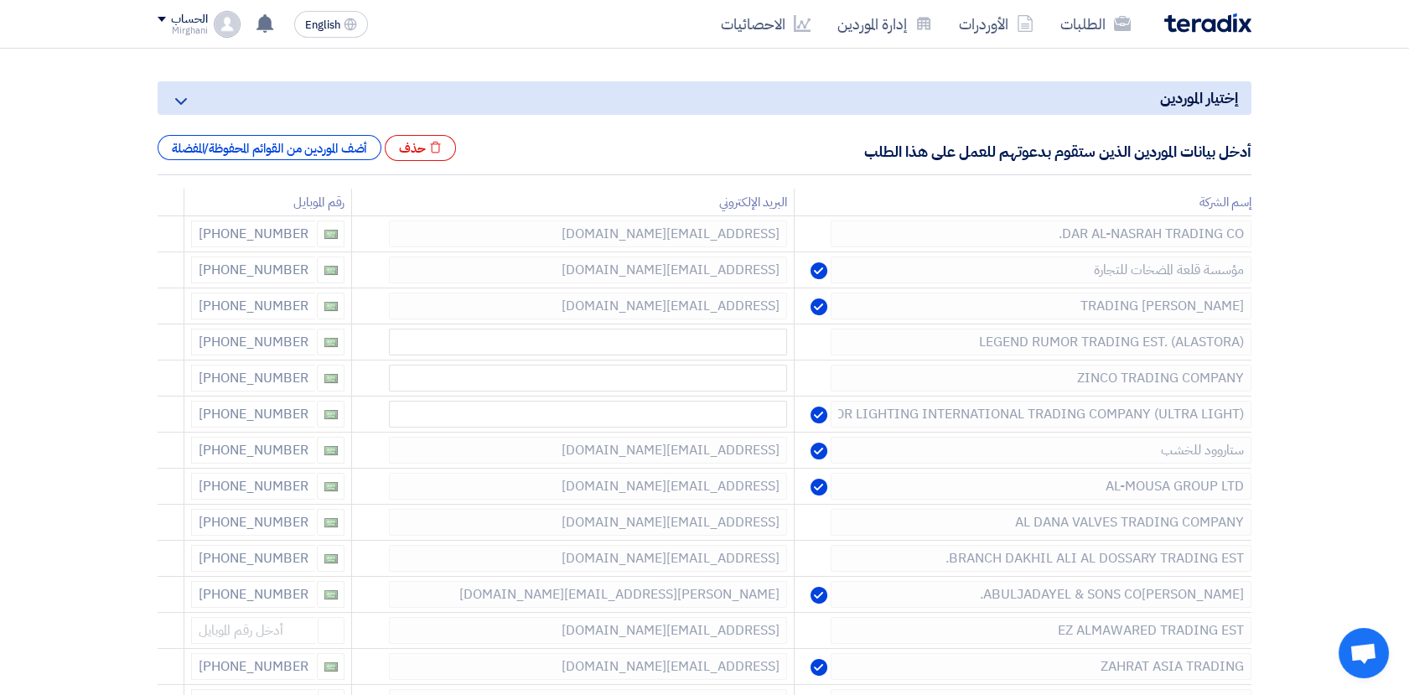
click at [0, 0] on icon at bounding box center [0, 0] width 0 height 0
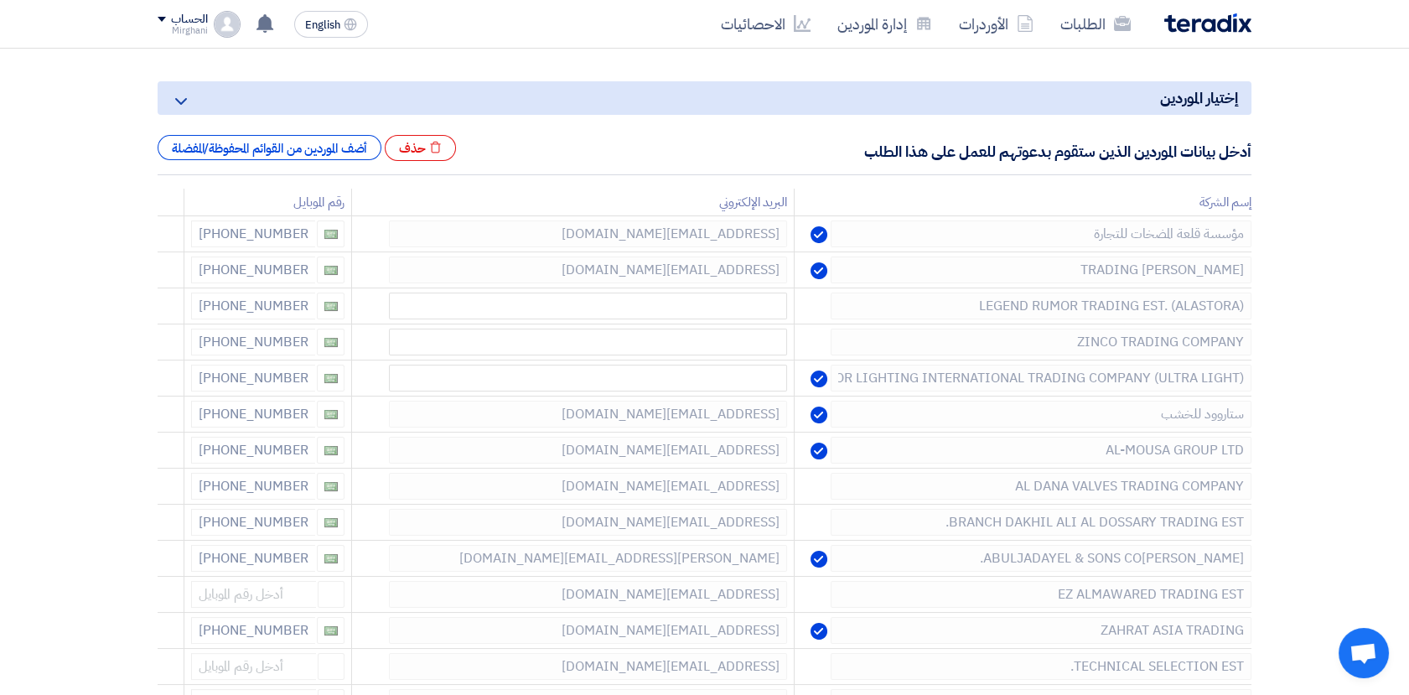
click at [0, 0] on icon at bounding box center [0, 0] width 0 height 0
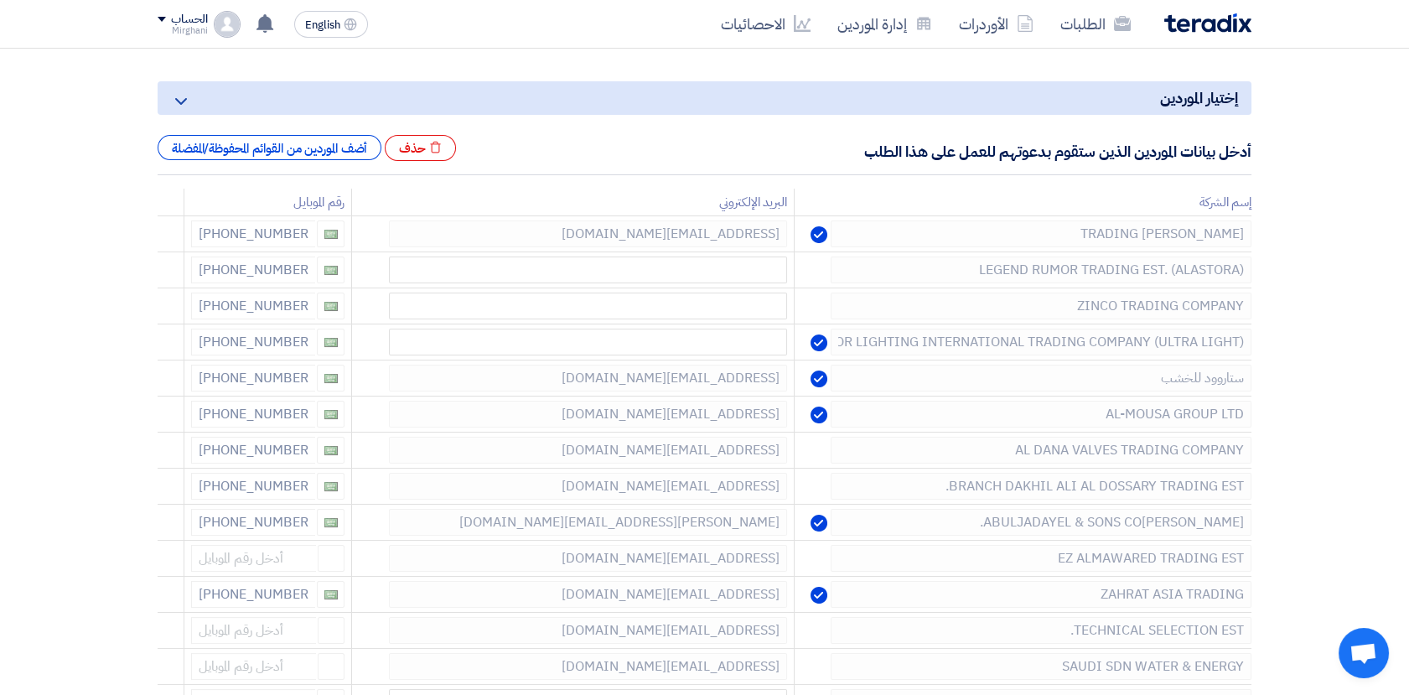
click at [0, 0] on icon at bounding box center [0, 0] width 0 height 0
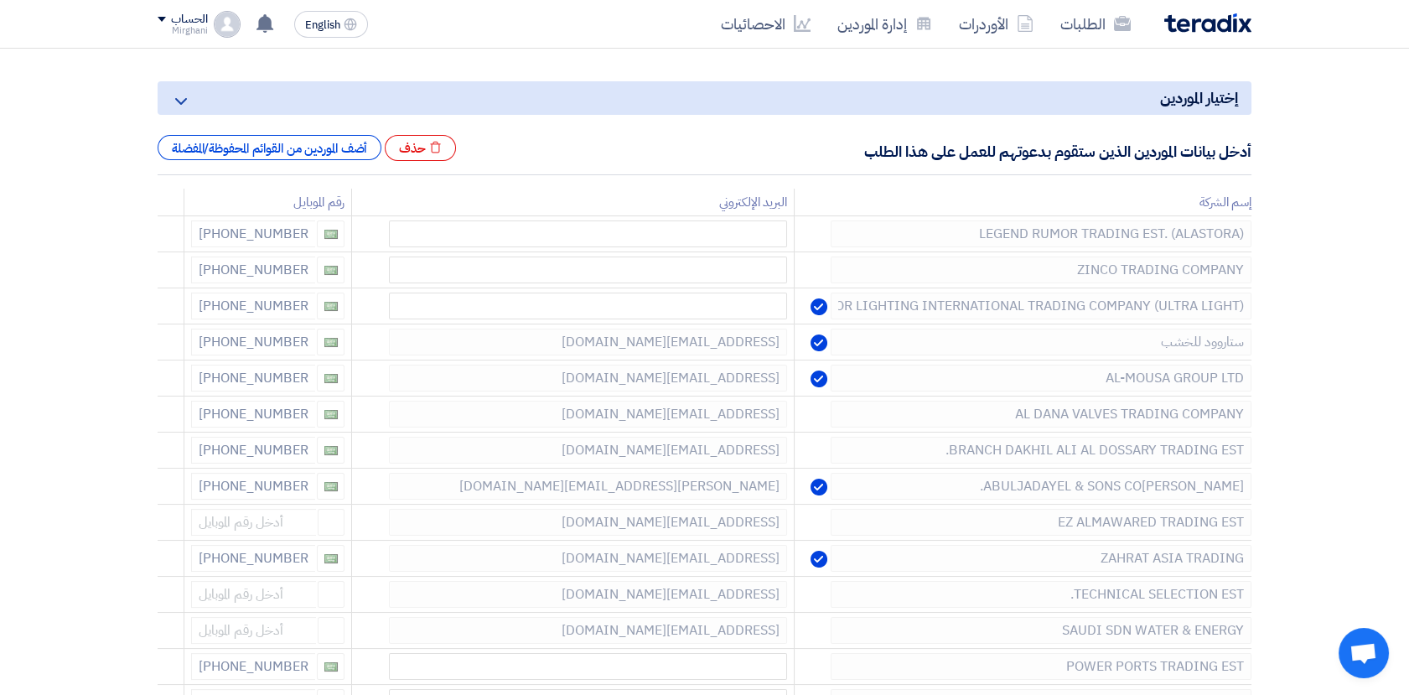
click at [0, 0] on icon at bounding box center [0, 0] width 0 height 0
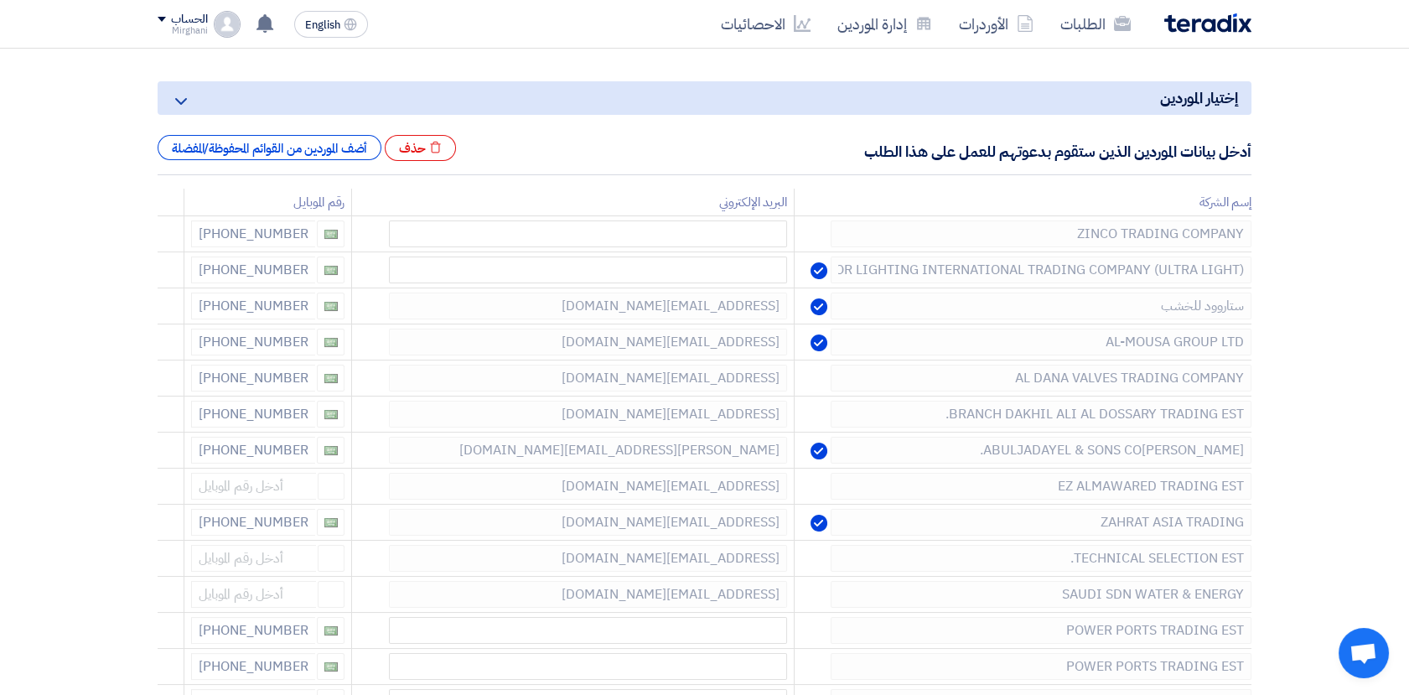
click at [0, 0] on icon at bounding box center [0, 0] width 0 height 0
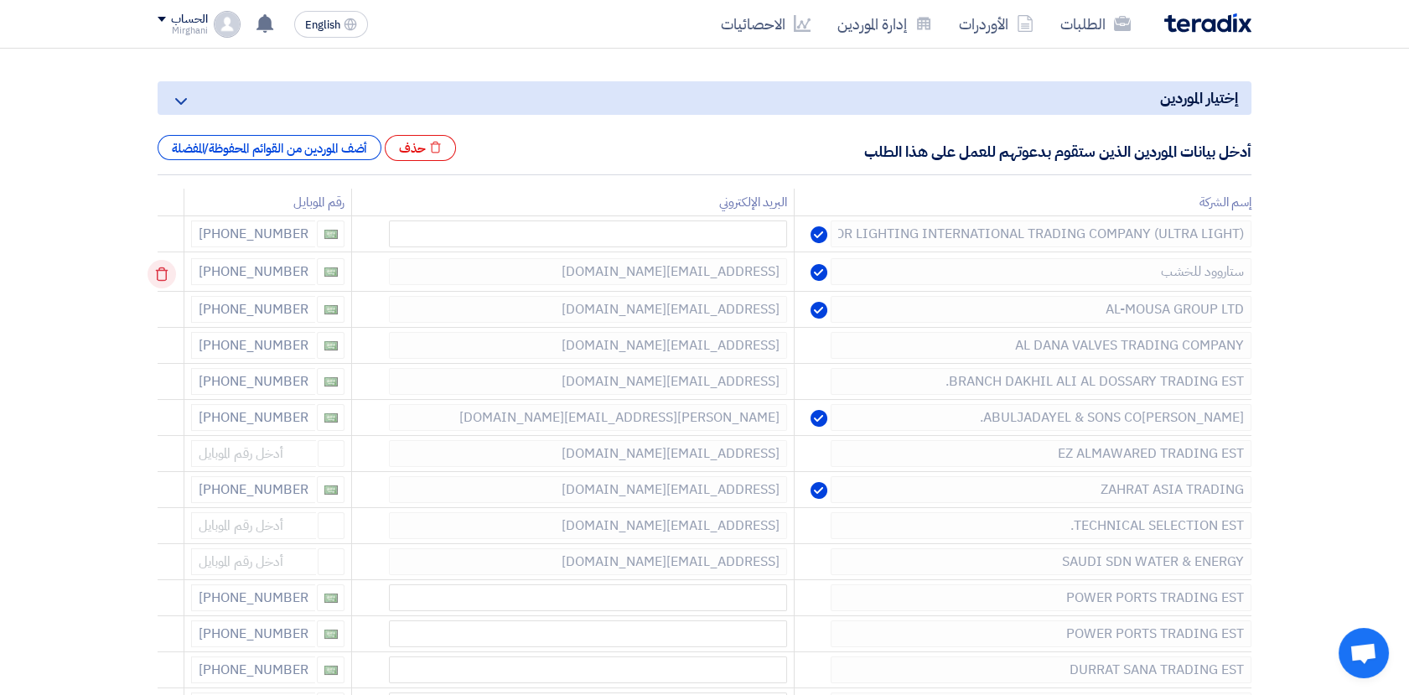
click at [176, 273] on icon at bounding box center [161, 274] width 28 height 28
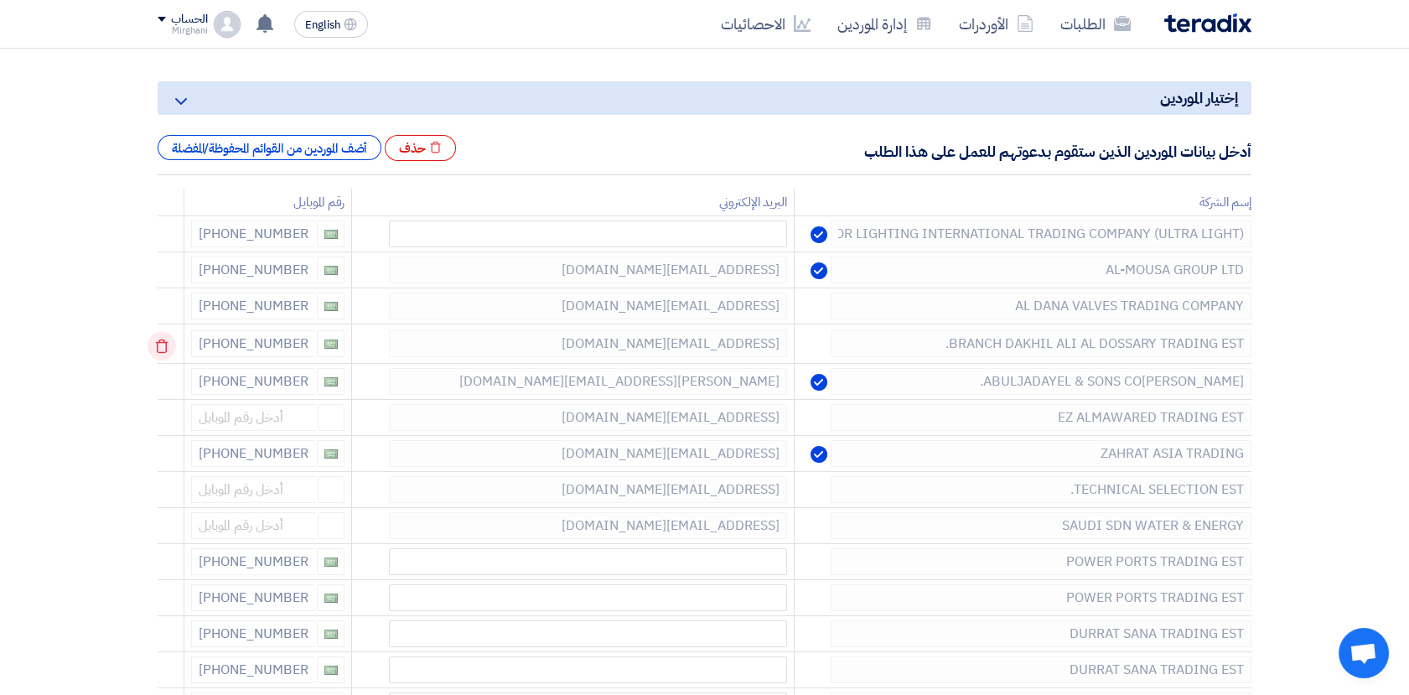
click at [173, 344] on icon at bounding box center [161, 346] width 28 height 28
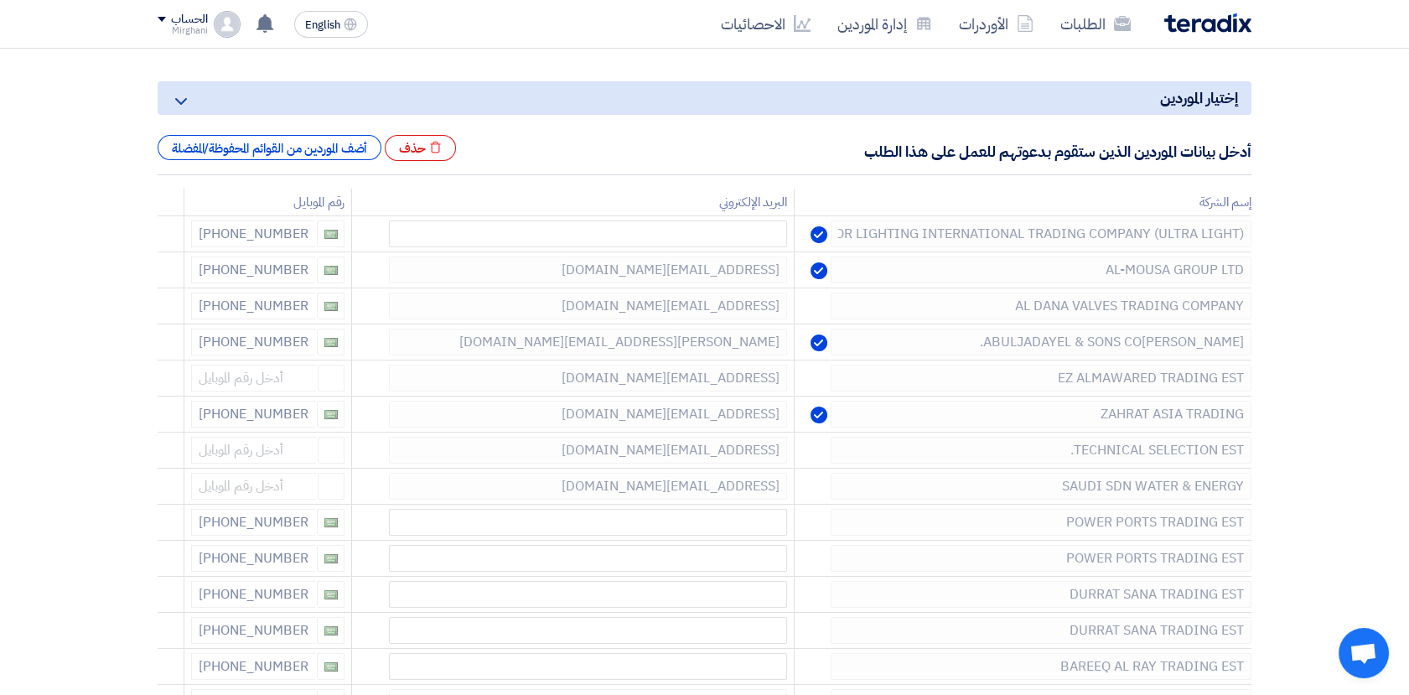
click at [0, 0] on icon at bounding box center [0, 0] width 0 height 0
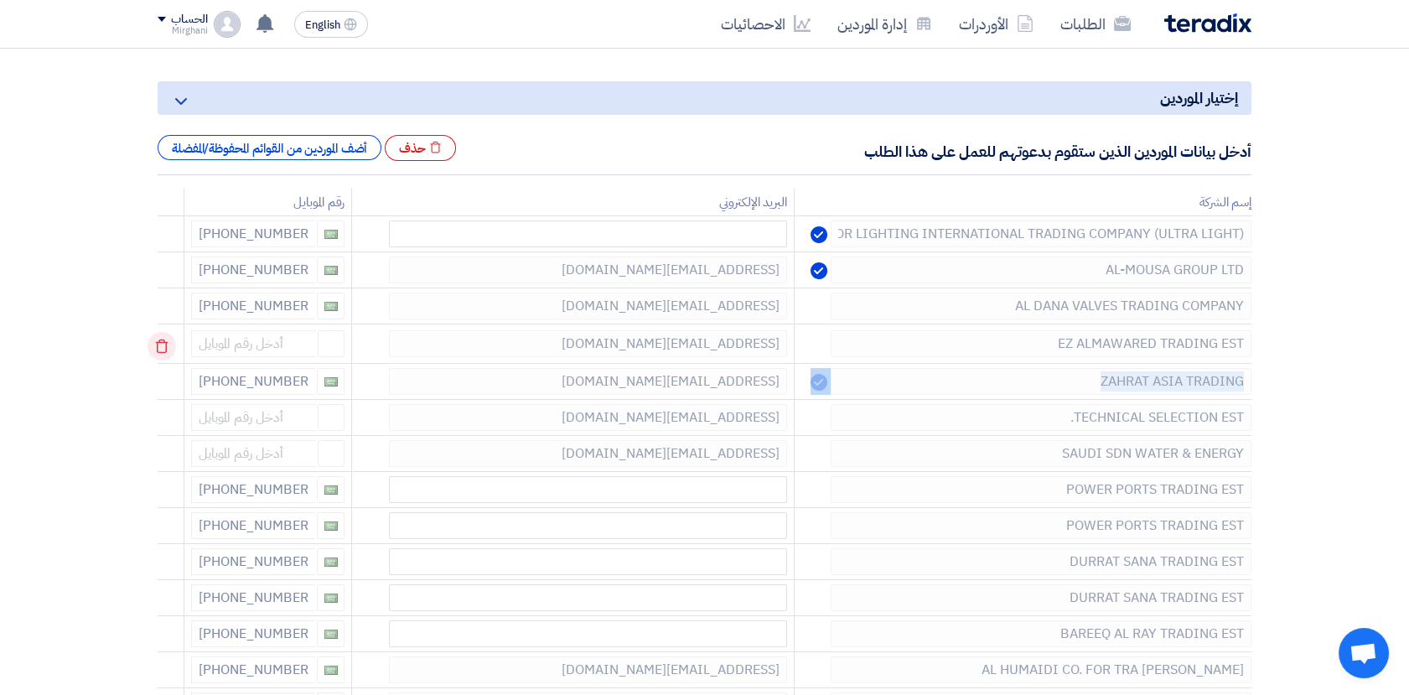
click at [173, 344] on div at bounding box center [172, 345] width 13 height 27
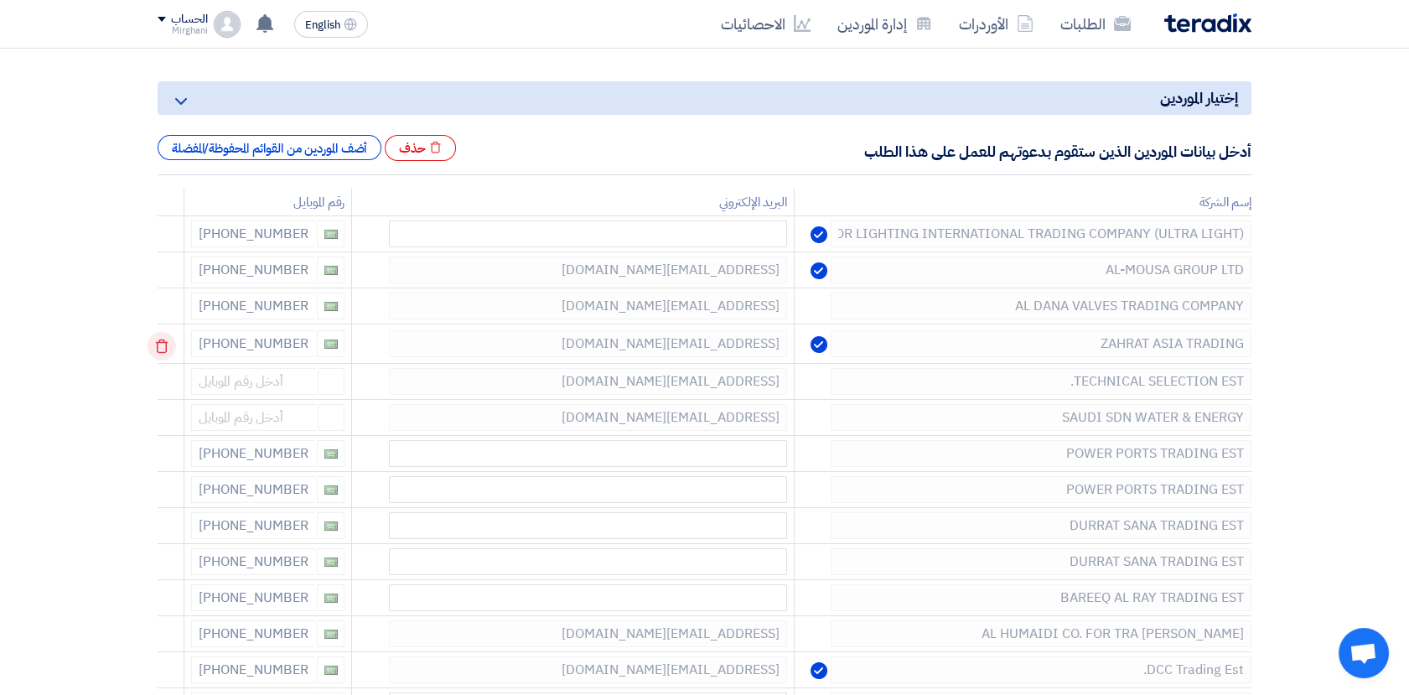
click at [173, 352] on div at bounding box center [172, 345] width 13 height 27
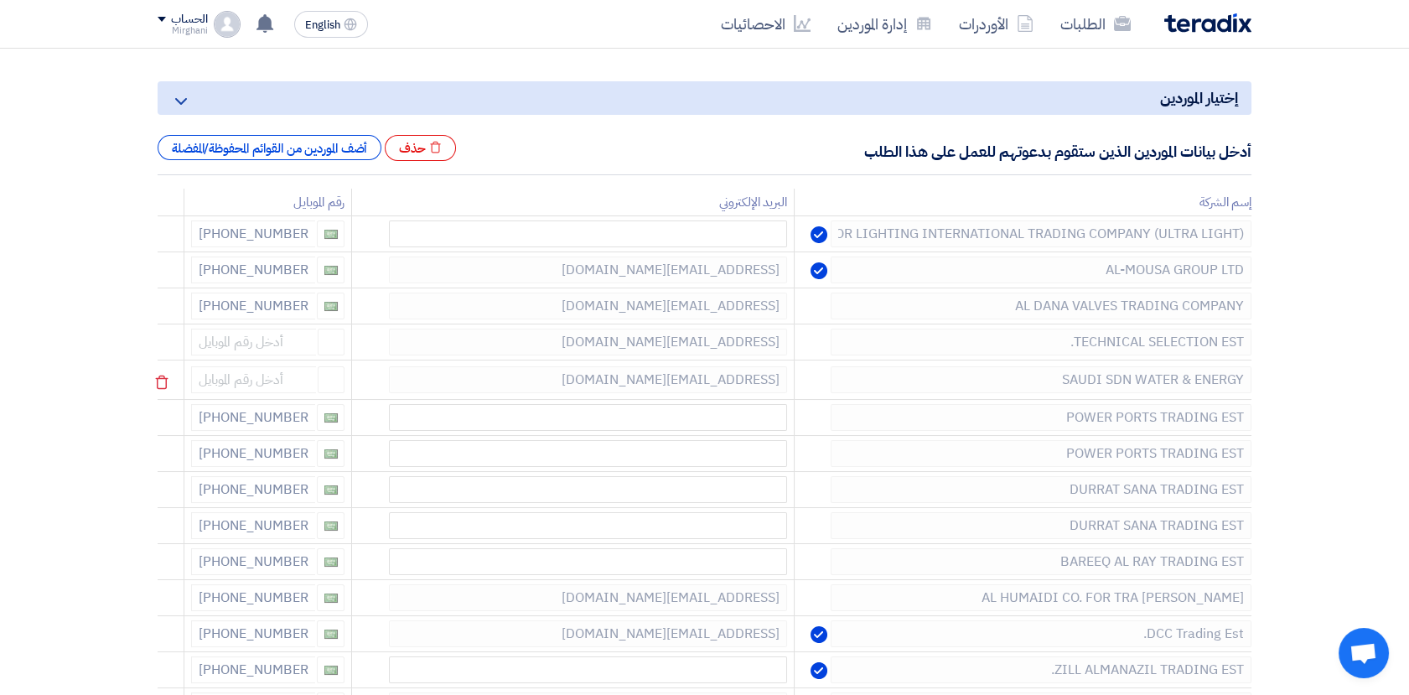
click at [173, 365] on td at bounding box center [171, 379] width 27 height 39
click at [162, 380] on icon at bounding box center [161, 382] width 28 height 28
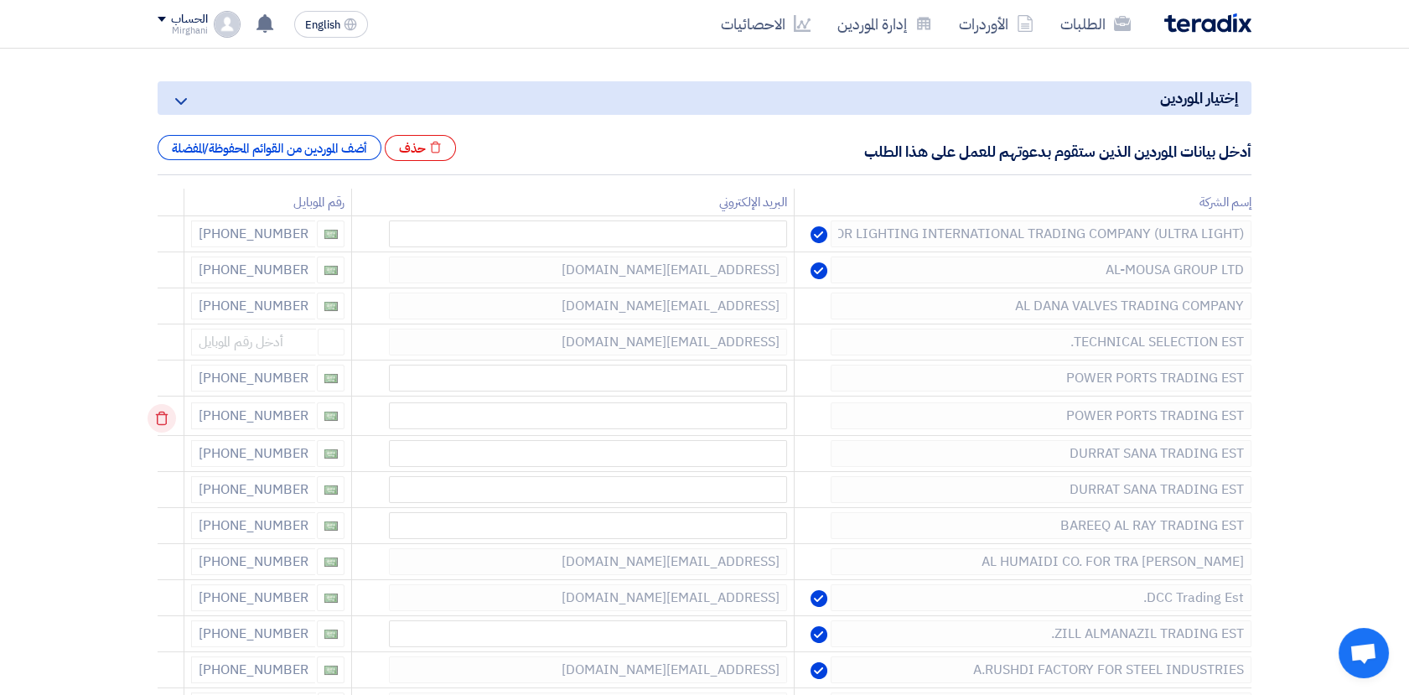
drag, startPoint x: 161, startPoint y: 380, endPoint x: 157, endPoint y: 369, distance: 11.7
click at [0, 0] on icon at bounding box center [0, 0] width 0 height 0
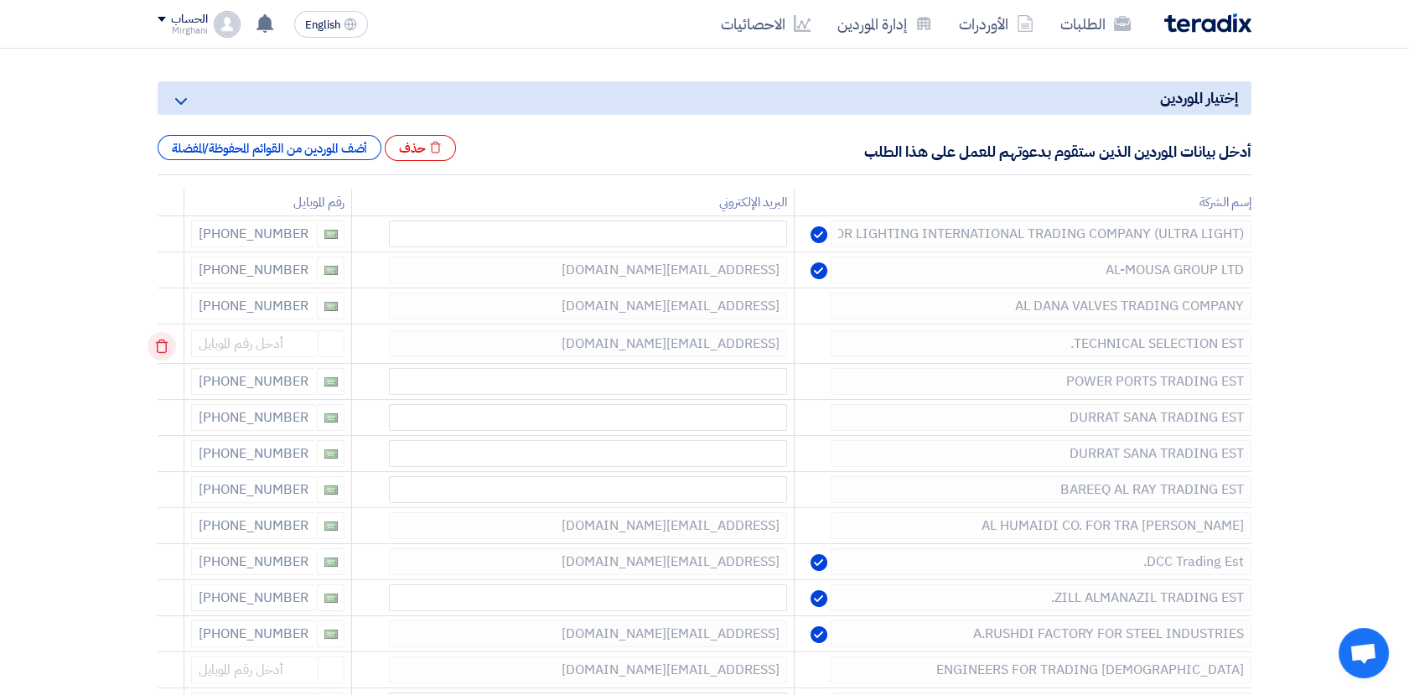
click at [159, 349] on icon at bounding box center [161, 346] width 28 height 28
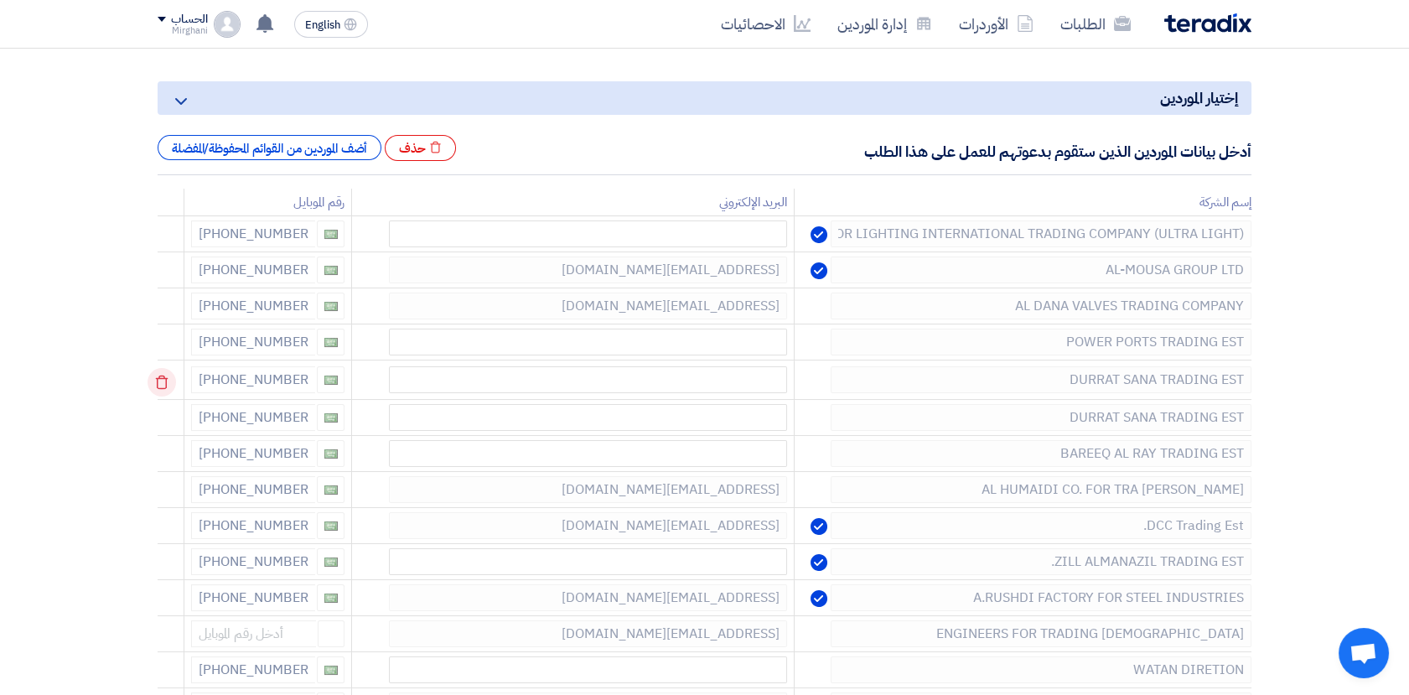
click at [159, 372] on icon at bounding box center [161, 382] width 28 height 28
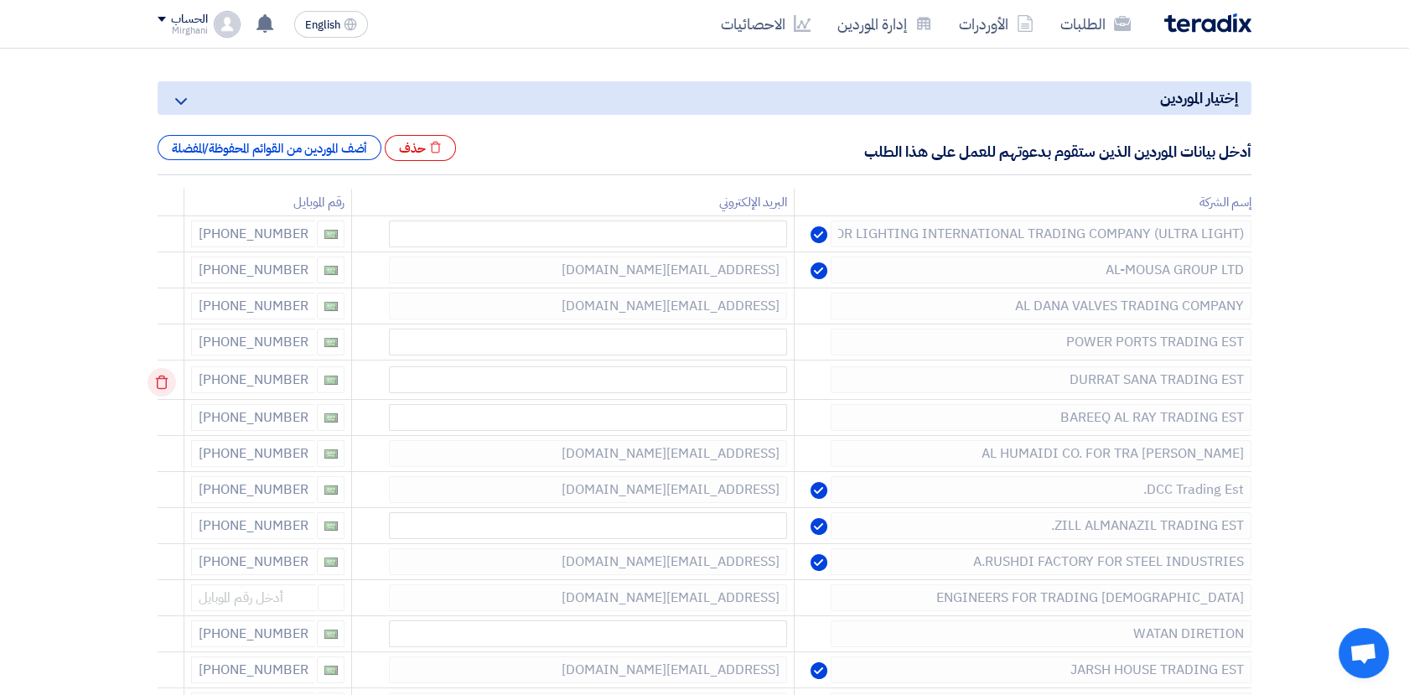
click at [168, 382] on icon at bounding box center [161, 382] width 28 height 28
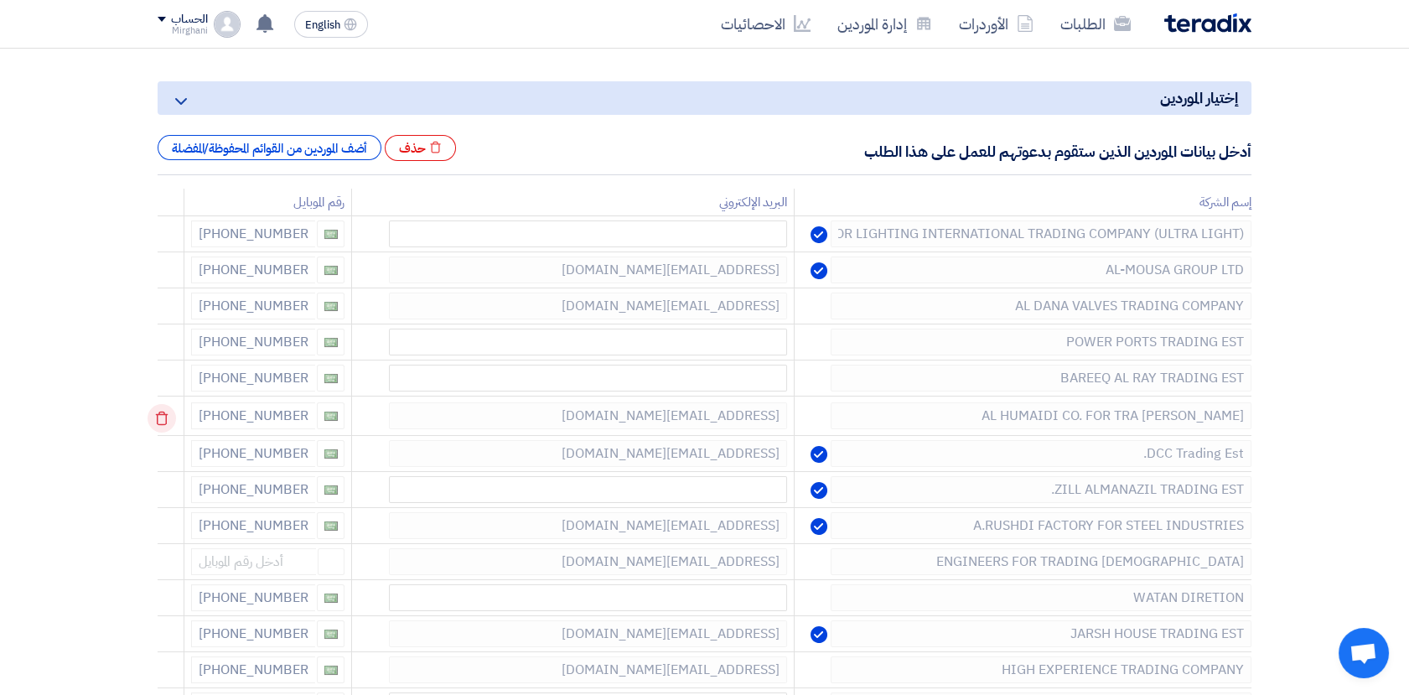
click at [168, 416] on icon at bounding box center [161, 418] width 28 height 28
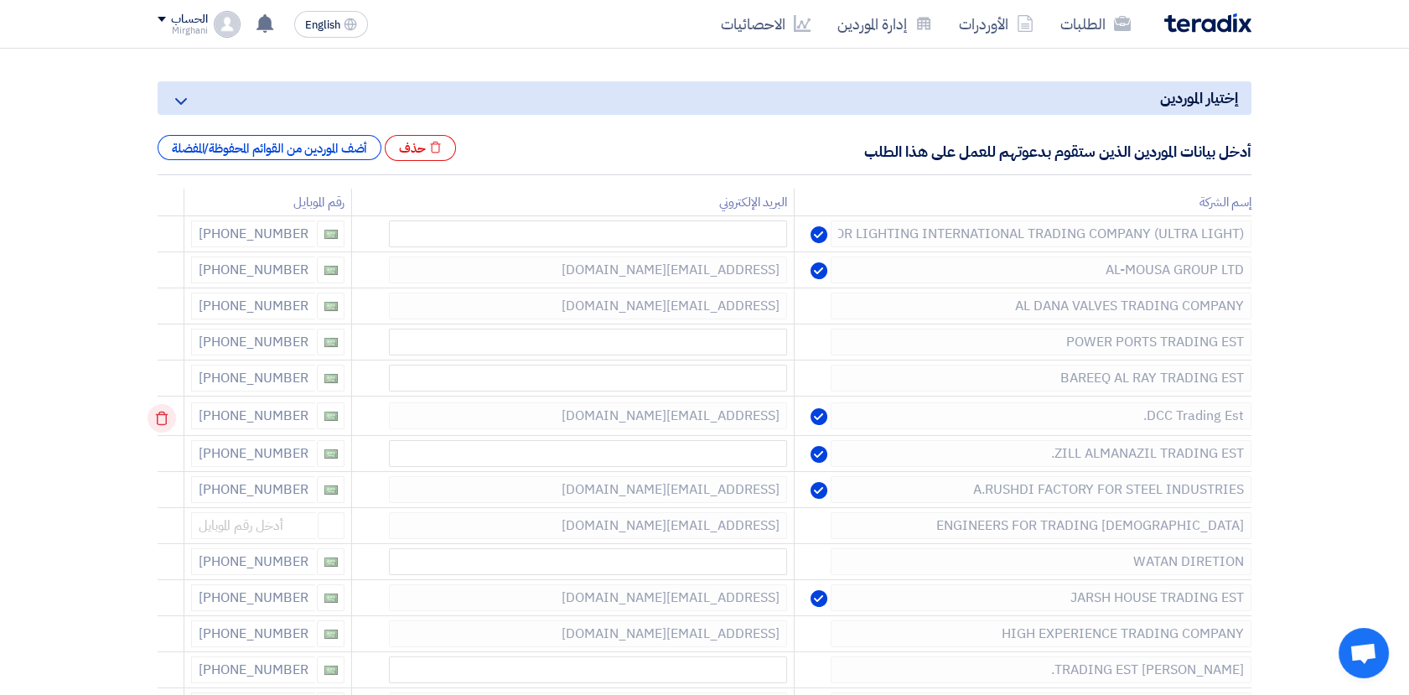
click at [164, 422] on icon at bounding box center [161, 418] width 28 height 28
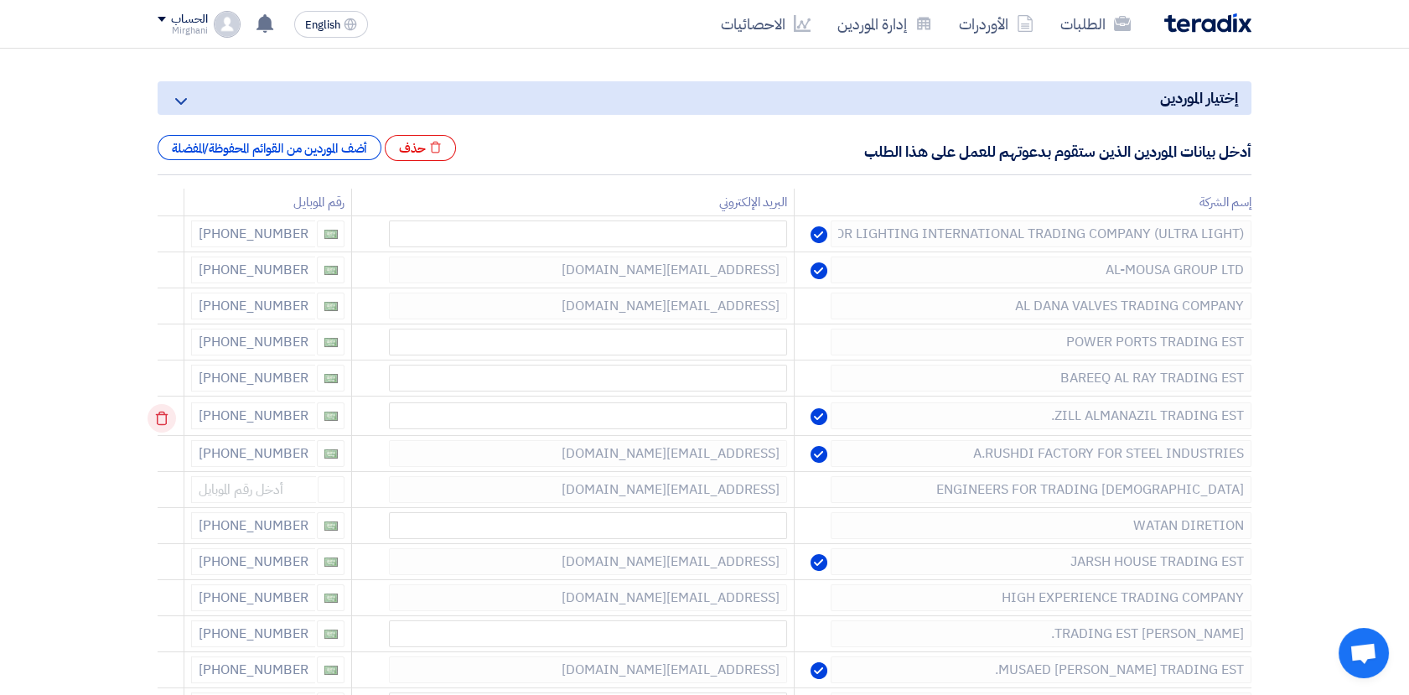
click at [166, 416] on icon at bounding box center [161, 418] width 28 height 28
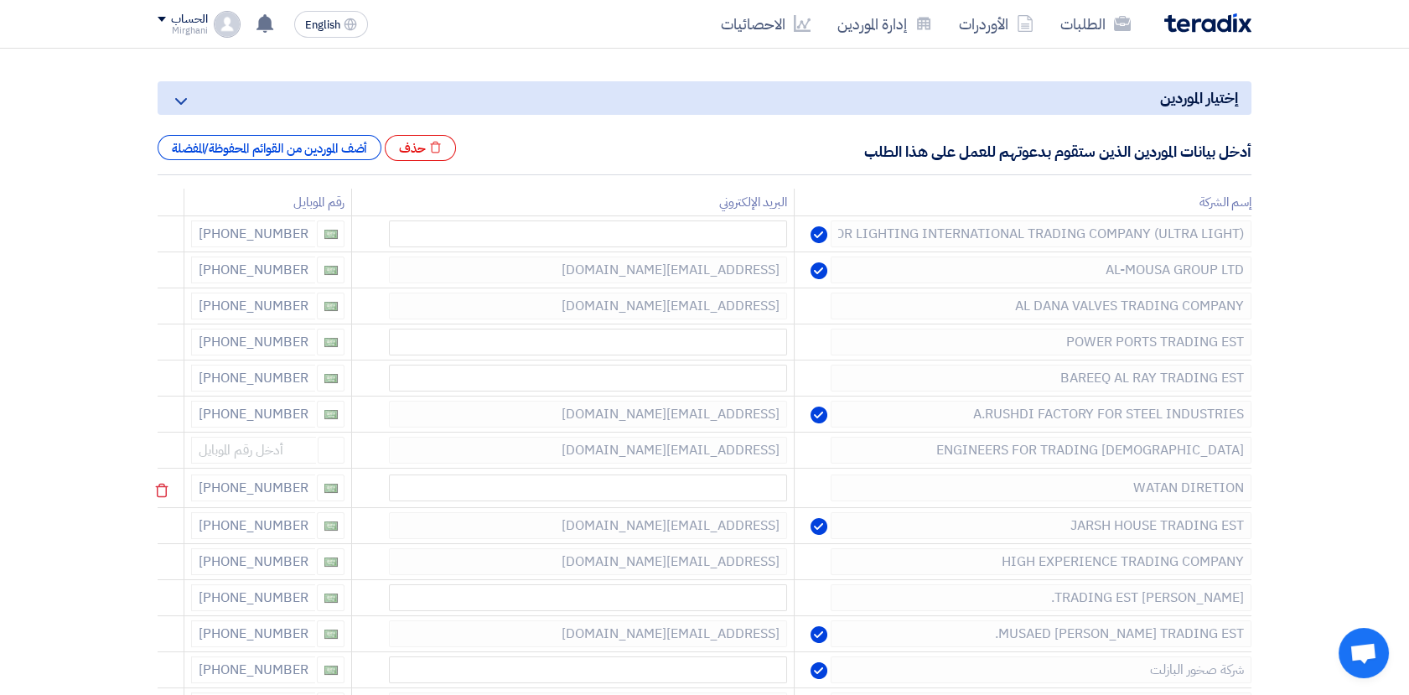
click at [0, 0] on icon at bounding box center [0, 0] width 0 height 0
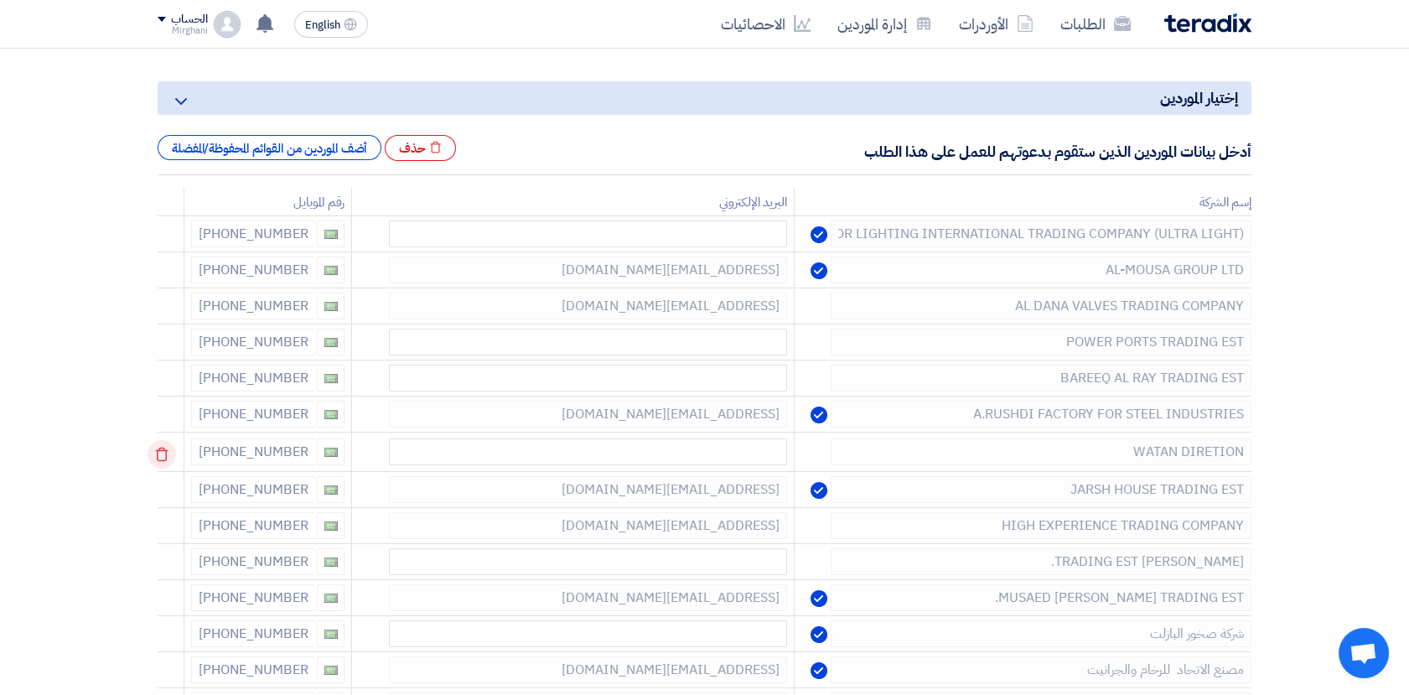
click at [0, 0] on icon at bounding box center [0, 0] width 0 height 0
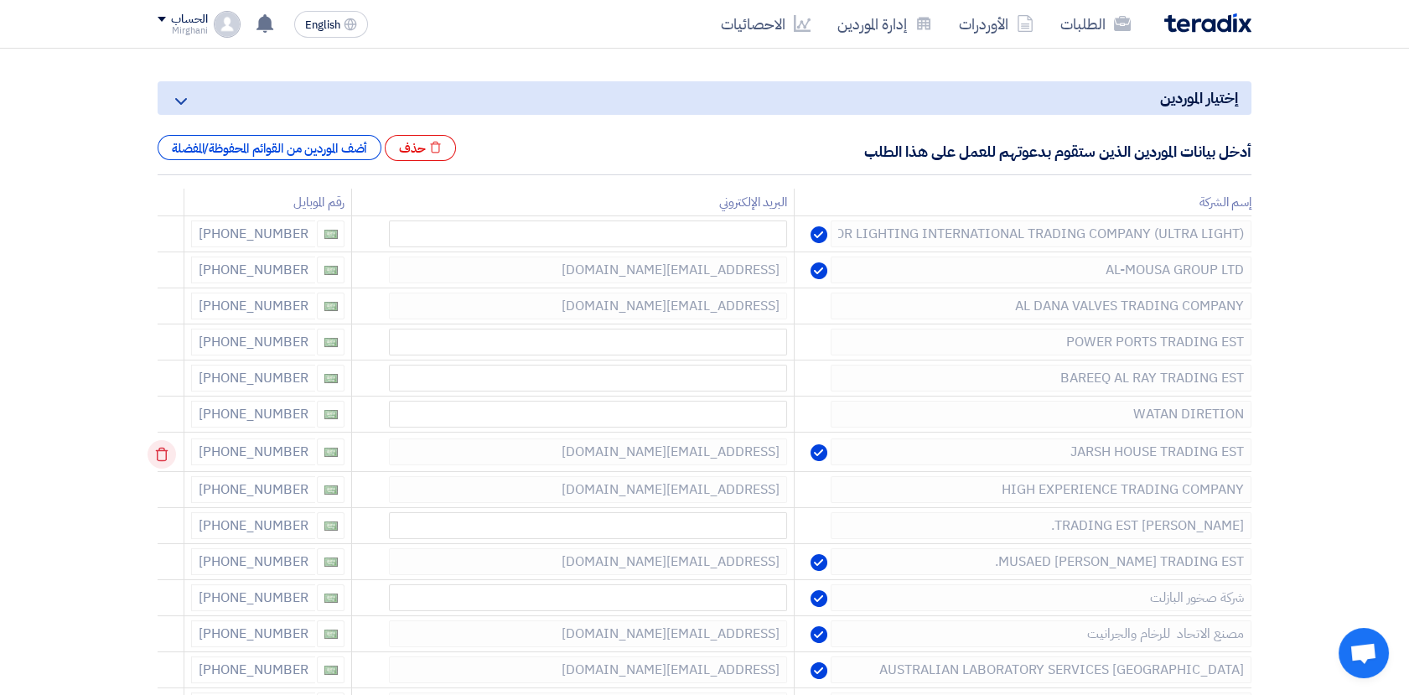
click at [168, 440] on icon at bounding box center [161, 454] width 28 height 28
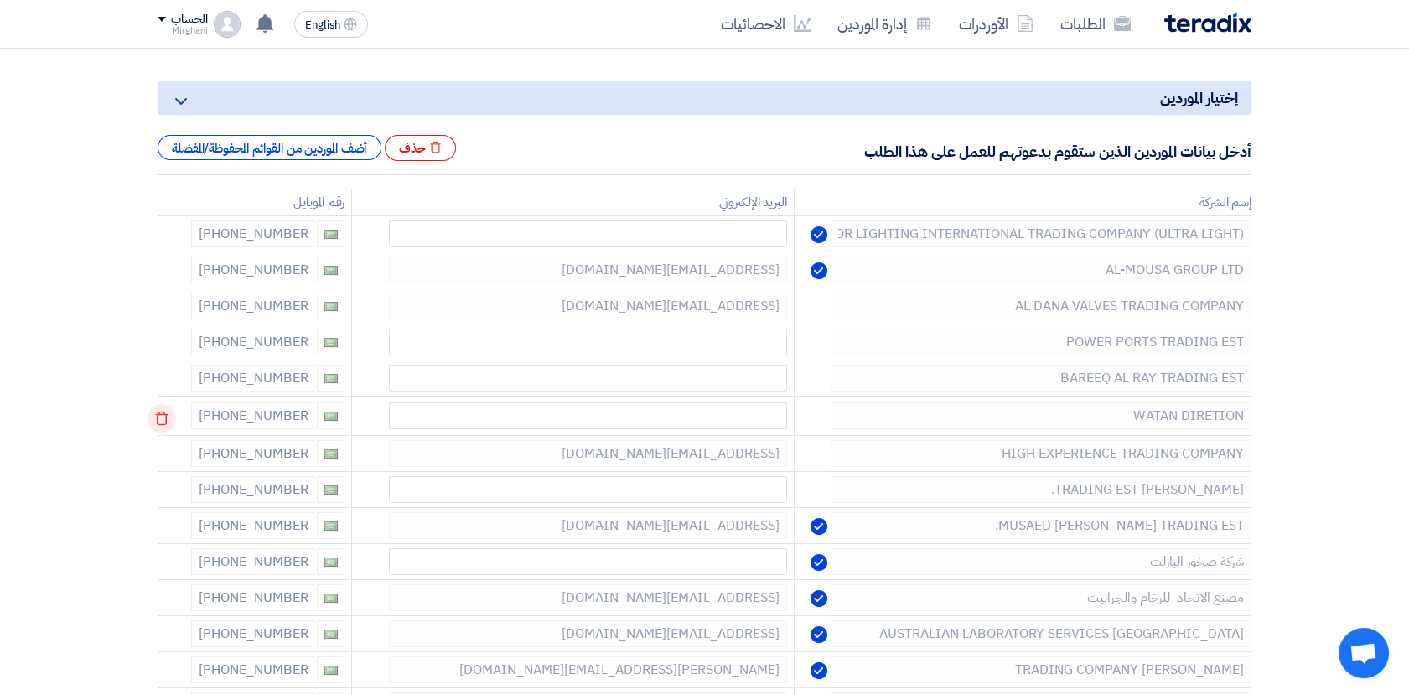
click at [168, 419] on use at bounding box center [162, 418] width 13 height 14
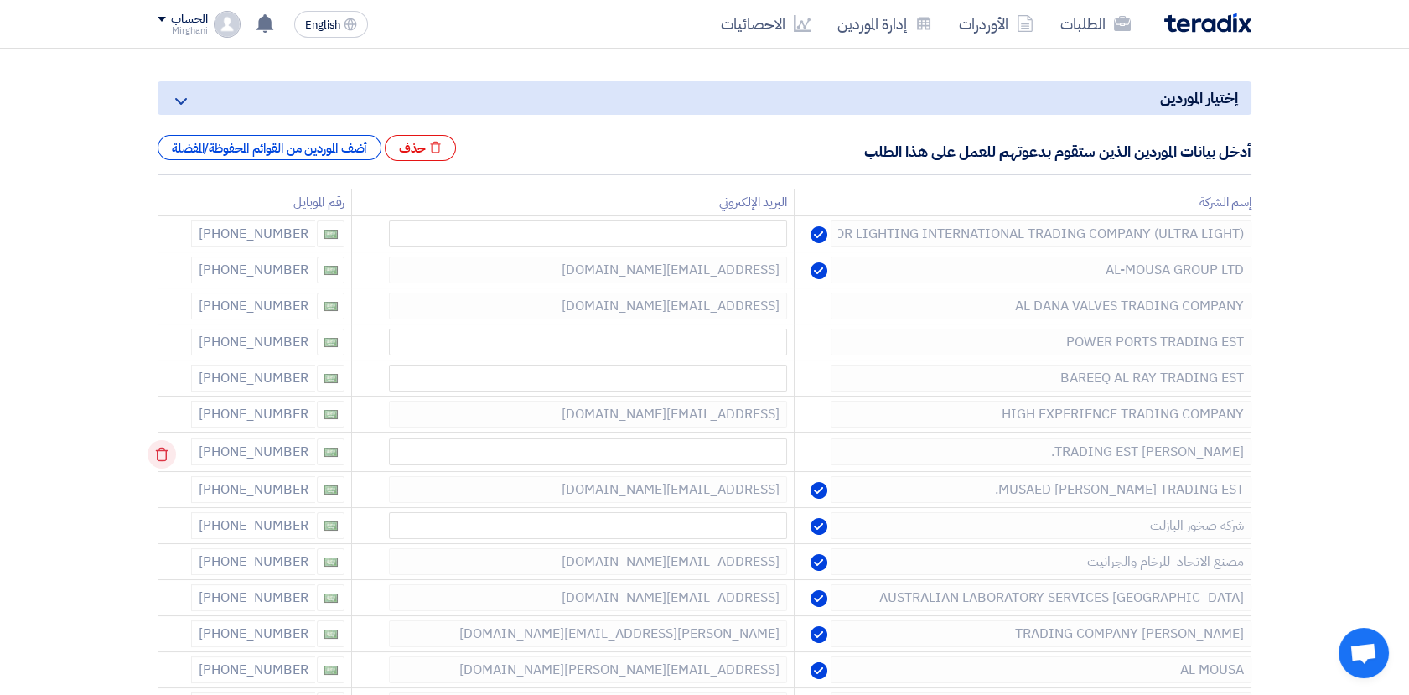
click at [168, 442] on icon at bounding box center [161, 454] width 28 height 28
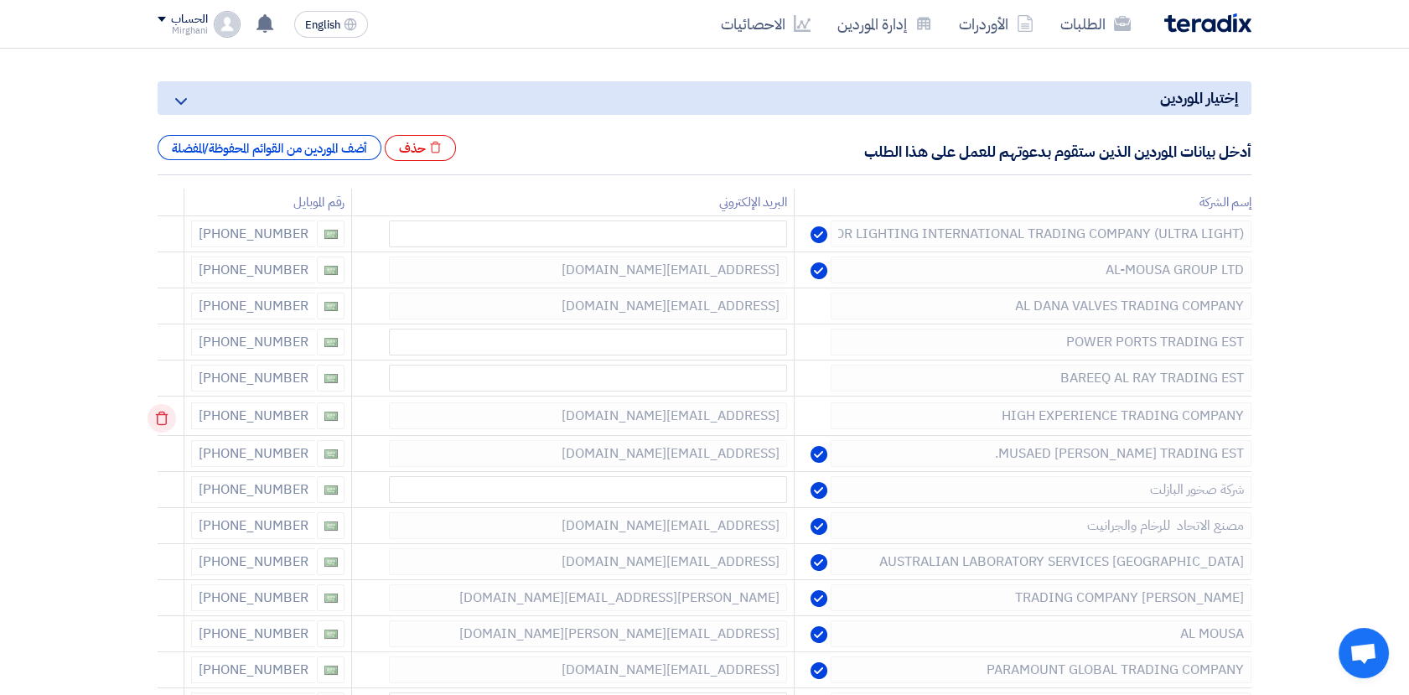
click at [164, 423] on use at bounding box center [162, 418] width 13 height 14
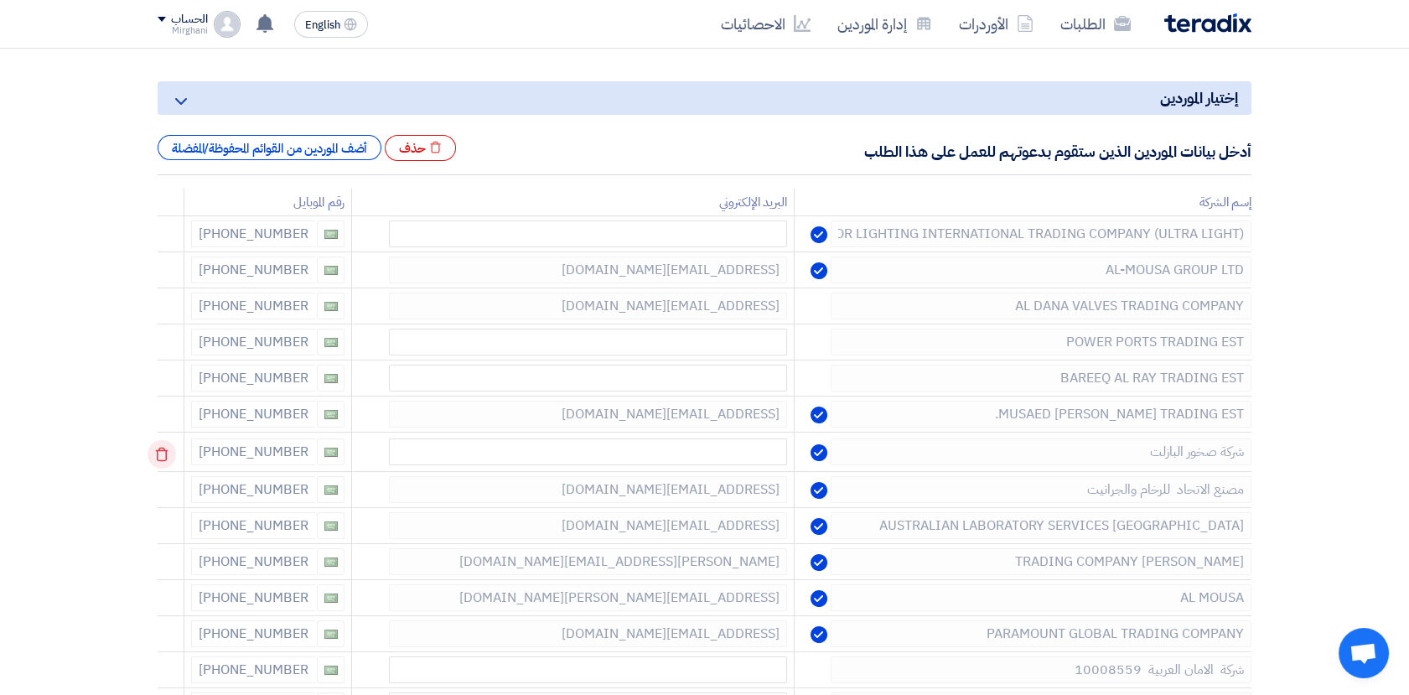
click at [161, 451] on icon at bounding box center [161, 454] width 28 height 28
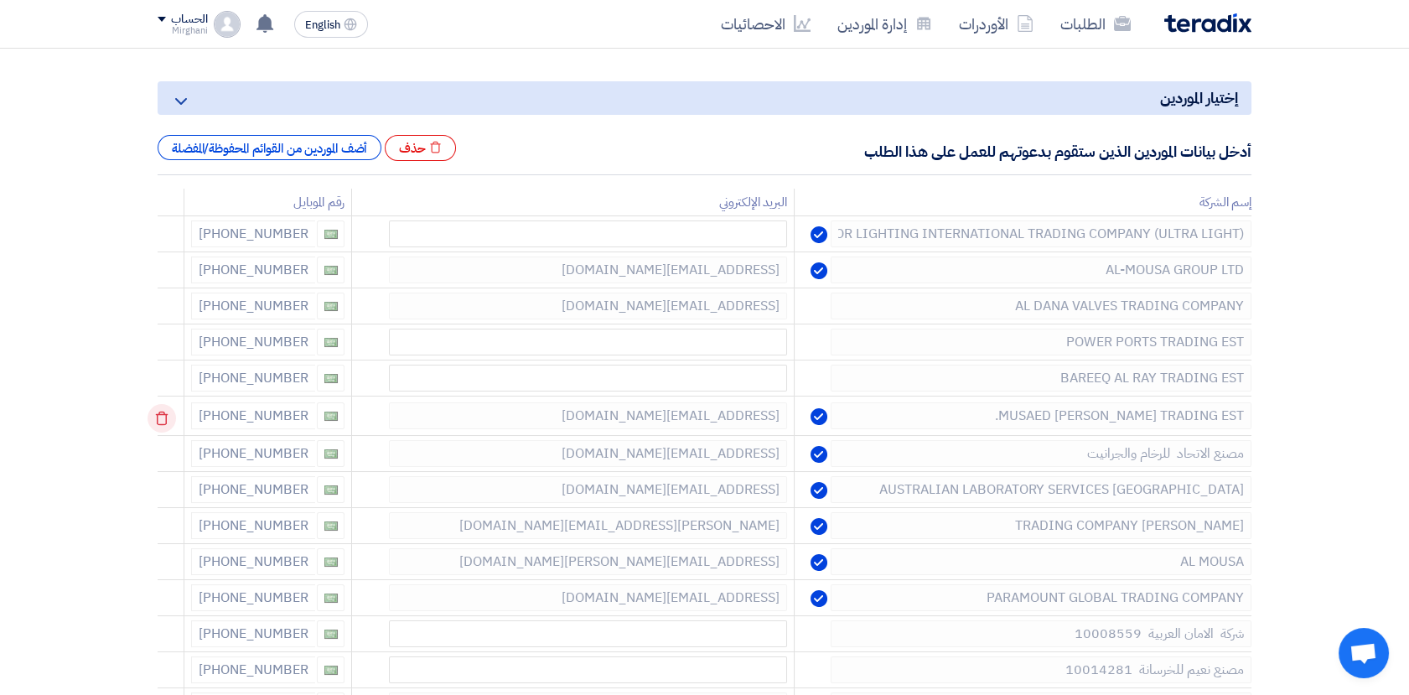
click at [163, 426] on icon at bounding box center [161, 418] width 28 height 28
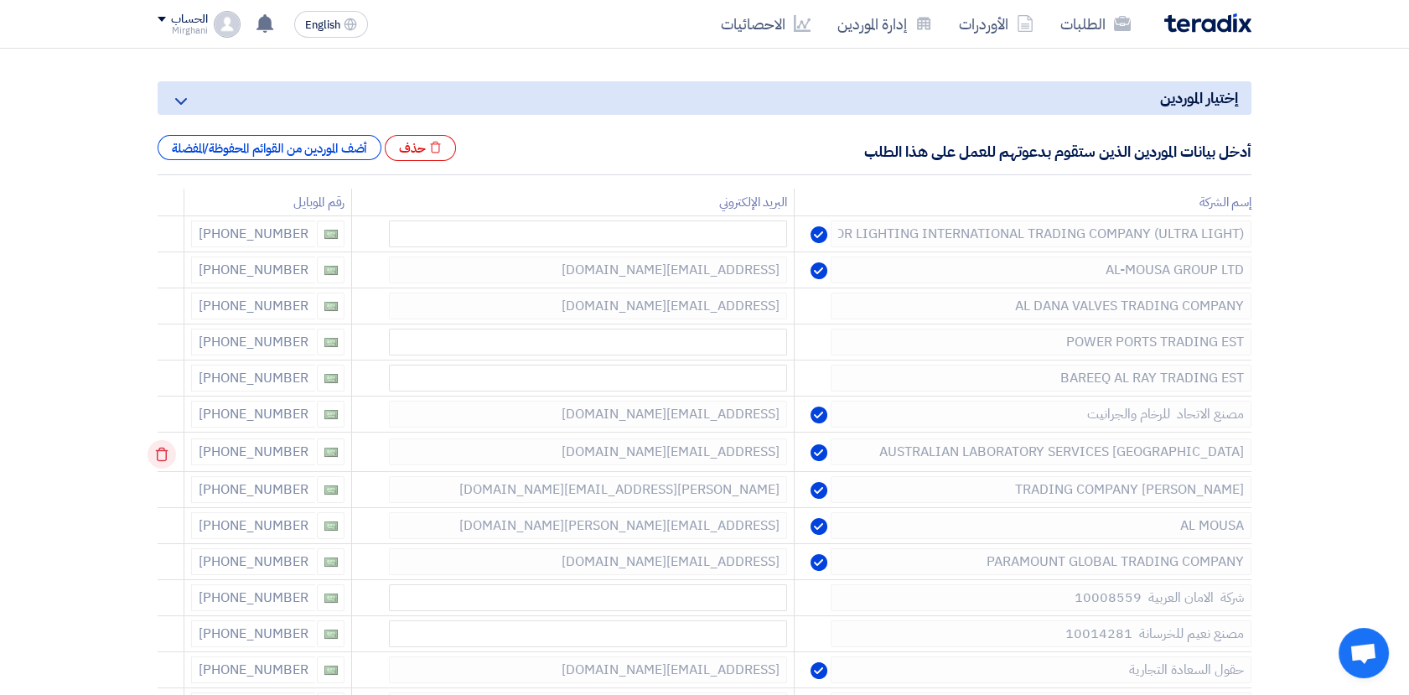
click at [164, 442] on icon at bounding box center [161, 454] width 28 height 28
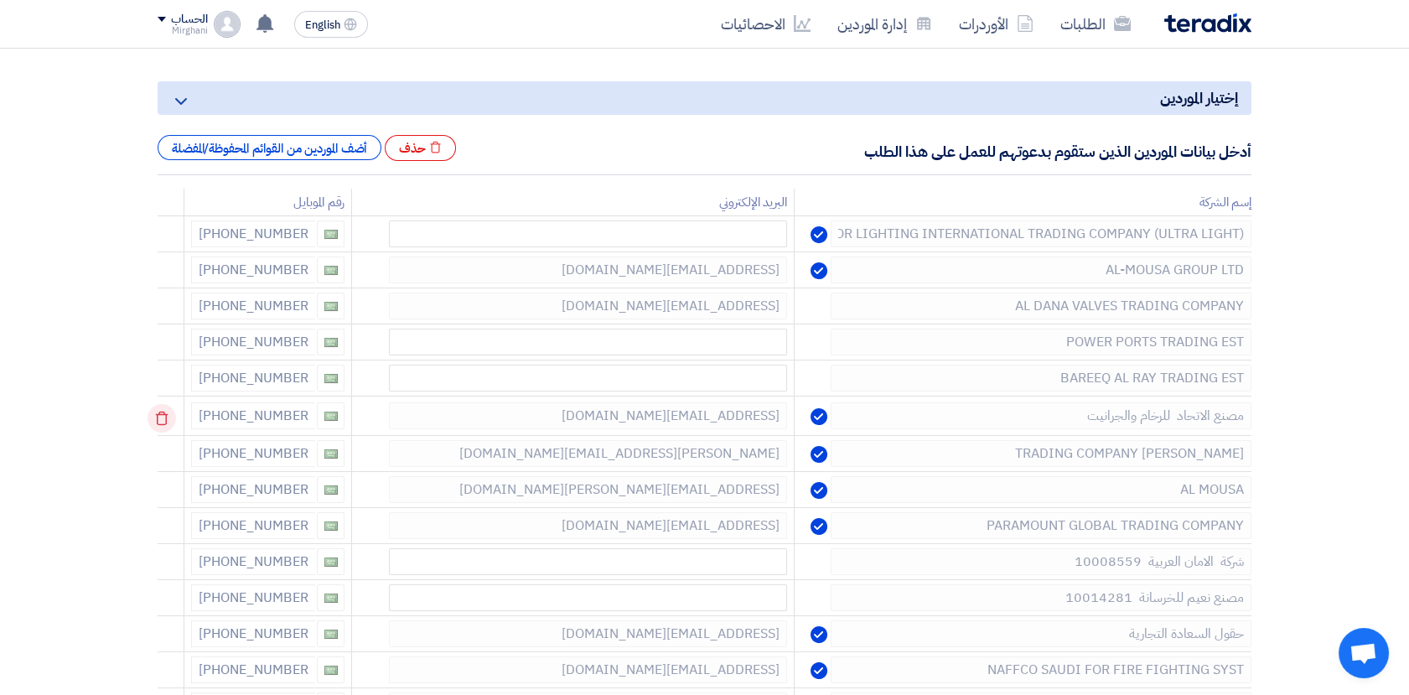
click at [168, 419] on use at bounding box center [162, 418] width 13 height 14
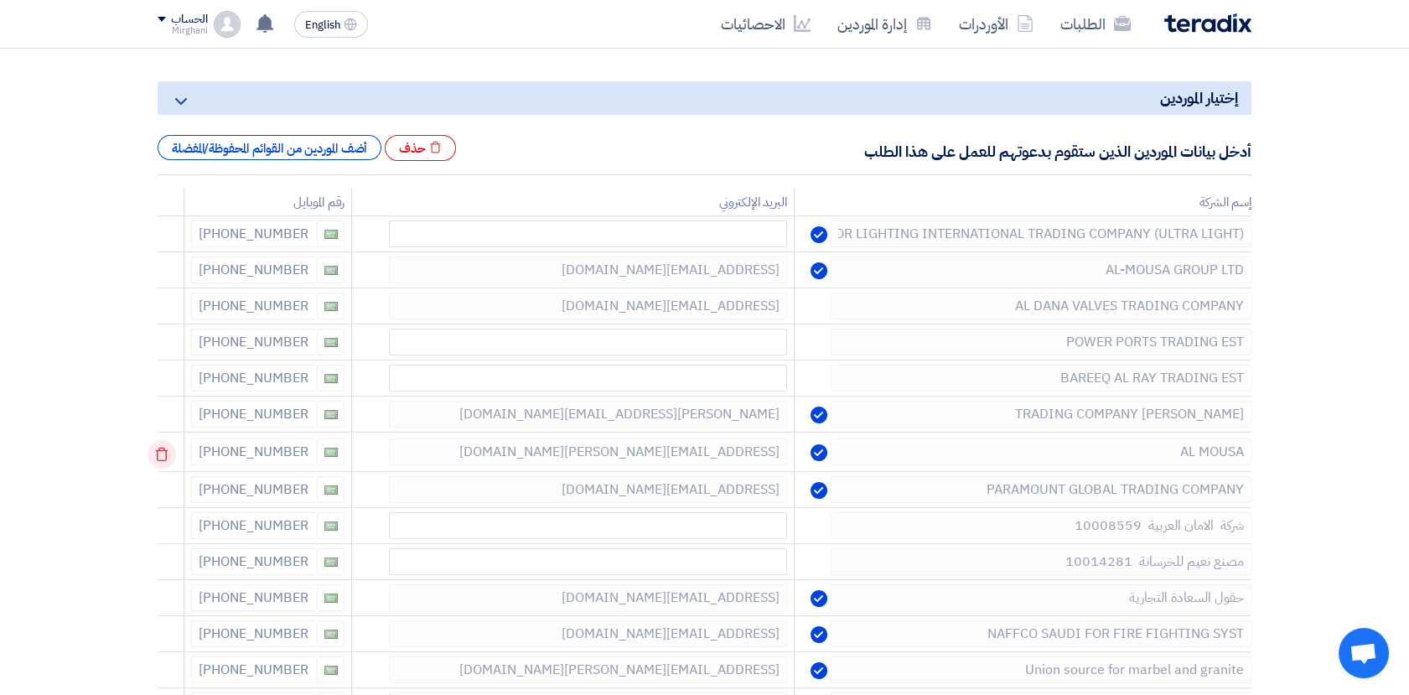
click at [168, 457] on icon at bounding box center [161, 454] width 28 height 28
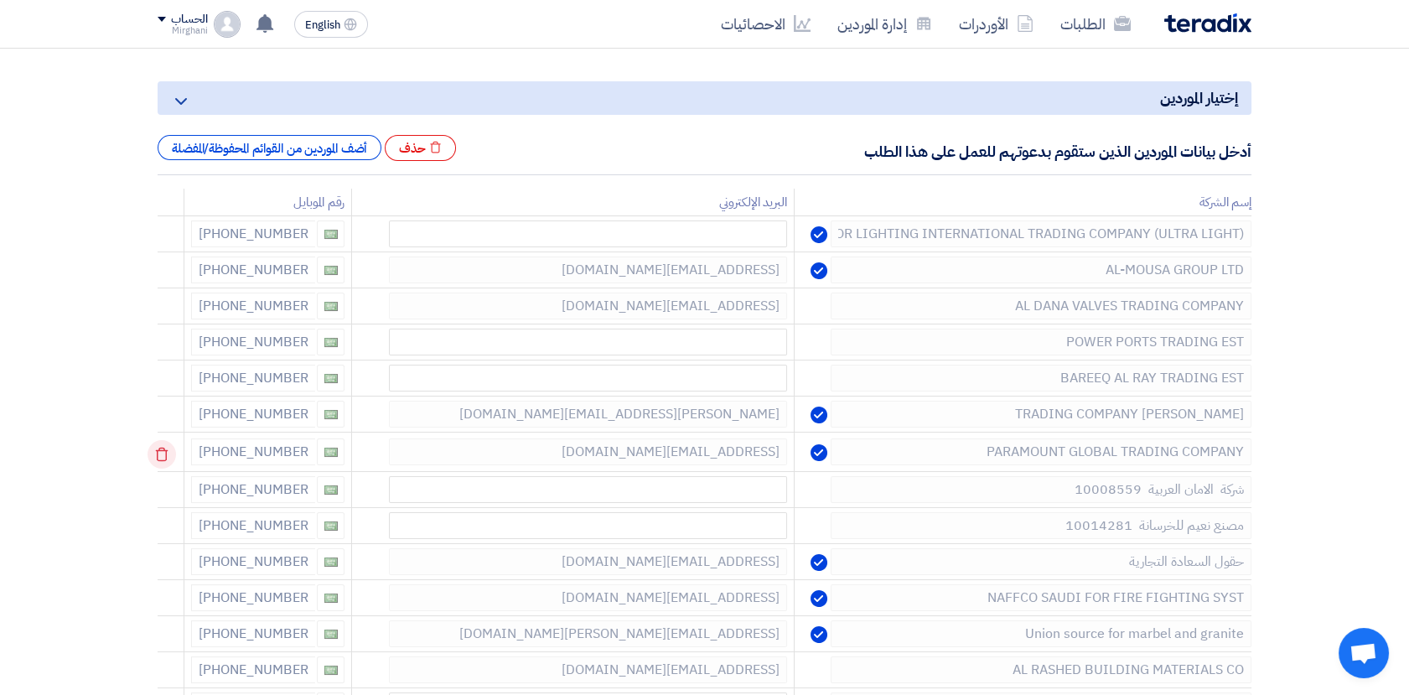
click at [168, 453] on icon at bounding box center [161, 454] width 28 height 28
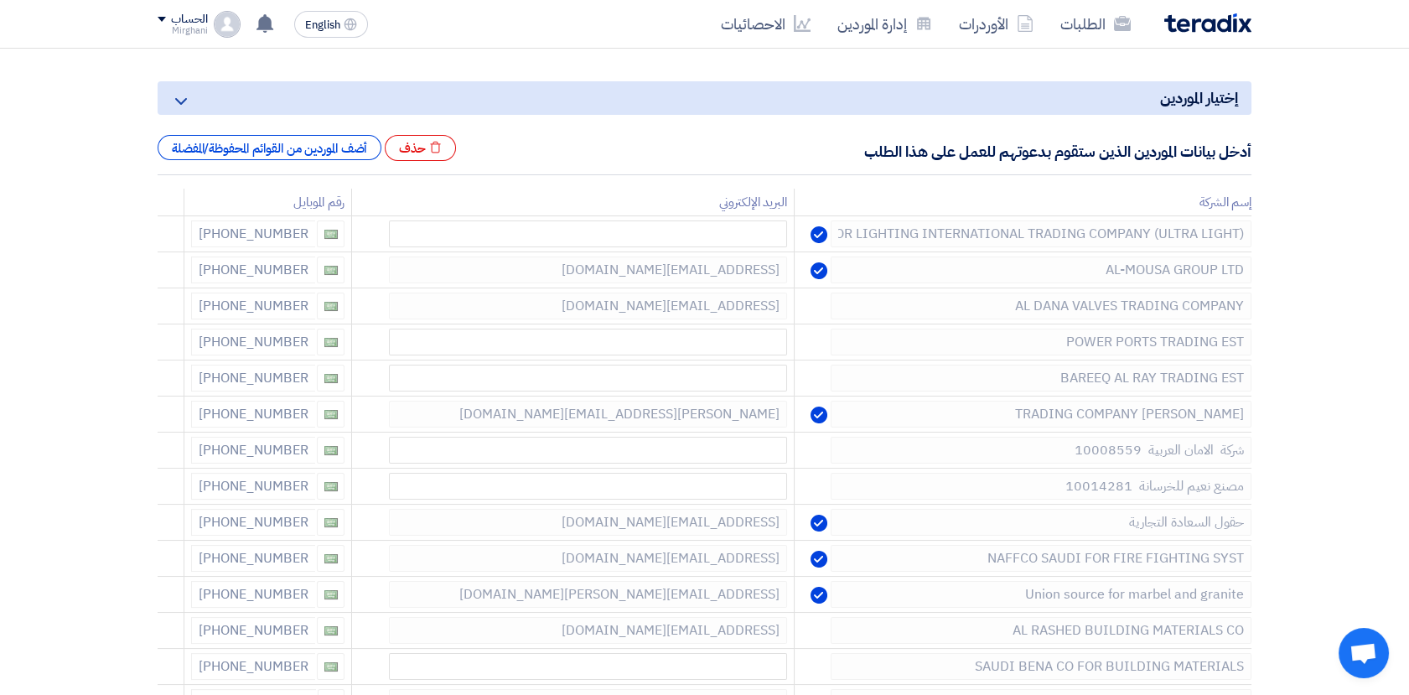
click at [0, 0] on icon at bounding box center [0, 0] width 0 height 0
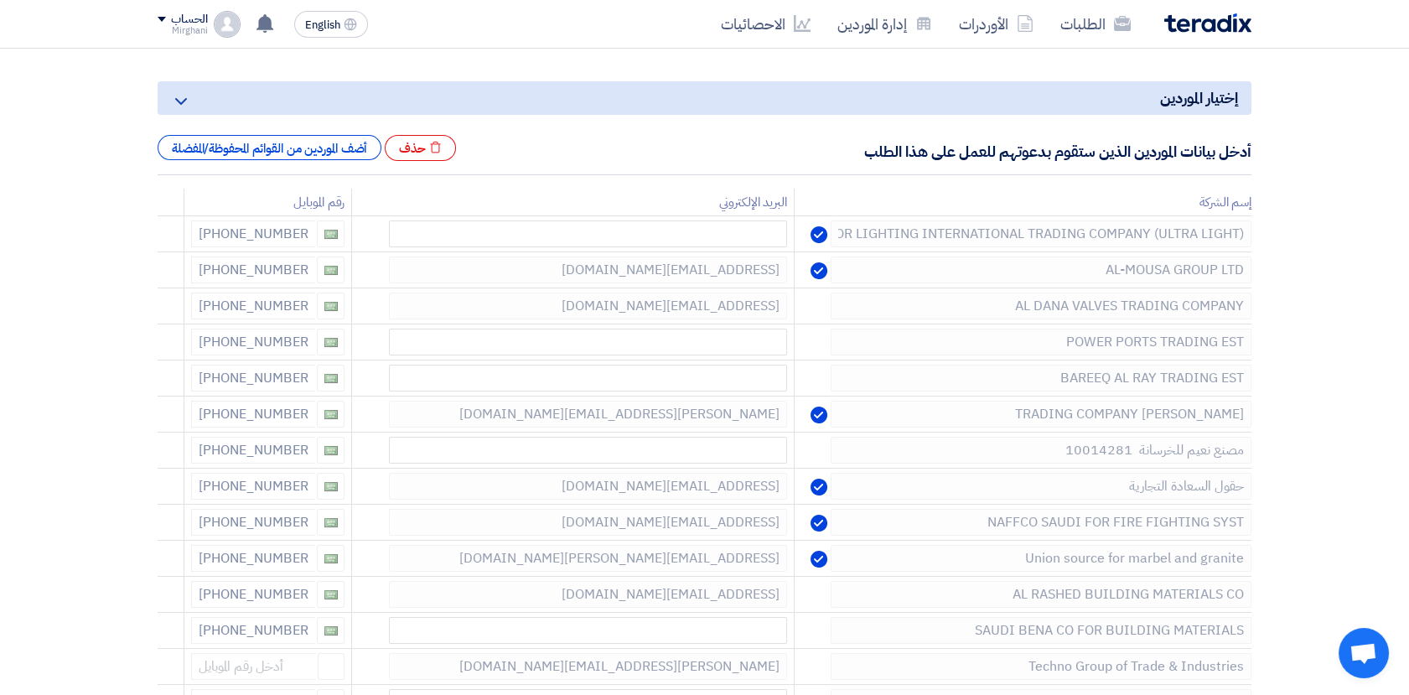
click at [0, 0] on icon at bounding box center [0, 0] width 0 height 0
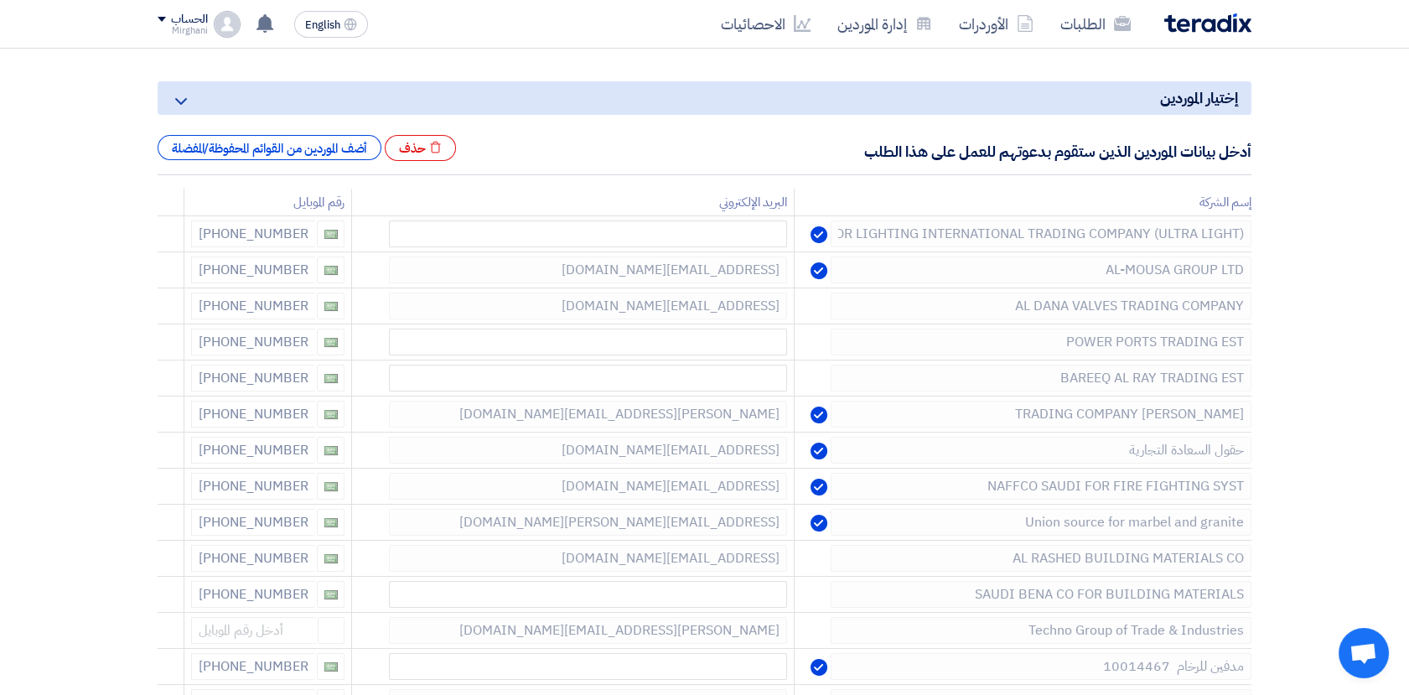
click at [0, 0] on icon at bounding box center [0, 0] width 0 height 0
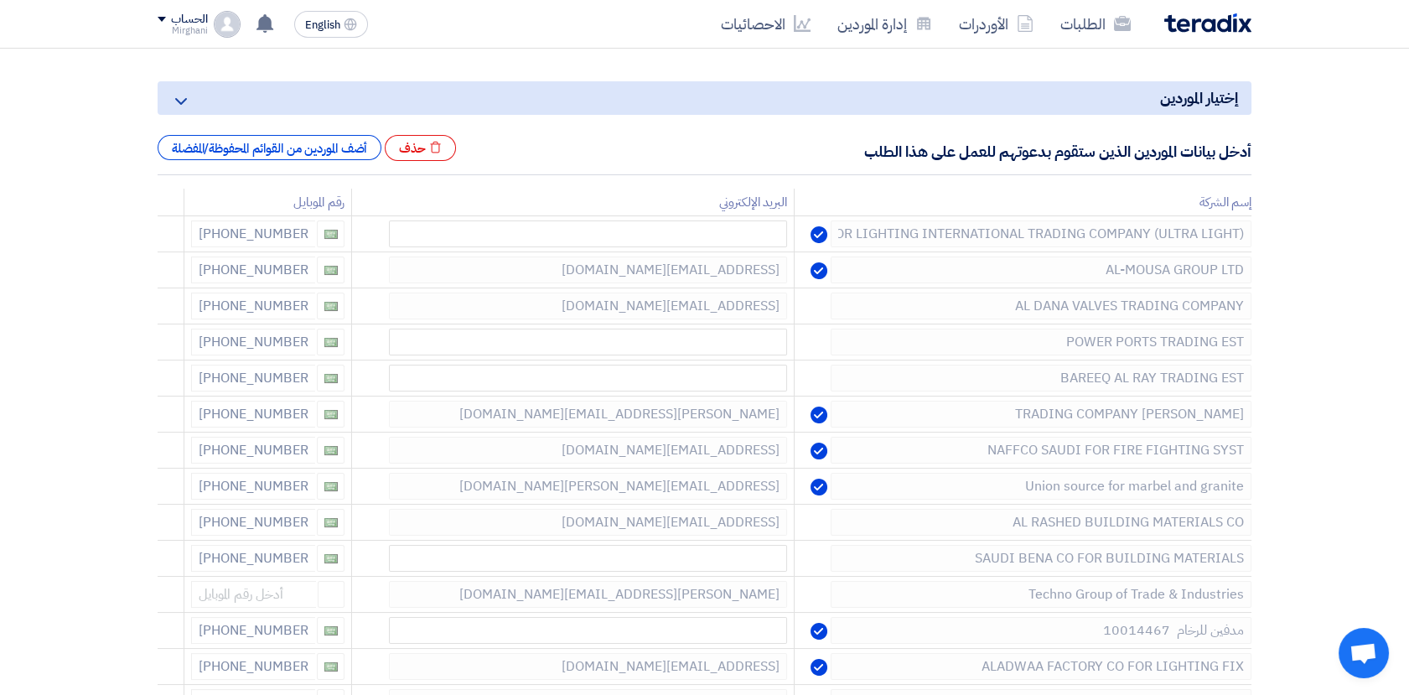
click at [0, 0] on icon at bounding box center [0, 0] width 0 height 0
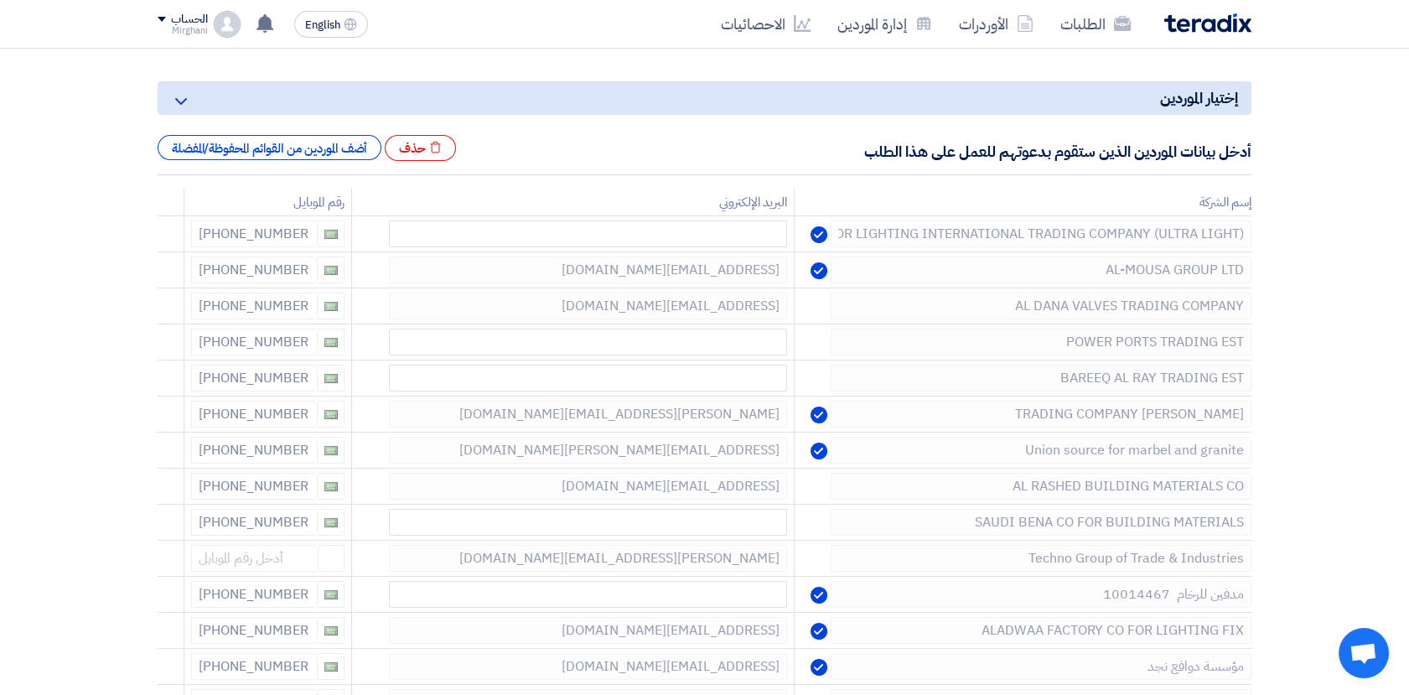
click at [0, 0] on icon at bounding box center [0, 0] width 0 height 0
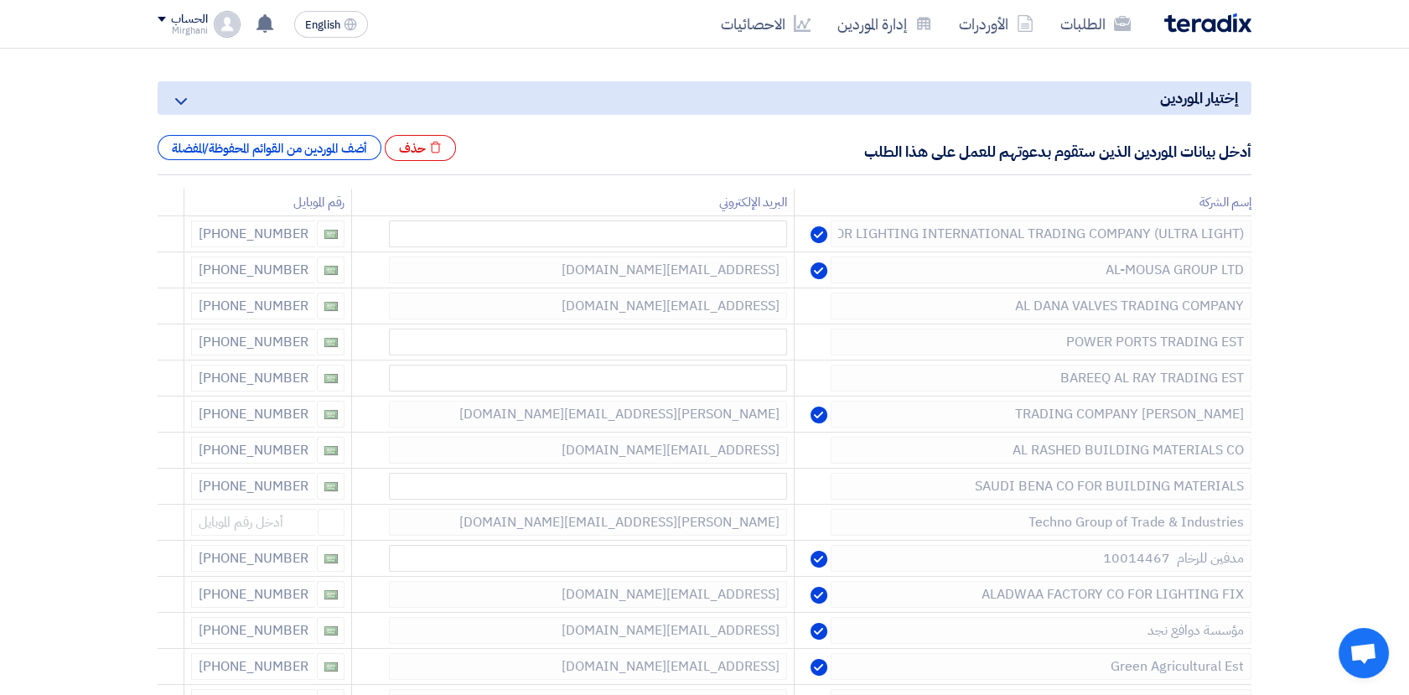
click at [0, 0] on icon at bounding box center [0, 0] width 0 height 0
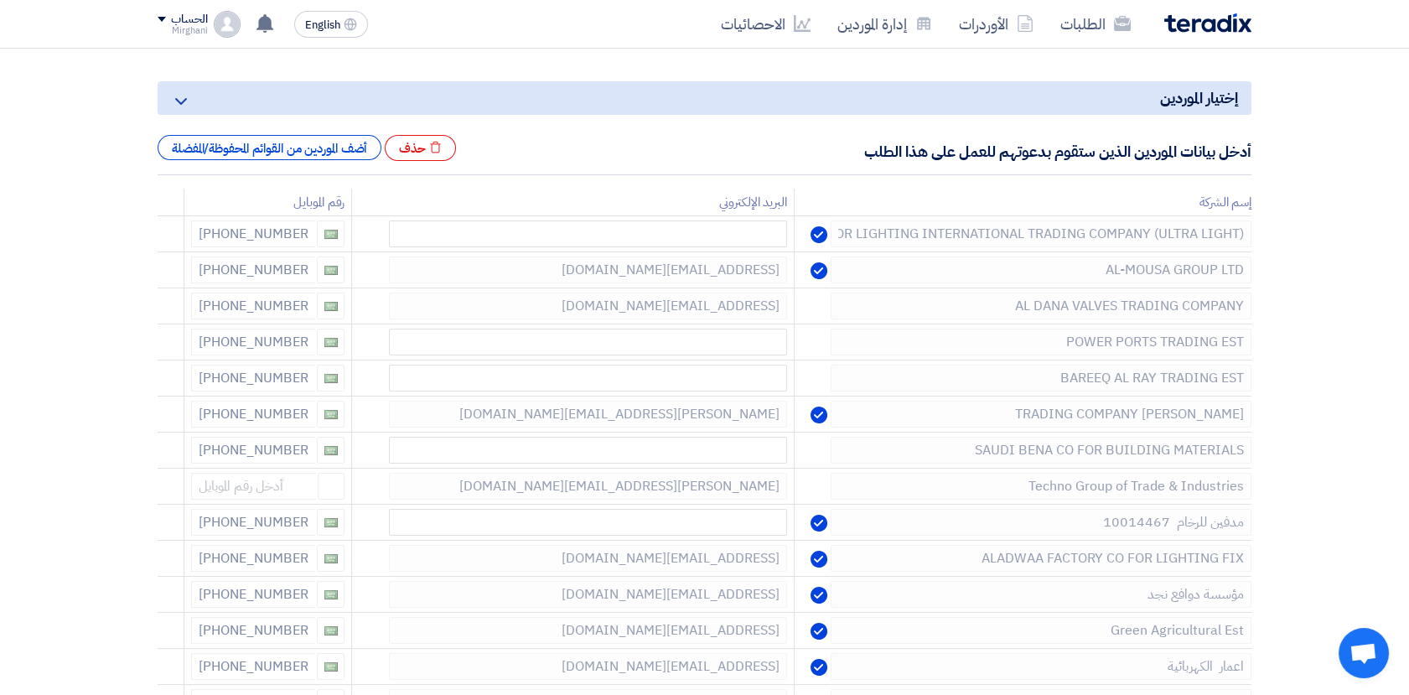
click at [0, 0] on icon at bounding box center [0, 0] width 0 height 0
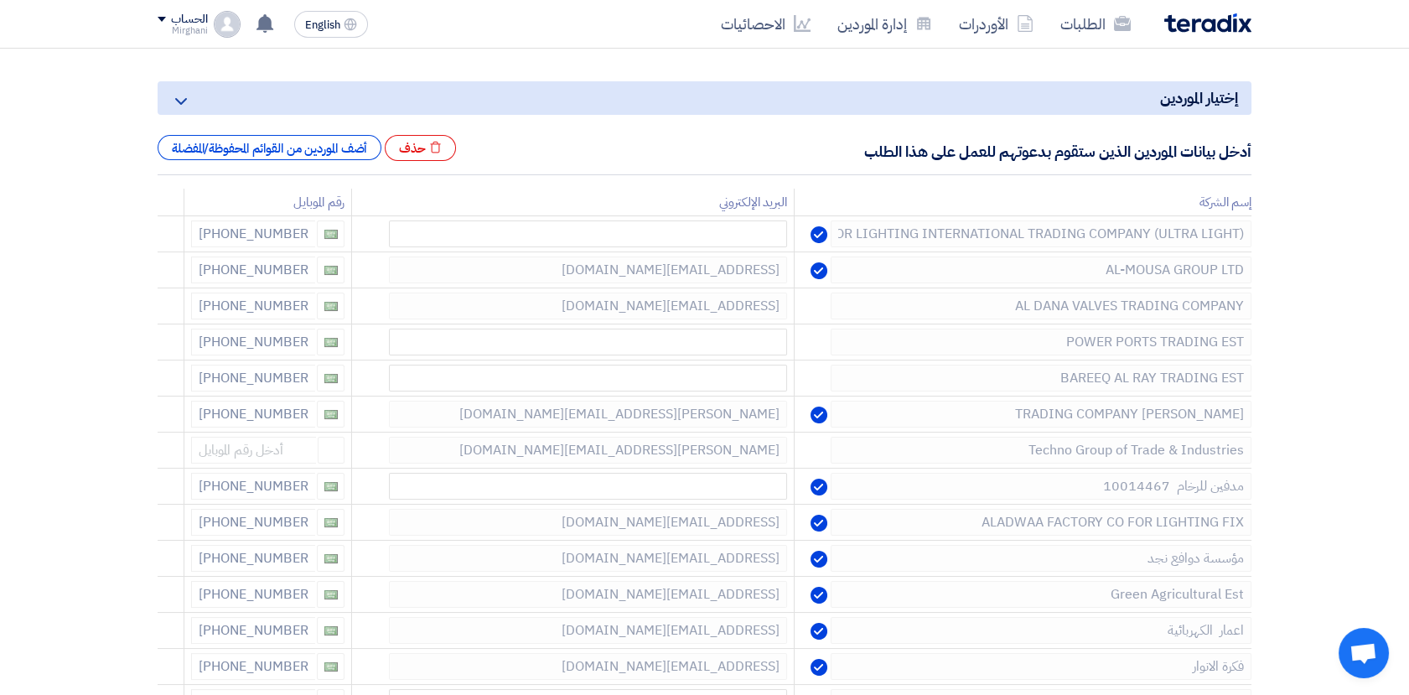
click at [0, 0] on icon at bounding box center [0, 0] width 0 height 0
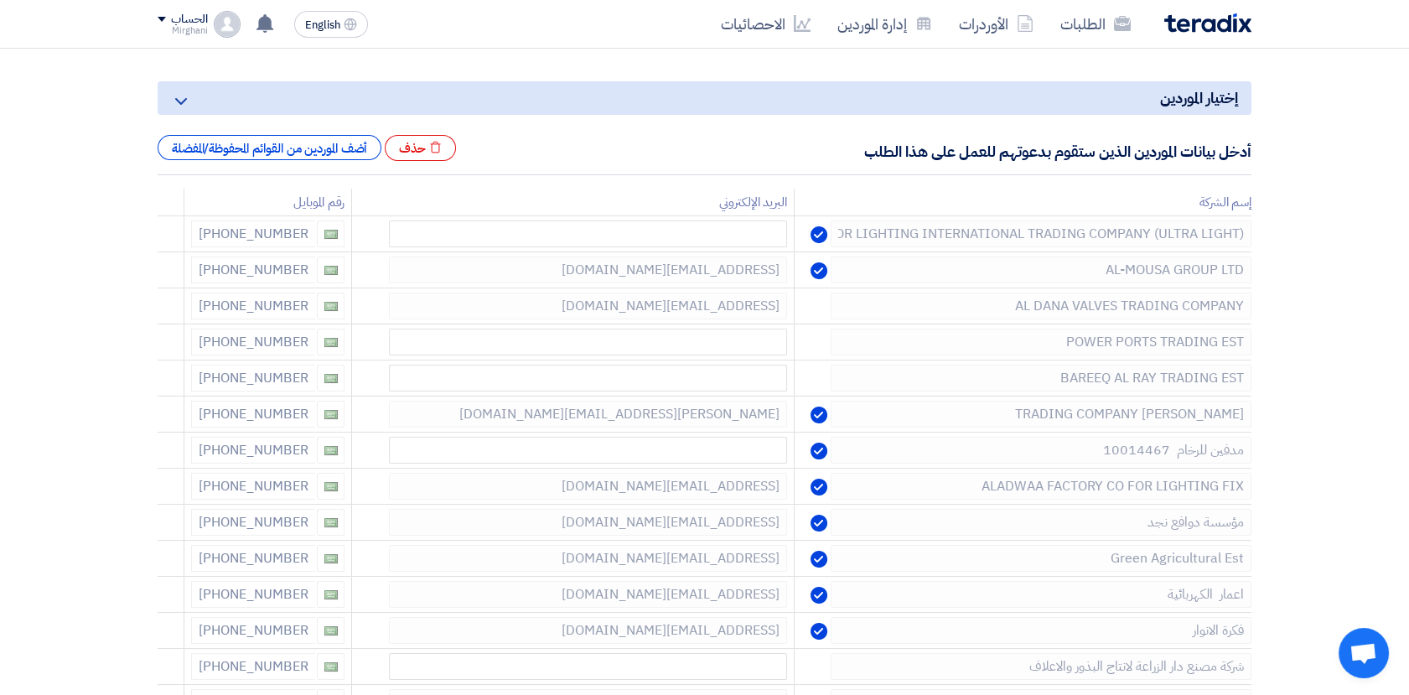
click at [0, 0] on icon at bounding box center [0, 0] width 0 height 0
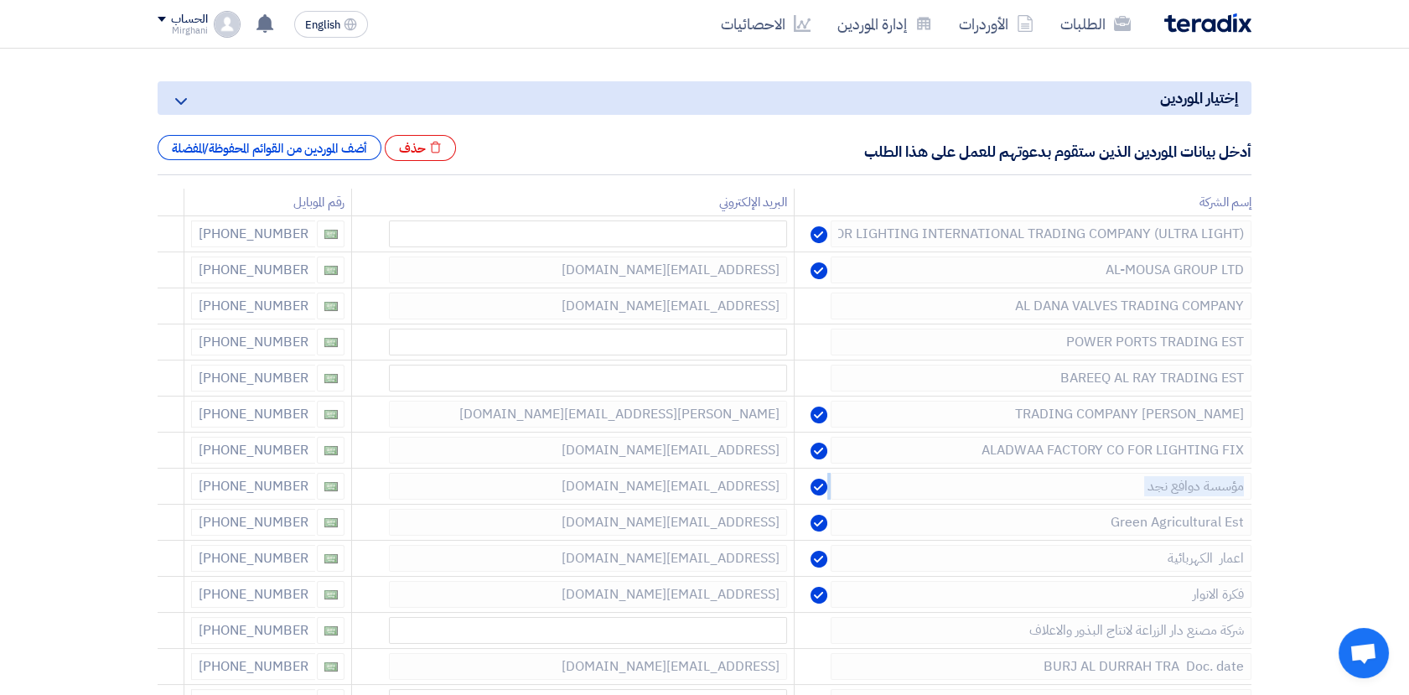
click at [0, 0] on icon at bounding box center [0, 0] width 0 height 0
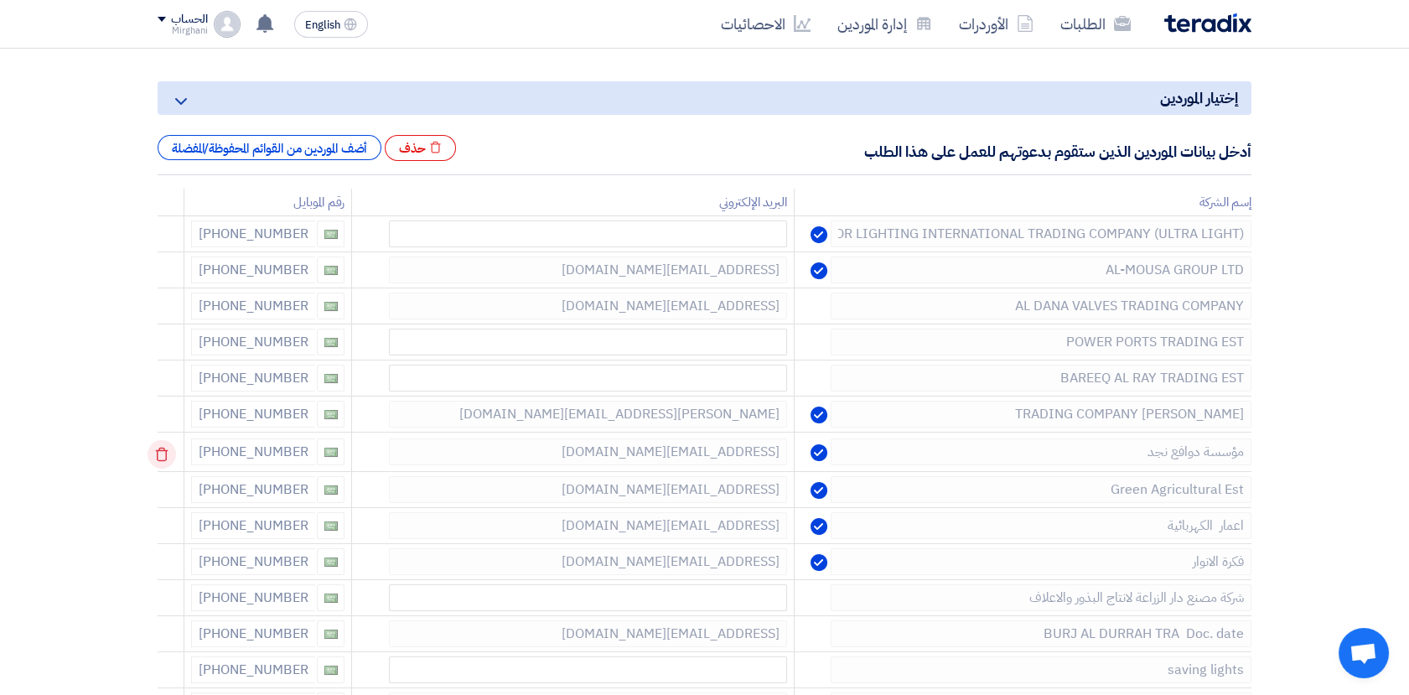
click at [168, 453] on td at bounding box center [171, 451] width 27 height 39
click at [168, 453] on icon at bounding box center [161, 454] width 28 height 28
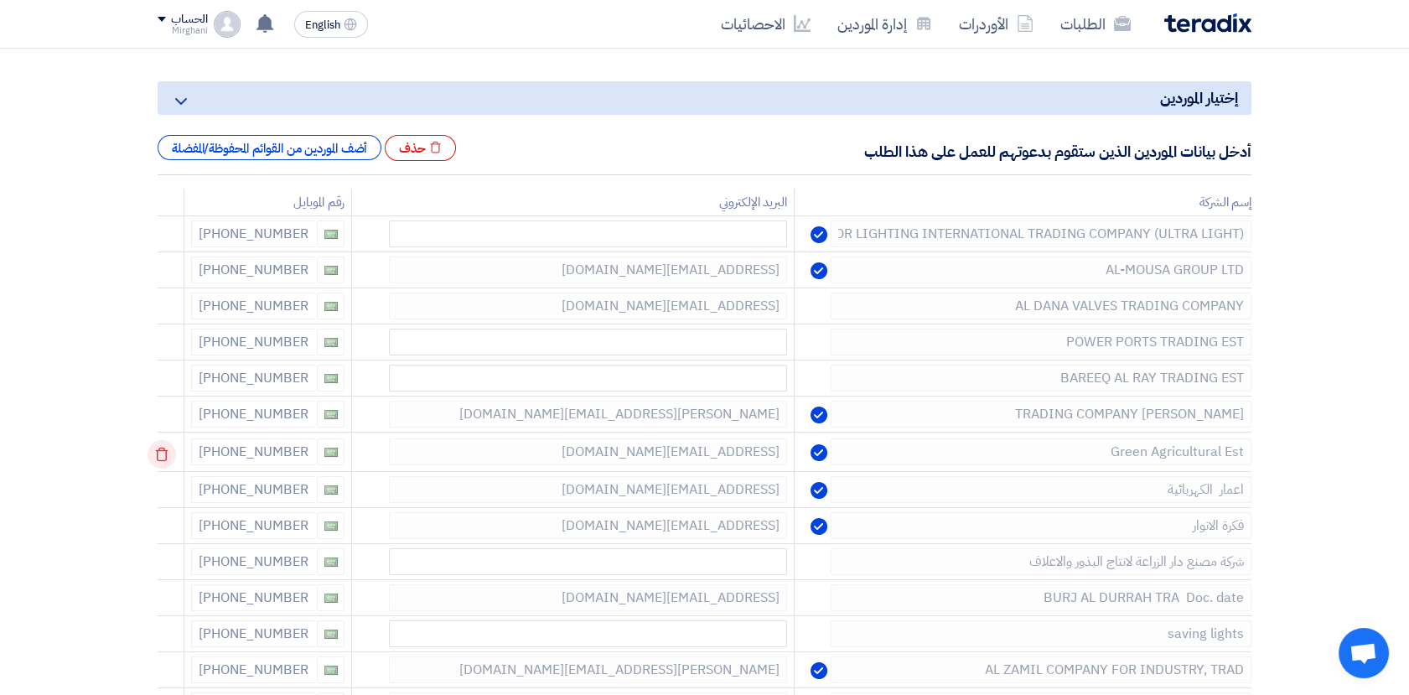
click at [168, 453] on td at bounding box center [171, 451] width 27 height 39
click at [168, 453] on icon at bounding box center [161, 454] width 28 height 28
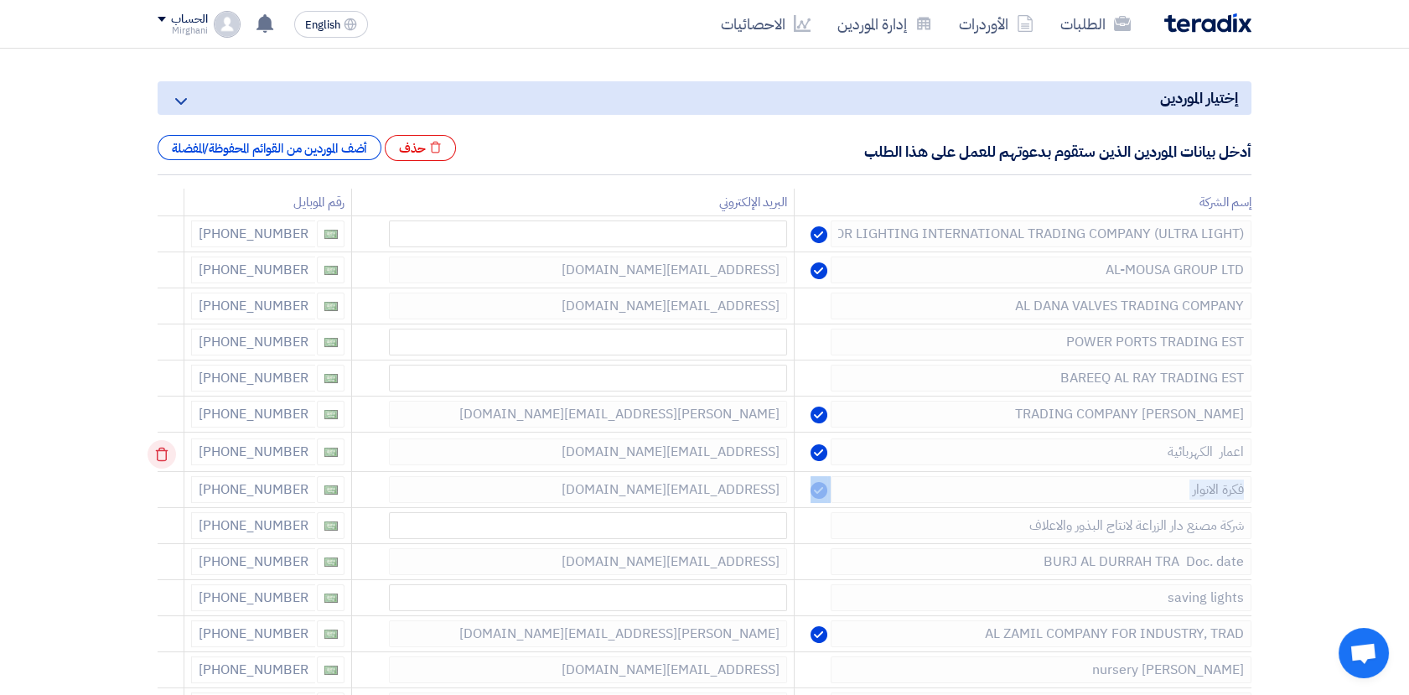
click at [168, 453] on td at bounding box center [171, 451] width 27 height 39
click at [168, 452] on td at bounding box center [171, 451] width 27 height 39
drag, startPoint x: 168, startPoint y: 452, endPoint x: 162, endPoint y: 528, distance: 75.6
click at [162, 528] on td at bounding box center [171, 523] width 27 height 39
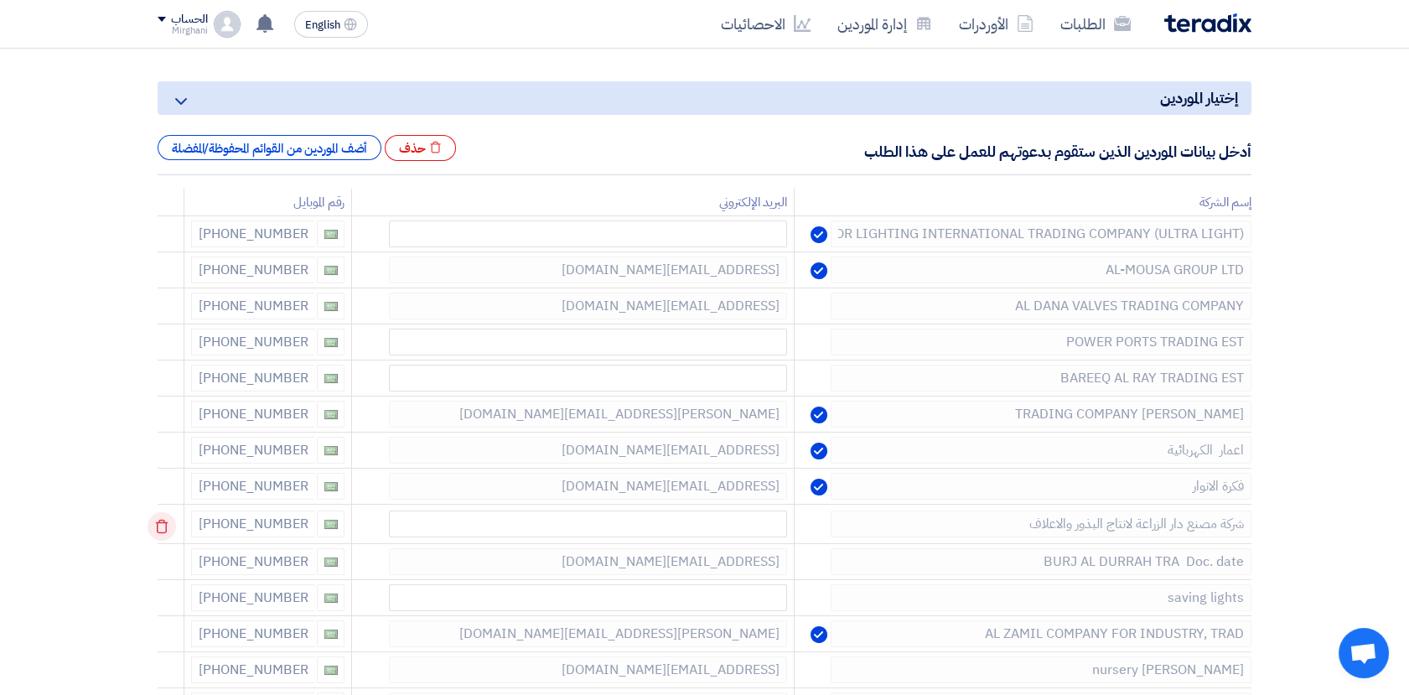
click at [162, 528] on icon at bounding box center [161, 526] width 28 height 28
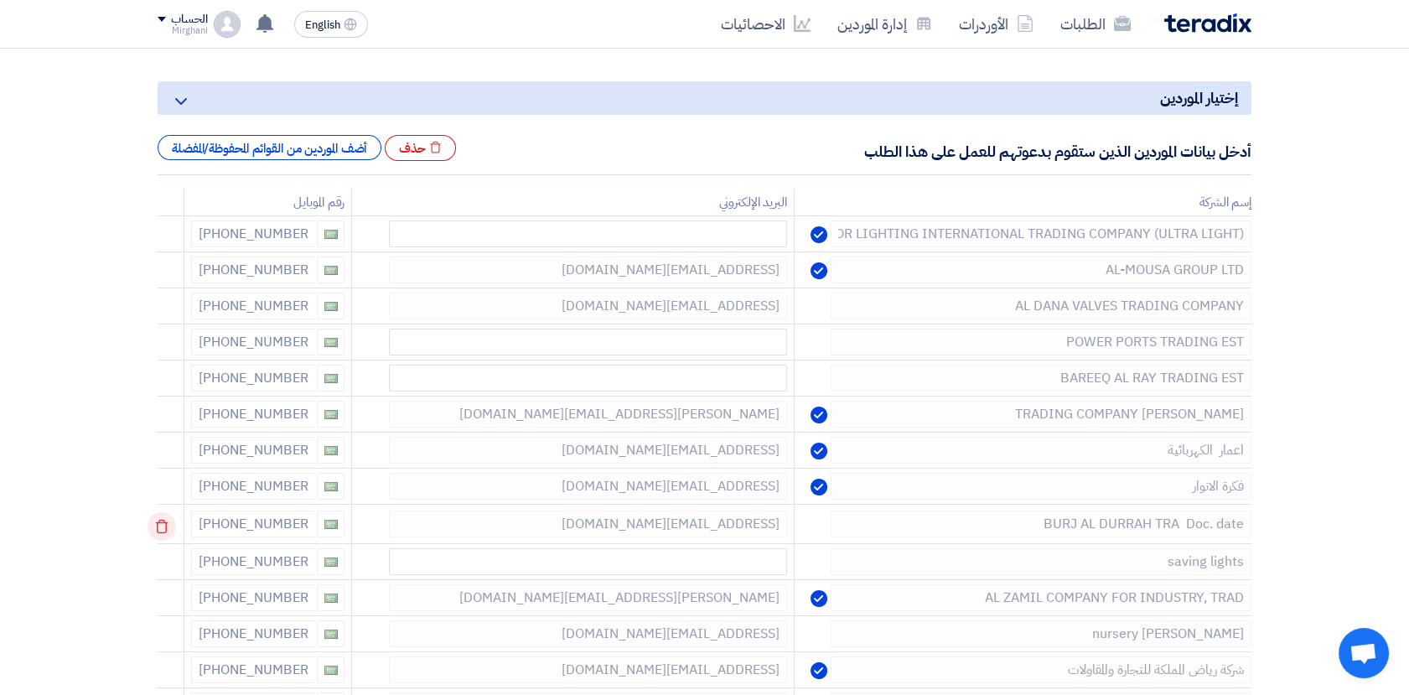
click at [161, 530] on icon at bounding box center [161, 526] width 28 height 28
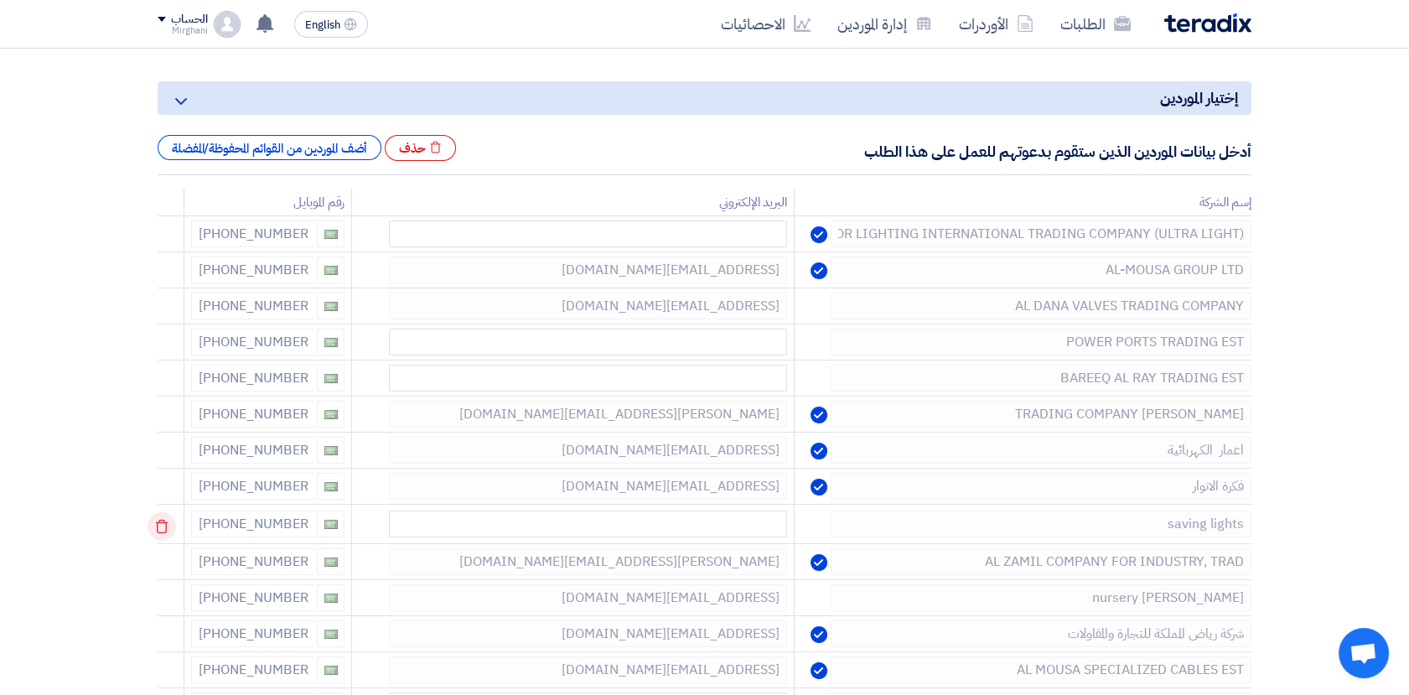
click at [163, 529] on icon at bounding box center [161, 526] width 28 height 28
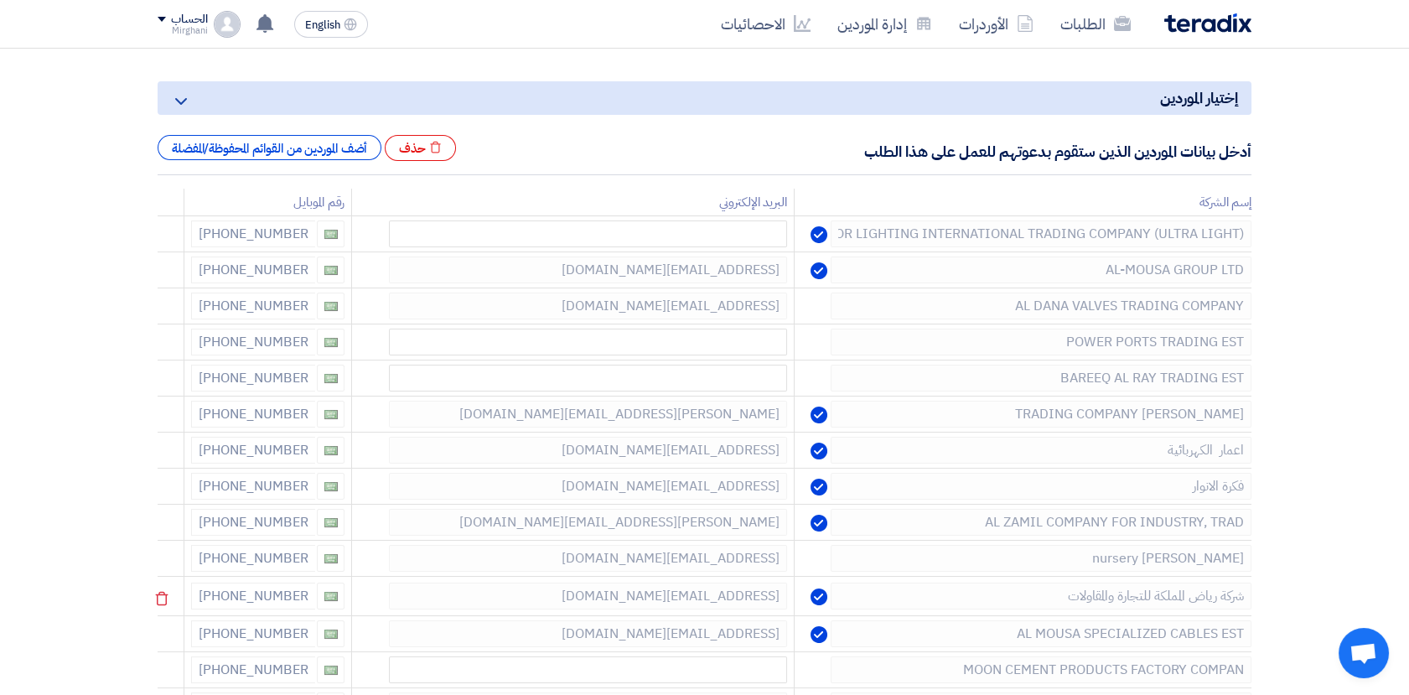
drag, startPoint x: 165, startPoint y: 525, endPoint x: 166, endPoint y: 539, distance: 14.3
click at [0, 0] on icon at bounding box center [0, 0] width 0 height 0
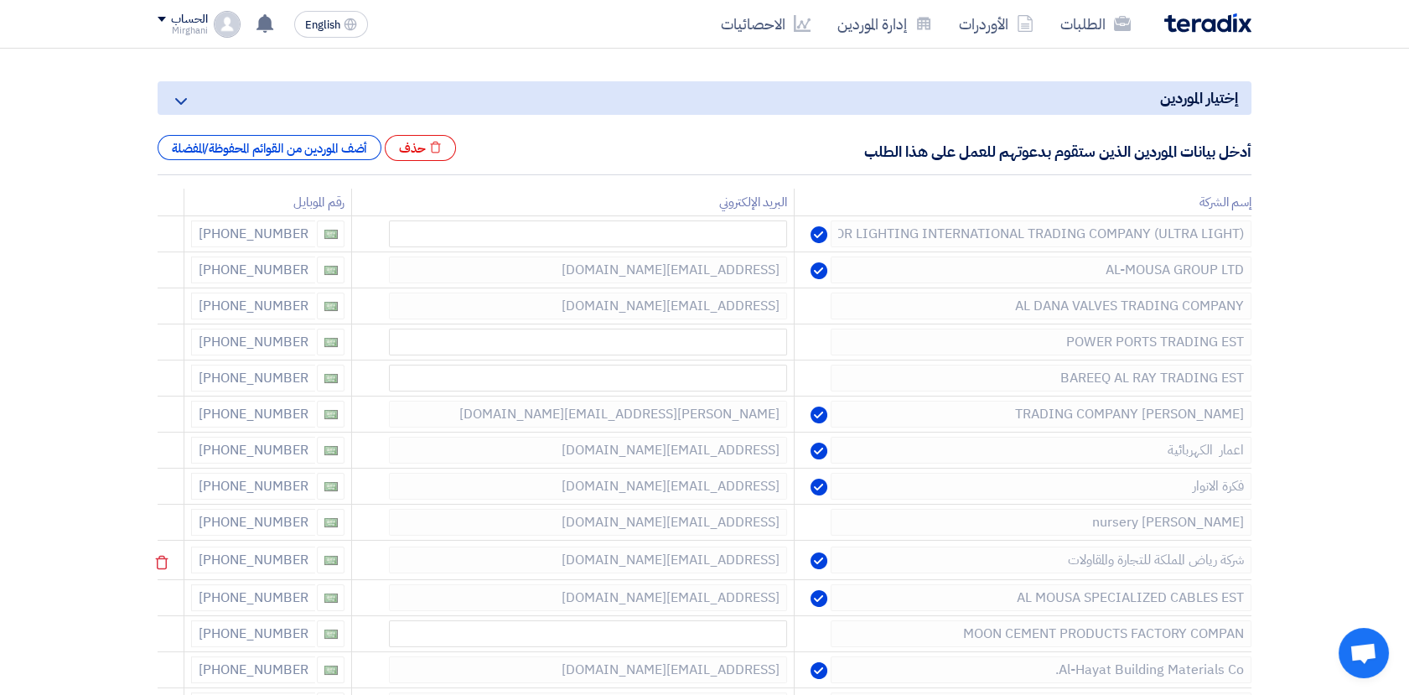
click at [0, 0] on icon at bounding box center [0, 0] width 0 height 0
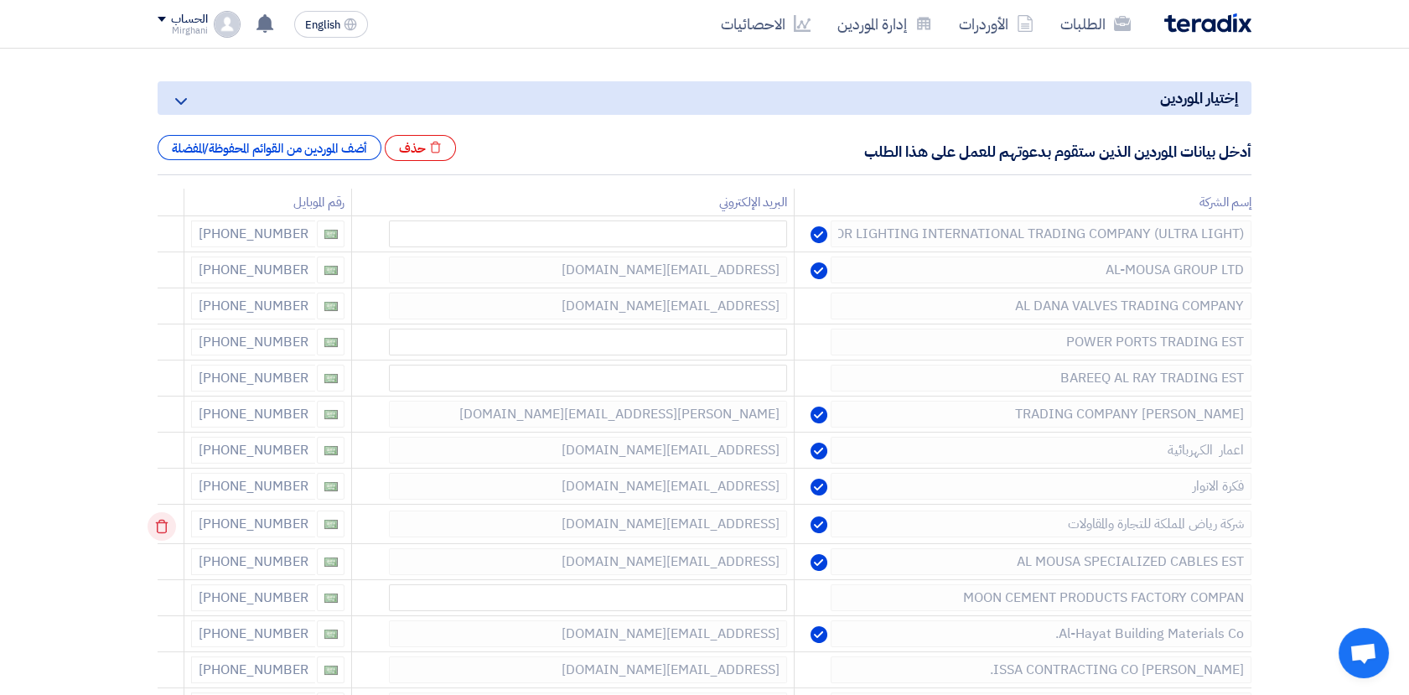
click at [167, 534] on icon at bounding box center [161, 526] width 28 height 28
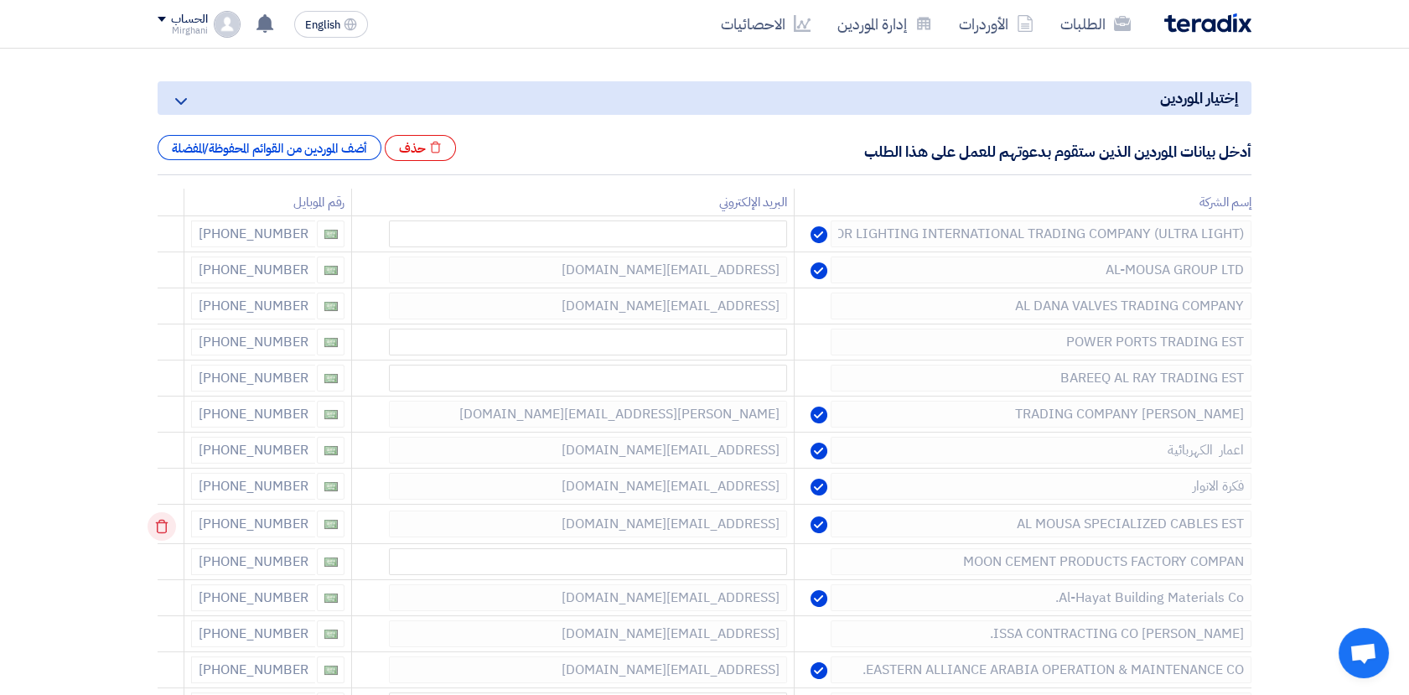
click at [166, 533] on icon at bounding box center [161, 526] width 28 height 28
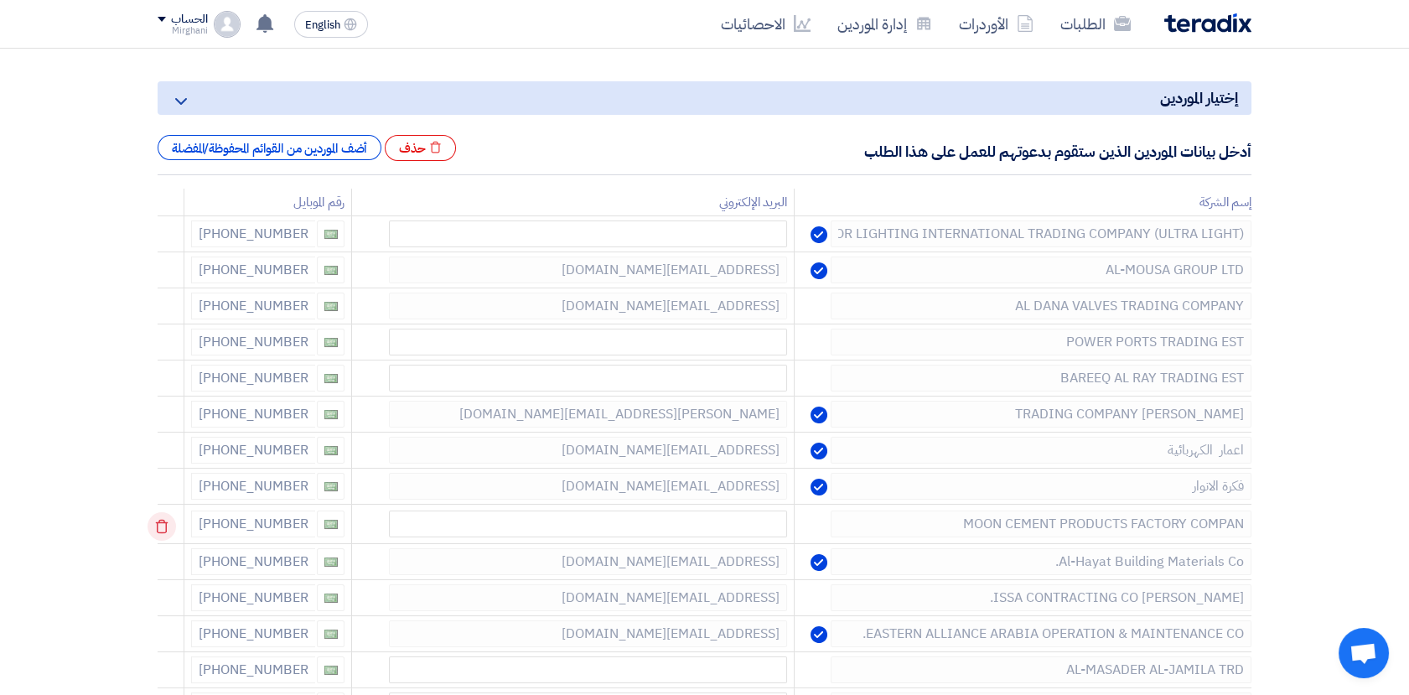
click at [167, 533] on td at bounding box center [171, 523] width 27 height 39
click at [166, 531] on use at bounding box center [162, 527] width 13 height 14
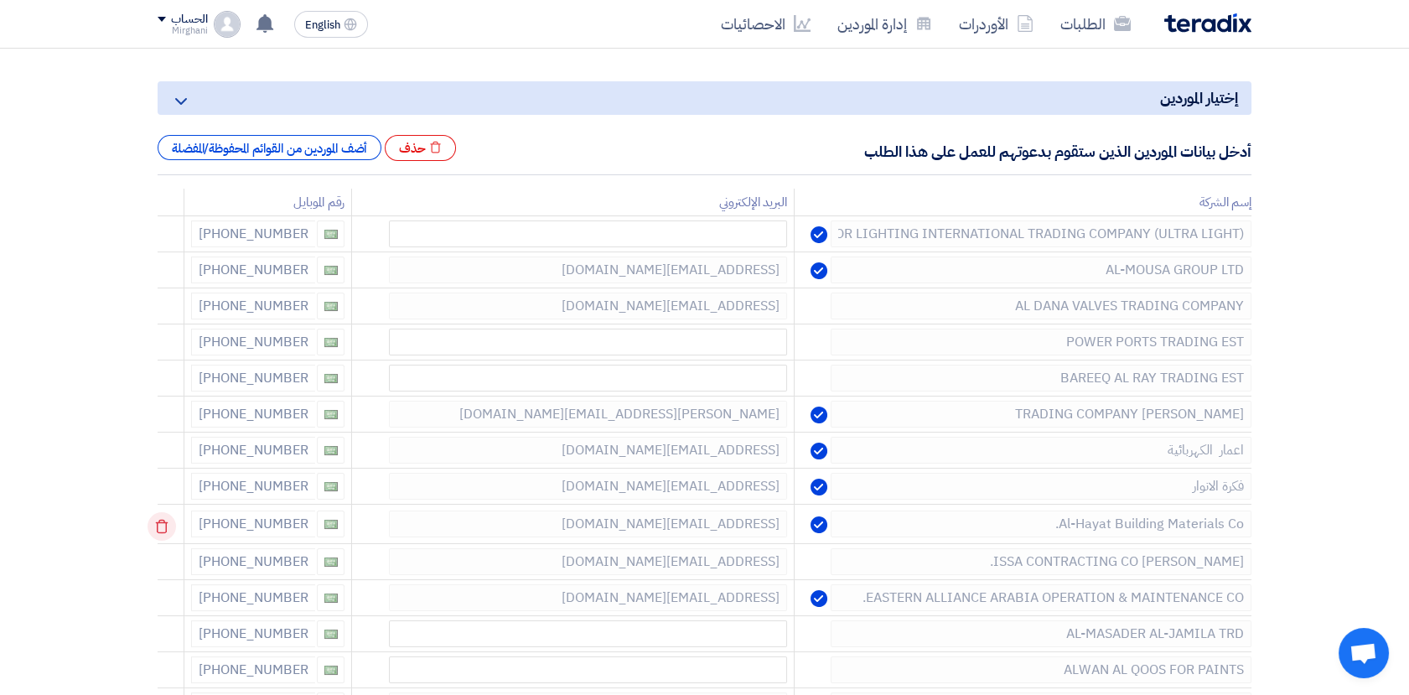
click at [163, 524] on icon at bounding box center [161, 526] width 28 height 28
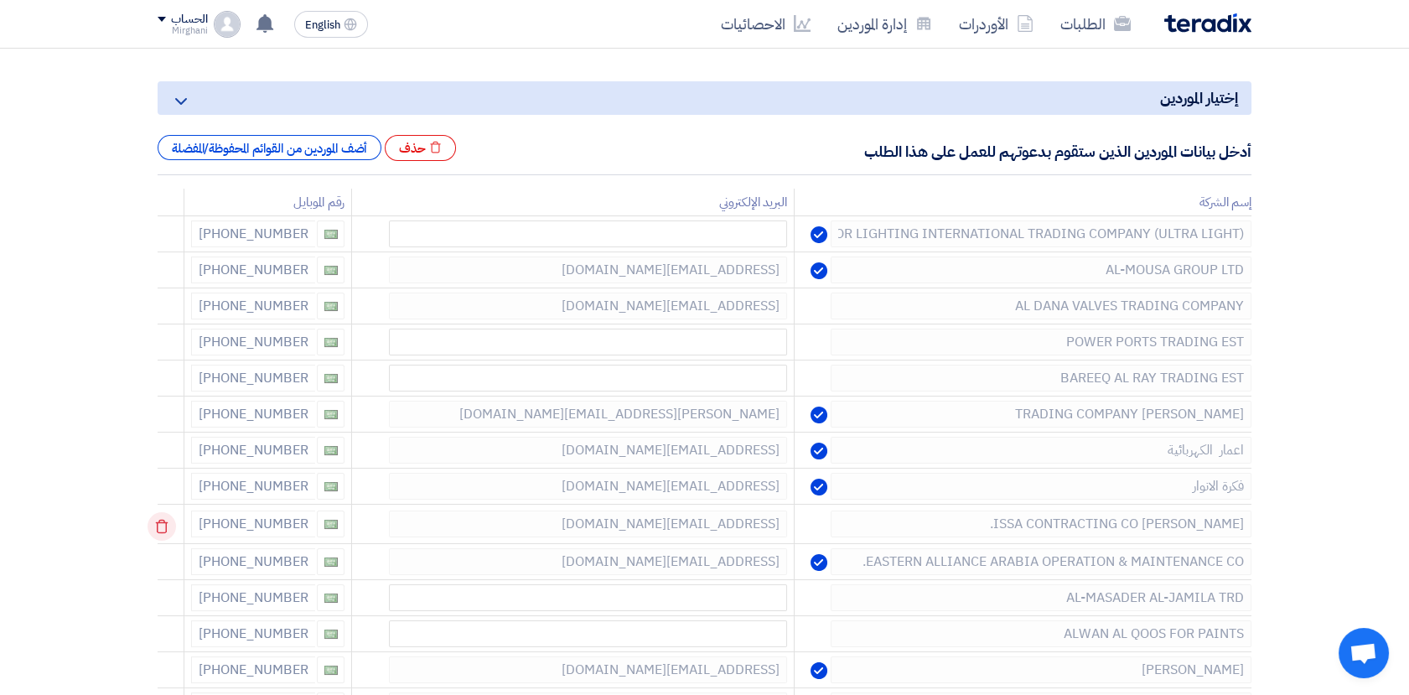
click at [163, 527] on icon at bounding box center [161, 526] width 28 height 28
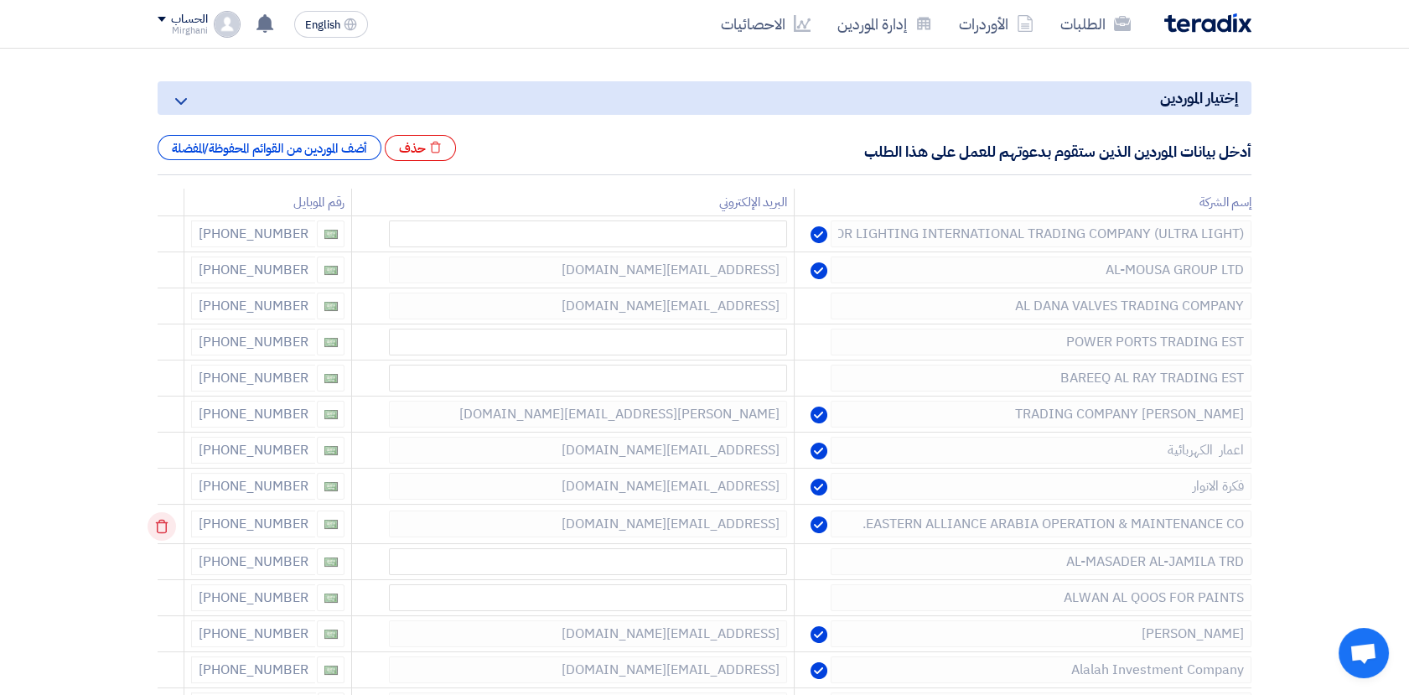
click at [163, 525] on icon at bounding box center [161, 526] width 28 height 28
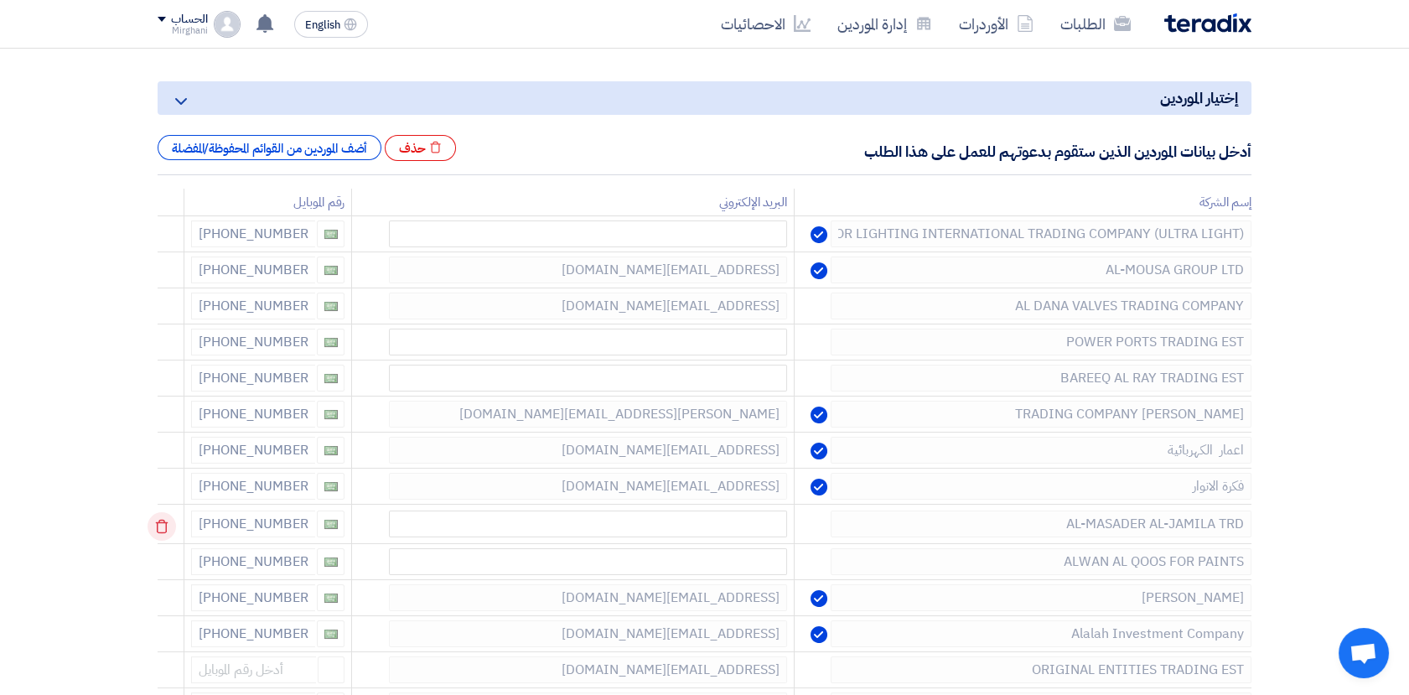
click at [160, 523] on use at bounding box center [162, 527] width 13 height 14
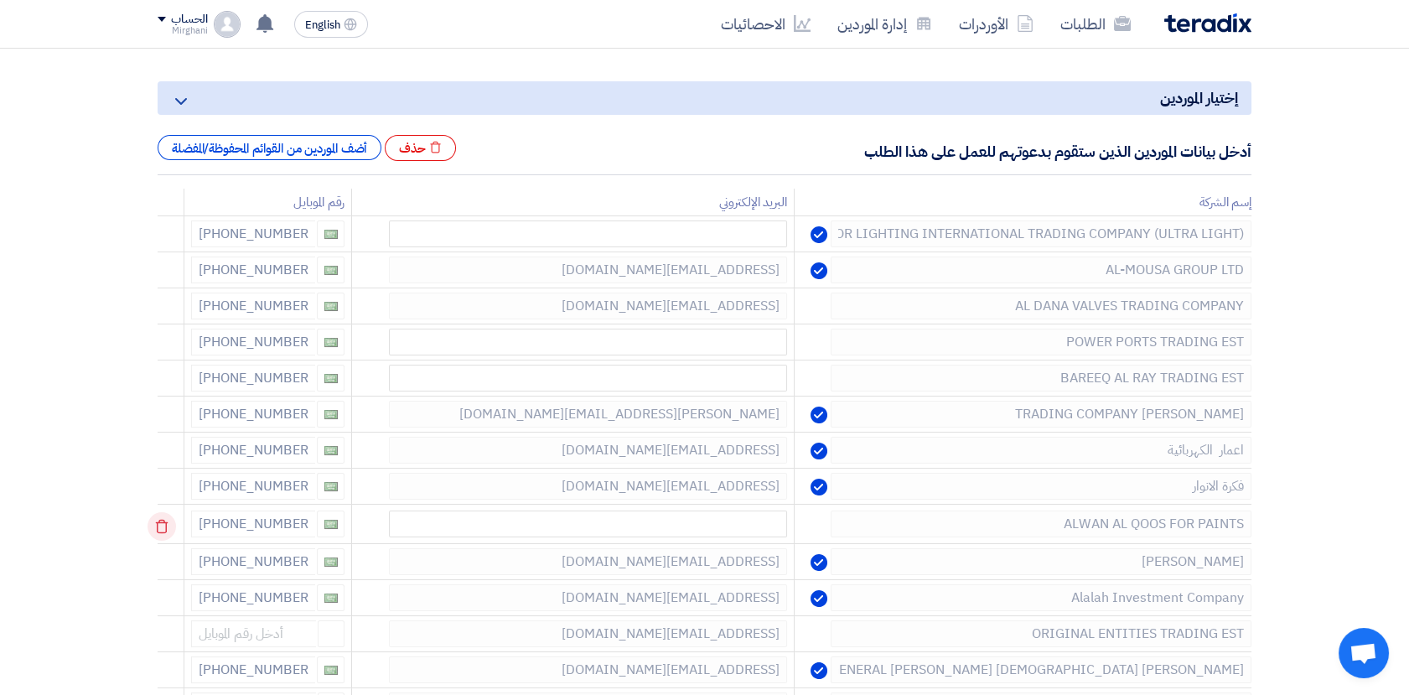
click at [163, 525] on icon at bounding box center [161, 526] width 28 height 28
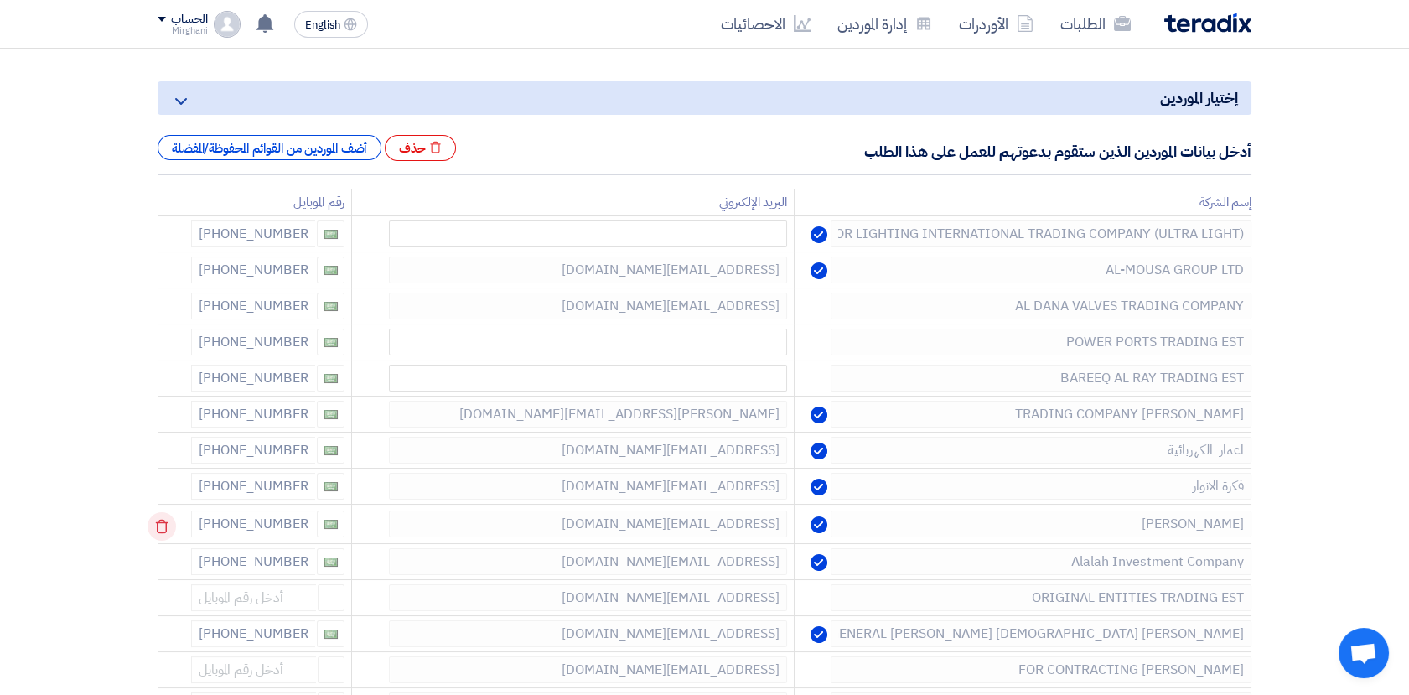
click at [165, 527] on icon at bounding box center [161, 526] width 28 height 28
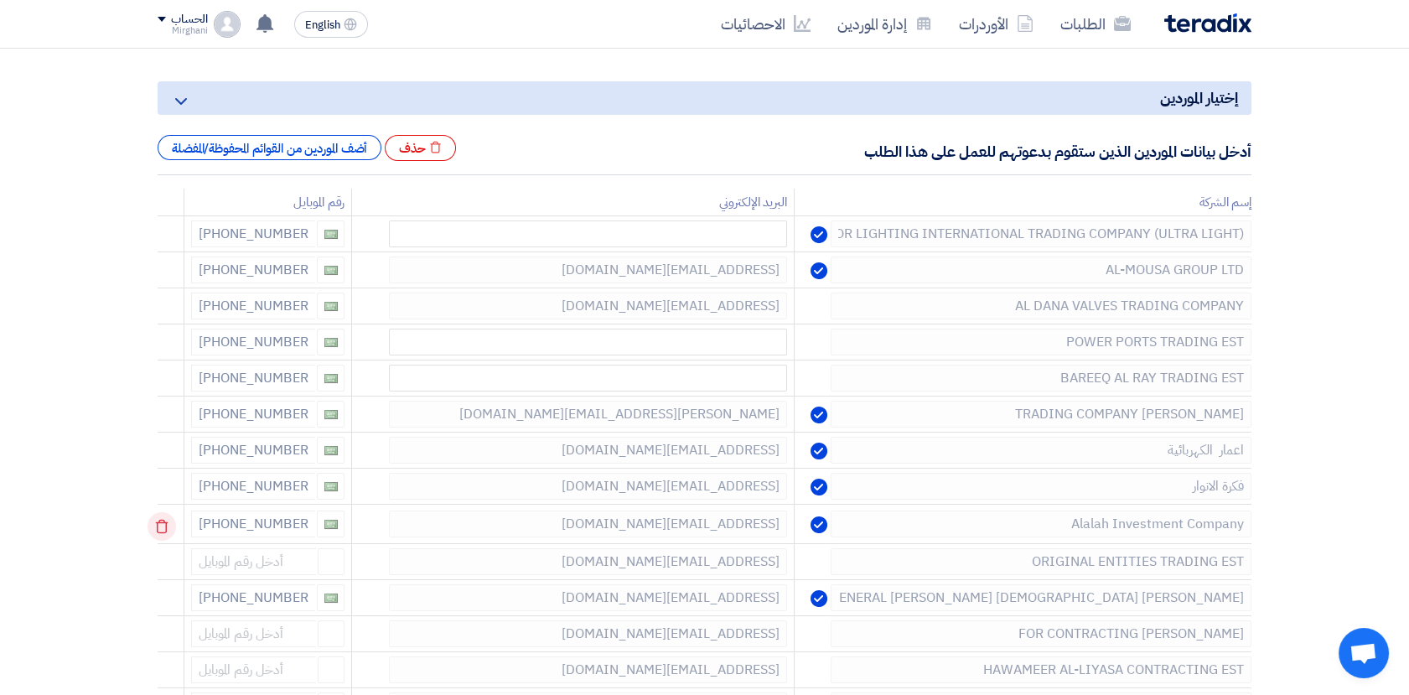
click at [157, 526] on icon at bounding box center [161, 526] width 28 height 28
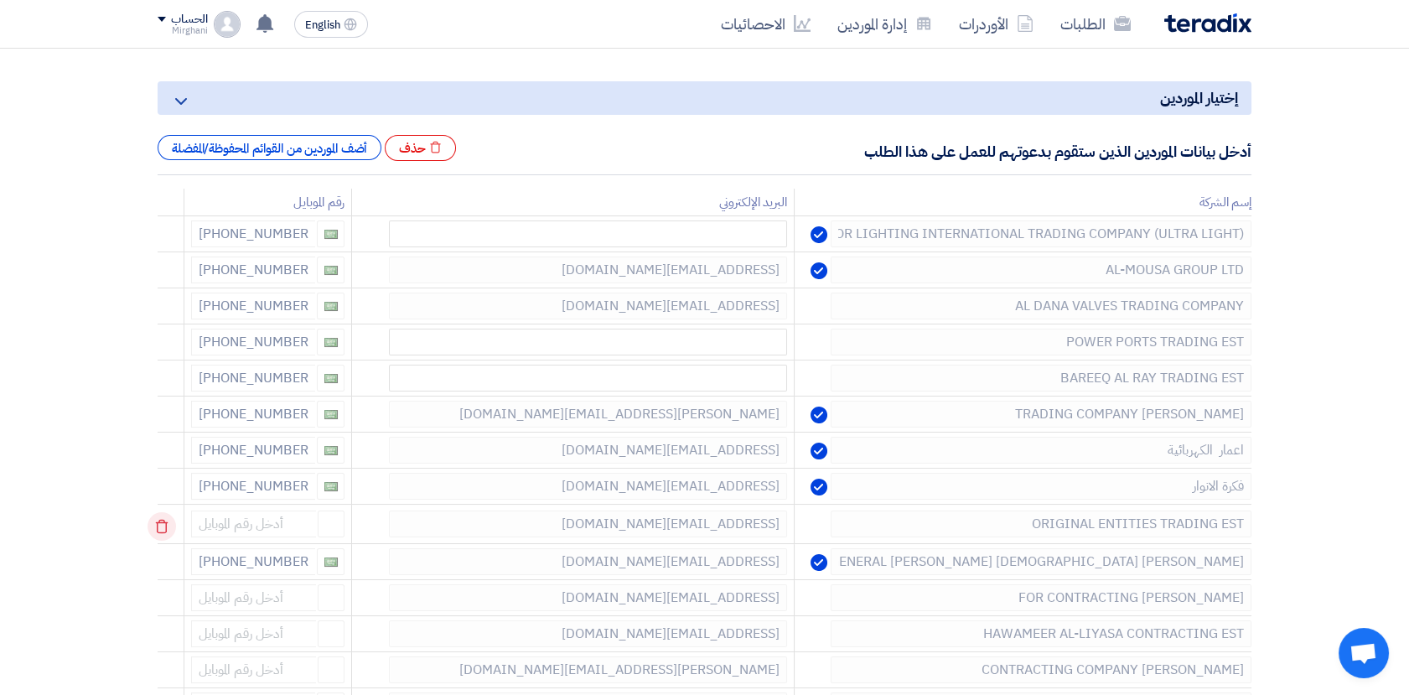
click at [164, 526] on icon at bounding box center [161, 526] width 28 height 28
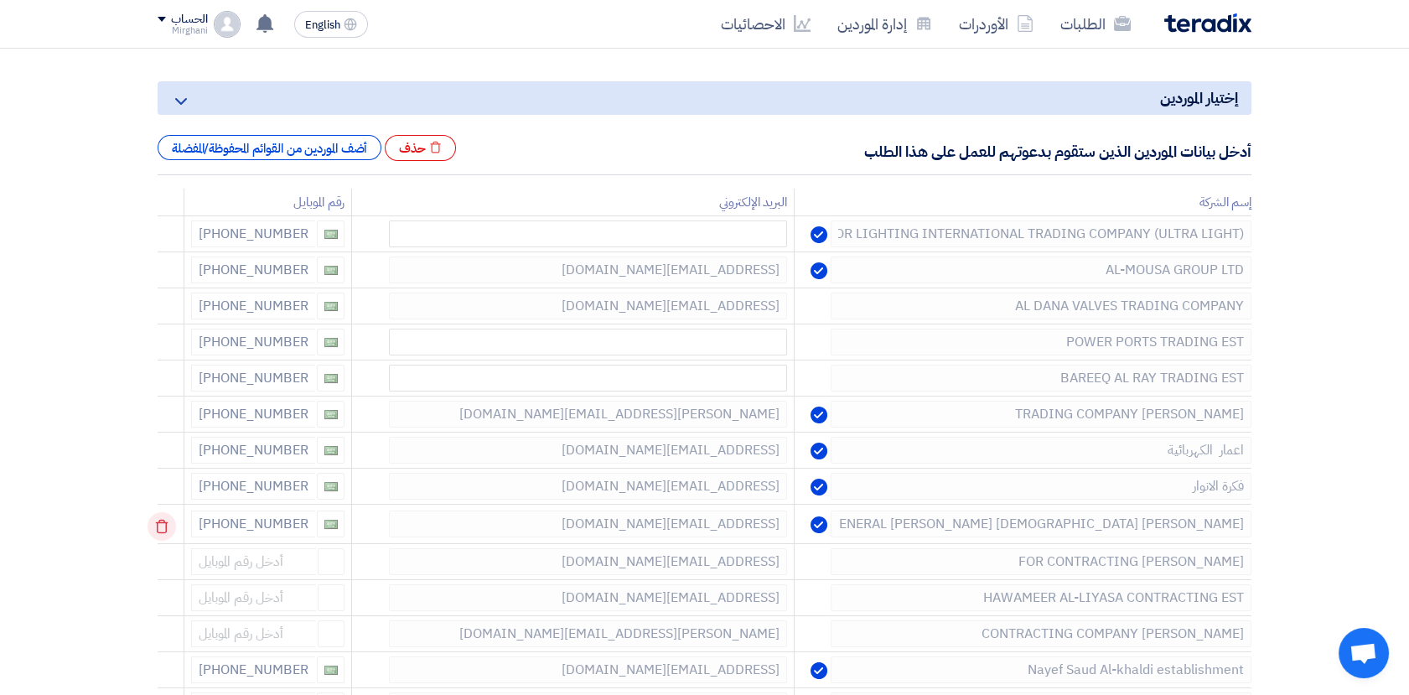
click at [167, 529] on icon at bounding box center [161, 526] width 28 height 28
click at [166, 521] on use at bounding box center [162, 527] width 13 height 14
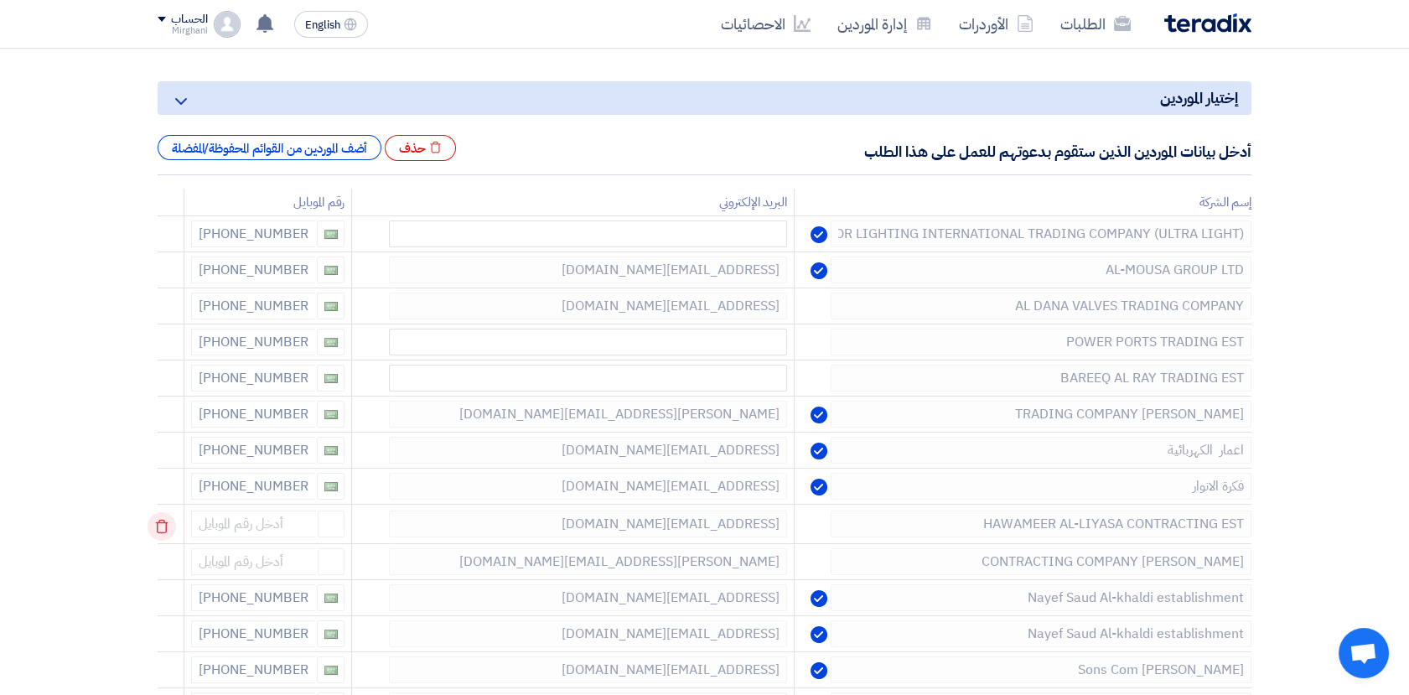
click at [162, 521] on use at bounding box center [162, 527] width 13 height 14
click at [162, 527] on icon at bounding box center [161, 526] width 28 height 28
click at [165, 528] on icon at bounding box center [161, 526] width 28 height 28
click at [168, 526] on icon at bounding box center [161, 526] width 28 height 28
click at [168, 520] on icon at bounding box center [161, 526] width 28 height 28
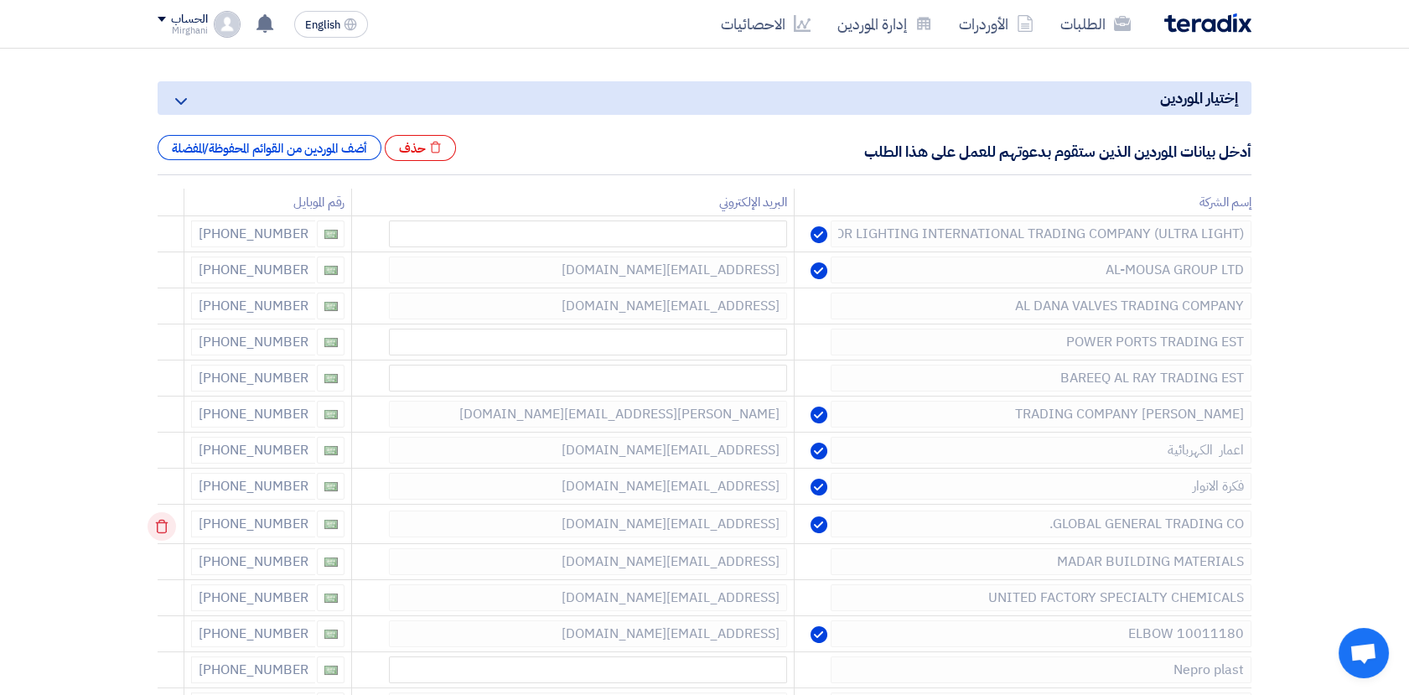
click at [168, 515] on icon at bounding box center [161, 526] width 28 height 28
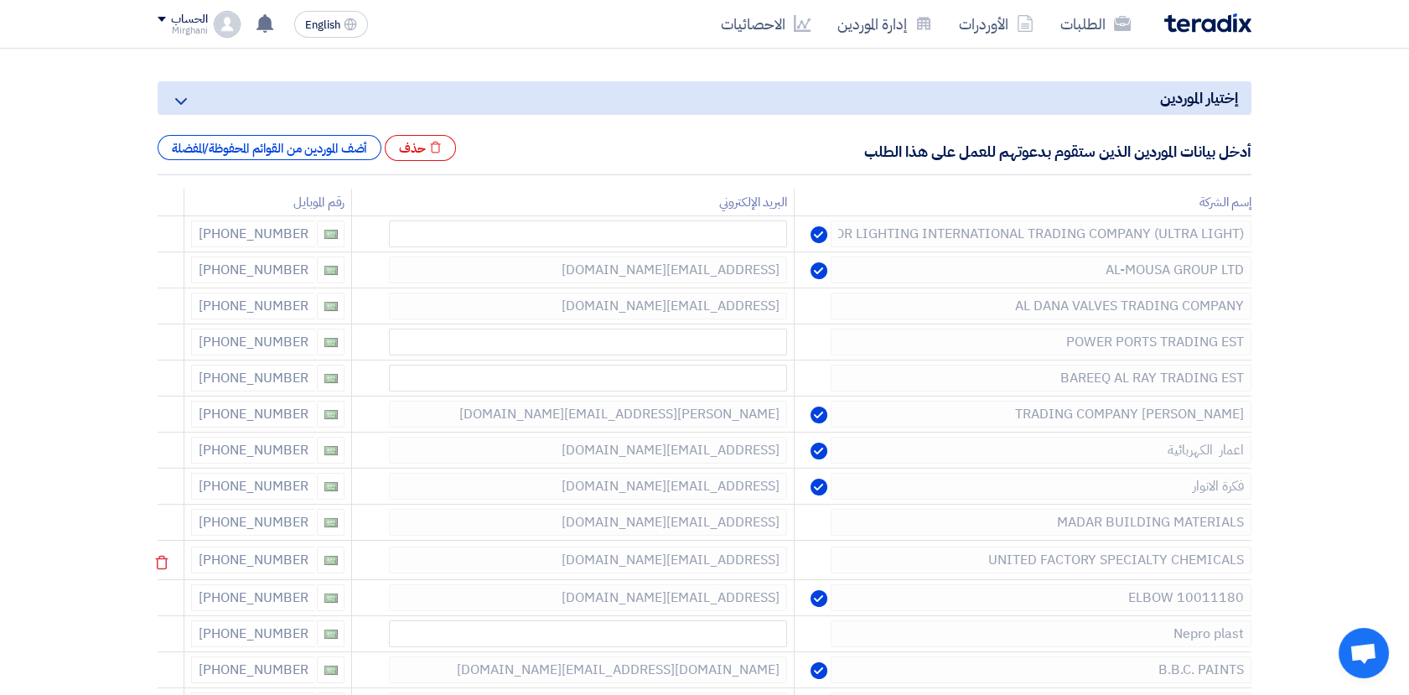
click at [0, 0] on use at bounding box center [0, 0] width 0 height 0
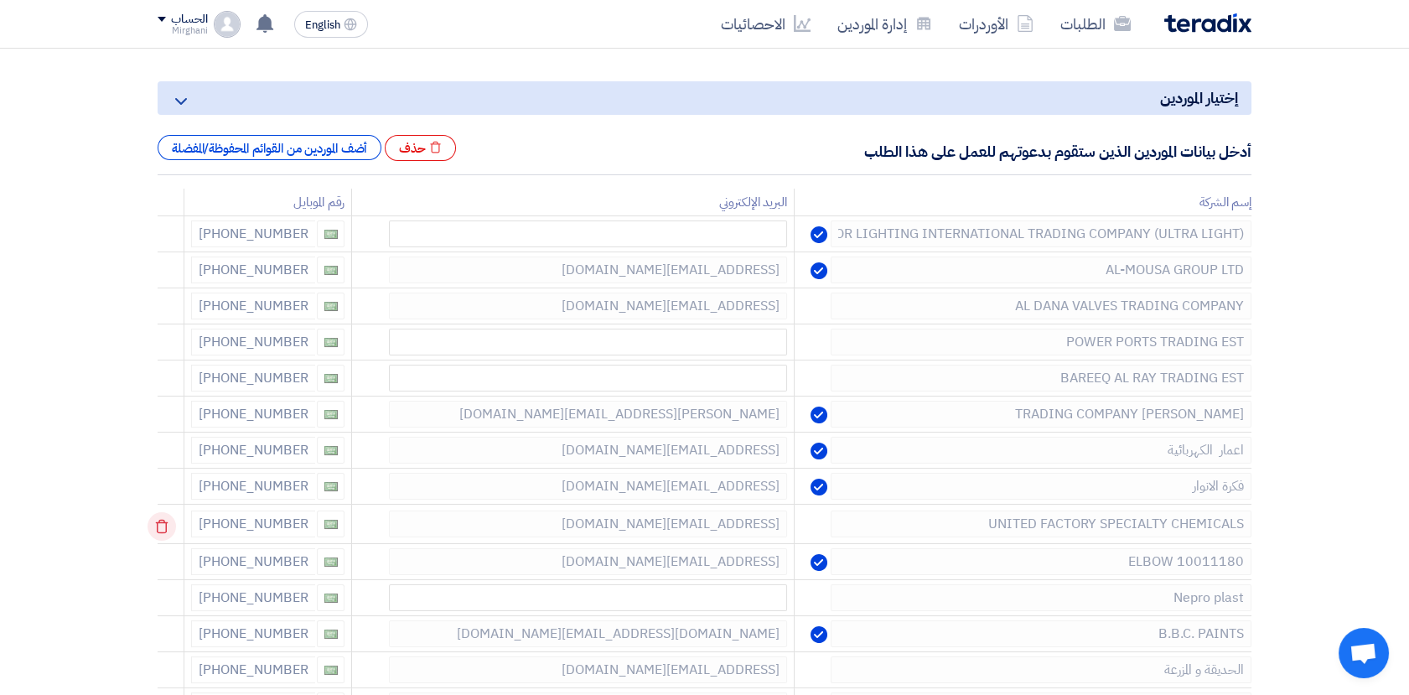
click at [166, 521] on use at bounding box center [162, 527] width 13 height 14
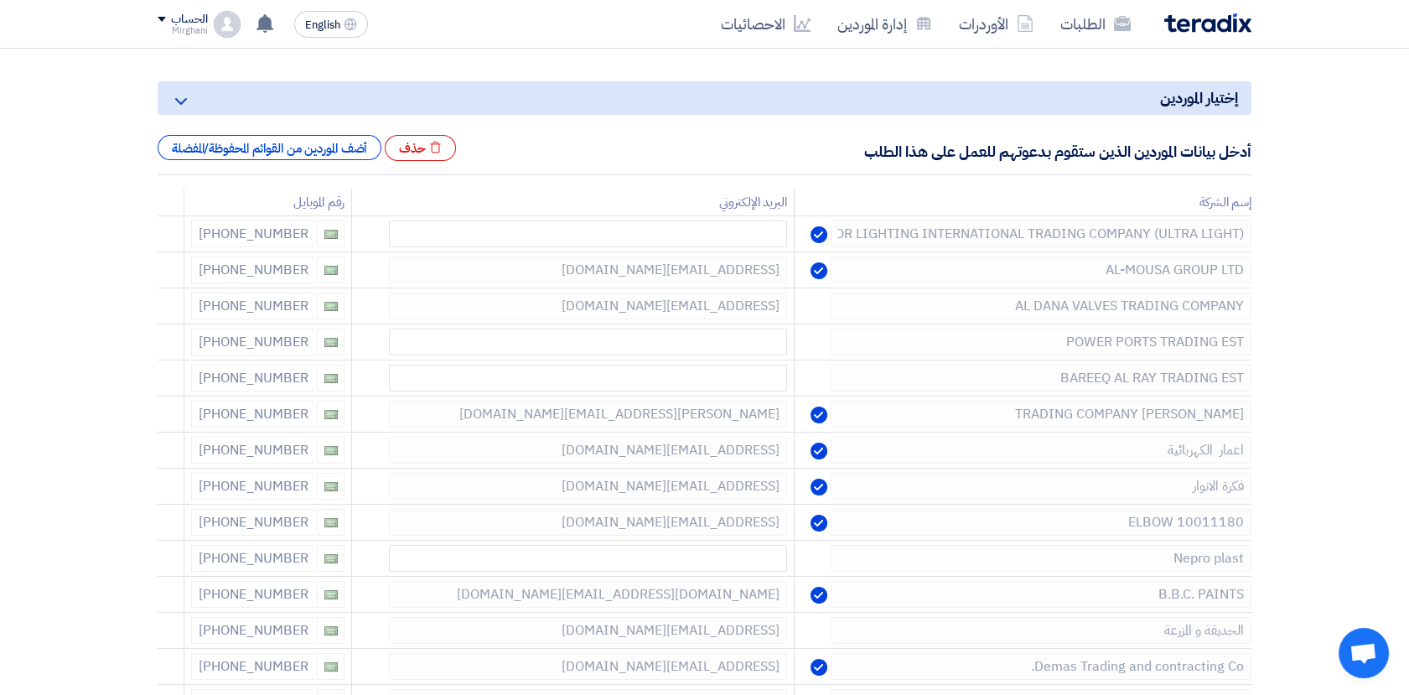
click at [0, 0] on use at bounding box center [0, 0] width 0 height 0
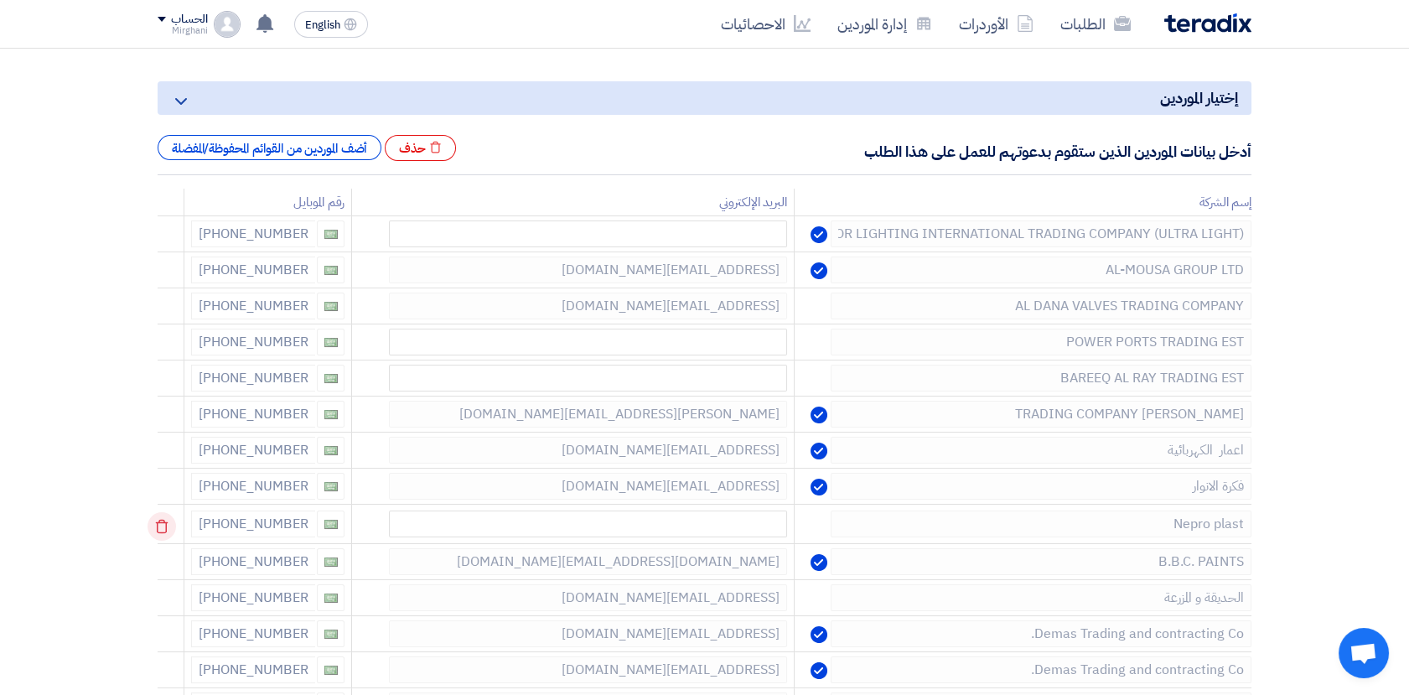
click at [164, 523] on td at bounding box center [171, 523] width 27 height 39
click at [0, 0] on icon at bounding box center [0, 0] width 0 height 0
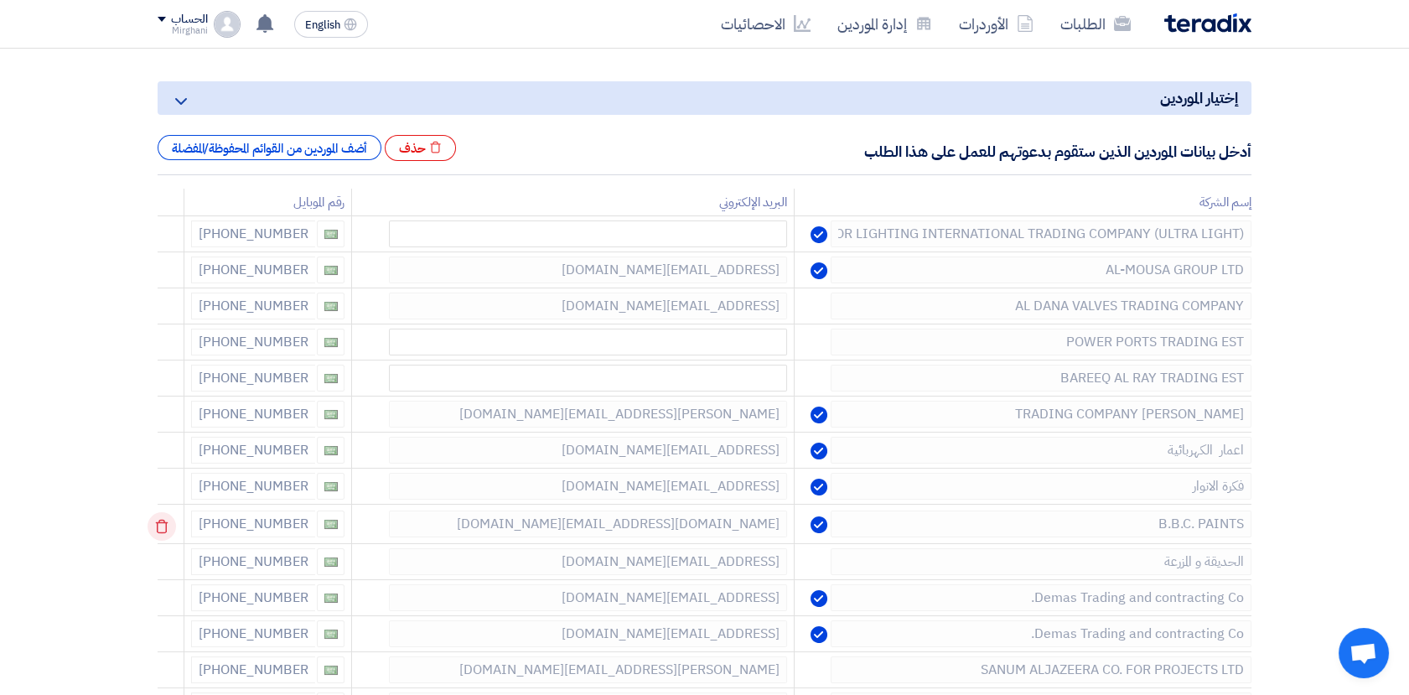
click at [163, 527] on icon at bounding box center [161, 526] width 28 height 28
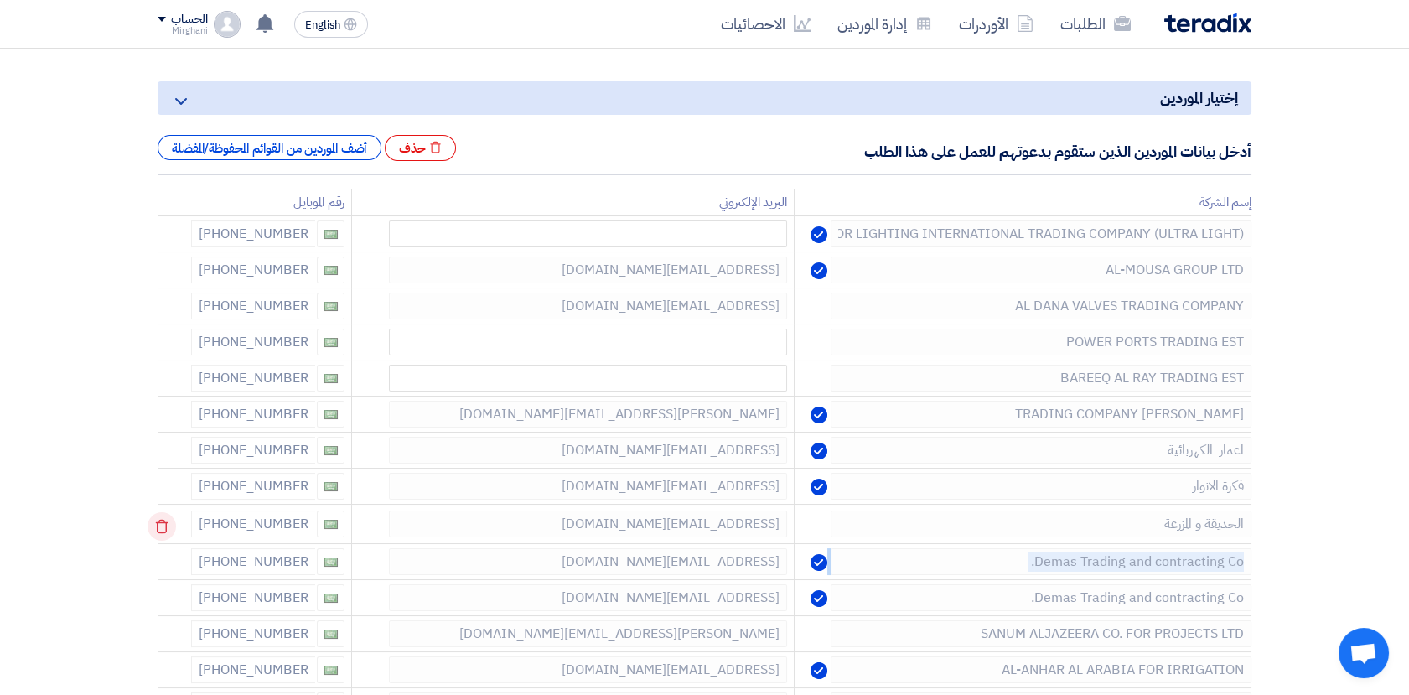
click at [163, 529] on icon at bounding box center [161, 526] width 28 height 28
click at [163, 529] on td at bounding box center [171, 523] width 27 height 39
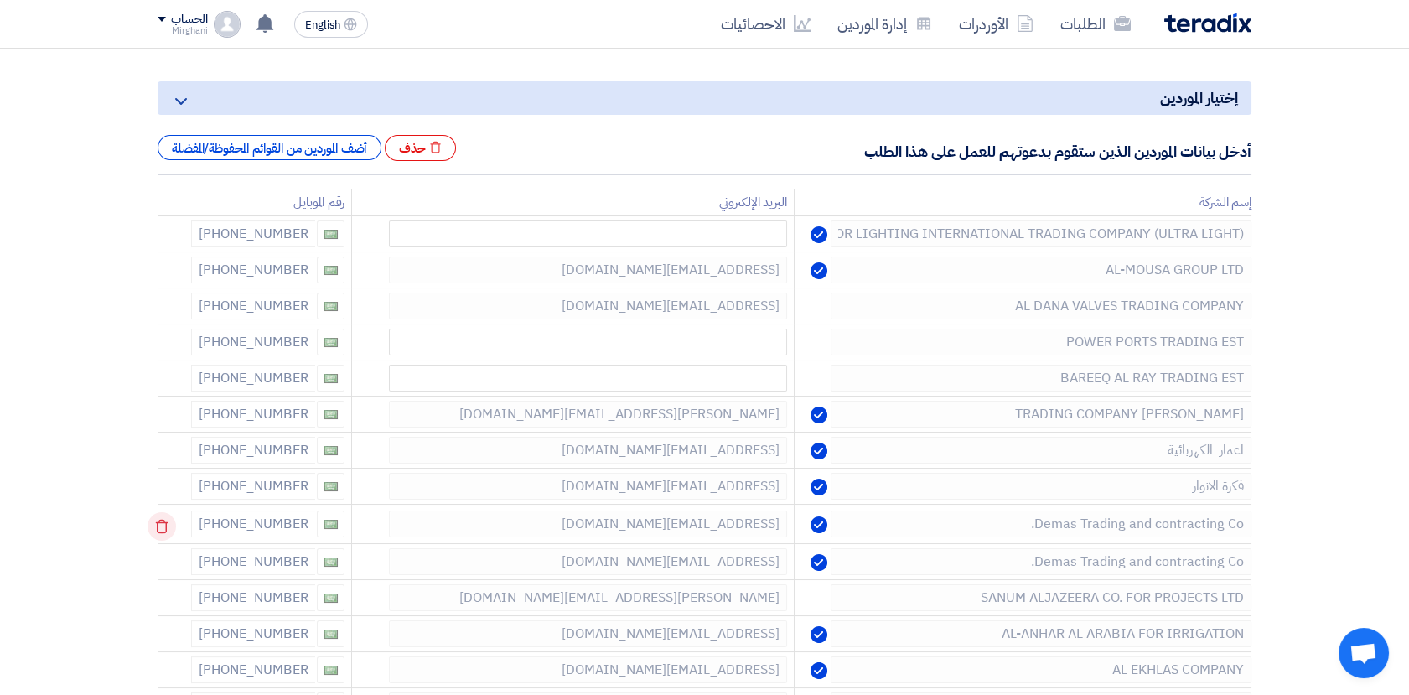
click at [168, 522] on td at bounding box center [171, 523] width 27 height 39
click at [168, 522] on icon at bounding box center [161, 526] width 28 height 28
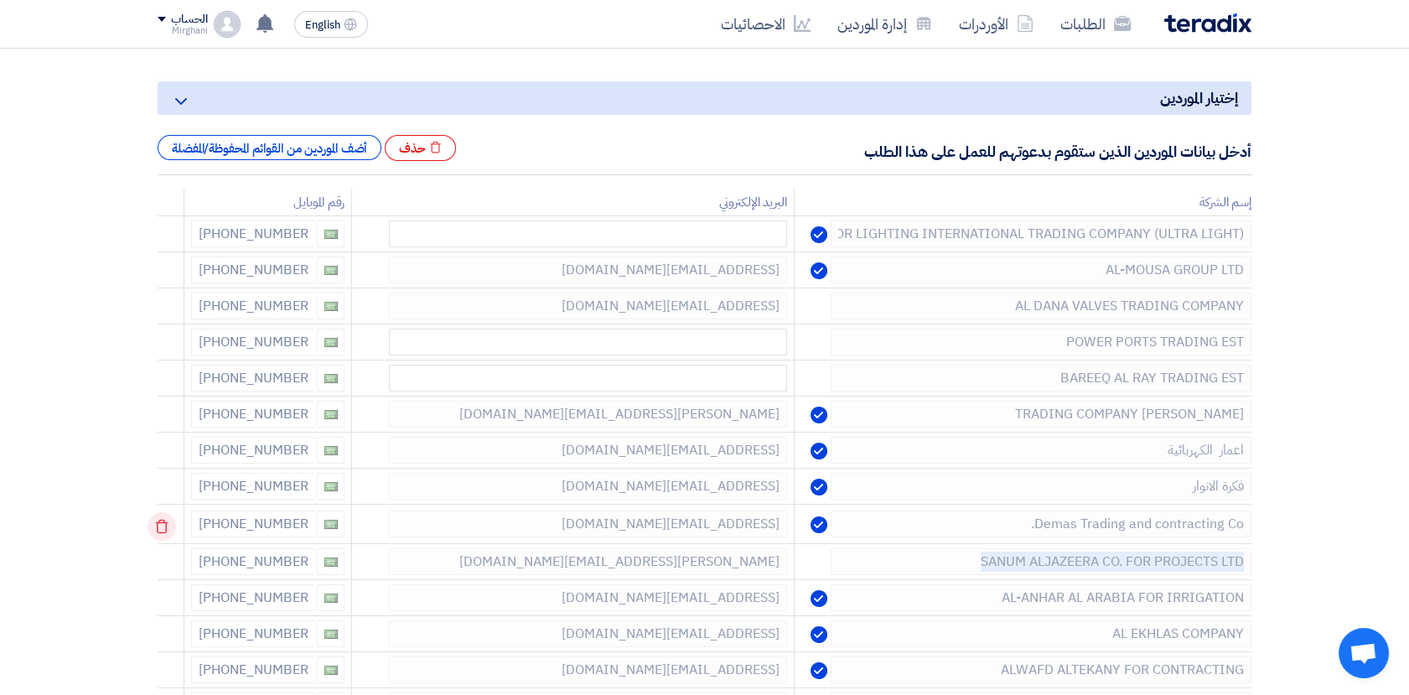
click at [168, 522] on td at bounding box center [171, 523] width 27 height 39
click at [168, 523] on td at bounding box center [171, 523] width 27 height 39
click at [170, 527] on icon at bounding box center [161, 526] width 28 height 28
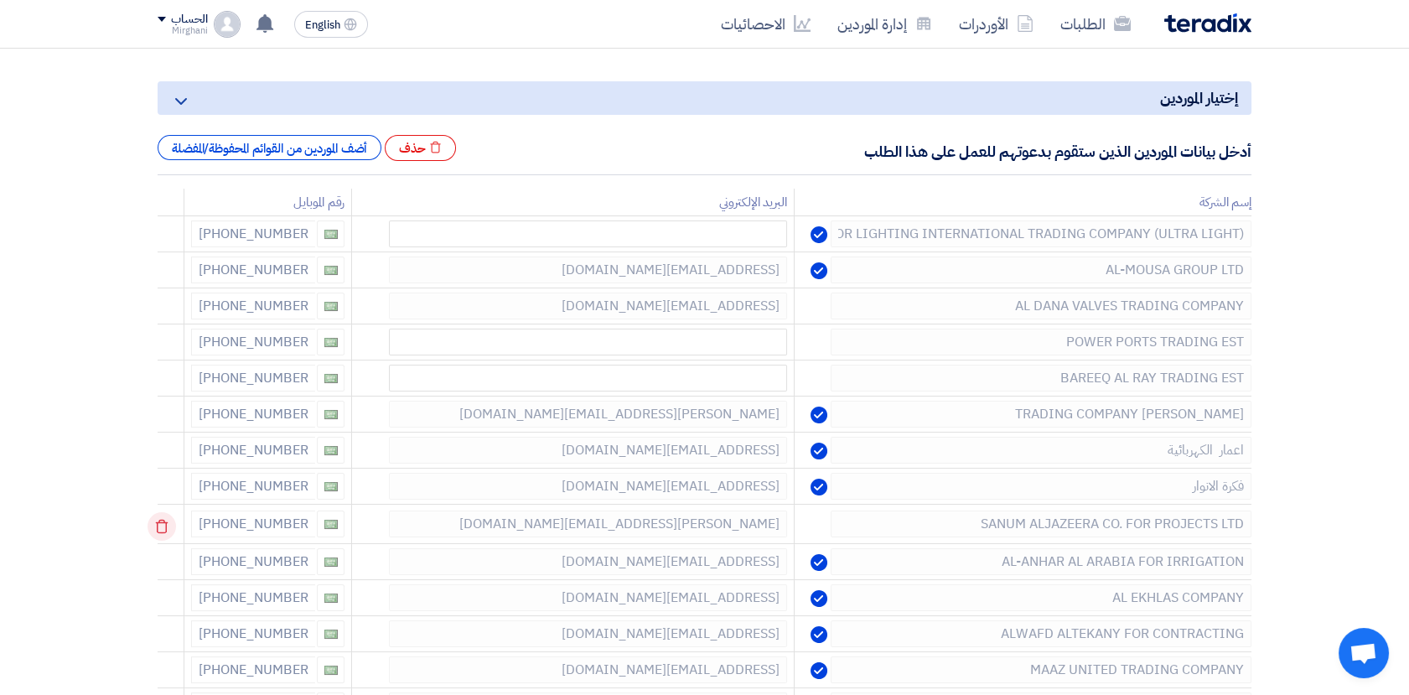
click at [170, 536] on icon at bounding box center [161, 526] width 28 height 28
click at [171, 513] on icon at bounding box center [161, 526] width 28 height 28
click at [171, 485] on icon at bounding box center [161, 490] width 28 height 28
click at [166, 468] on td at bounding box center [171, 487] width 27 height 39
click at [166, 464] on icon at bounding box center [161, 454] width 28 height 28
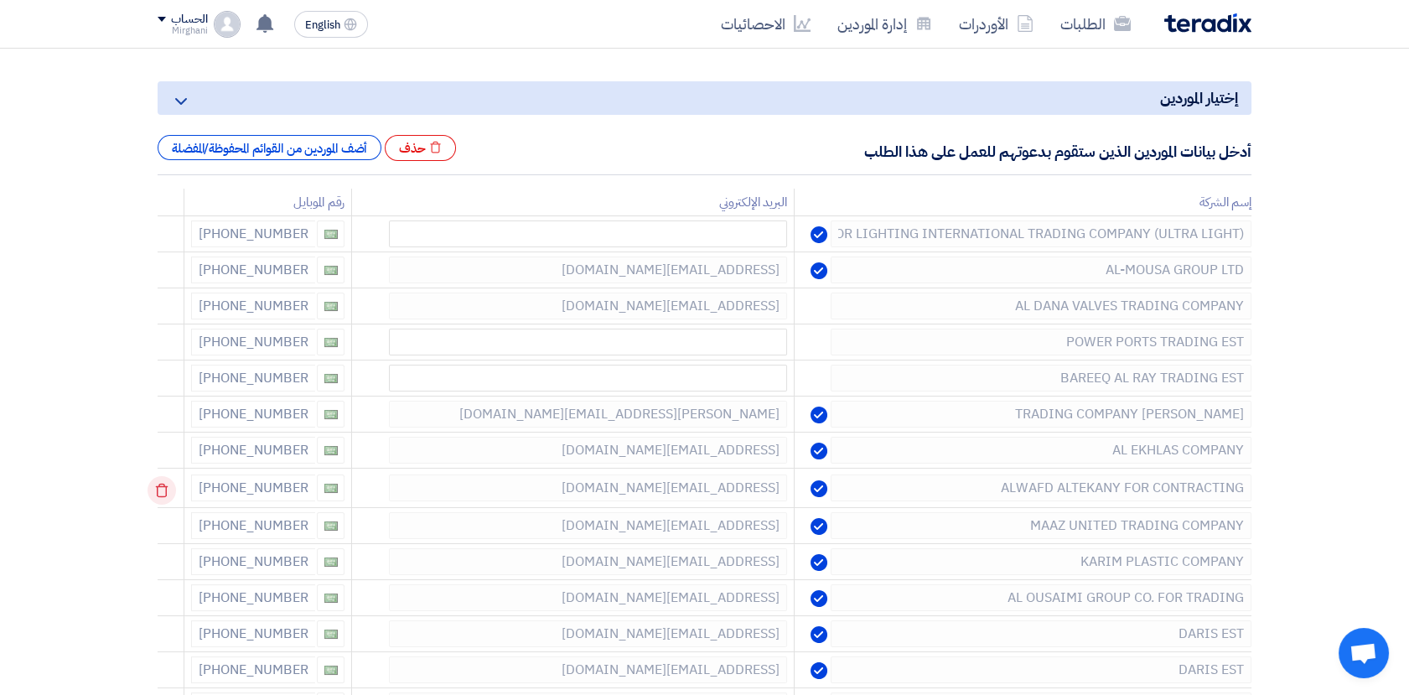
click at [166, 489] on icon at bounding box center [161, 490] width 28 height 28
click at [161, 520] on icon at bounding box center [161, 526] width 28 height 28
click at [161, 489] on use at bounding box center [162, 491] width 13 height 14
click at [164, 509] on td at bounding box center [171, 523] width 27 height 39
click at [0, 0] on icon at bounding box center [0, 0] width 0 height 0
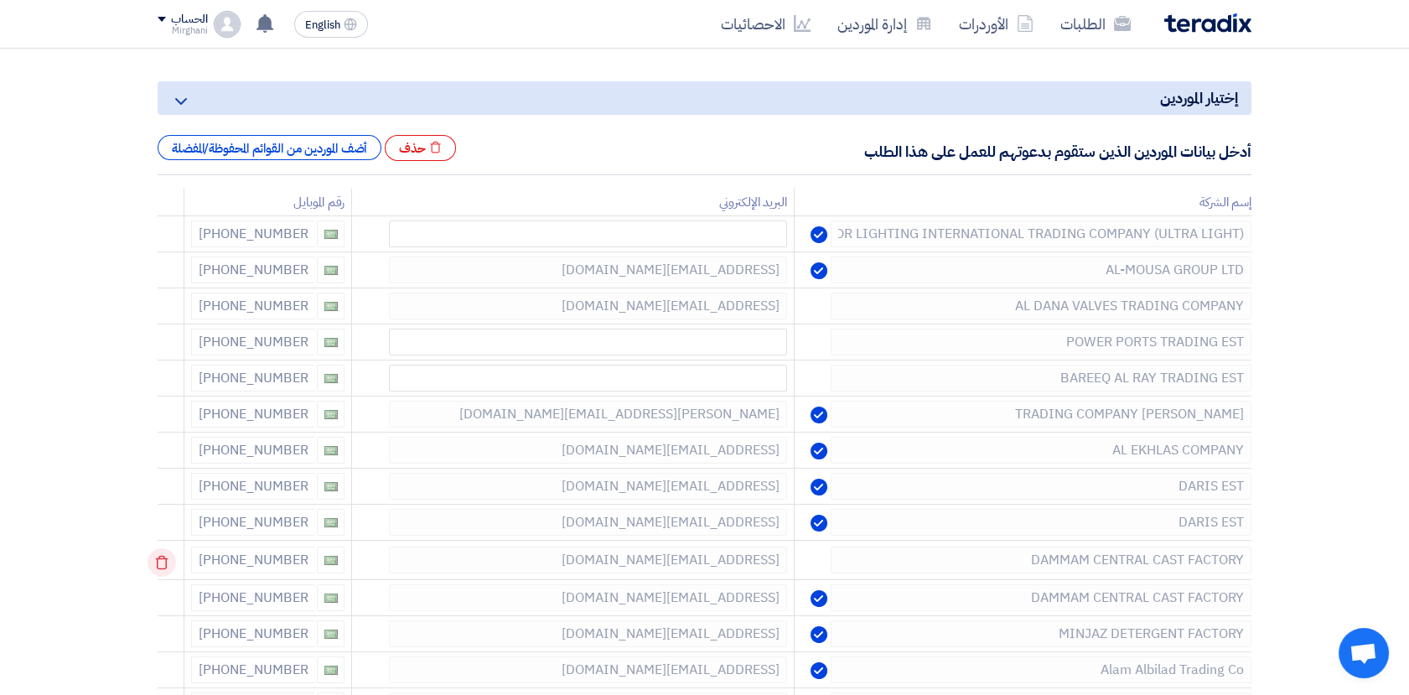
click at [0, 0] on icon at bounding box center [0, 0] width 0 height 0
click at [167, 489] on icon at bounding box center [161, 490] width 28 height 28
click at [167, 512] on icon at bounding box center [161, 526] width 28 height 28
click at [0, 0] on icon at bounding box center [0, 0] width 0 height 0
click at [166, 526] on icon at bounding box center [161, 526] width 28 height 28
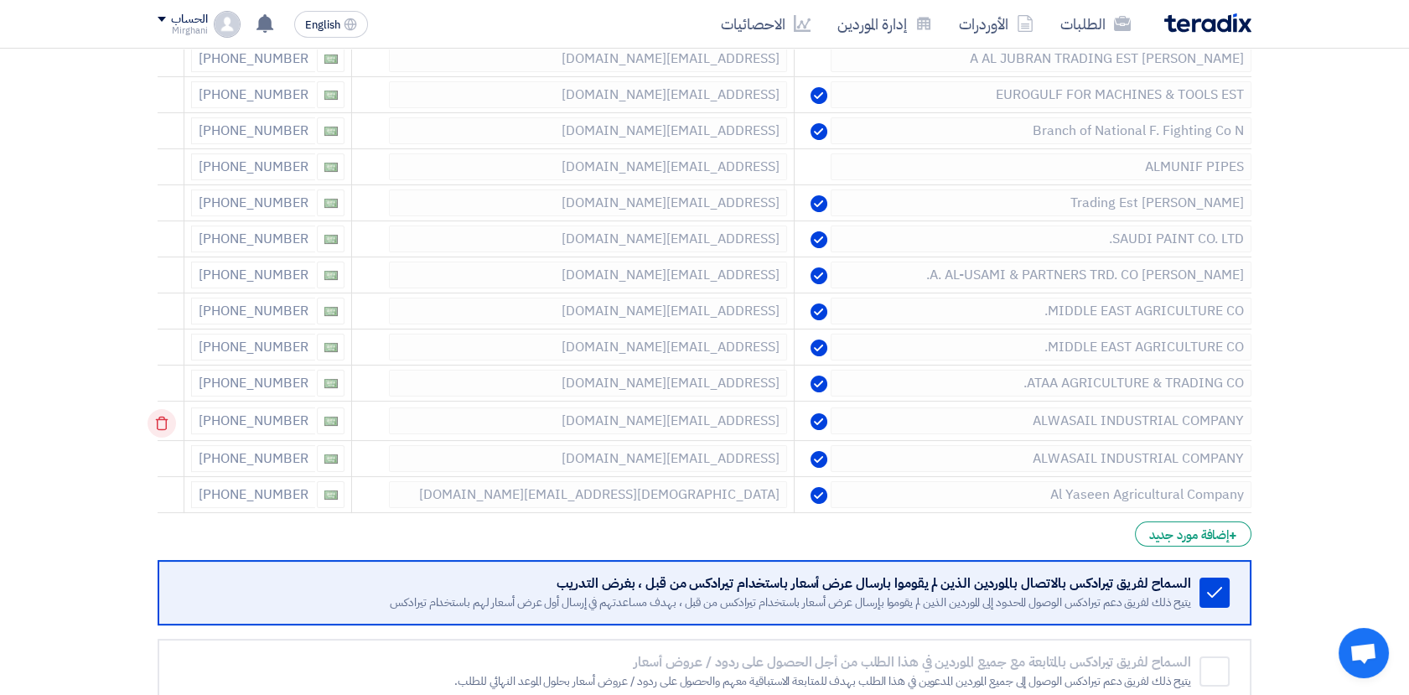
scroll to position [928, 0]
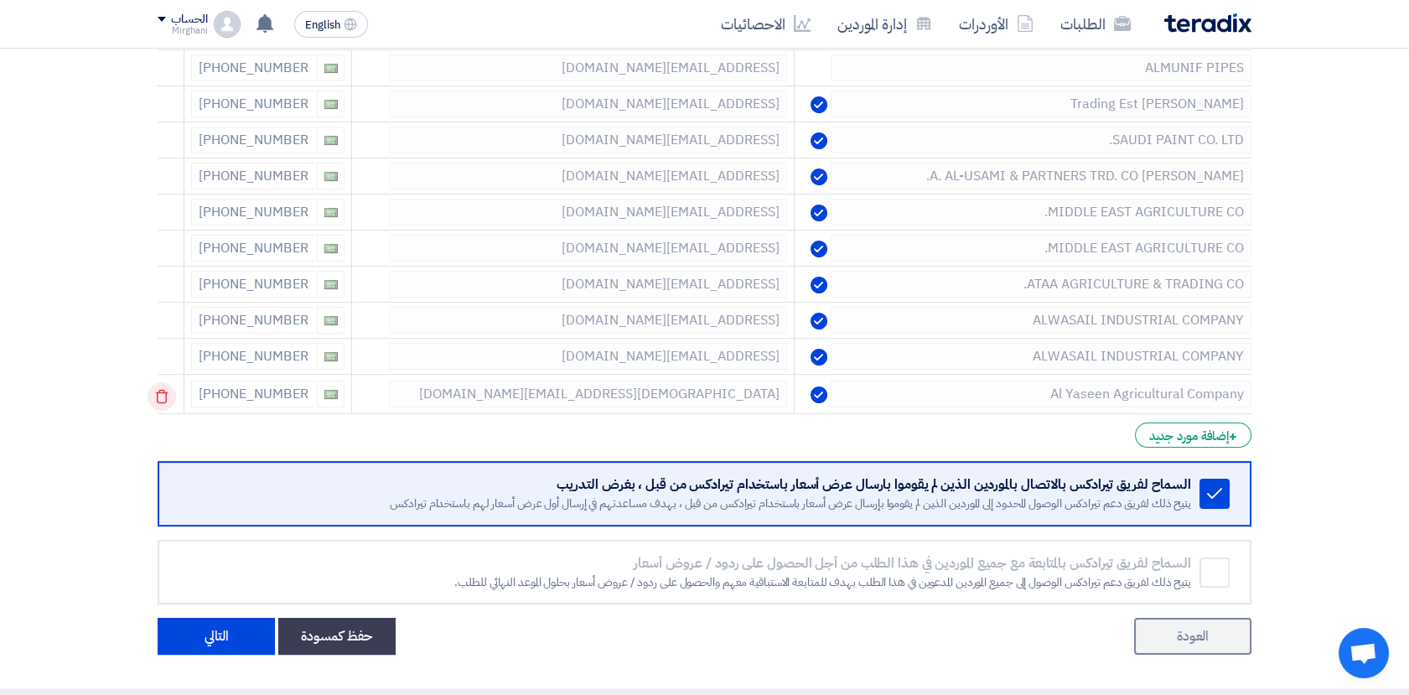
click at [171, 395] on icon at bounding box center [161, 396] width 28 height 28
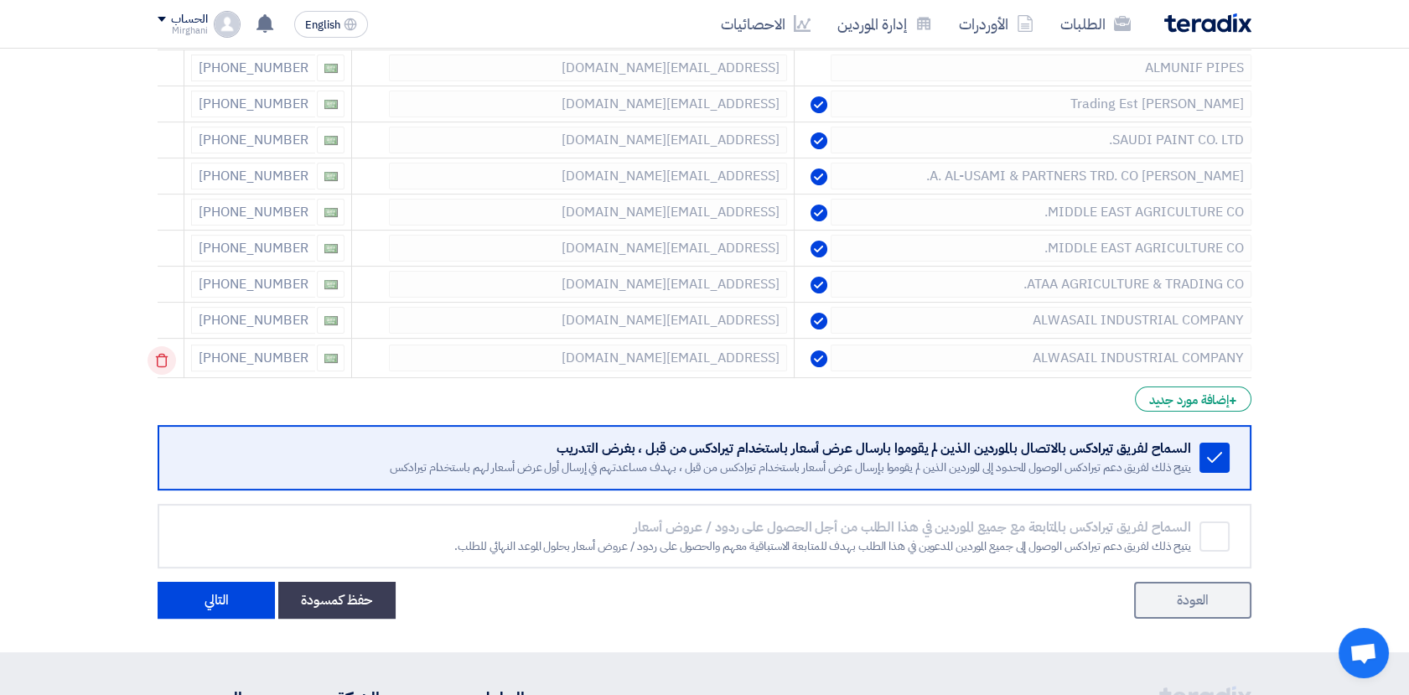
click at [175, 365] on icon at bounding box center [161, 360] width 28 height 28
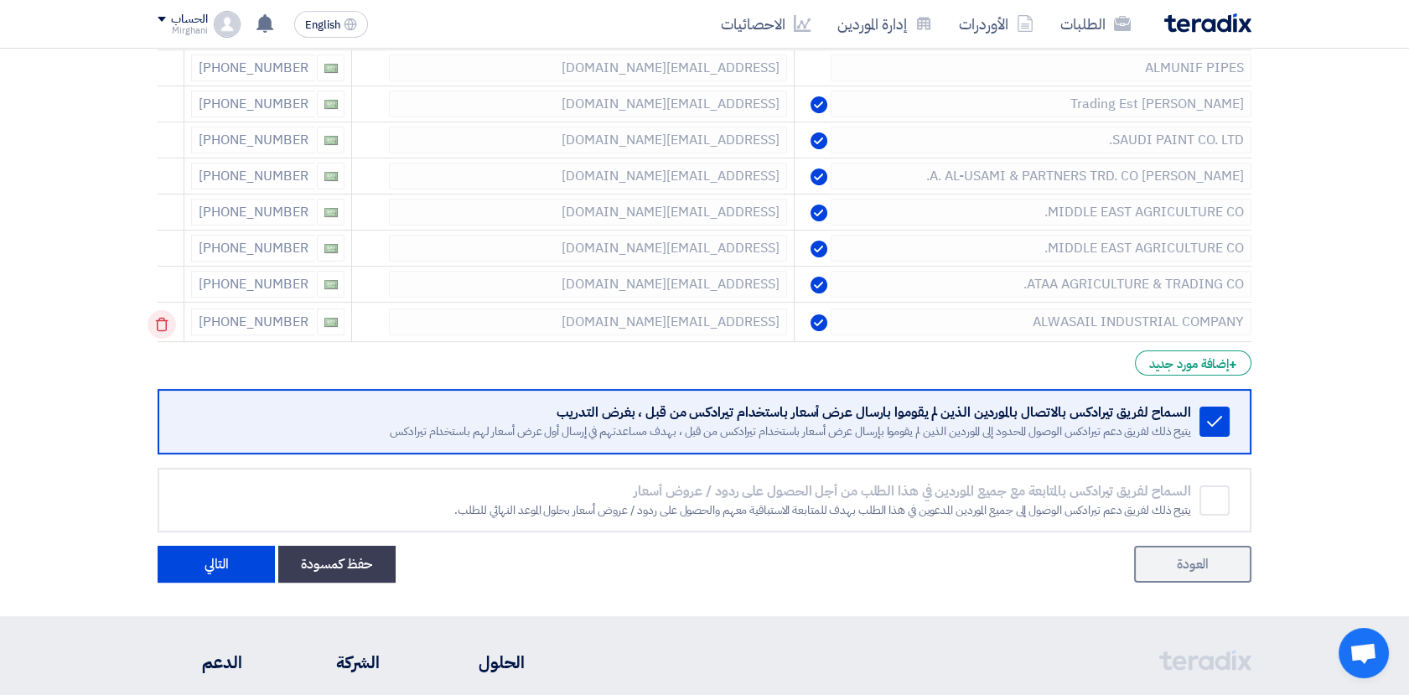
click at [173, 325] on icon at bounding box center [161, 324] width 28 height 28
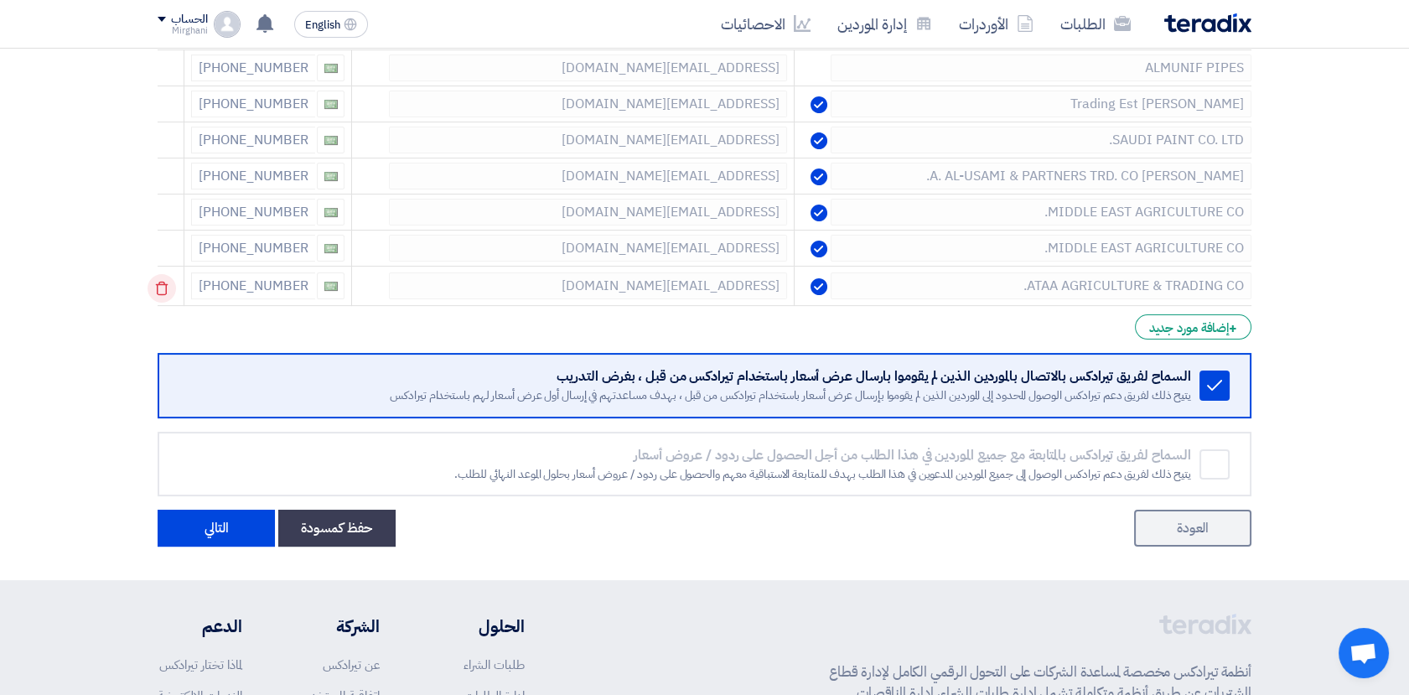
click at [174, 287] on icon at bounding box center [161, 288] width 28 height 28
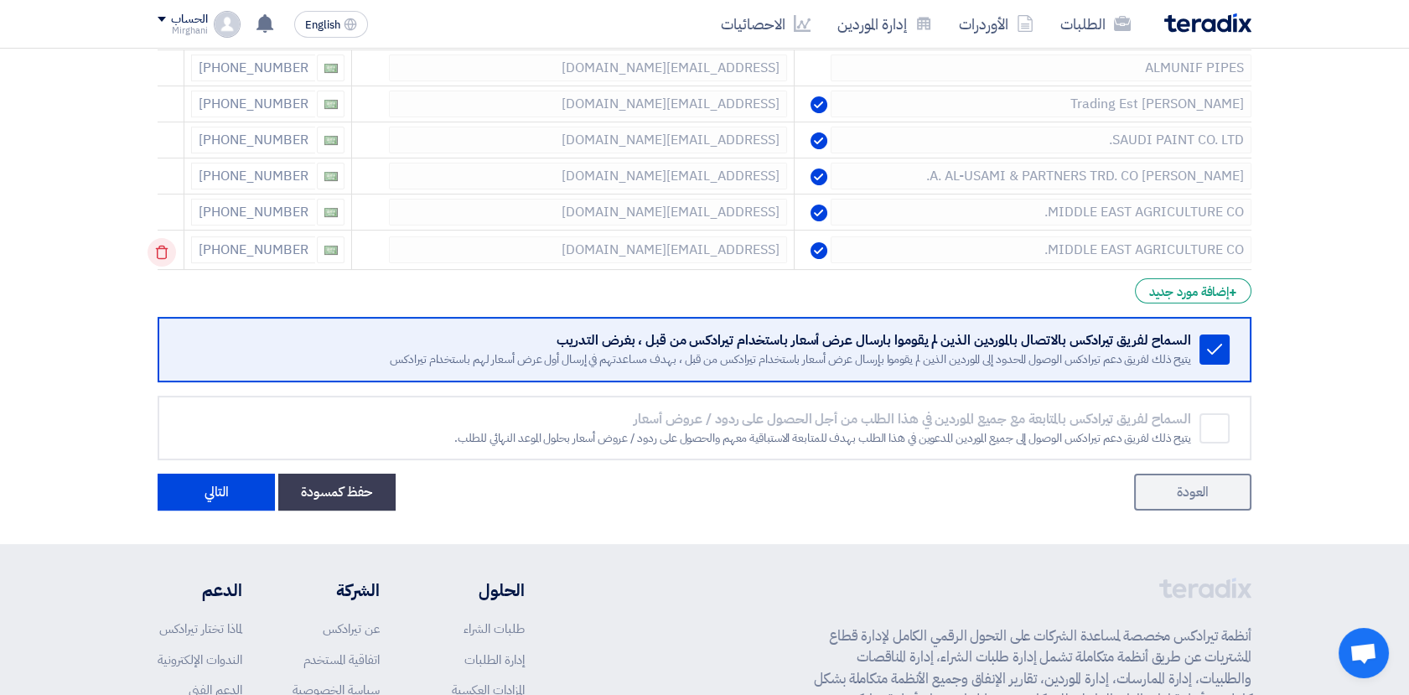
click at [174, 255] on icon at bounding box center [161, 252] width 28 height 28
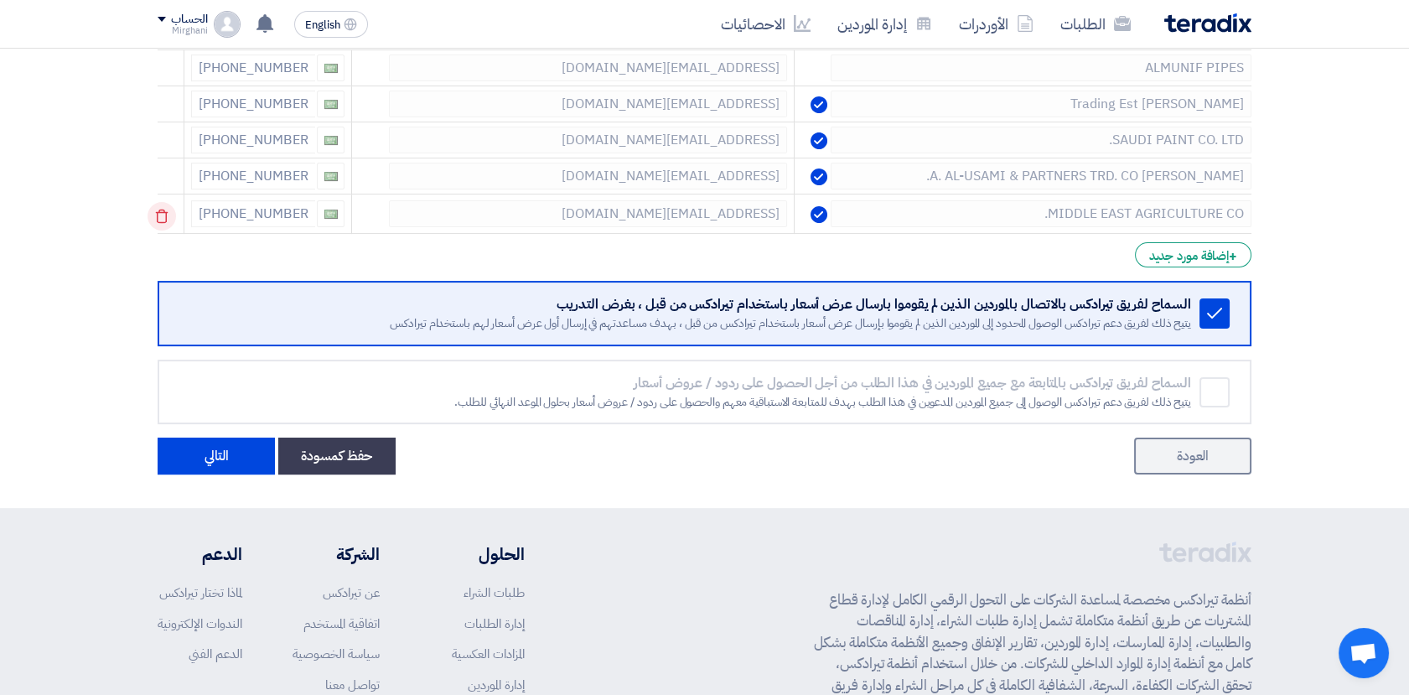
click at [174, 215] on icon at bounding box center [161, 216] width 28 height 28
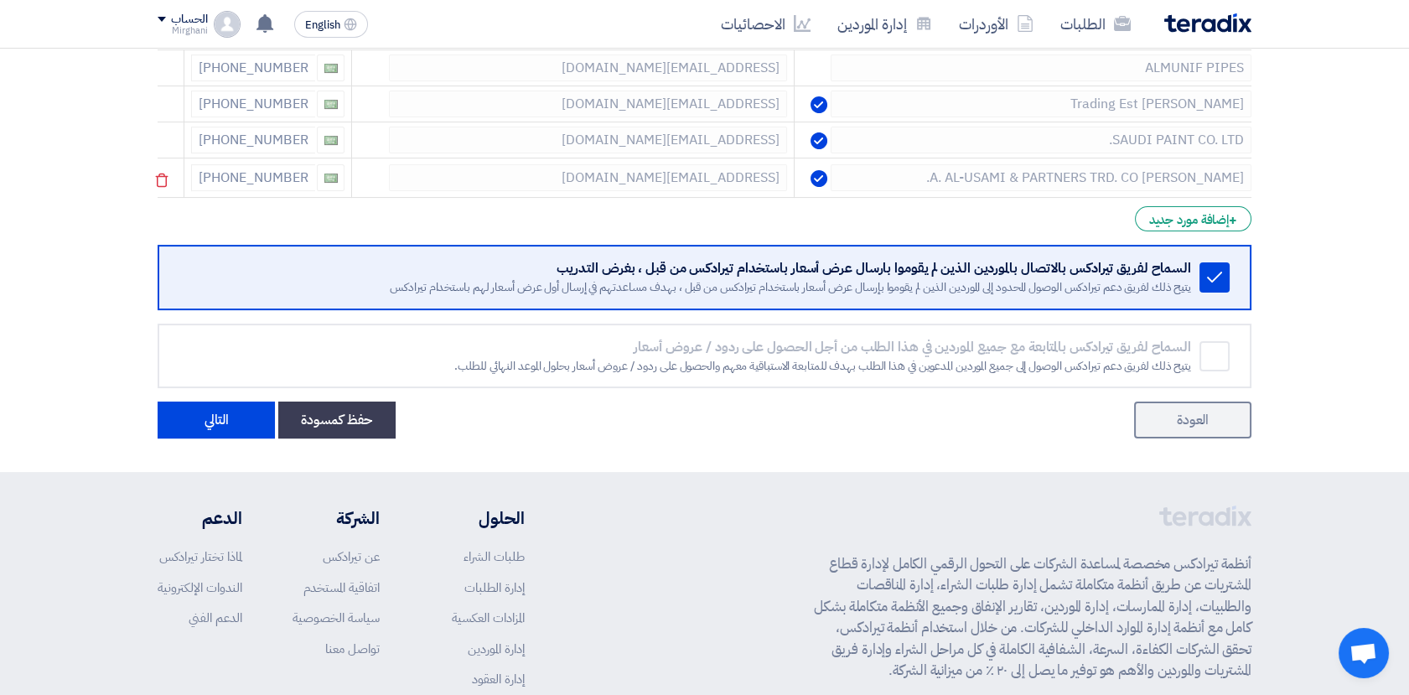
click at [175, 166] on div at bounding box center [172, 179] width 13 height 27
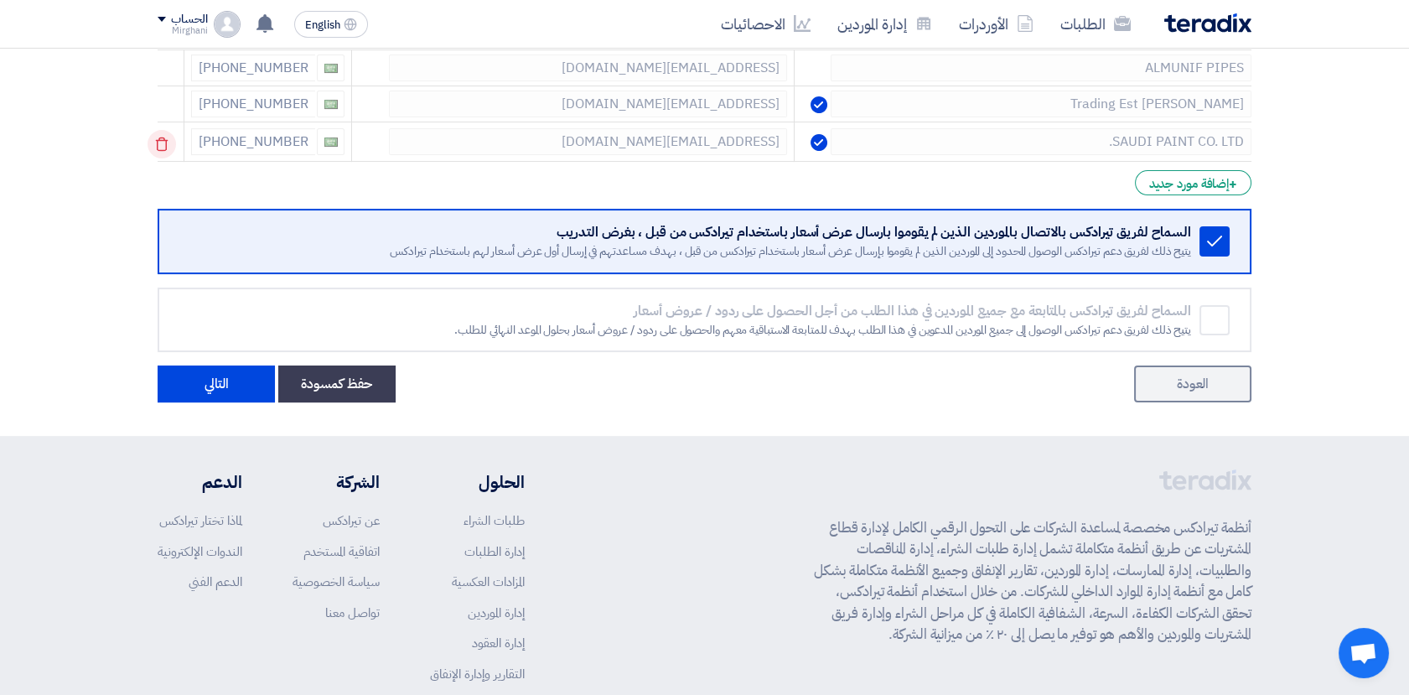
click at [171, 142] on icon at bounding box center [161, 144] width 28 height 28
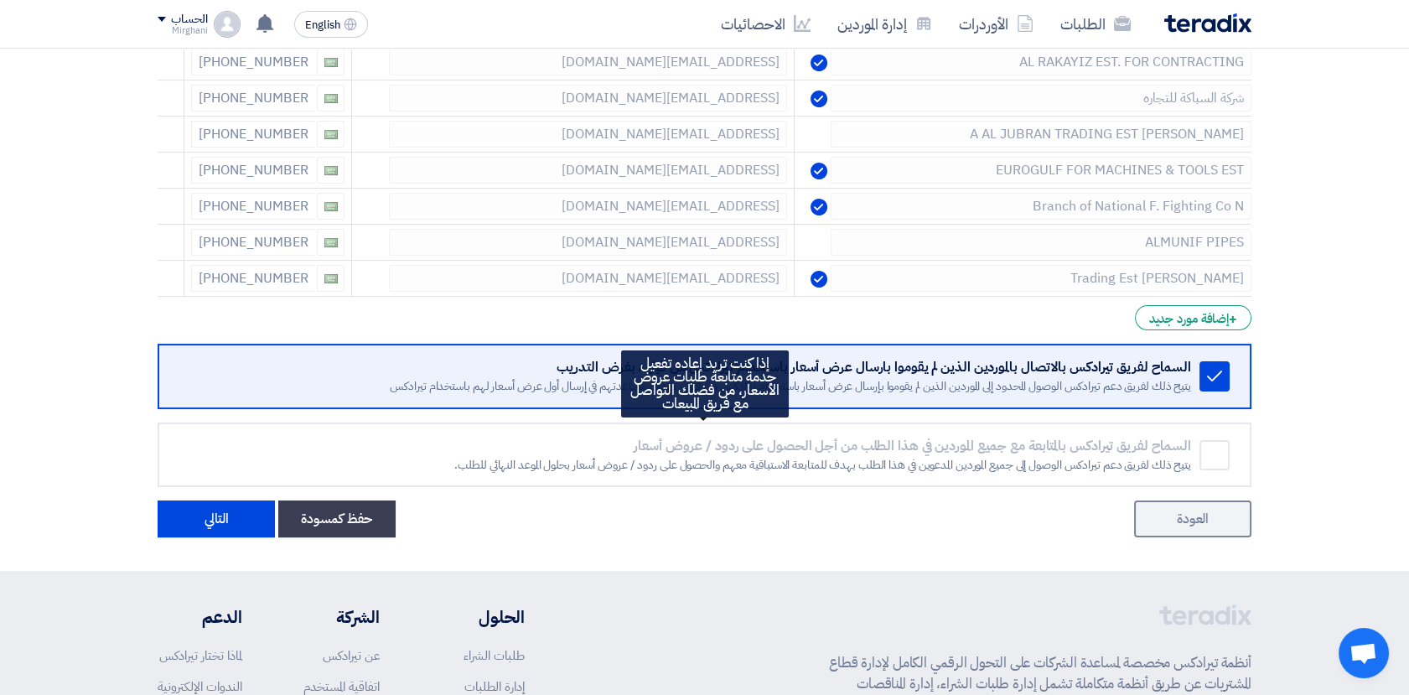
scroll to position [649, 0]
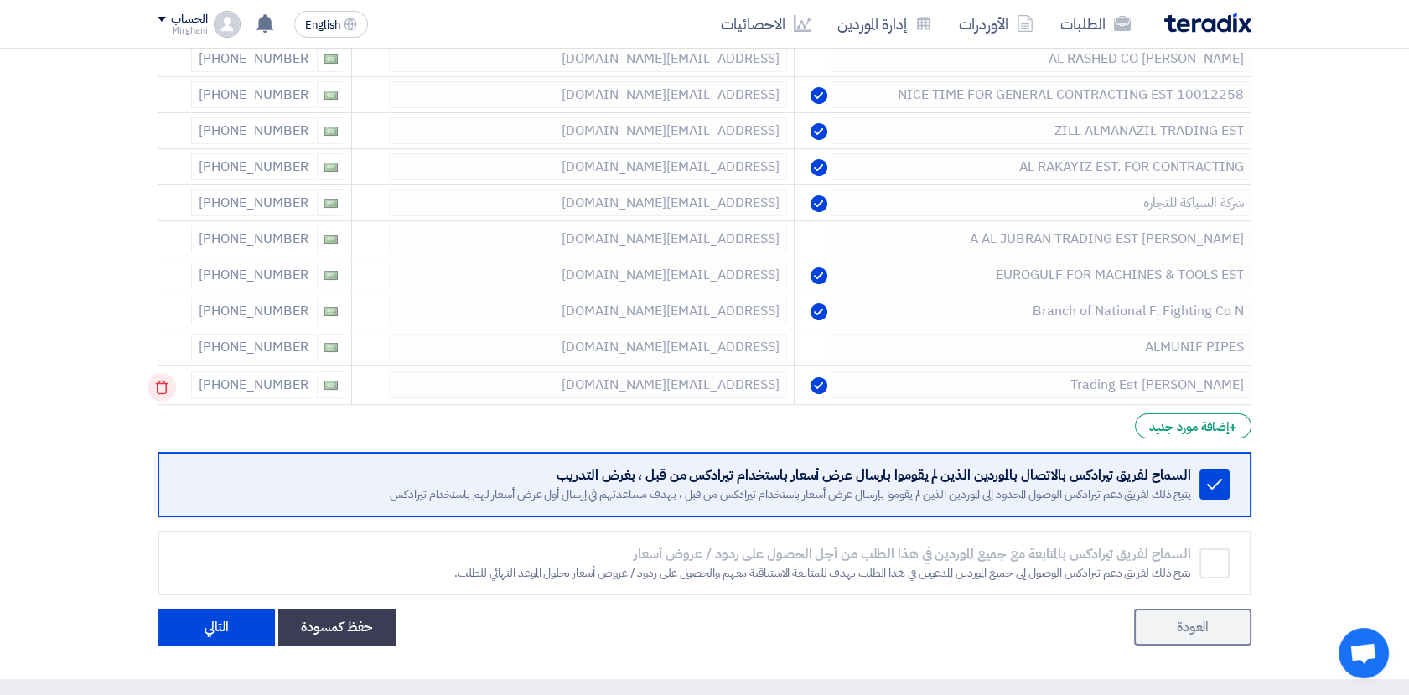
click at [174, 389] on icon at bounding box center [161, 387] width 28 height 28
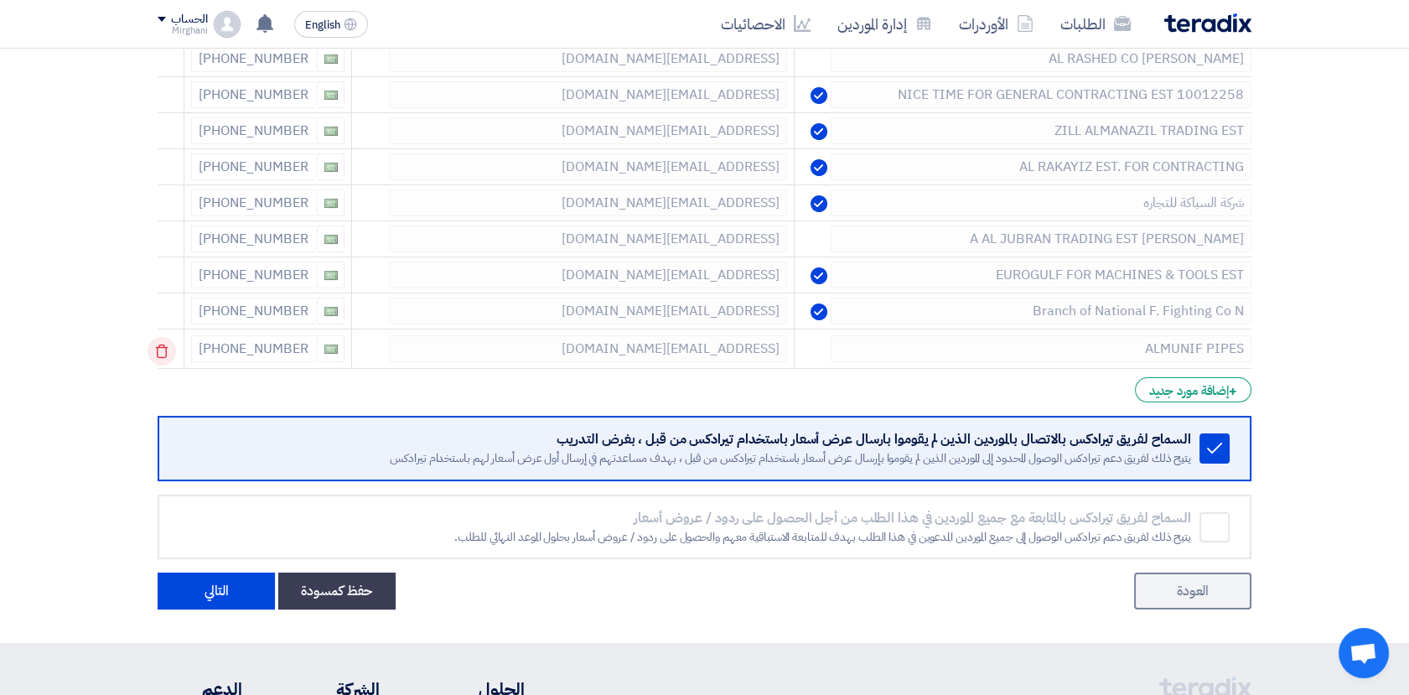
click at [168, 344] on icon at bounding box center [161, 351] width 28 height 28
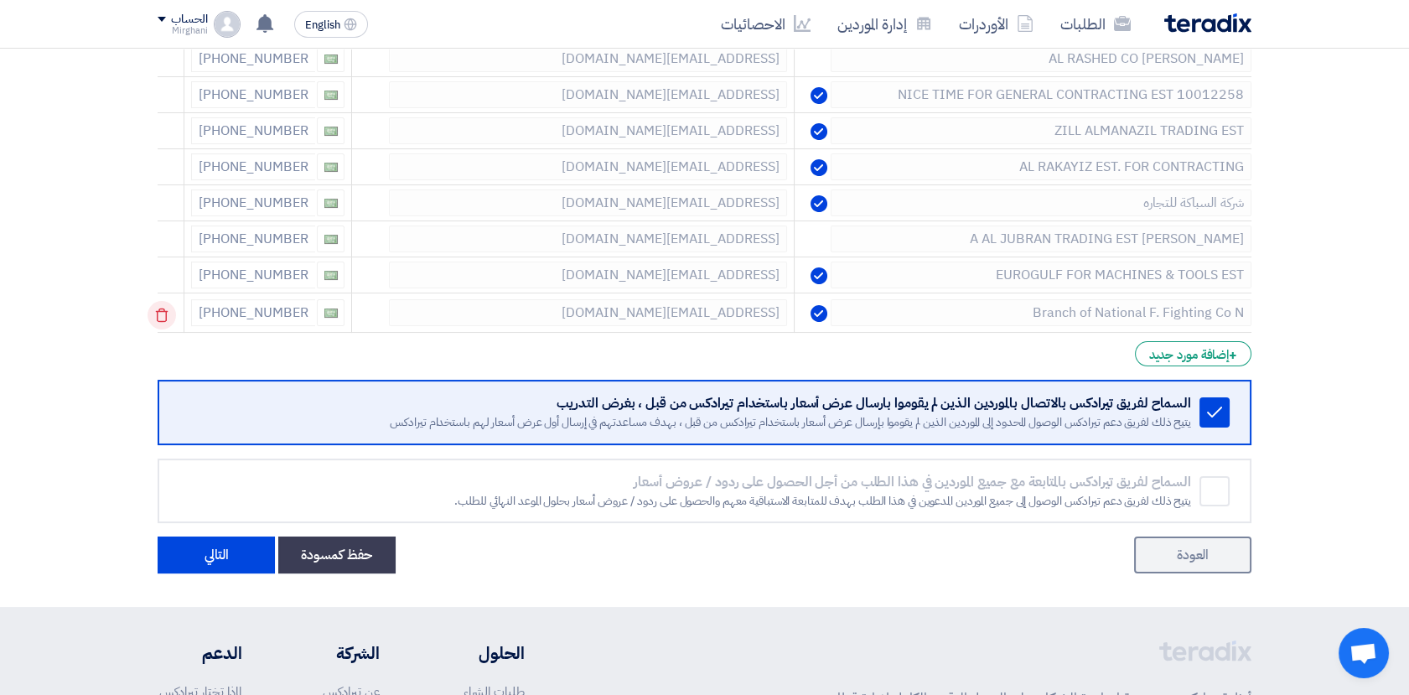
click at [172, 318] on icon at bounding box center [161, 315] width 28 height 28
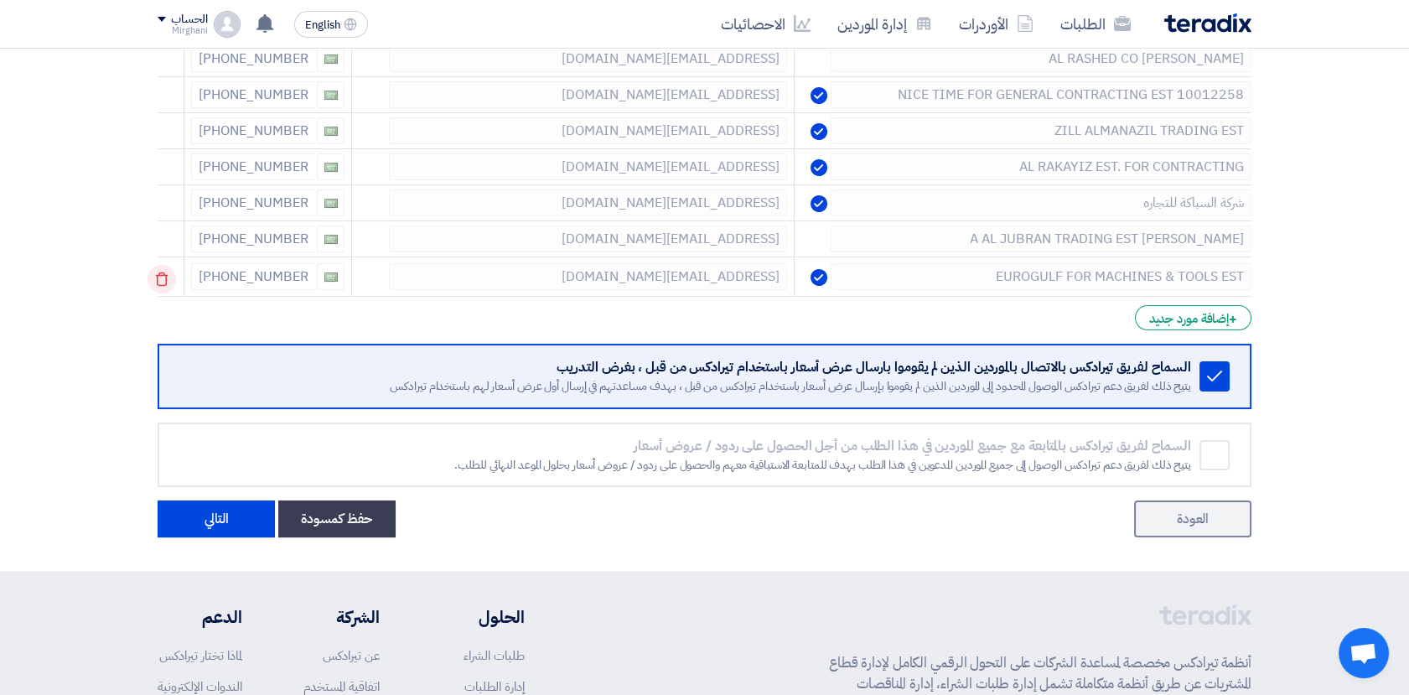
click at [171, 285] on icon at bounding box center [161, 279] width 28 height 28
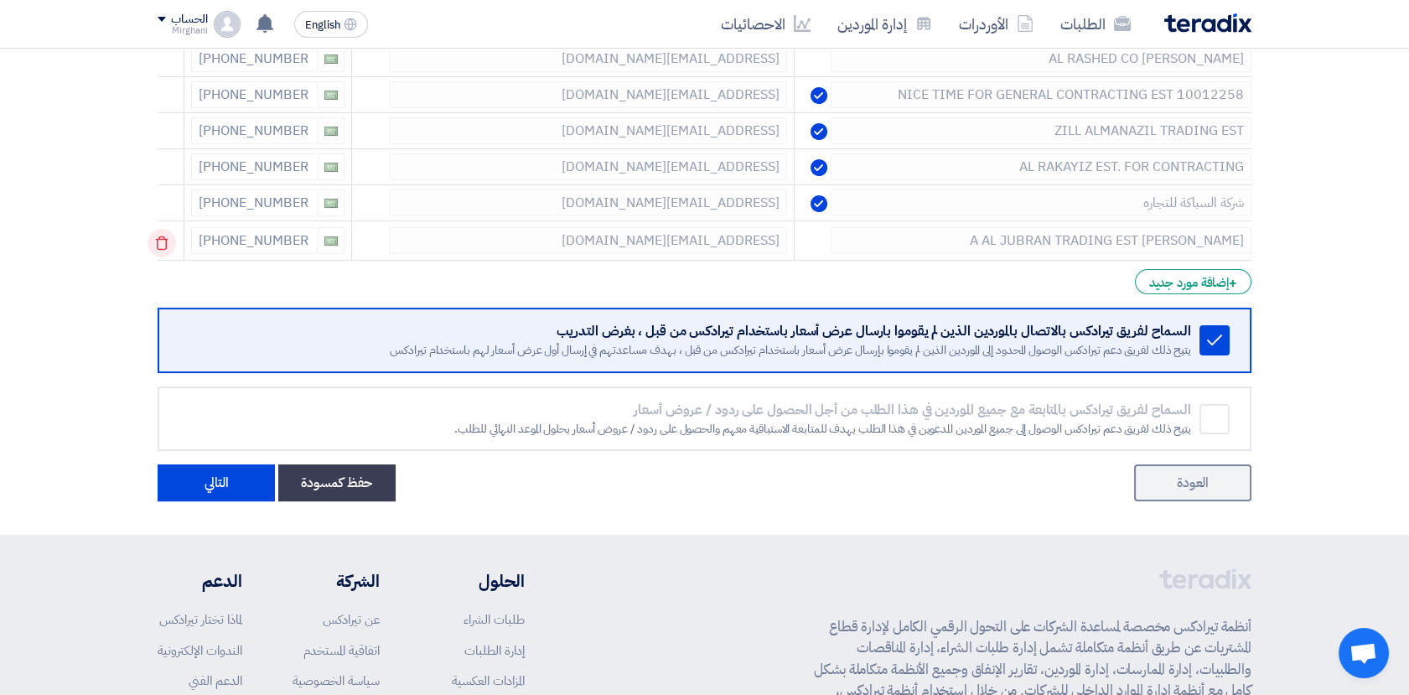
click at [172, 241] on icon at bounding box center [161, 243] width 28 height 28
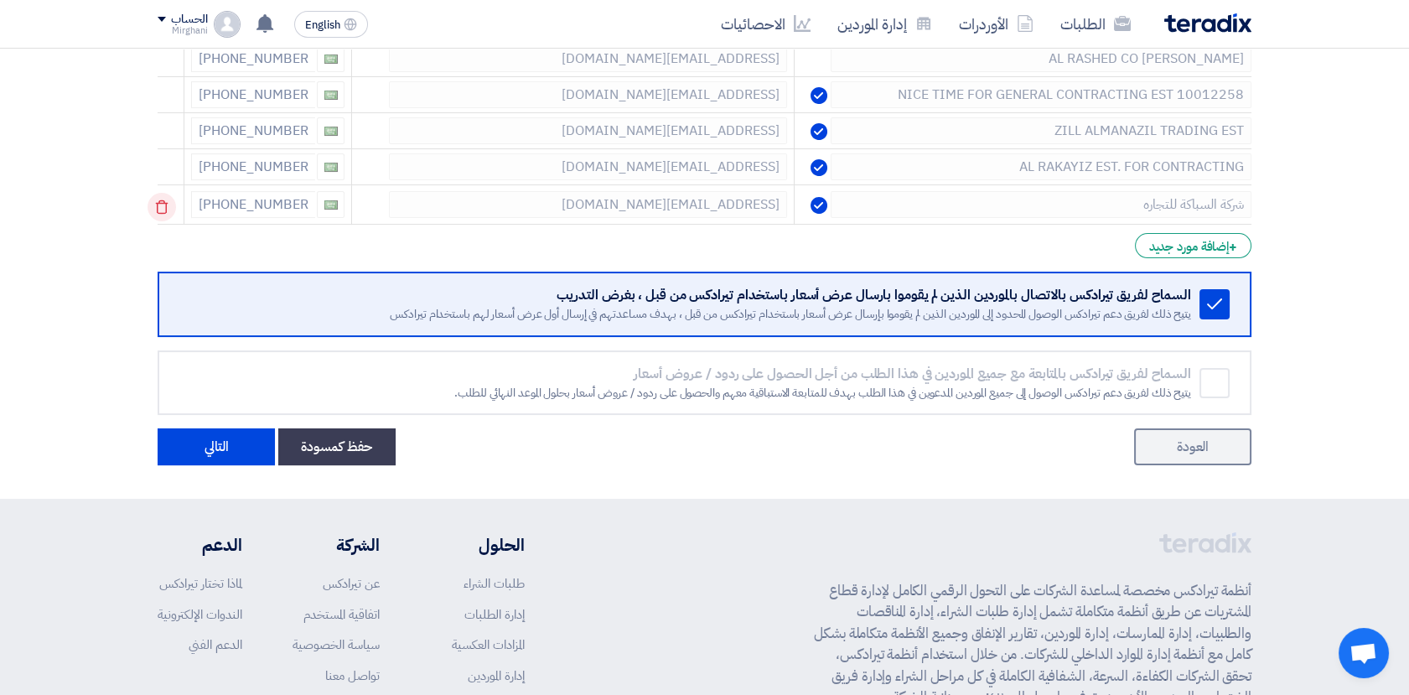
click at [168, 217] on icon at bounding box center [161, 207] width 28 height 28
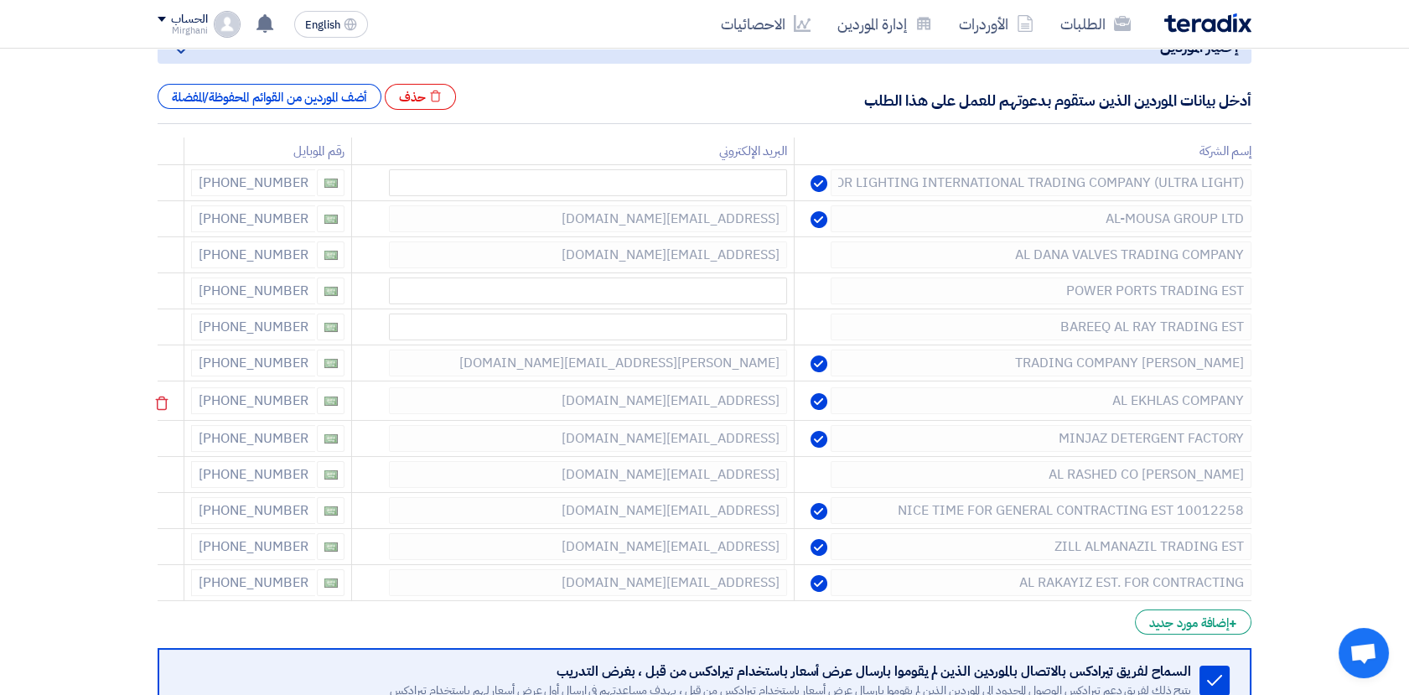
scroll to position [184, 0]
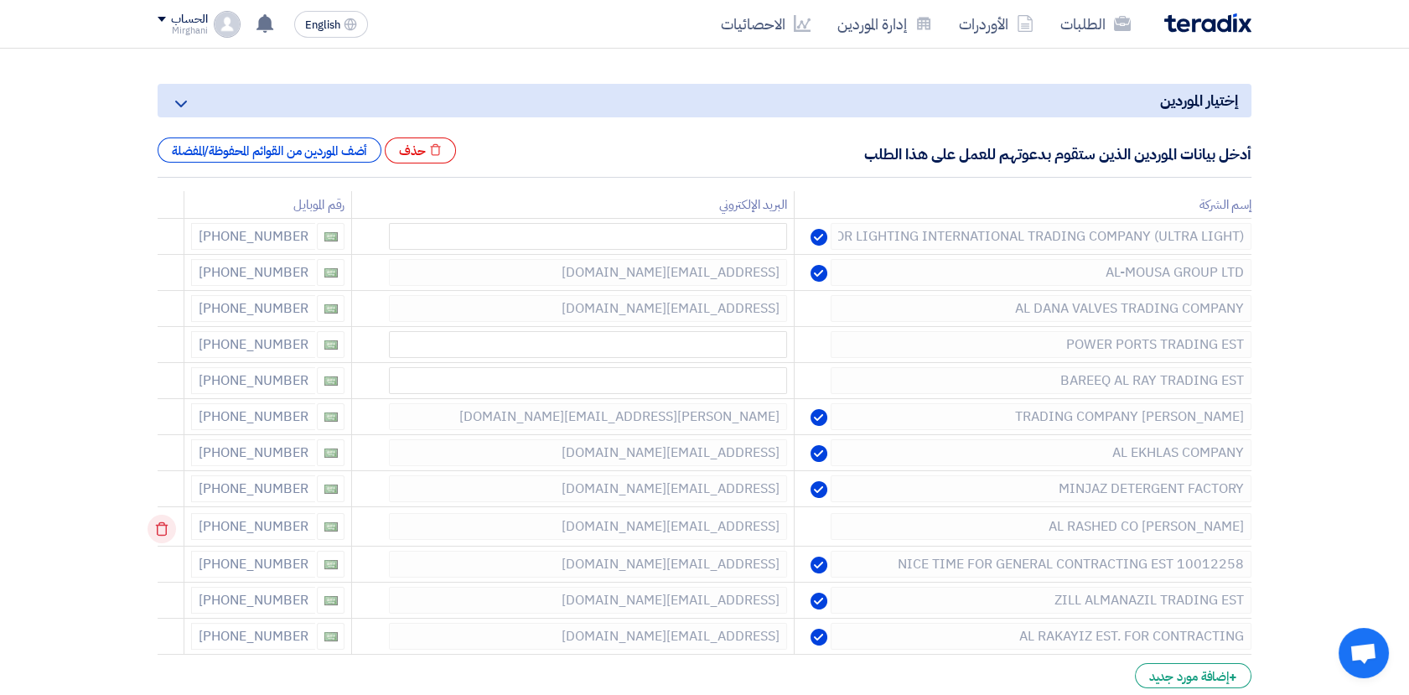
click at [176, 533] on icon at bounding box center [161, 529] width 28 height 28
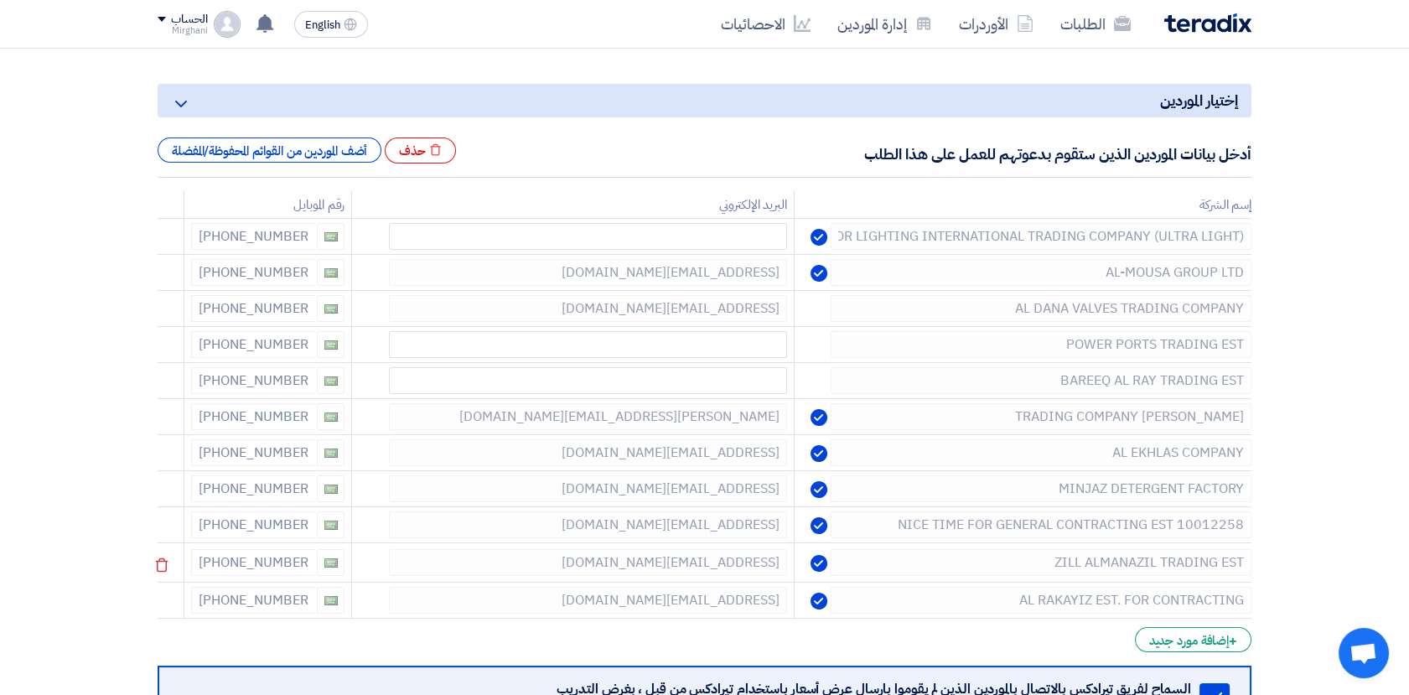
click at [165, 548] on td at bounding box center [171, 562] width 27 height 39
click at [165, 571] on icon at bounding box center [161, 565] width 28 height 28
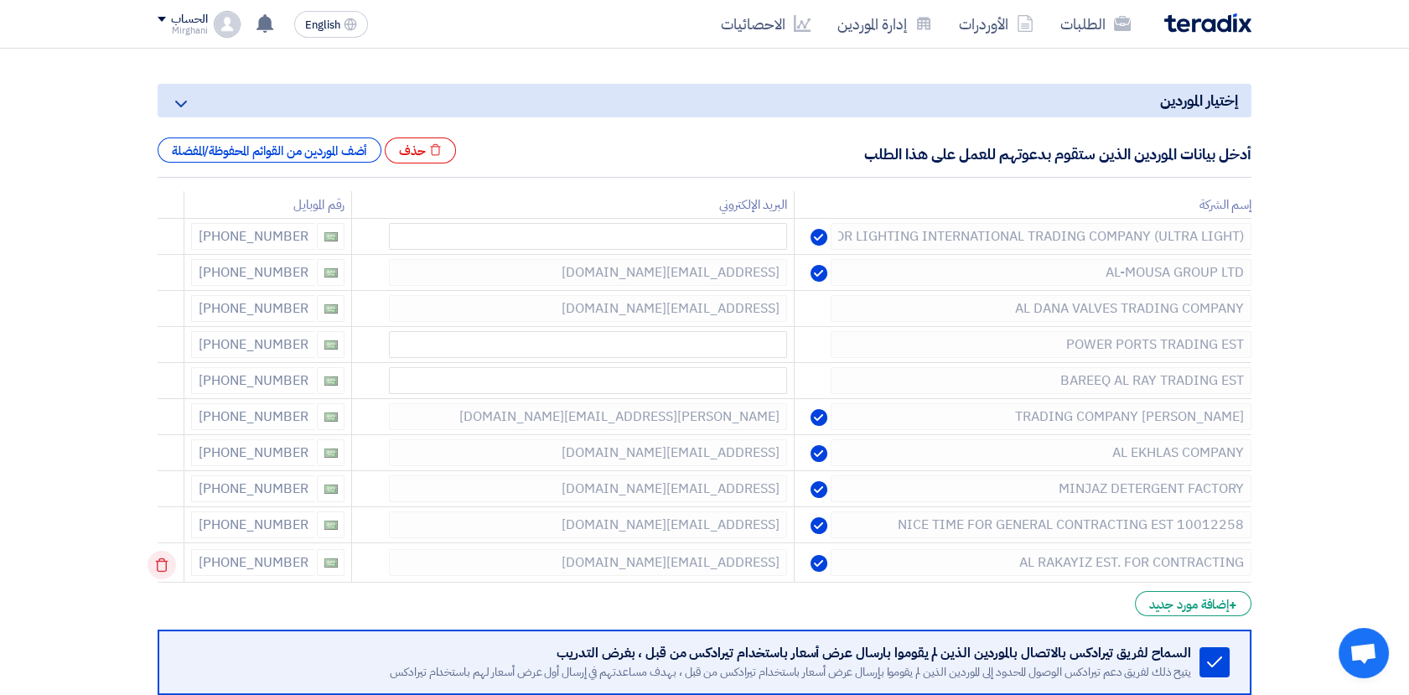
click at [163, 564] on icon at bounding box center [161, 565] width 28 height 28
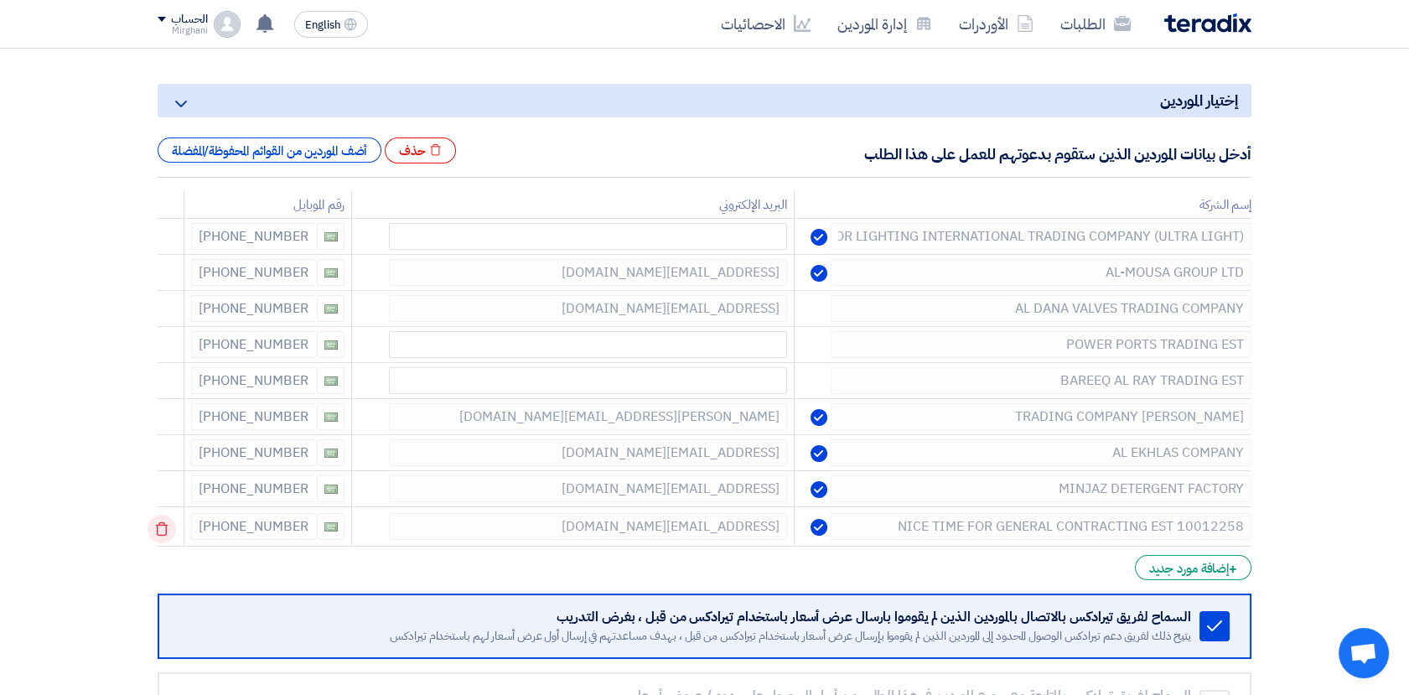
click at [174, 525] on icon at bounding box center [161, 529] width 28 height 28
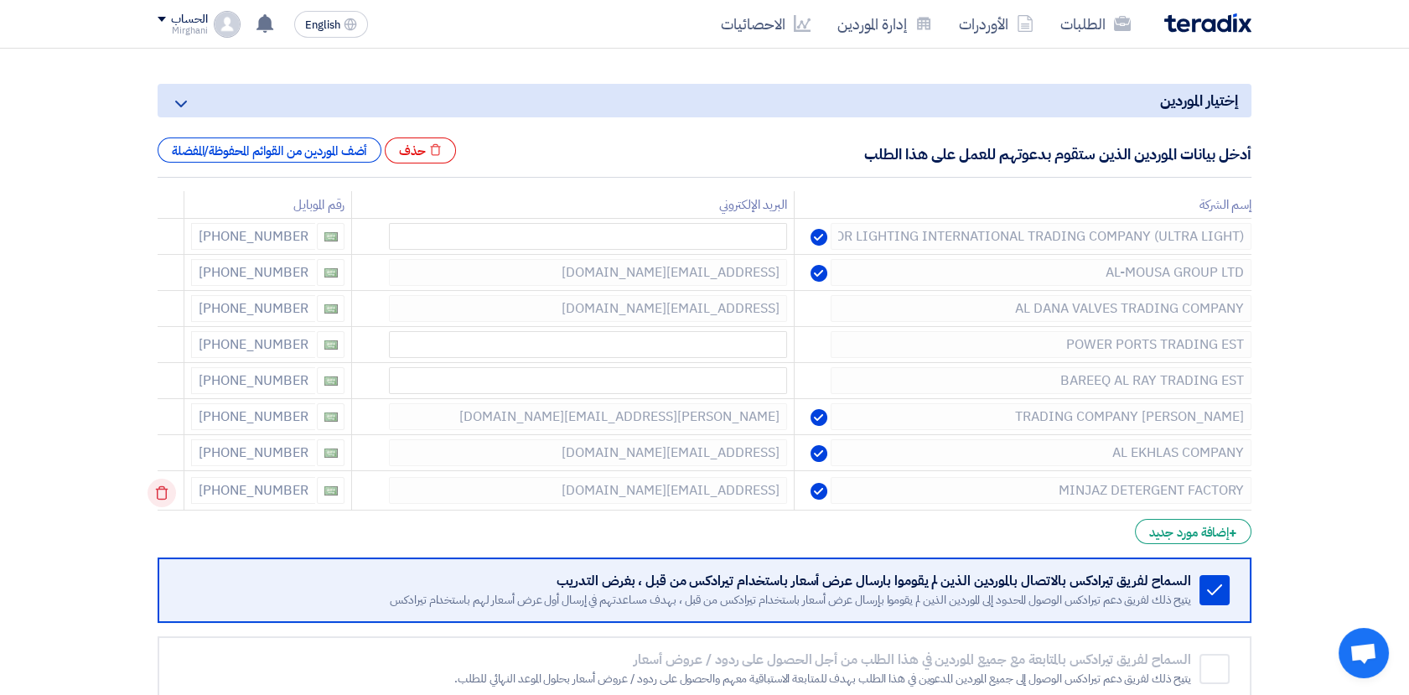
click at [170, 493] on icon at bounding box center [161, 492] width 28 height 28
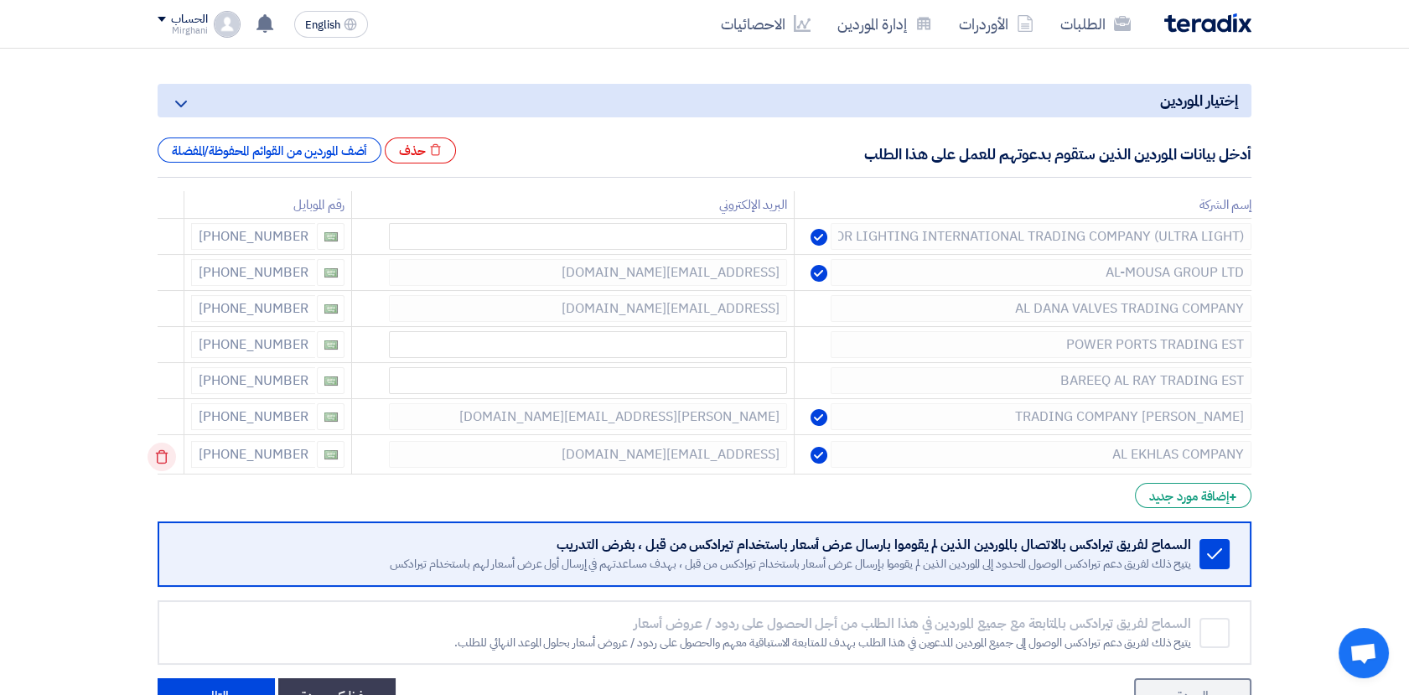
click at [168, 452] on use at bounding box center [162, 457] width 13 height 14
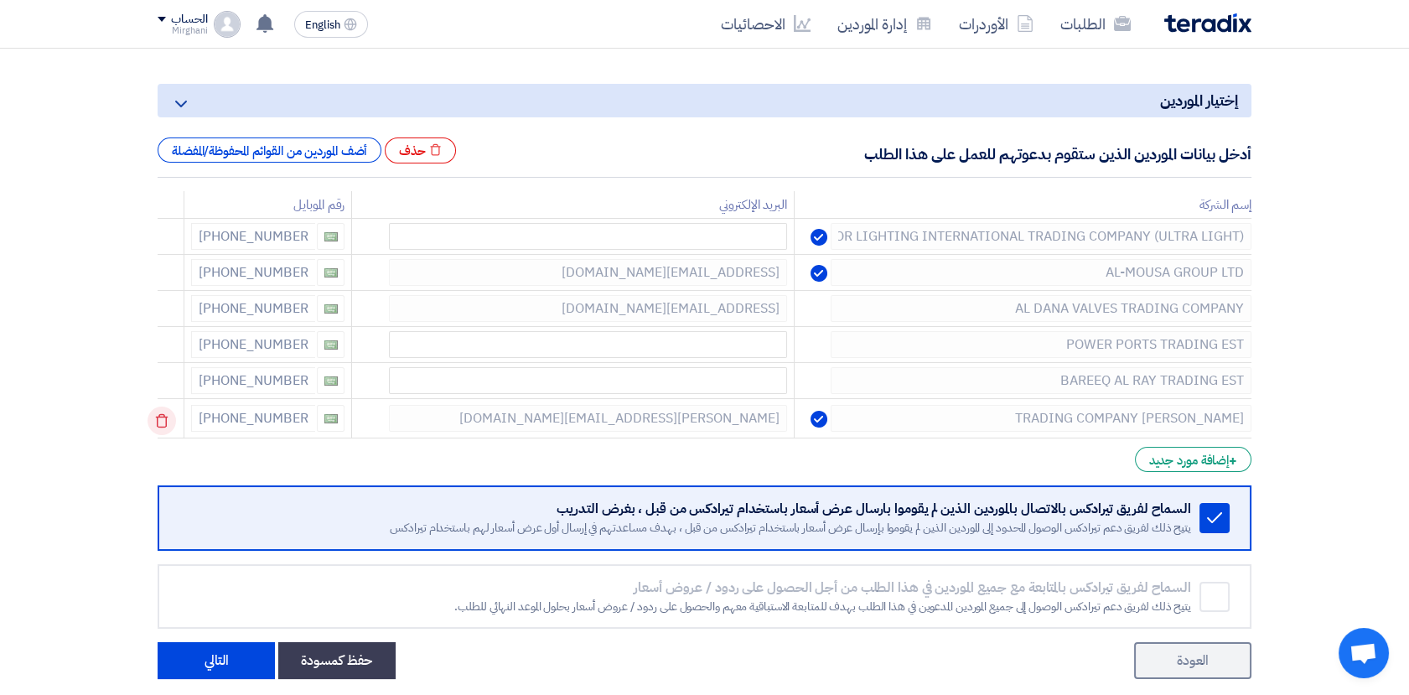
click at [168, 417] on use at bounding box center [162, 421] width 13 height 14
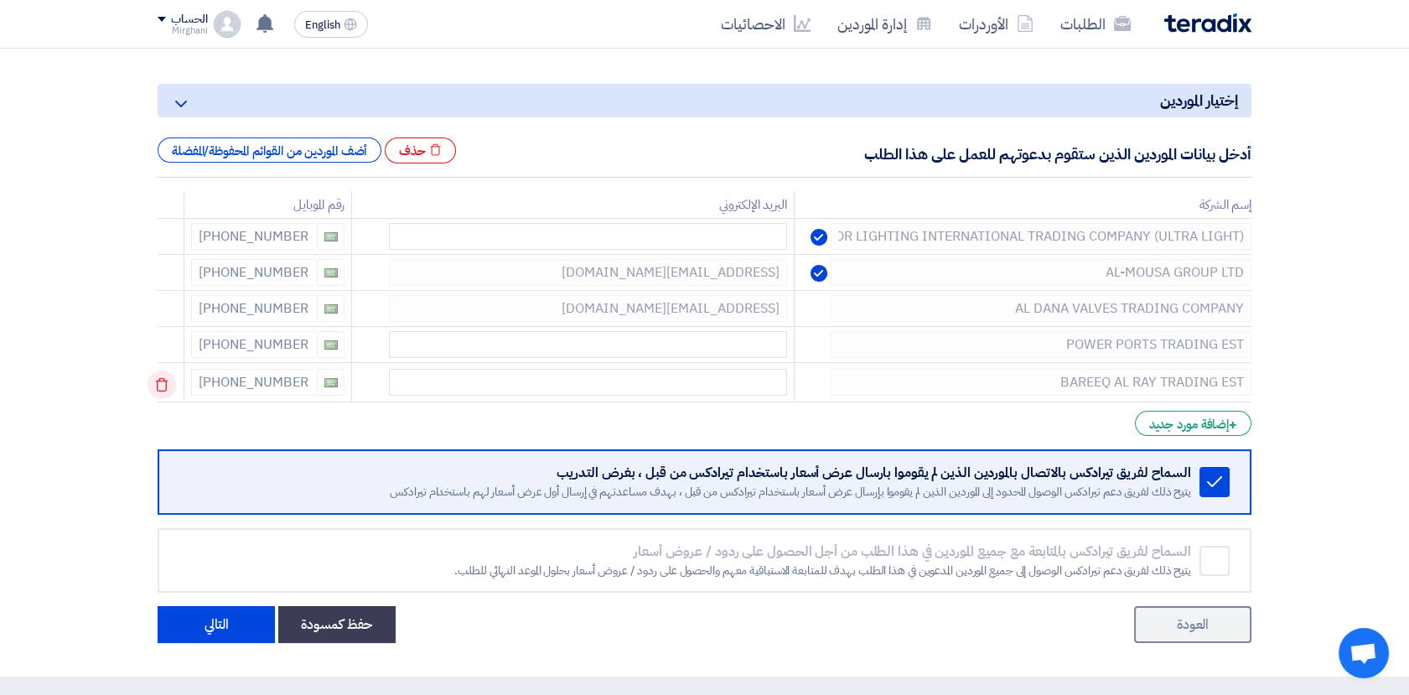
click at [168, 385] on use at bounding box center [162, 385] width 13 height 14
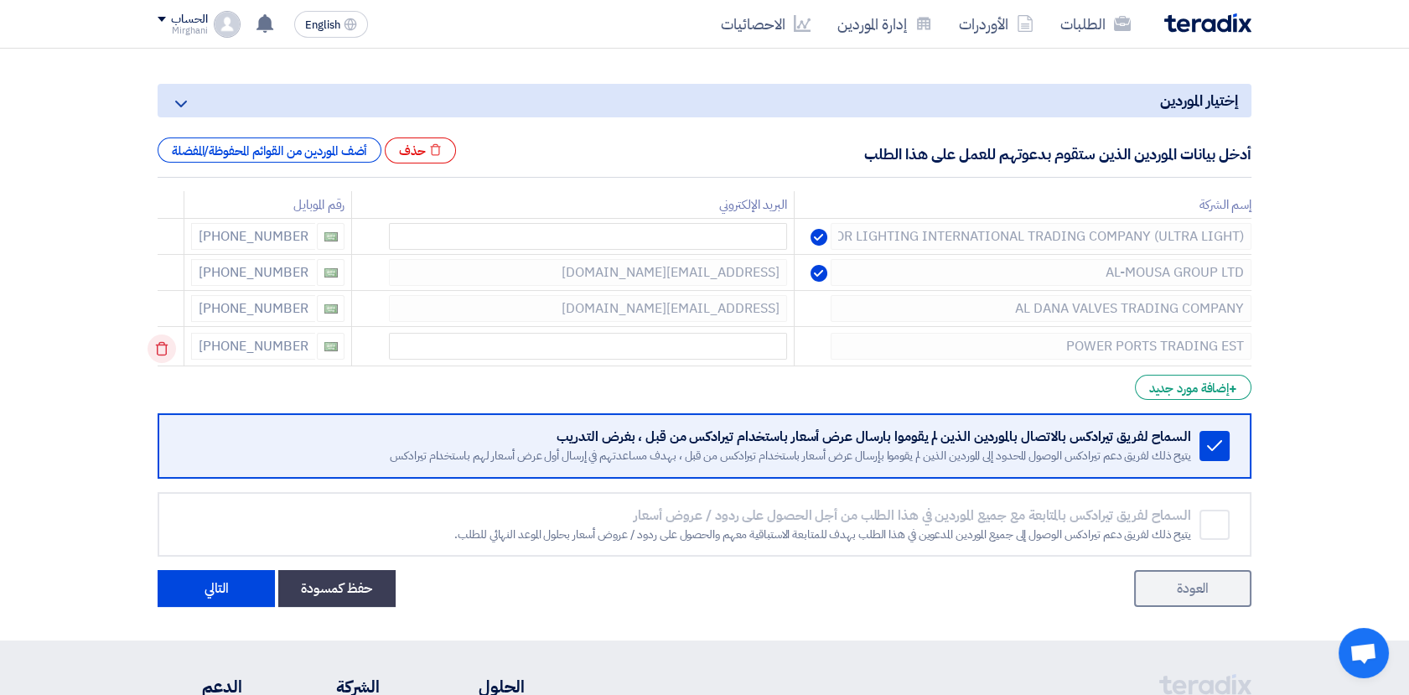
click at [167, 351] on icon at bounding box center [161, 348] width 28 height 28
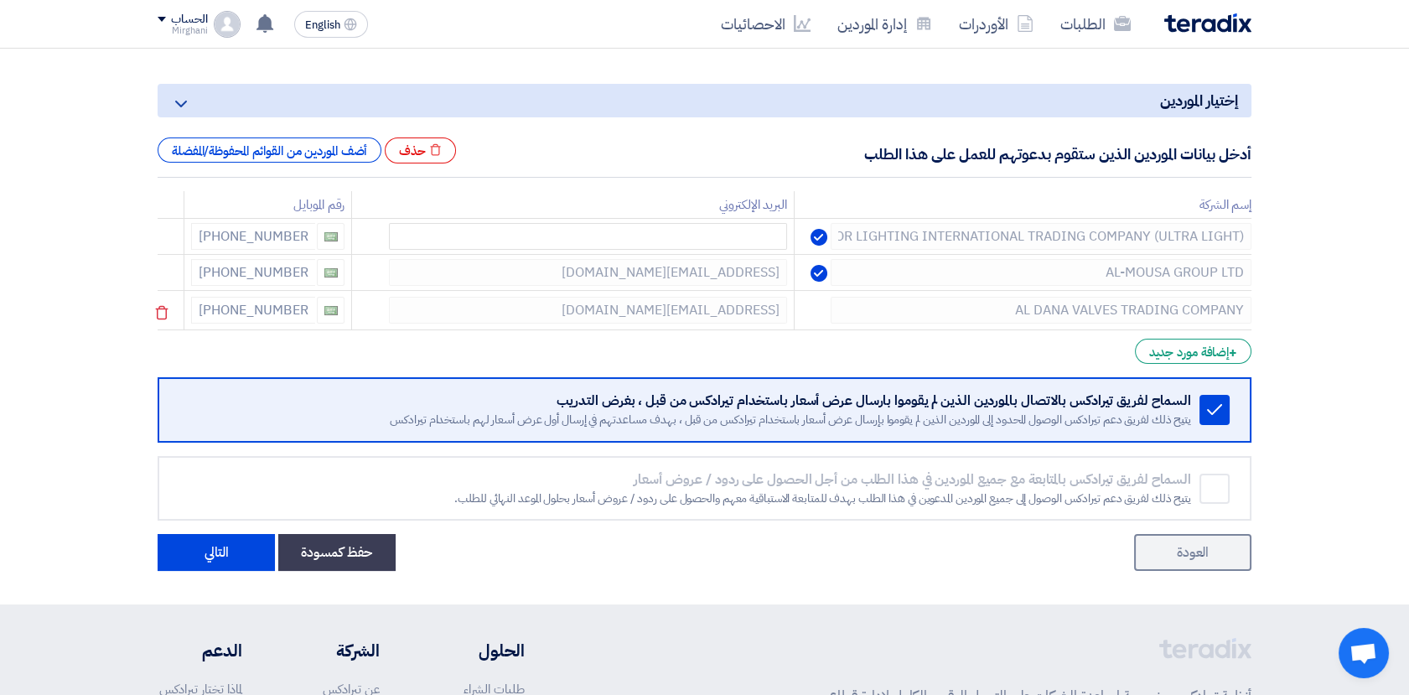
click at [179, 313] on div at bounding box center [172, 311] width 13 height 27
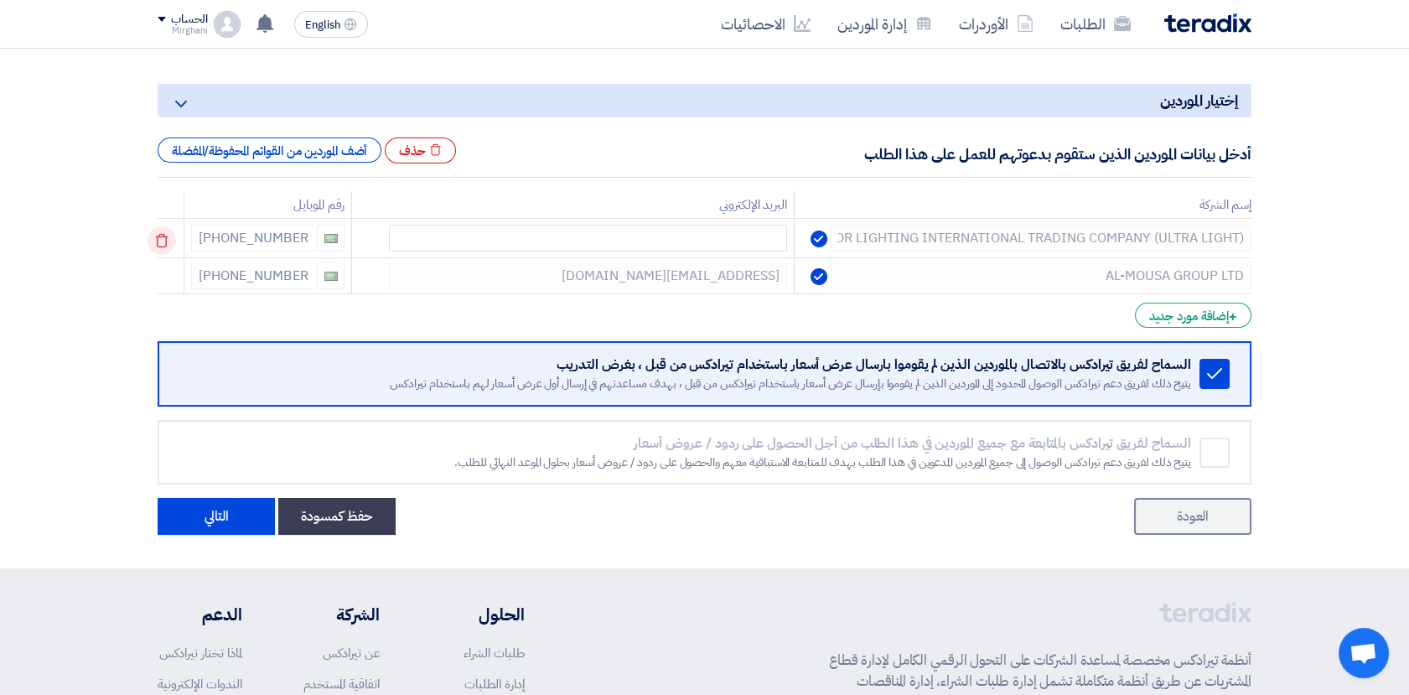
click at [162, 226] on icon at bounding box center [161, 240] width 28 height 28
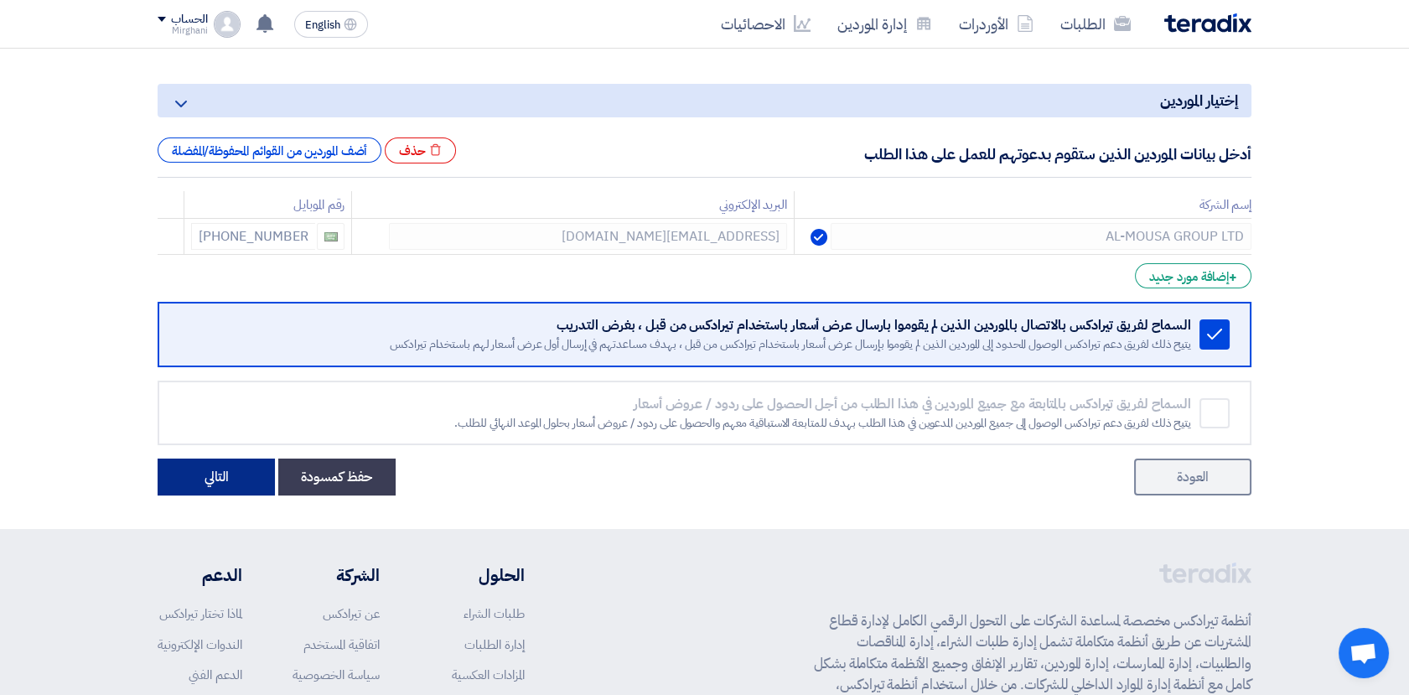
click at [212, 476] on button "التالي" at bounding box center [216, 476] width 117 height 37
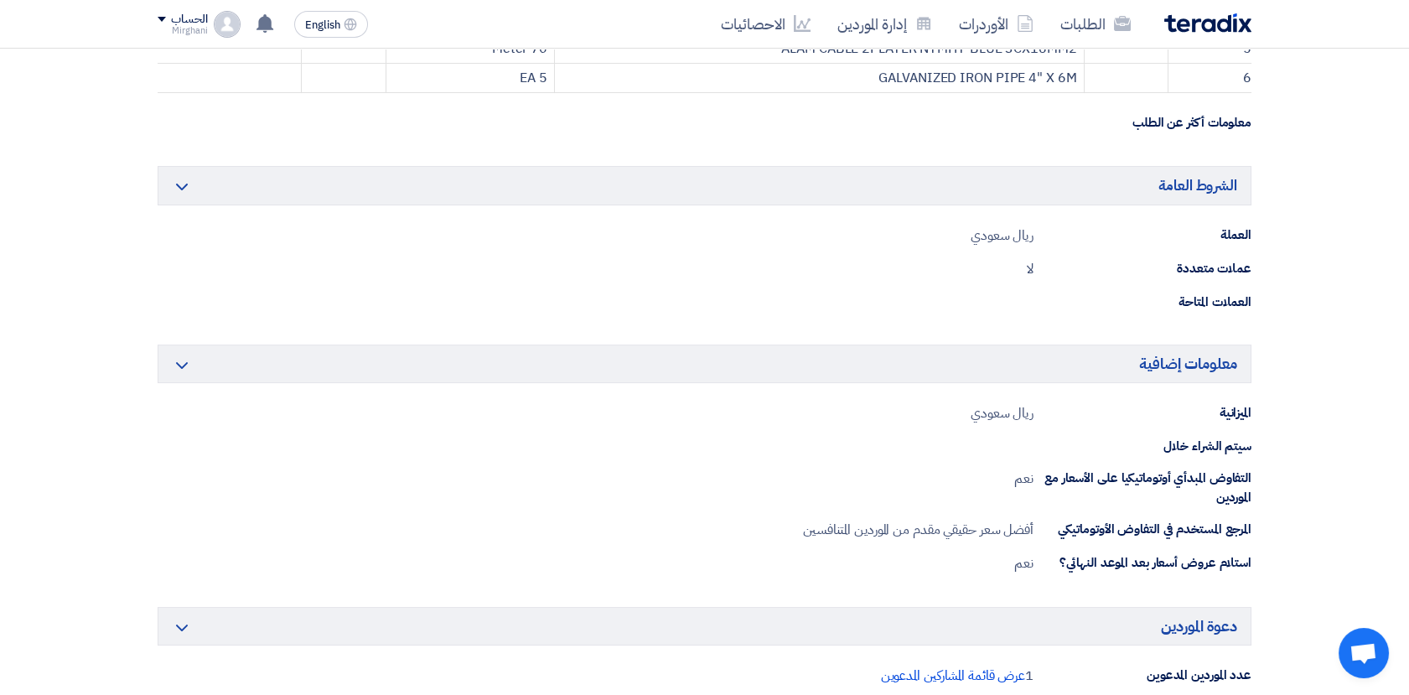
scroll to position [838, 0]
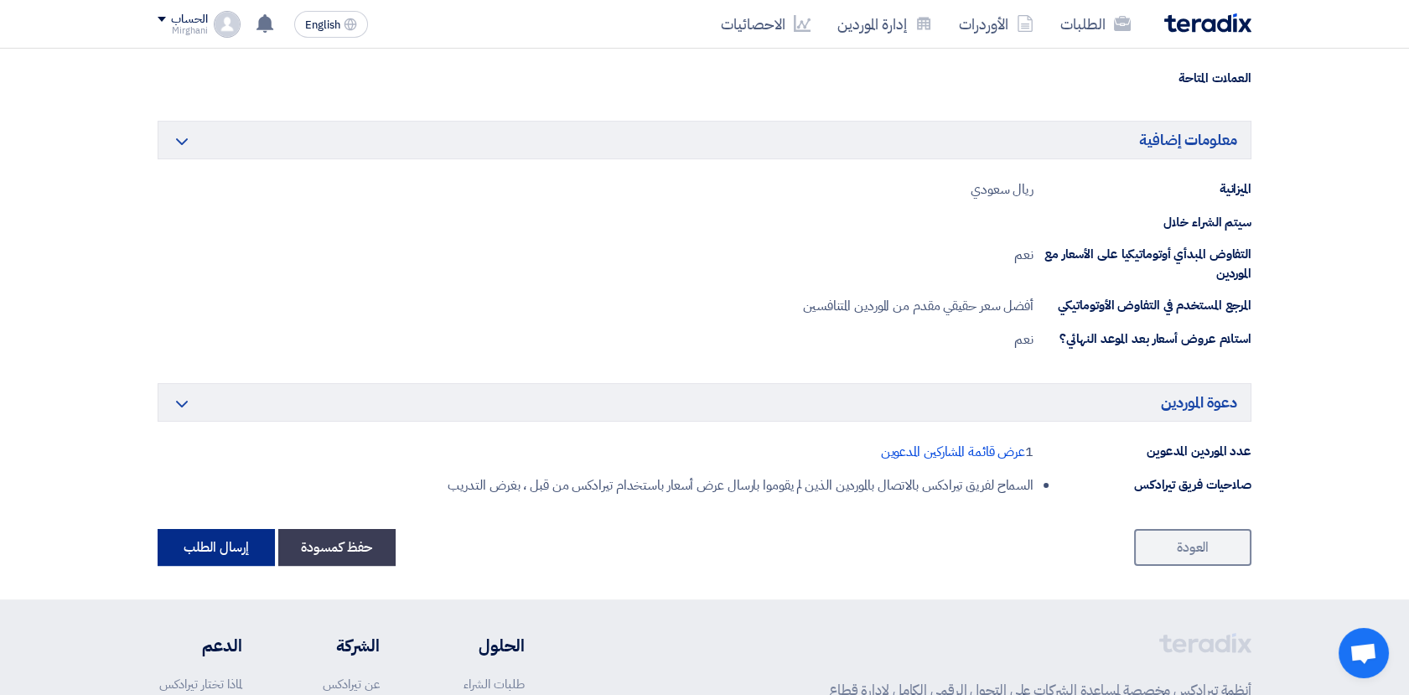
click at [228, 545] on button "إرسال الطلب" at bounding box center [216, 547] width 117 height 37
